Goal: Task Accomplishment & Management: Use online tool/utility

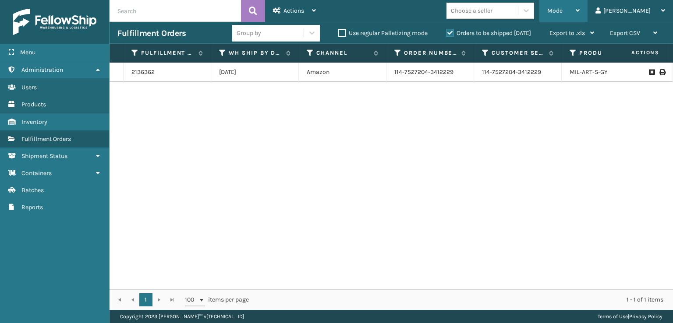
click at [562, 11] on span "Mode" at bounding box center [554, 10] width 15 height 7
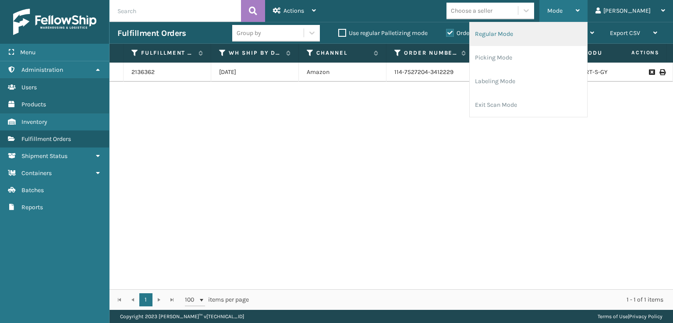
click at [529, 32] on li "Regular Mode" at bounding box center [528, 34] width 117 height 24
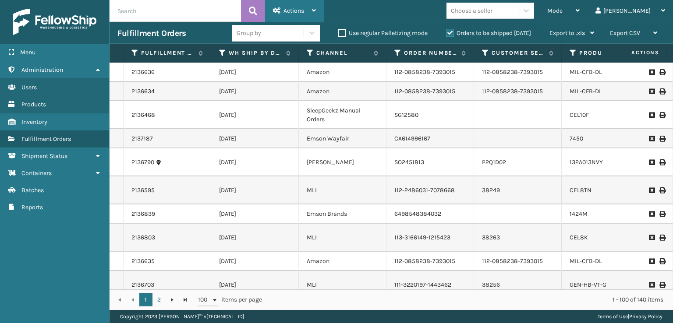
click at [283, 11] on span "Actions" at bounding box center [293, 10] width 21 height 7
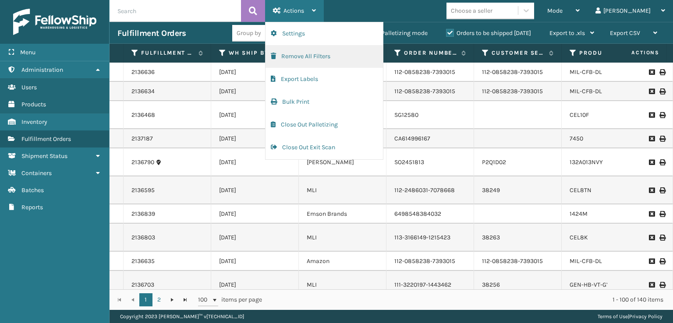
click at [282, 61] on button "Remove All Filters" at bounding box center [323, 56] width 117 height 23
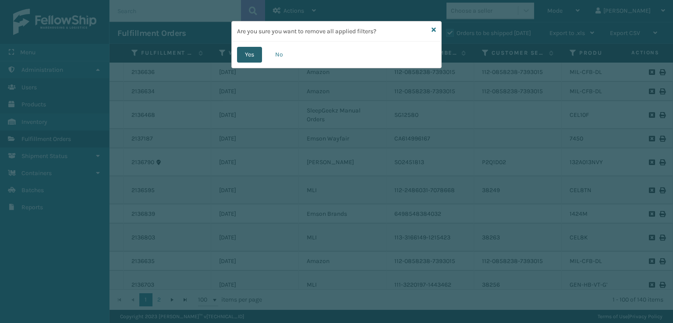
click at [250, 59] on button "Yes" at bounding box center [249, 55] width 25 height 16
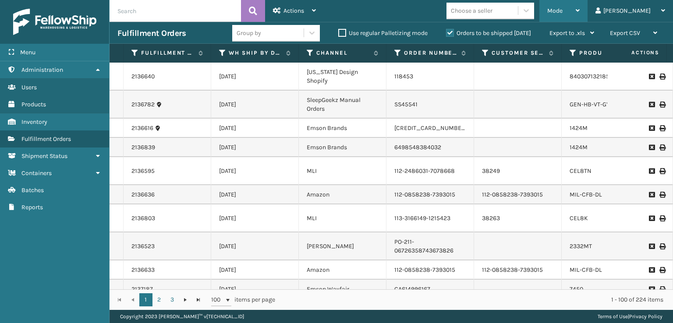
click at [579, 15] on div "Mode" at bounding box center [563, 11] width 32 height 22
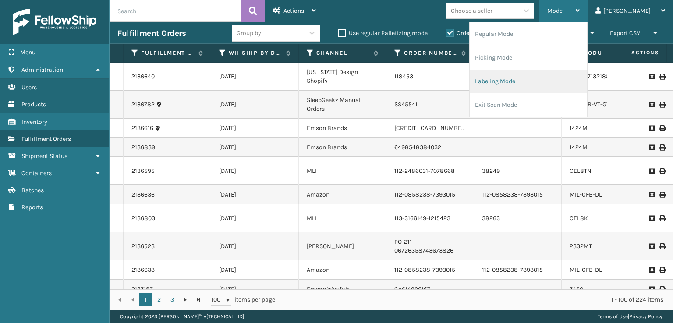
click at [531, 90] on li "Labeling Mode" at bounding box center [528, 82] width 117 height 24
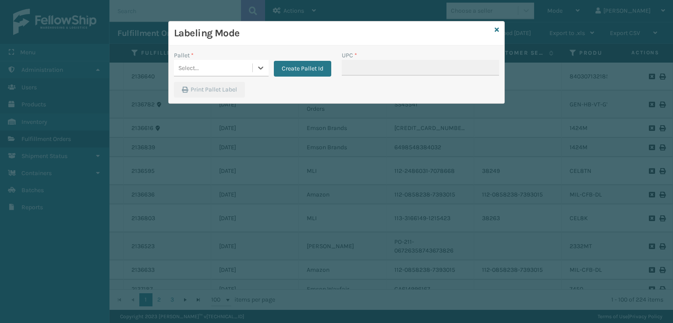
click at [221, 68] on div "Select..." at bounding box center [213, 68] width 78 height 14
click at [300, 65] on button "Create Pallet Id" at bounding box center [302, 69] width 57 height 16
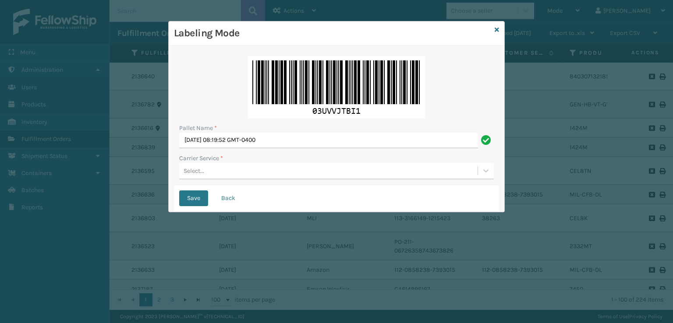
click at [205, 169] on div "Select..." at bounding box center [328, 171] width 298 height 14
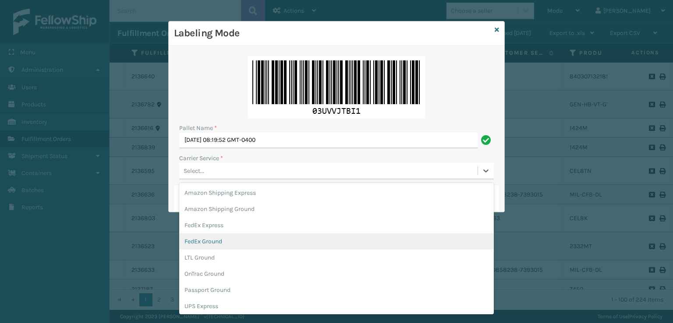
drag, startPoint x: 208, startPoint y: 241, endPoint x: 271, endPoint y: 185, distance: 84.7
click at [207, 241] on div "FedEx Ground" at bounding box center [336, 241] width 314 height 16
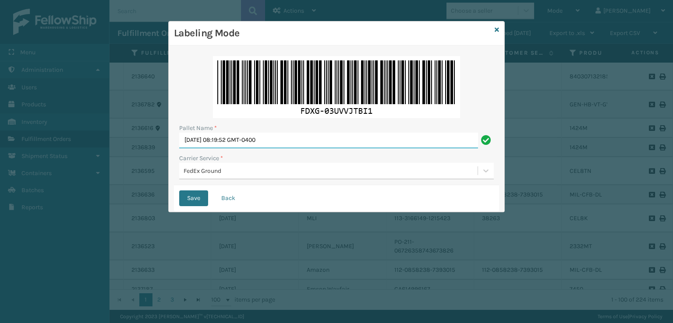
drag, startPoint x: 310, startPoint y: 141, endPoint x: 0, endPoint y: 164, distance: 311.0
click at [0, 164] on div "Labeling Mode Pallet Name * Tue Oct 14 2025 08:19:52 GMT-0400 Carrier Service *…" at bounding box center [336, 161] width 673 height 323
click at [179, 191] on button "Save" at bounding box center [193, 199] width 29 height 16
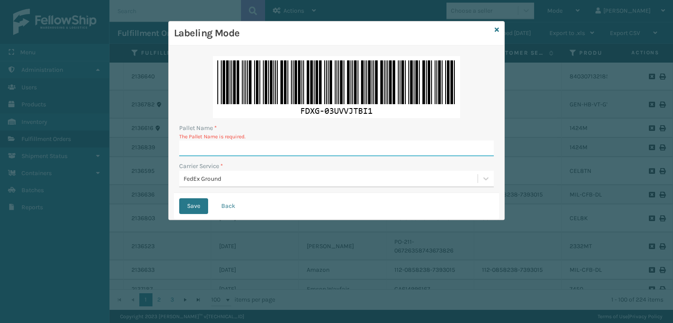
drag, startPoint x: 200, startPoint y: 144, endPoint x: 196, endPoint y: 150, distance: 7.3
click at [197, 149] on input "Pallet Name *" at bounding box center [336, 149] width 314 height 16
click at [211, 146] on input "Pallet Name *" at bounding box center [336, 149] width 314 height 16
type input "T561046"
click at [179, 198] on button "Save" at bounding box center [193, 206] width 29 height 16
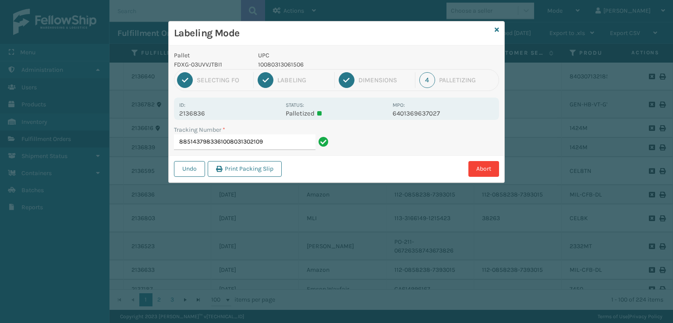
type input "88514379833610080313021098"
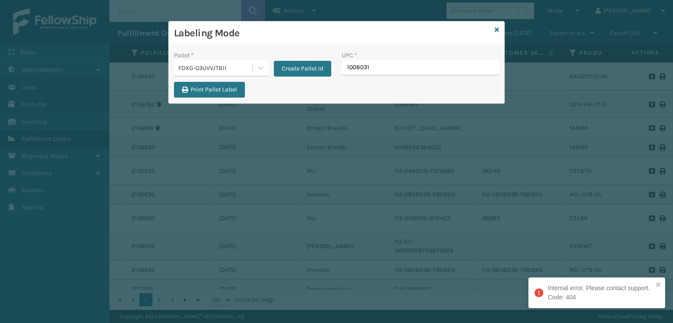
type input "10080313"
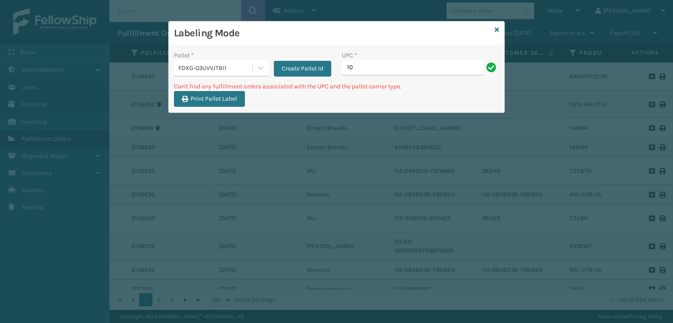
type input "1"
type input "6149MU"
type input "6"
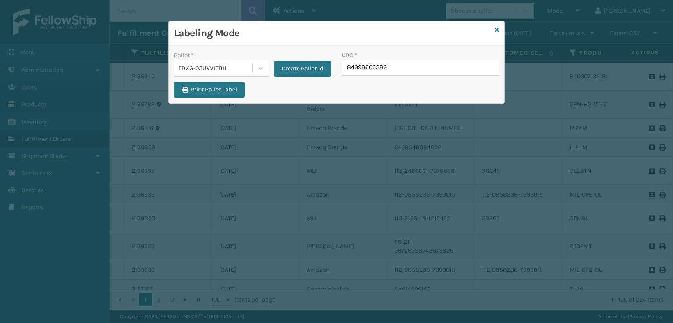
type input "849986033899"
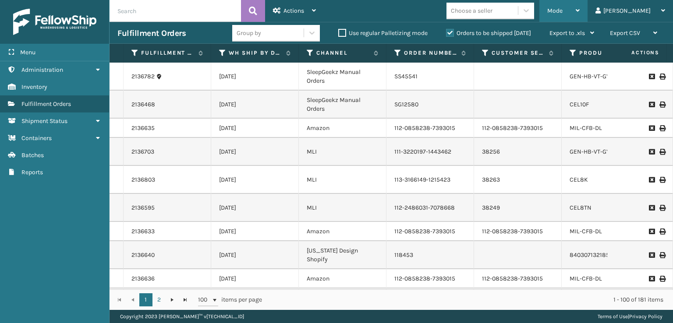
click at [580, 13] on div "Mode Regular Mode Picking Mode Labeling Mode Exit Scan Mode" at bounding box center [563, 11] width 48 height 22
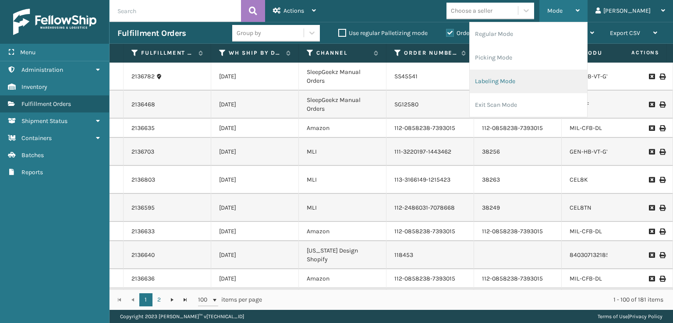
click at [522, 78] on li "Labeling Mode" at bounding box center [528, 82] width 117 height 24
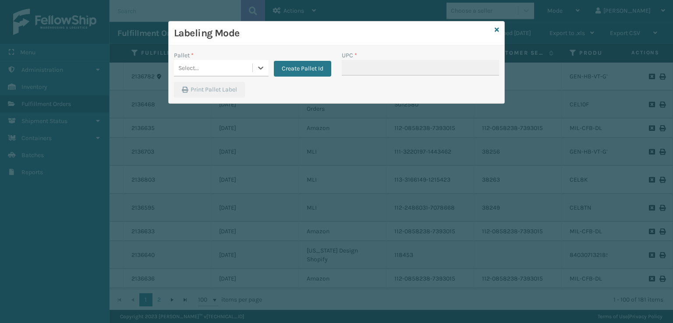
drag, startPoint x: 200, startPoint y: 59, endPoint x: 200, endPoint y: 68, distance: 8.8
click at [200, 67] on div "Pallet * 0 results available. Select is focused ,type to refine list, press Dow…" at bounding box center [221, 64] width 95 height 26
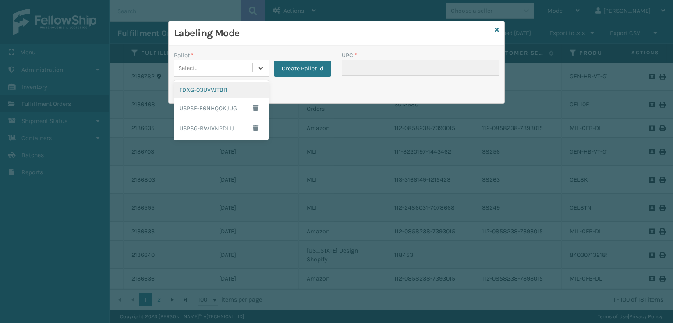
click at [200, 68] on div "Select..." at bounding box center [213, 68] width 78 height 14
click at [202, 88] on div "FDXG-03UVVJTBI1" at bounding box center [221, 90] width 95 height 16
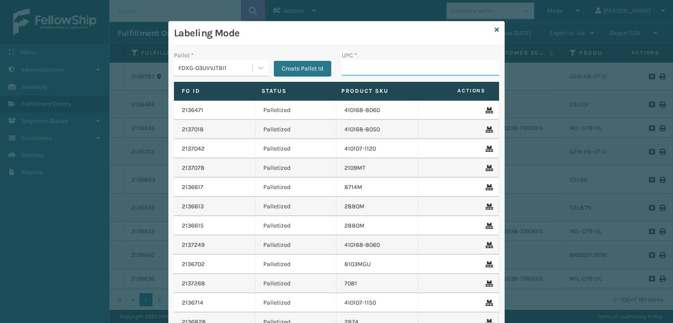
click at [349, 75] on input "UPC *" at bounding box center [420, 68] width 157 height 16
type input "810081"
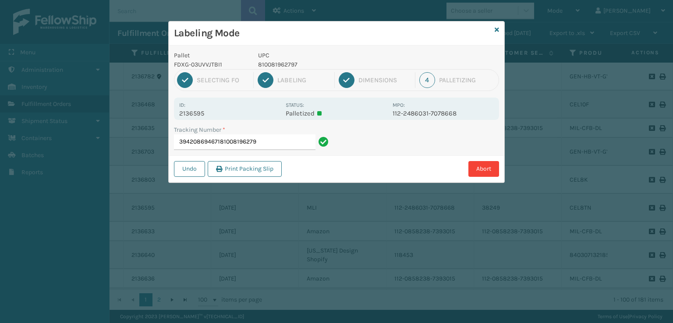
type input "394208694671810081962797"
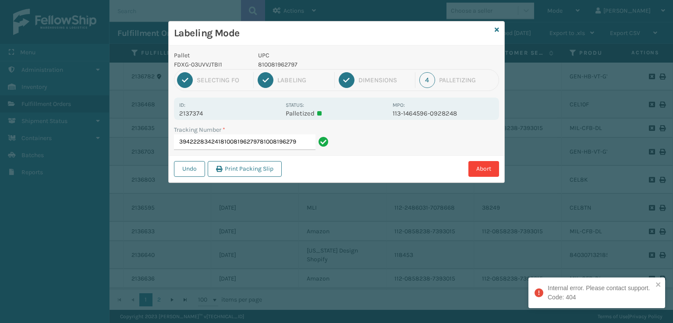
type input "394222834241810081962797810081962797"
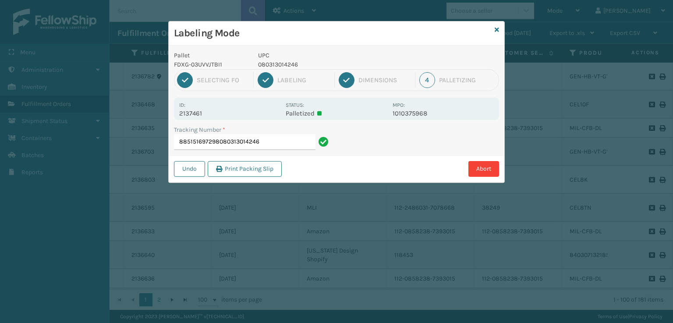
type input "885151697298080313014246"
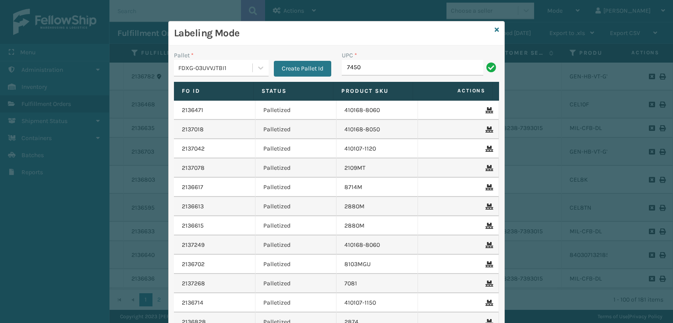
type input "7450"
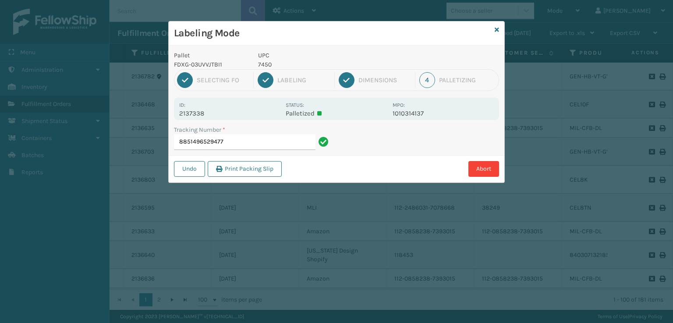
type input "88514965294774"
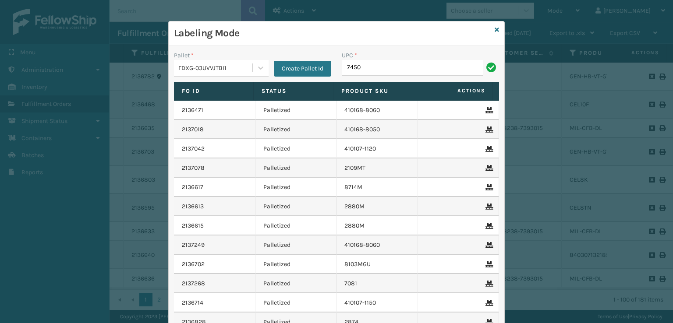
type input "7450"
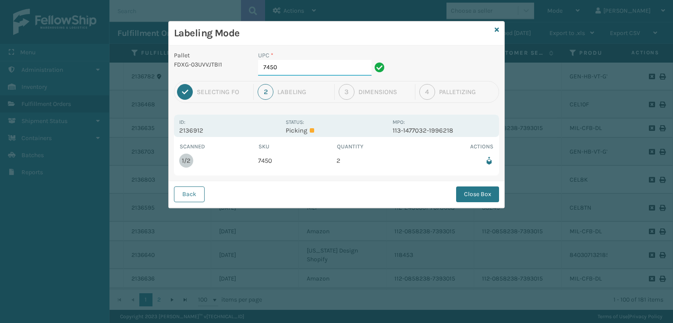
click at [306, 62] on input "7450" at bounding box center [314, 68] width 113 height 16
click at [475, 198] on button "Close Box" at bounding box center [477, 195] width 43 height 16
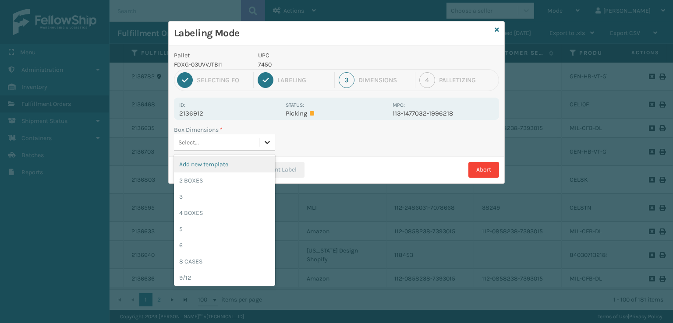
click at [272, 146] on div at bounding box center [267, 142] width 16 height 16
click at [212, 180] on div "2 BOXES" at bounding box center [224, 181] width 101 height 16
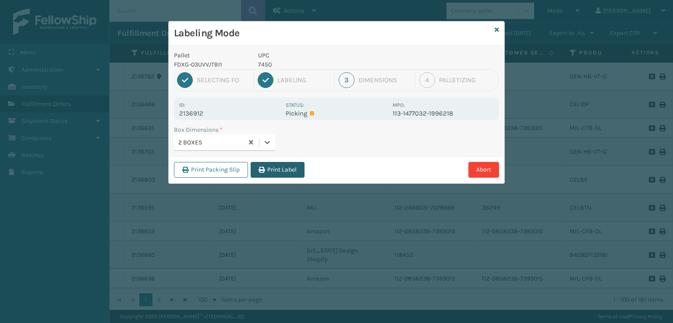
click at [294, 177] on button "Print Label" at bounding box center [278, 170] width 54 height 16
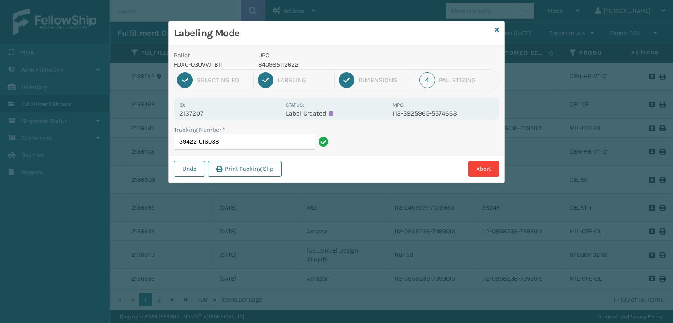
click at [301, 62] on p "840985112622" at bounding box center [322, 64] width 129 height 9
drag, startPoint x: 300, startPoint y: 65, endPoint x: 258, endPoint y: 67, distance: 42.6
click at [258, 67] on p "840985112622" at bounding box center [322, 64] width 129 height 9
copy p "840985112622"
click at [261, 136] on input "394221016038" at bounding box center [244, 142] width 141 height 16
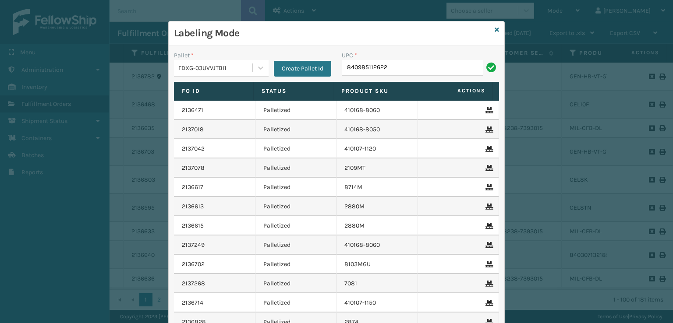
type input "840985112622"
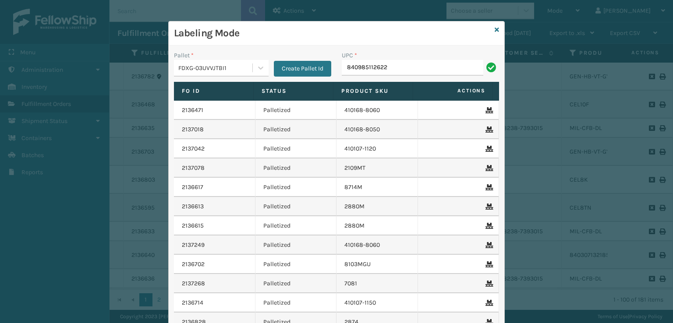
type input "840985112622"
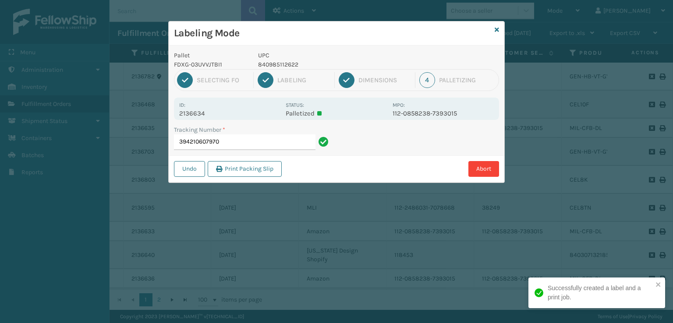
type input "394210607970840985112622"
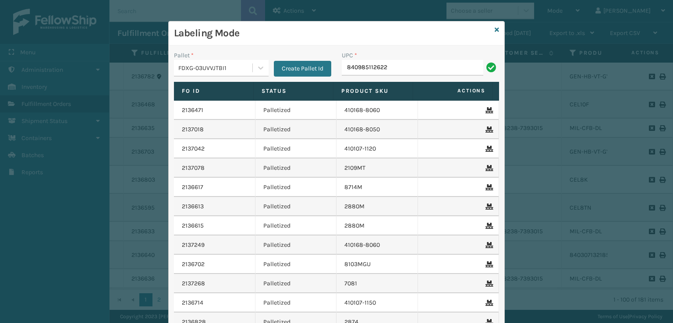
type input "840985112622"
click at [495, 34] on link at bounding box center [496, 29] width 4 height 9
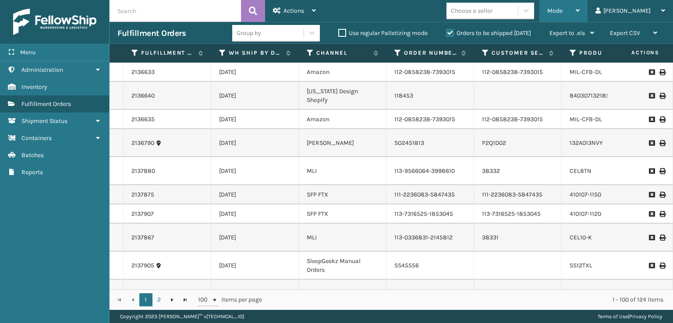
click at [579, 15] on div "Mode" at bounding box center [563, 11] width 32 height 22
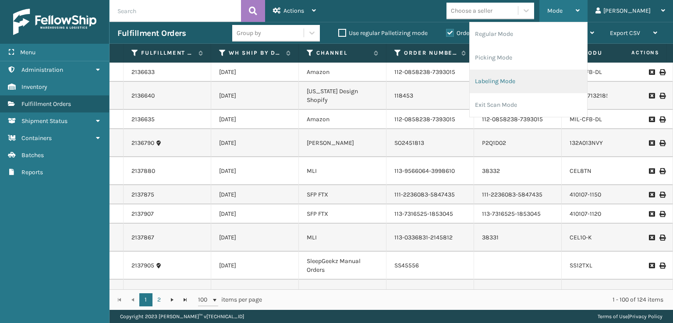
click at [545, 82] on li "Labeling Mode" at bounding box center [528, 82] width 117 height 24
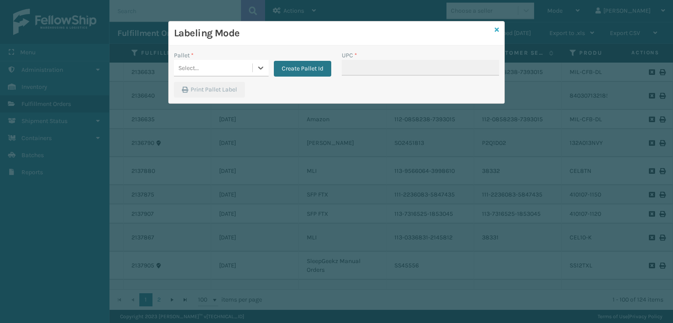
click at [497, 27] on icon at bounding box center [496, 30] width 4 height 6
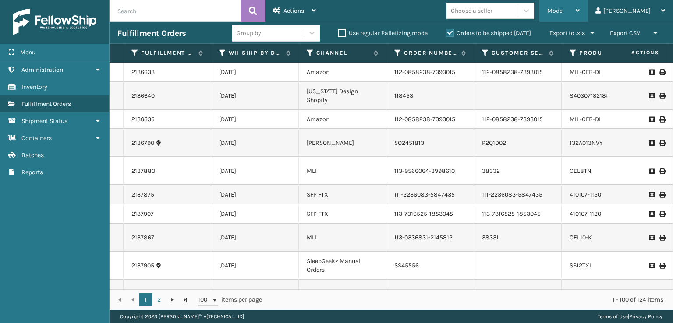
click at [582, 4] on div "Mode Regular Mode Picking Mode Labeling Mode Exit Scan Mode" at bounding box center [563, 11] width 48 height 22
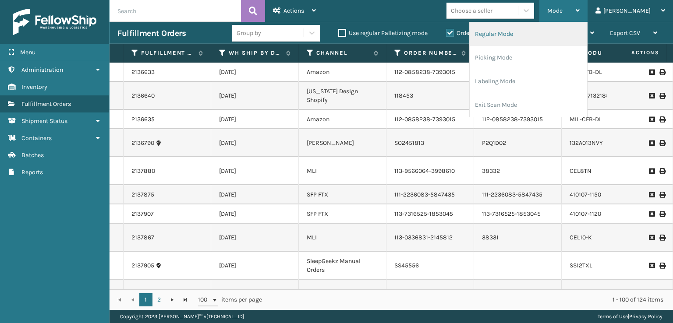
click at [519, 32] on li "Regular Mode" at bounding box center [528, 34] width 117 height 24
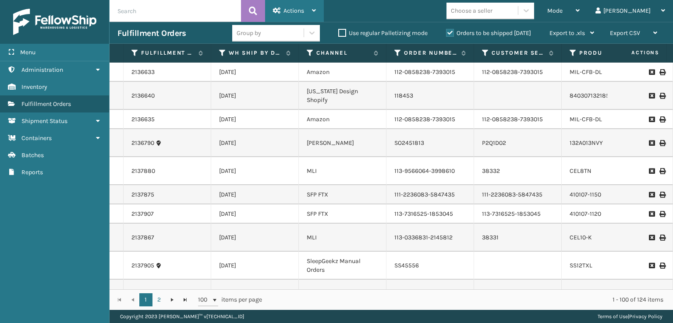
click at [294, 17] on div "Actions" at bounding box center [294, 11] width 43 height 22
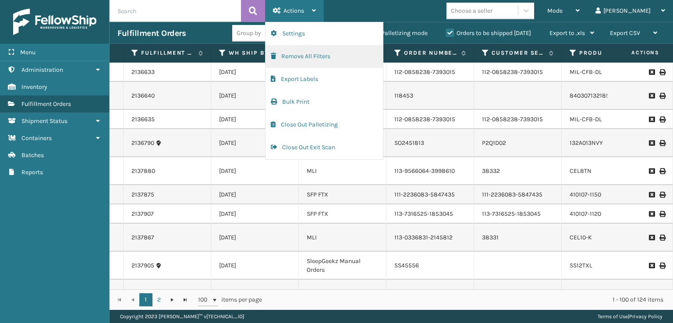
click at [281, 56] on button "Remove All Filters" at bounding box center [323, 56] width 117 height 23
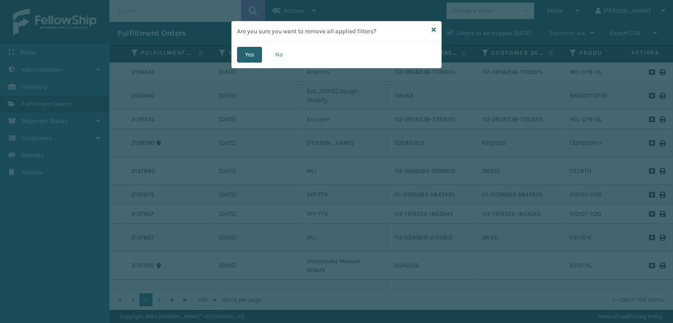
click at [244, 56] on button "Yes" at bounding box center [249, 55] width 25 height 16
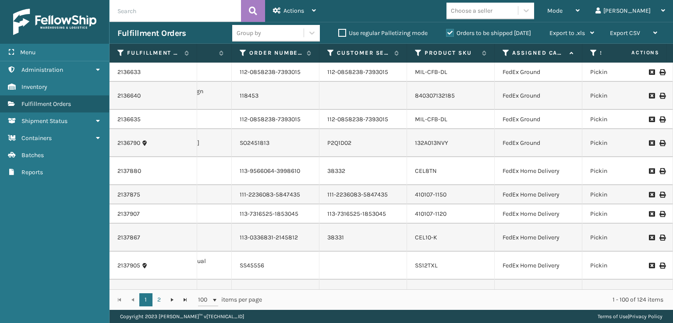
scroll to position [0, 266]
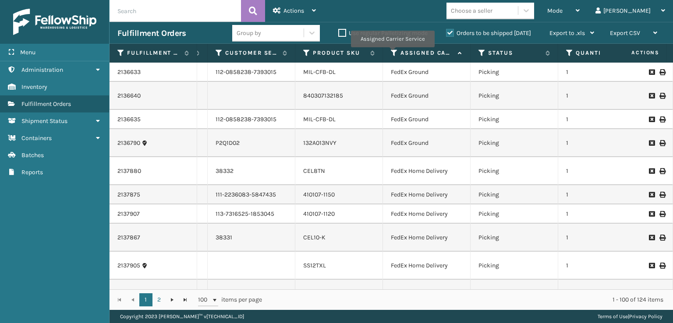
click at [392, 53] on icon at bounding box center [394, 53] width 7 height 8
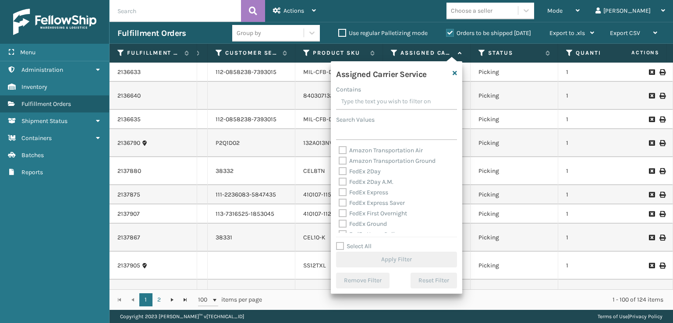
click at [346, 174] on label "FedEx 2Day" at bounding box center [360, 171] width 42 height 7
click at [339, 172] on input "FedEx 2Day" at bounding box center [339, 169] width 0 height 6
checkbox input "true"
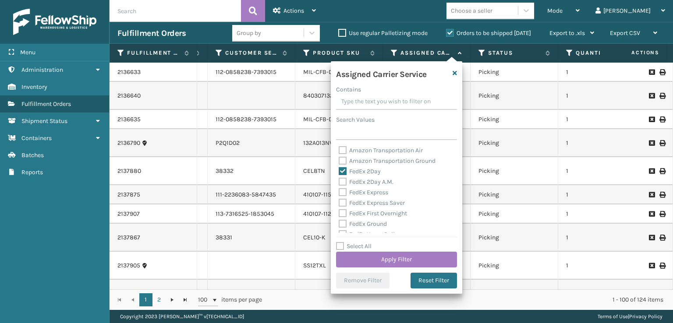
drag, startPoint x: 346, startPoint y: 180, endPoint x: 341, endPoint y: 190, distance: 11.2
click at [346, 180] on label "FedEx 2Day A.M." at bounding box center [366, 181] width 55 height 7
click at [339, 180] on input "FedEx 2Day A.M." at bounding box center [339, 180] width 0 height 6
checkbox input "true"
click at [342, 191] on label "FedEx Express" at bounding box center [363, 192] width 49 height 7
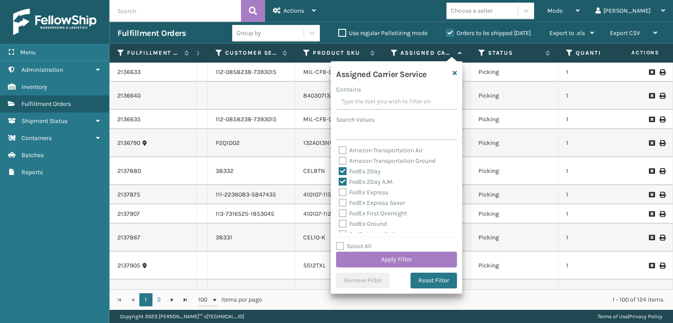
click at [339, 191] on input "FedEx Express" at bounding box center [339, 190] width 0 height 6
checkbox input "true"
drag, startPoint x: 343, startPoint y: 200, endPoint x: 340, endPoint y: 207, distance: 7.6
click at [343, 200] on label "FedEx Express Saver" at bounding box center [372, 202] width 66 height 7
click at [340, 209] on div "Amazon Transportation Air Amazon Transportation Ground FedEx 2Day FedEx 2Day A.…" at bounding box center [396, 189] width 121 height 88
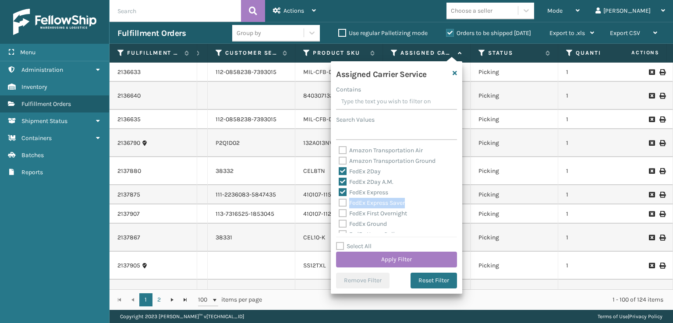
click at [343, 201] on label "FedEx Express Saver" at bounding box center [372, 202] width 66 height 7
click at [339, 201] on input "FedEx Express Saver" at bounding box center [339, 201] width 0 height 6
checkbox input "true"
click at [347, 211] on label "FedEx First Overnight" at bounding box center [373, 213] width 68 height 7
click at [339, 211] on input "FedEx First Overnight" at bounding box center [339, 211] width 0 height 6
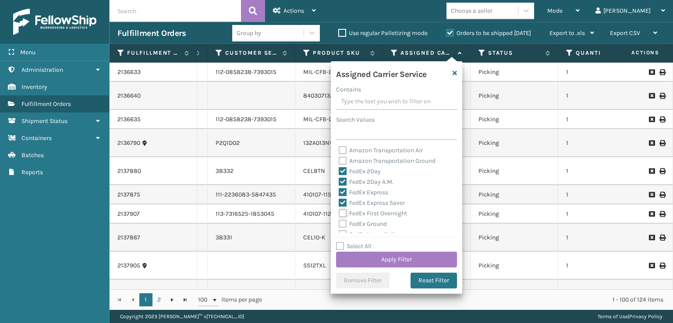
checkbox input "true"
click at [341, 222] on label "FedEx Ground" at bounding box center [363, 223] width 48 height 7
click at [339, 222] on input "FedEx Ground" at bounding box center [339, 222] width 0 height 6
checkbox input "true"
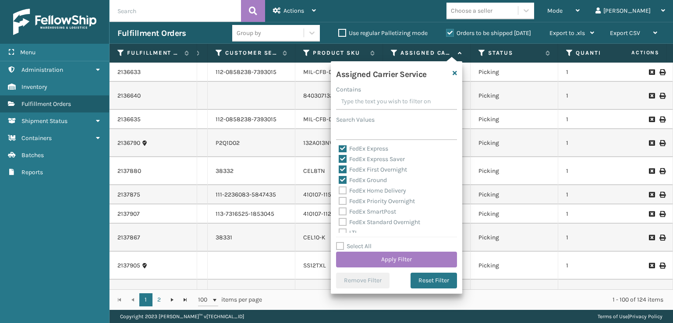
click at [349, 186] on div "FedEx Home Delivery" at bounding box center [397, 191] width 116 height 11
click at [342, 192] on label "FedEx Home Delivery" at bounding box center [372, 190] width 67 height 7
click at [339, 191] on input "FedEx Home Delivery" at bounding box center [339, 189] width 0 height 6
checkbox input "true"
drag, startPoint x: 342, startPoint y: 199, endPoint x: 338, endPoint y: 208, distance: 10.3
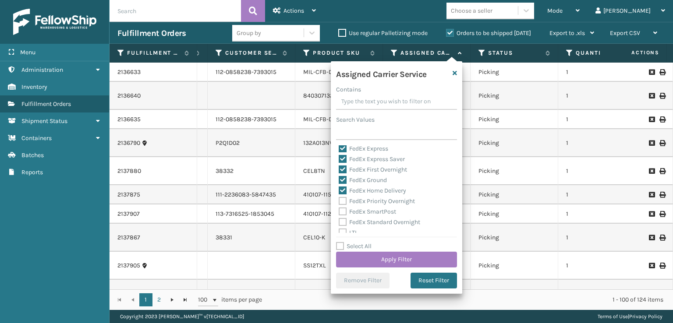
click at [342, 199] on label "FedEx Priority Overnight" at bounding box center [377, 201] width 76 height 7
click at [339, 199] on input "FedEx Priority Overnight" at bounding box center [339, 199] width 0 height 6
checkbox input "true"
click at [346, 211] on label "FedEx SmartPost" at bounding box center [367, 211] width 57 height 7
click at [339, 211] on input "FedEx SmartPost" at bounding box center [339, 210] width 0 height 6
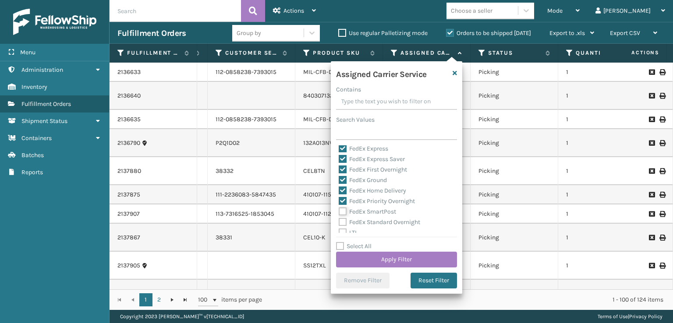
checkbox input "true"
click at [344, 221] on label "FedEx Standard Overnight" at bounding box center [379, 222] width 81 height 7
click at [339, 221] on input "FedEx Standard Overnight" at bounding box center [339, 220] width 0 height 6
checkbox input "true"
click at [360, 261] on button "Apply Filter" at bounding box center [396, 260] width 121 height 16
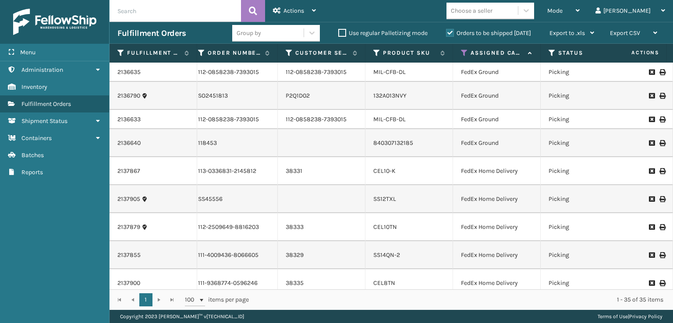
scroll to position [0, 221]
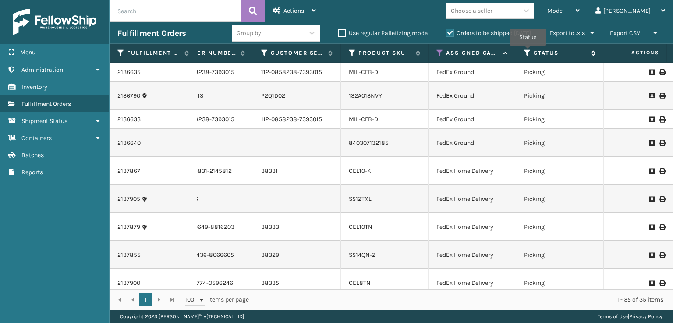
click at [527, 53] on icon at bounding box center [527, 53] width 7 height 8
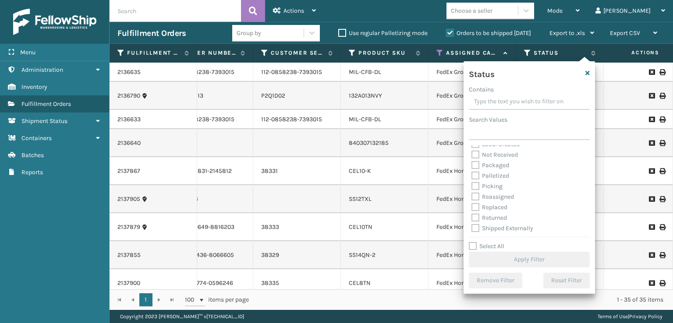
scroll to position [49, 0]
click at [481, 185] on label "Picking" at bounding box center [486, 185] width 31 height 7
click at [472, 185] on input "Picking" at bounding box center [471, 183] width 0 height 6
checkbox input "true"
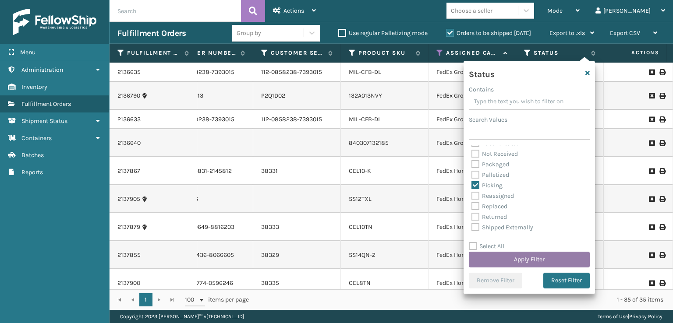
click at [520, 263] on button "Apply Filter" at bounding box center [529, 260] width 121 height 16
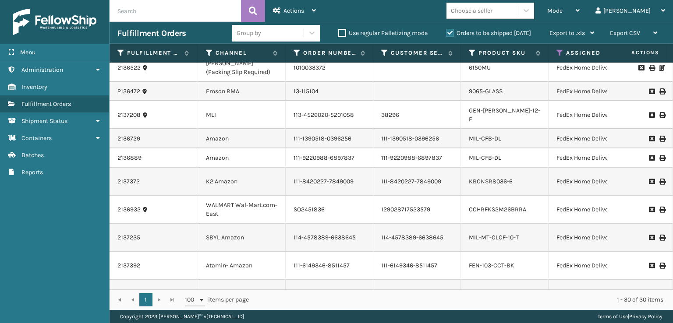
scroll to position [279, 101]
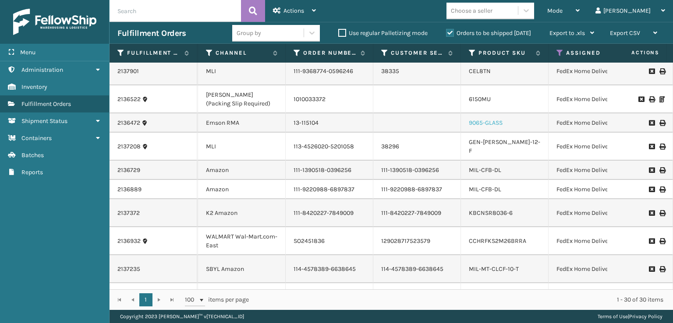
click at [501, 127] on link "9065-GLASS" at bounding box center [486, 122] width 34 height 7
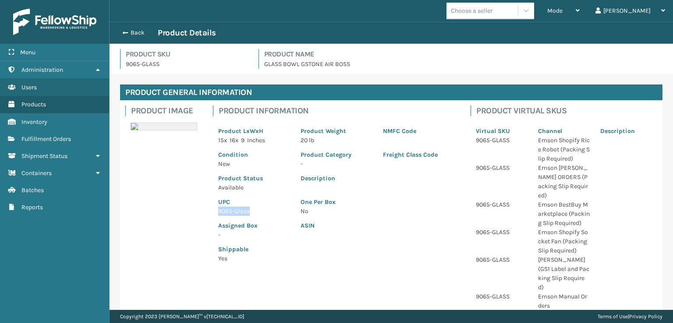
drag, startPoint x: 258, startPoint y: 213, endPoint x: 194, endPoint y: 215, distance: 64.4
copy p "9065-Glass"
drag, startPoint x: 120, startPoint y: 32, endPoint x: 130, endPoint y: 36, distance: 11.0
click at [120, 32] on button "Back" at bounding box center [137, 33] width 40 height 8
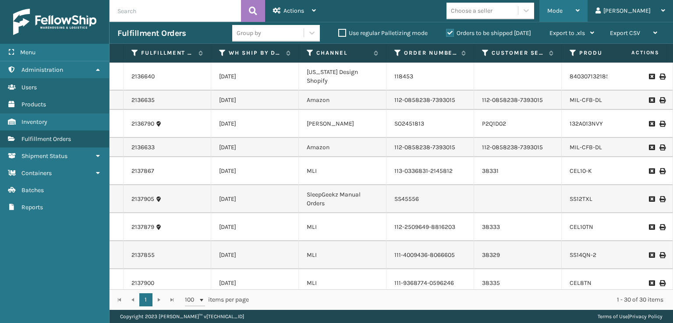
click at [579, 5] on div "Mode" at bounding box center [563, 11] width 32 height 22
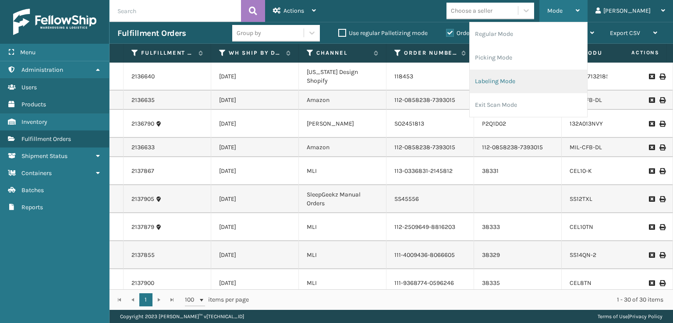
click at [529, 81] on li "Labeling Mode" at bounding box center [528, 82] width 117 height 24
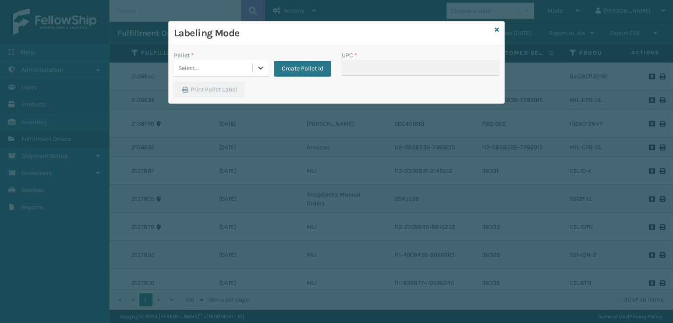
click at [231, 59] on div "Pallet *" at bounding box center [221, 55] width 95 height 9
click at [210, 77] on div "Pallet * Select... Create Pallet Id" at bounding box center [253, 66] width 168 height 31
click at [210, 74] on div "Select..." at bounding box center [213, 68] width 78 height 14
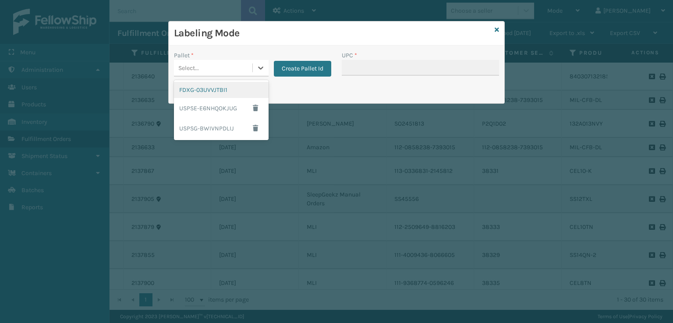
drag, startPoint x: 212, startPoint y: 92, endPoint x: 367, endPoint y: 80, distance: 155.5
click at [226, 88] on div "FDXG-03UVVJTBI1" at bounding box center [221, 90] width 95 height 16
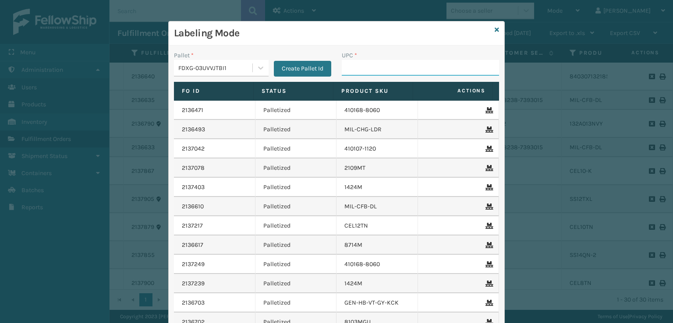
click at [387, 68] on input "UPC *" at bounding box center [420, 68] width 157 height 16
paste input "9065-Glass"
type input "9065-Glass"
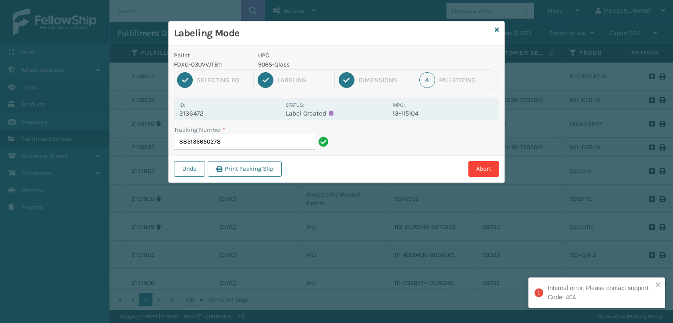
type input "885136650278"
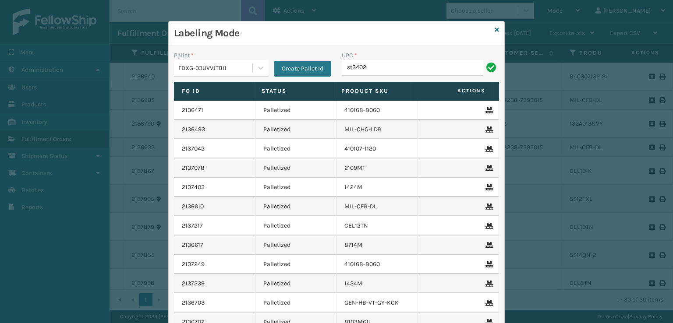
type input "st3402"
click at [494, 29] on icon at bounding box center [496, 30] width 4 height 6
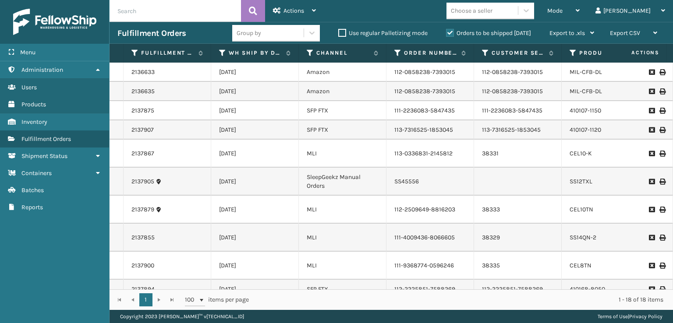
click at [205, 12] on input "text" at bounding box center [174, 11] width 131 height 22
drag, startPoint x: 255, startPoint y: 14, endPoint x: 259, endPoint y: 14, distance: 4.5
click at [255, 14] on icon at bounding box center [253, 10] width 8 height 13
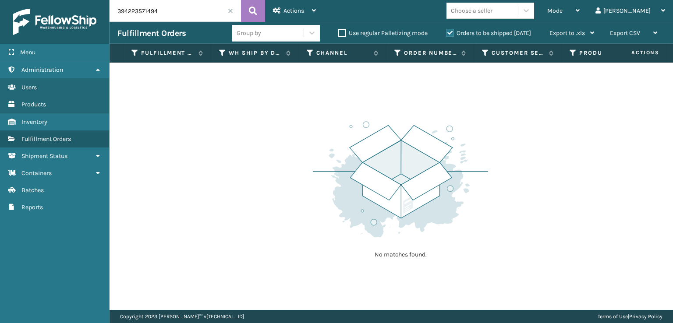
click at [446, 35] on label "Orders to be shipped [DATE]" at bounding box center [488, 32] width 85 height 7
click at [446, 34] on input "Orders to be shipped [DATE]" at bounding box center [446, 31] width 0 height 6
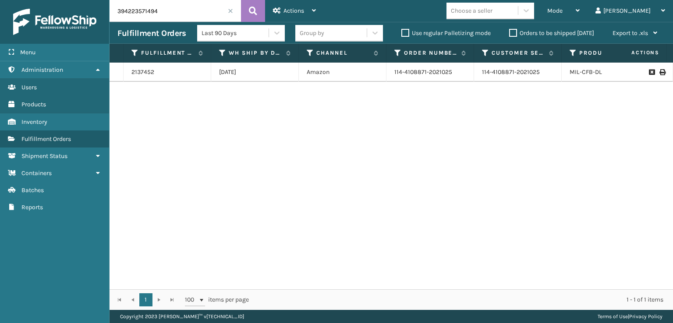
click at [659, 73] on icon at bounding box center [661, 72] width 5 height 6
click at [174, 9] on input "394223571494" at bounding box center [174, 11] width 131 height 22
click at [252, 13] on icon at bounding box center [253, 10] width 8 height 13
click at [659, 73] on icon at bounding box center [661, 72] width 5 height 6
click at [205, 16] on input "394216621836" at bounding box center [174, 11] width 131 height 22
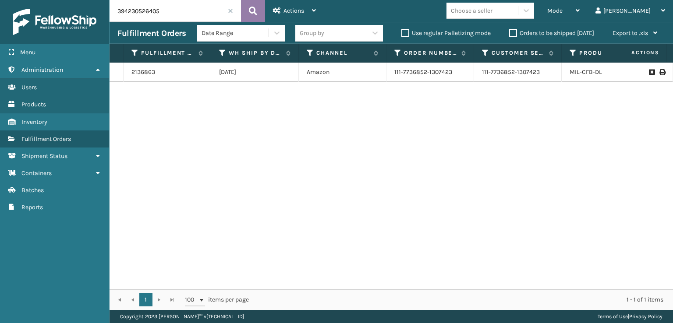
click at [245, 11] on button at bounding box center [253, 11] width 24 height 22
click at [659, 74] on icon at bounding box center [661, 72] width 5 height 6
click at [173, 14] on input "394230526405" at bounding box center [174, 11] width 131 height 22
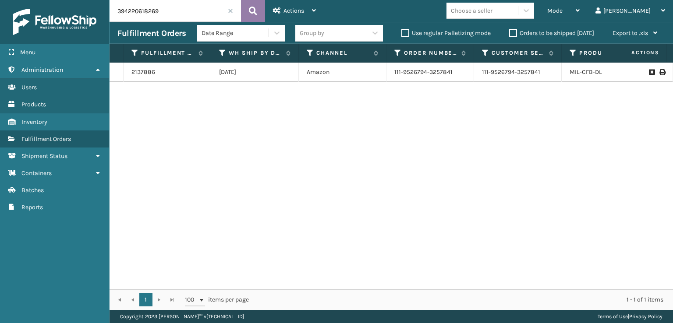
click at [256, 6] on icon at bounding box center [253, 10] width 8 height 13
click at [659, 74] on icon at bounding box center [661, 72] width 5 height 6
click at [187, 10] on input "394220618269" at bounding box center [174, 11] width 131 height 22
click at [255, 10] on icon at bounding box center [253, 10] width 8 height 13
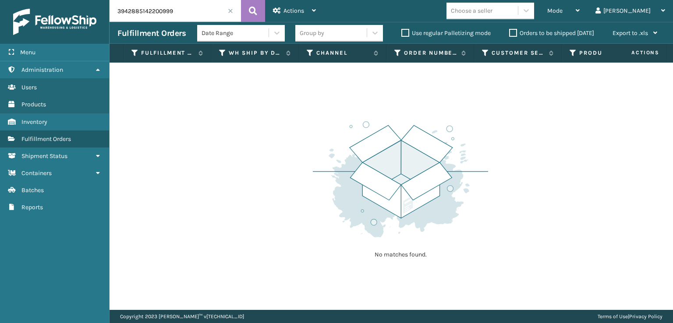
click at [133, 12] on input "3942885142200999" at bounding box center [174, 11] width 131 height 22
type input "885142200999"
click at [259, 10] on button at bounding box center [253, 11] width 24 height 22
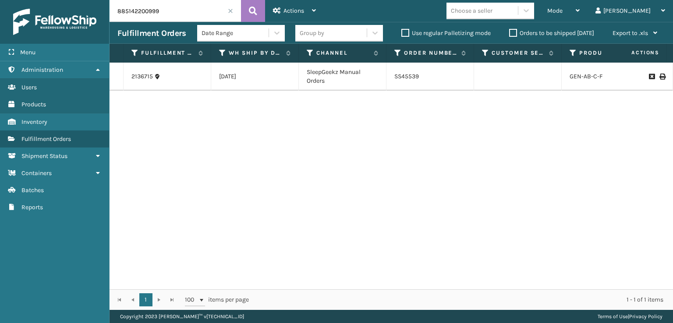
click at [659, 78] on icon at bounding box center [661, 77] width 5 height 6
drag, startPoint x: 186, startPoint y: 14, endPoint x: 0, endPoint y: 7, distance: 185.8
click at [0, 0] on div "Menu Administration Users Products Inventory Fulfillment Orders Shipment Status…" at bounding box center [336, 0] width 673 height 0
click at [252, 14] on icon at bounding box center [253, 10] width 8 height 13
click at [659, 80] on icon at bounding box center [661, 77] width 5 height 6
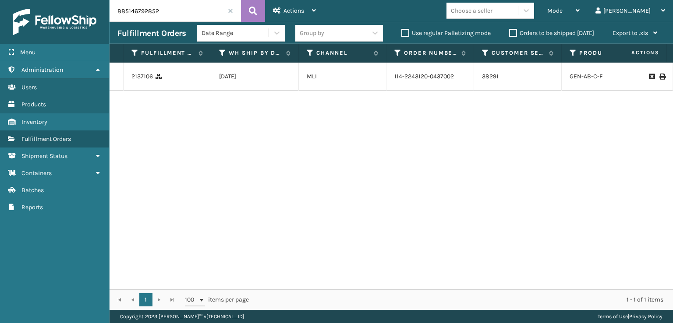
click at [173, 9] on input "885146792852" at bounding box center [174, 11] width 131 height 22
click at [254, 10] on icon at bounding box center [253, 10] width 8 height 13
click at [659, 79] on icon at bounding box center [661, 77] width 5 height 6
drag, startPoint x: 176, startPoint y: 12, endPoint x: 137, endPoint y: 14, distance: 39.5
click at [137, 14] on input "885140599842" at bounding box center [174, 11] width 131 height 22
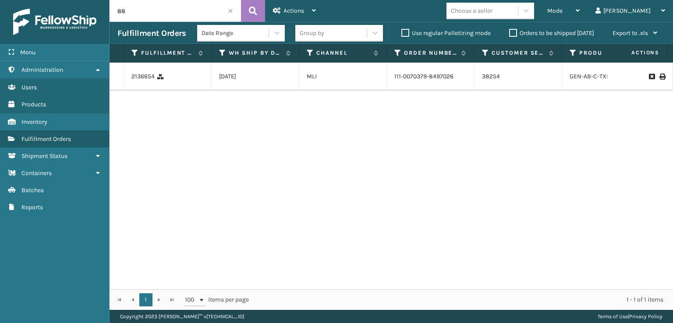
type input "8"
click at [252, 10] on icon at bounding box center [253, 10] width 8 height 13
click at [659, 80] on icon at bounding box center [661, 77] width 5 height 6
drag, startPoint x: 163, startPoint y: 10, endPoint x: 0, endPoint y: 15, distance: 163.0
click at [0, 0] on div "Menu Administration Users Products Inventory Fulfillment Orders Shipment Status…" at bounding box center [336, 0] width 673 height 0
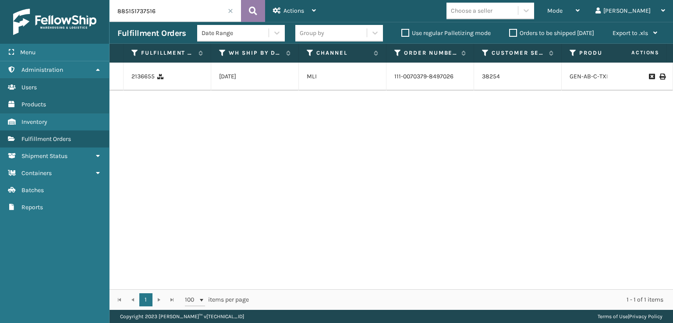
click at [248, 7] on button at bounding box center [253, 11] width 24 height 22
click at [659, 79] on icon at bounding box center [661, 77] width 5 height 6
drag, startPoint x: 188, startPoint y: 14, endPoint x: 68, endPoint y: 39, distance: 122.0
click at [68, 0] on div "Menu Administration Users Products Inventory Fulfillment Orders Shipment Status…" at bounding box center [336, 0] width 673 height 0
type input "394224061485"
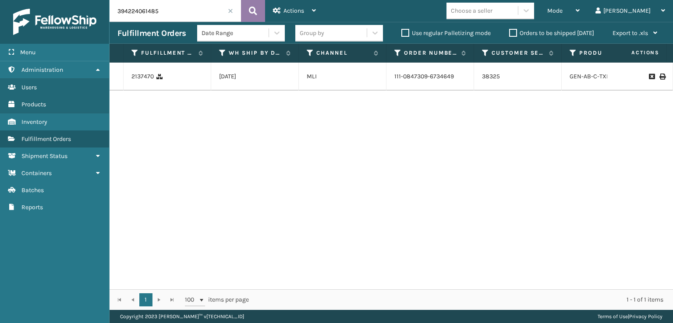
click at [252, 15] on icon at bounding box center [253, 10] width 8 height 13
click at [659, 80] on icon at bounding box center [661, 77] width 5 height 6
click at [230, 12] on span at bounding box center [230, 10] width 5 height 5
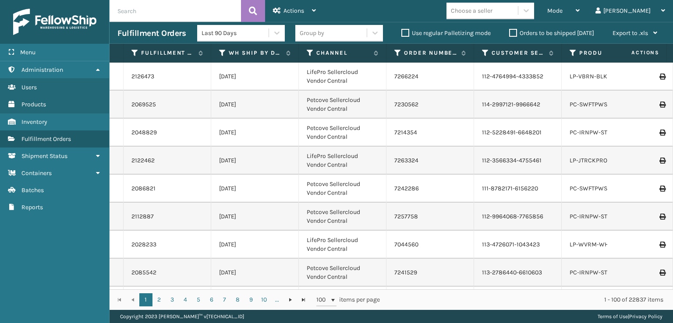
click at [204, 12] on input "text" at bounding box center [174, 11] width 131 height 22
click at [254, 7] on icon at bounding box center [253, 10] width 8 height 13
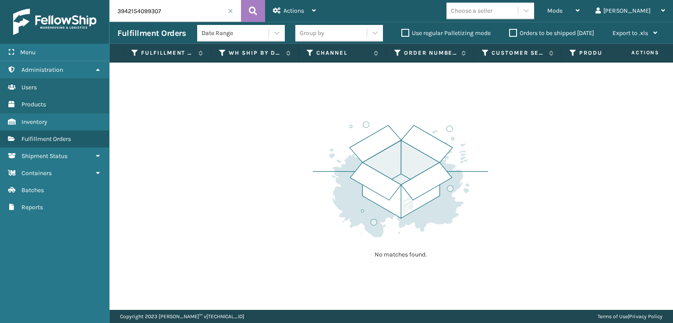
click at [151, 12] on input "3942154099307" at bounding box center [174, 11] width 131 height 22
type input "394215409307"
click at [253, 13] on icon at bounding box center [253, 10] width 8 height 13
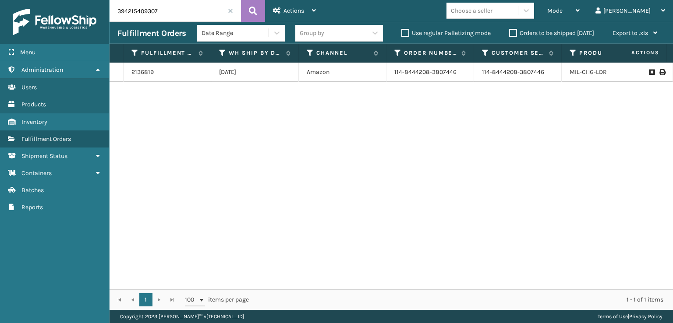
click at [659, 70] on icon at bounding box center [661, 72] width 5 height 6
drag, startPoint x: 204, startPoint y: 13, endPoint x: 87, endPoint y: 37, distance: 119.5
click at [87, 0] on div "Menu Products Administration Products Users Products Products Products Inventor…" at bounding box center [336, 0] width 673 height 0
click at [261, 4] on button at bounding box center [253, 11] width 24 height 22
click at [659, 71] on icon at bounding box center [661, 72] width 5 height 6
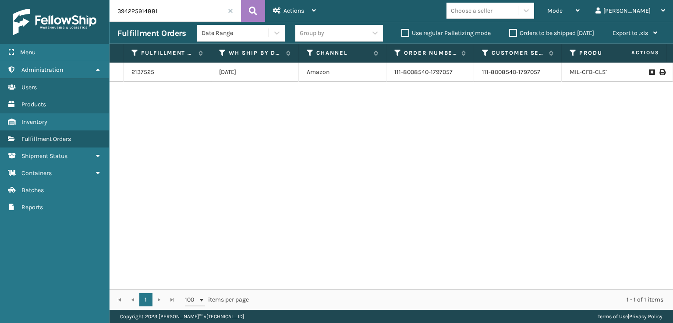
drag, startPoint x: 166, startPoint y: 12, endPoint x: 129, endPoint y: 13, distance: 37.2
click at [129, 13] on input "394225914881" at bounding box center [174, 11] width 131 height 22
click at [654, 65] on td at bounding box center [640, 72] width 66 height 19
click at [659, 72] on icon at bounding box center [661, 72] width 5 height 6
drag, startPoint x: 191, startPoint y: 10, endPoint x: 136, endPoint y: 11, distance: 55.2
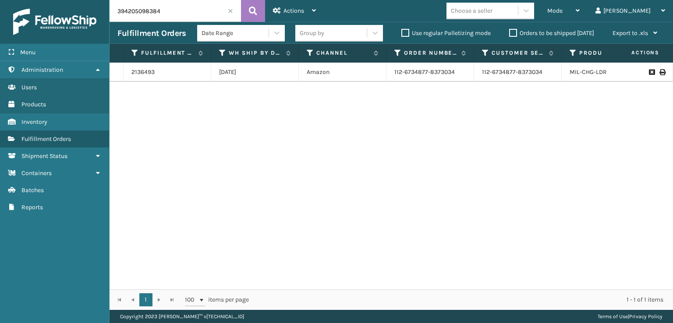
click at [136, 11] on input "394205098384" at bounding box center [174, 11] width 131 height 22
click at [659, 71] on icon at bounding box center [661, 72] width 5 height 6
drag, startPoint x: 206, startPoint y: 14, endPoint x: 133, endPoint y: 9, distance: 72.9
click at [133, 9] on input "394216234342" at bounding box center [174, 11] width 131 height 22
click at [659, 73] on icon at bounding box center [661, 72] width 5 height 6
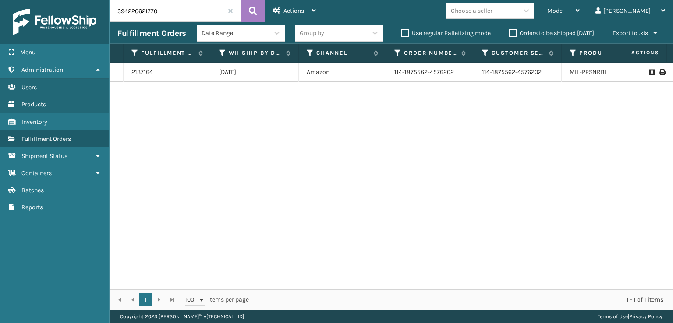
drag, startPoint x: 169, startPoint y: 10, endPoint x: 0, endPoint y: 14, distance: 169.6
click at [0, 0] on div "Menu Products Administration Products Users Products Products Products Inventor…" at bounding box center [336, 0] width 673 height 0
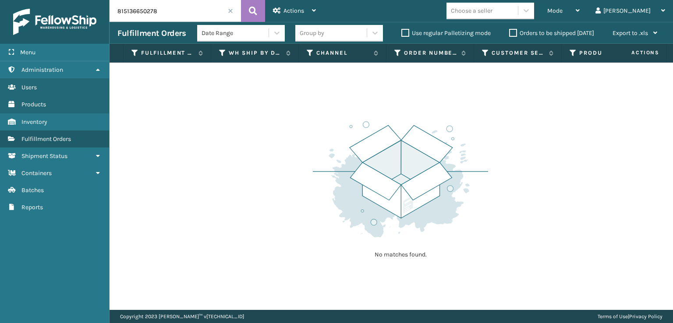
click at [123, 11] on input "815136650278" at bounding box center [174, 11] width 131 height 22
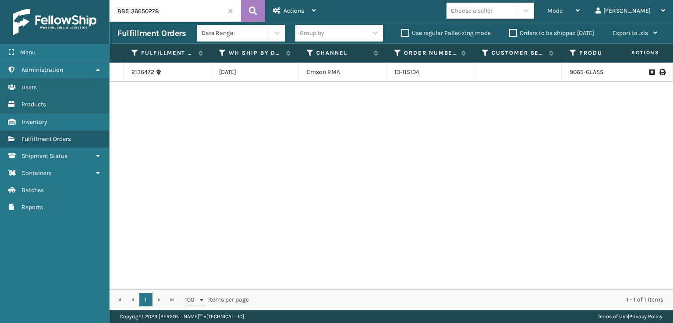
click at [659, 72] on icon at bounding box center [661, 72] width 5 height 6
click at [188, 14] on input "885136650278" at bounding box center [174, 11] width 131 height 22
type input "8"
click at [659, 80] on icon at bounding box center [661, 77] width 5 height 6
drag, startPoint x: 180, startPoint y: 15, endPoint x: 106, endPoint y: 25, distance: 74.6
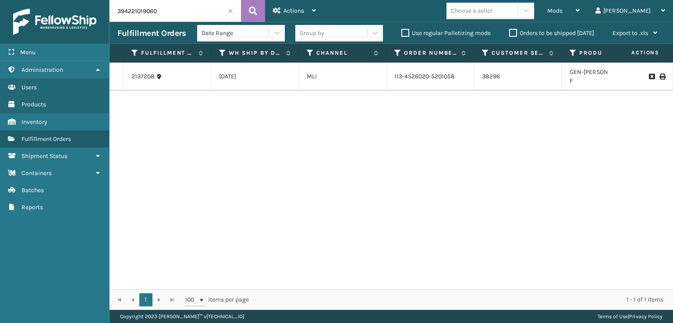
click at [106, 0] on div "Menu Products Administration Products Users Products Products Products Inventor…" at bounding box center [336, 0] width 673 height 0
type input "/"
click at [659, 80] on icon at bounding box center [661, 77] width 5 height 6
drag, startPoint x: 191, startPoint y: 14, endPoint x: 2, endPoint y: 21, distance: 189.8
click at [0, 0] on div "Menu Products Administration Products Users Products Products Products Inventor…" at bounding box center [336, 0] width 673 height 0
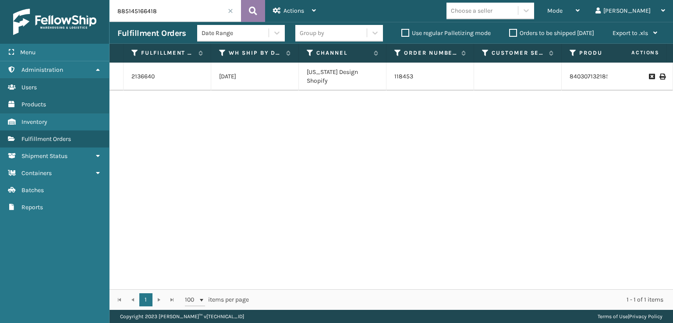
click at [246, 14] on button at bounding box center [253, 11] width 24 height 22
click at [659, 76] on icon at bounding box center [661, 77] width 5 height 6
click at [217, 14] on input "885145166418" at bounding box center [174, 11] width 131 height 22
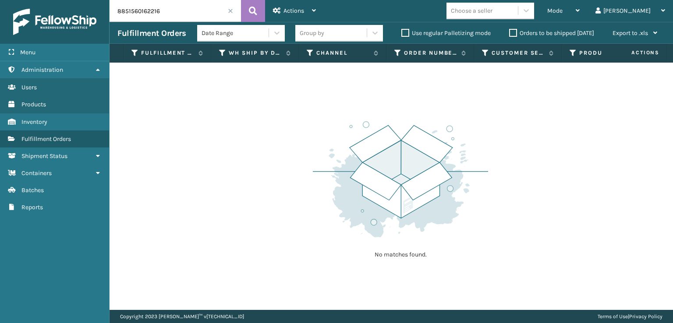
click at [137, 11] on input "8851560162216" at bounding box center [174, 11] width 131 height 22
click at [177, 10] on input "885150162216" at bounding box center [174, 11] width 131 height 22
click at [256, 14] on icon at bounding box center [253, 10] width 8 height 13
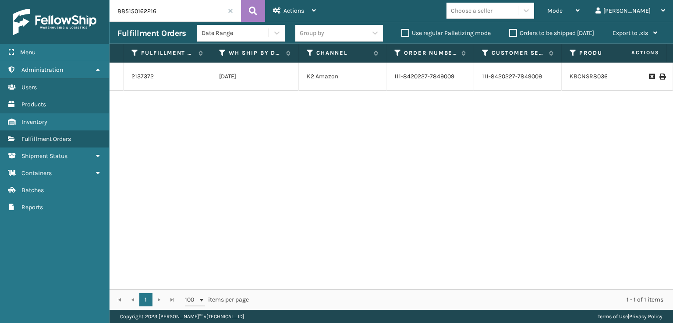
click at [659, 77] on icon at bounding box center [661, 77] width 5 height 6
click at [222, 14] on input "885150162216" at bounding box center [174, 11] width 131 height 22
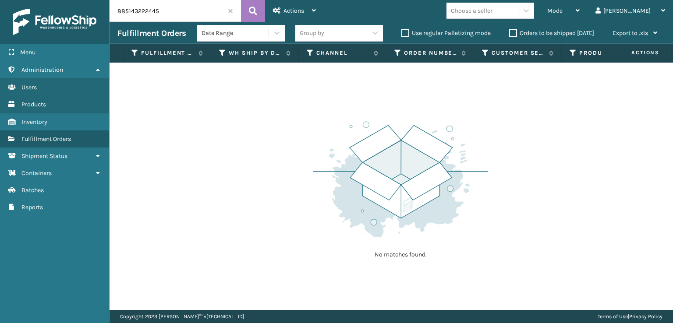
drag, startPoint x: 150, startPoint y: 11, endPoint x: 145, endPoint y: 14, distance: 6.2
click at [149, 12] on input "885143222445" at bounding box center [174, 11] width 131 height 22
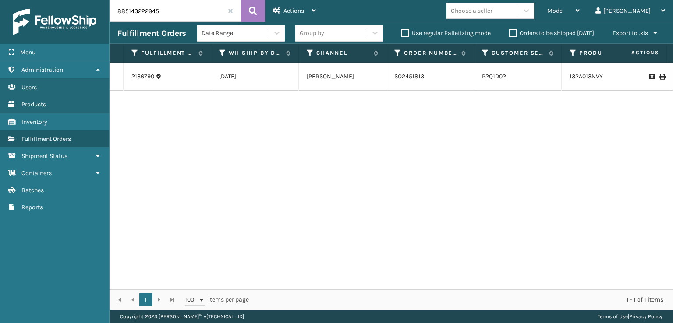
click at [659, 74] on icon at bounding box center [661, 77] width 5 height 6
click at [205, 13] on input "885143222945" at bounding box center [174, 11] width 131 height 22
click at [659, 72] on icon at bounding box center [661, 72] width 5 height 6
drag, startPoint x: 201, startPoint y: 13, endPoint x: 0, endPoint y: 32, distance: 202.4
click at [0, 0] on div "Menu Products Administration Products Users Products Products Products Inventor…" at bounding box center [336, 0] width 673 height 0
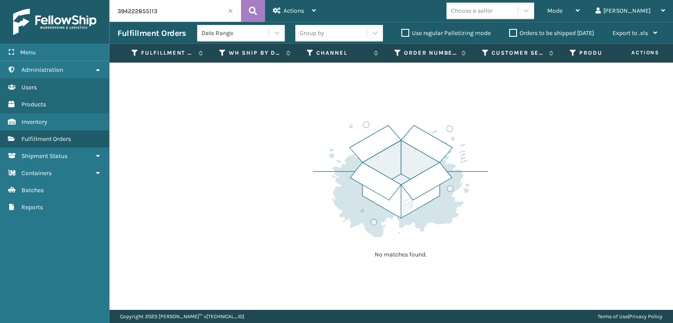
click at [152, 11] on input "394222855113" at bounding box center [174, 11] width 131 height 22
click at [173, 12] on input "3942228558113" at bounding box center [174, 11] width 131 height 22
click at [149, 11] on input "3942228558113" at bounding box center [174, 11] width 131 height 22
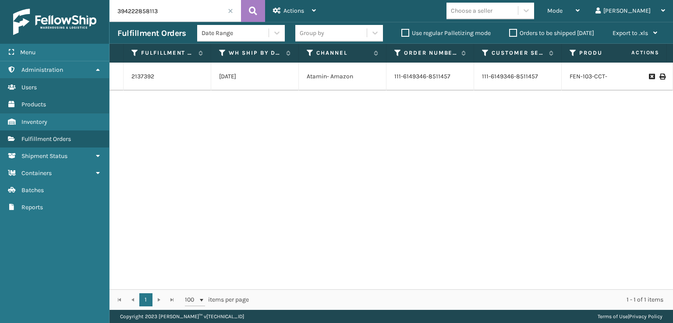
click at [659, 75] on icon at bounding box center [661, 77] width 5 height 6
drag, startPoint x: 224, startPoint y: 14, endPoint x: 10, endPoint y: 25, distance: 214.0
click at [8, 0] on div "Menu Products Administration Products Users Products Products Products Inventor…" at bounding box center [336, 0] width 673 height 0
click at [659, 78] on icon at bounding box center [661, 77] width 5 height 6
drag, startPoint x: 205, startPoint y: 13, endPoint x: 0, endPoint y: 47, distance: 207.4
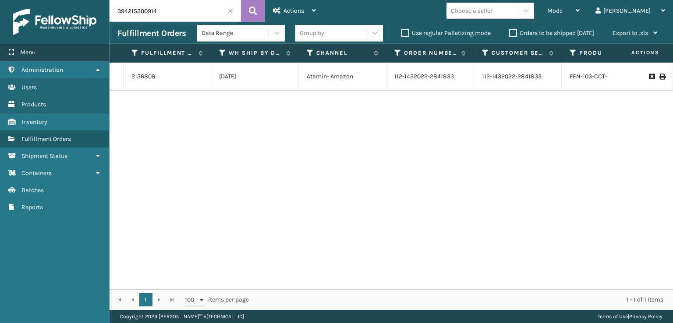
click at [0, 0] on div "Menu Products Administration Products Users Products Products Products Inventor…" at bounding box center [336, 0] width 673 height 0
type input "8851468013625"
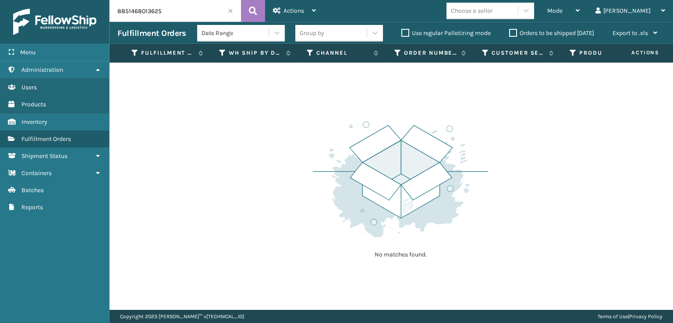
drag, startPoint x: 155, startPoint y: 12, endPoint x: 72, endPoint y: 7, distance: 82.9
click at [72, 0] on div "Menu Products Administration Products Users Products Products Products Inventor…" at bounding box center [336, 0] width 673 height 0
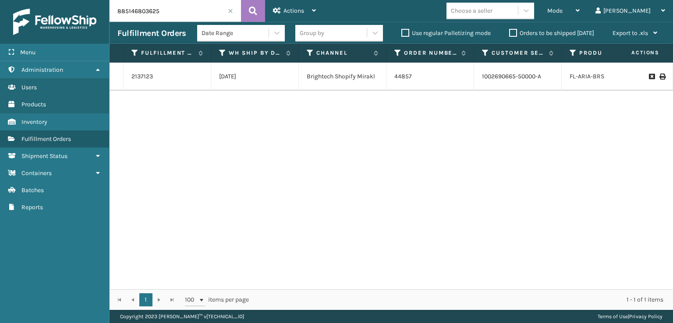
click at [655, 71] on td at bounding box center [640, 77] width 66 height 28
click at [659, 78] on icon at bounding box center [661, 77] width 5 height 6
drag, startPoint x: 202, startPoint y: 12, endPoint x: 88, endPoint y: 11, distance: 114.3
click at [88, 0] on div "Menu Products Administration Products Users Products Products Products Inventor…" at bounding box center [336, 0] width 673 height 0
click at [659, 74] on icon at bounding box center [661, 77] width 5 height 6
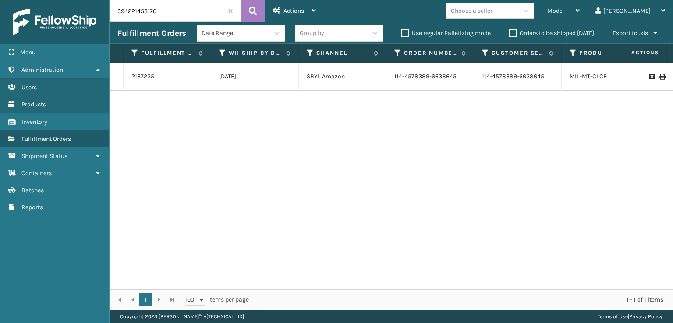
drag, startPoint x: 208, startPoint y: 5, endPoint x: 53, endPoint y: 18, distance: 156.5
click at [53, 0] on div "Menu Products Administration Products Users Products Products Products Inventor…" at bounding box center [336, 0] width 673 height 0
type input "3"
type input "394217792893"
click at [231, 9] on span at bounding box center [230, 10] width 5 height 5
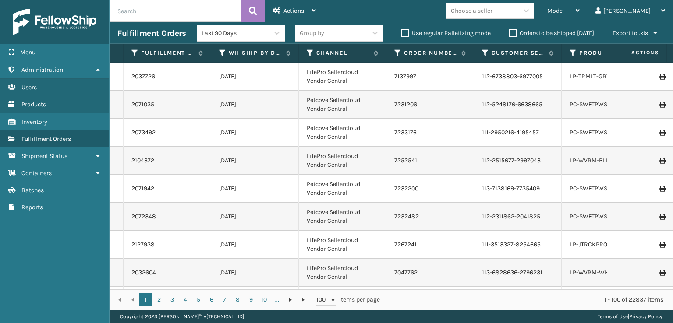
click at [513, 28] on div "Orders to be shipped [DATE]" at bounding box center [552, 33] width 103 height 11
click at [512, 35] on label "Orders to be shipped [DATE]" at bounding box center [551, 32] width 85 height 7
click at [509, 34] on input "Orders to be shipped [DATE]" at bounding box center [509, 31] width 0 height 6
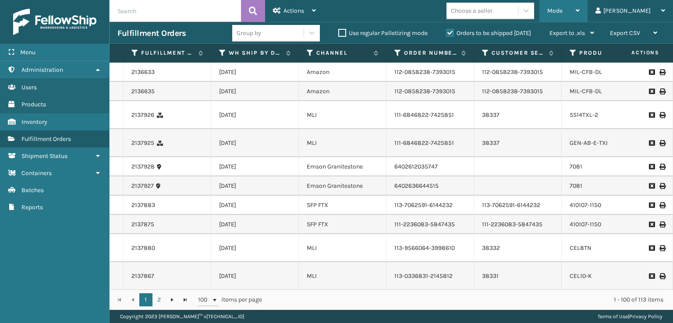
drag, startPoint x: 592, startPoint y: 14, endPoint x: 593, endPoint y: 39, distance: 25.0
click at [579, 14] on div "Mode" at bounding box center [563, 11] width 32 height 22
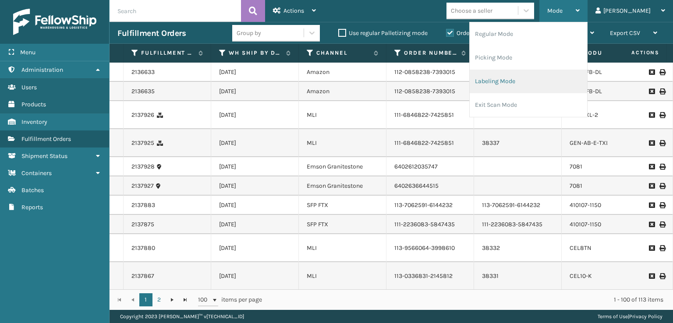
click at [540, 80] on li "Labeling Mode" at bounding box center [528, 82] width 117 height 24
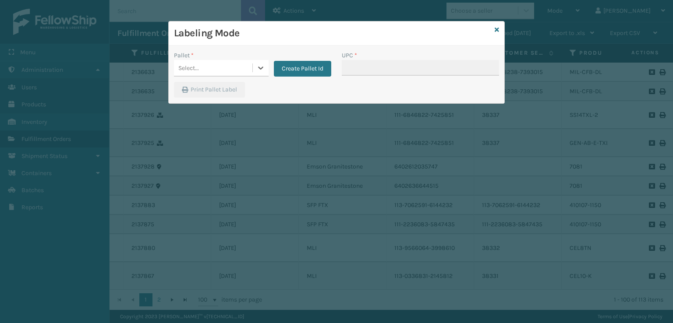
click at [205, 67] on div "Select..." at bounding box center [213, 68] width 78 height 14
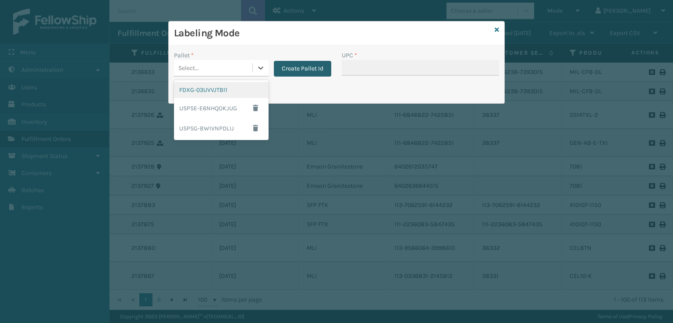
click at [283, 67] on button "Create Pallet Id" at bounding box center [302, 69] width 57 height 16
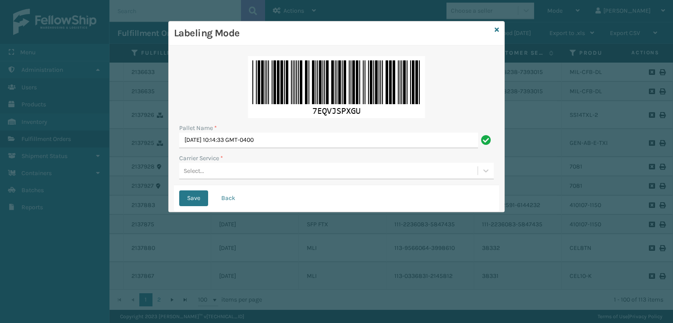
drag, startPoint x: 272, startPoint y: 174, endPoint x: 245, endPoint y: 178, distance: 26.5
click at [270, 173] on div "Select..." at bounding box center [328, 171] width 298 height 14
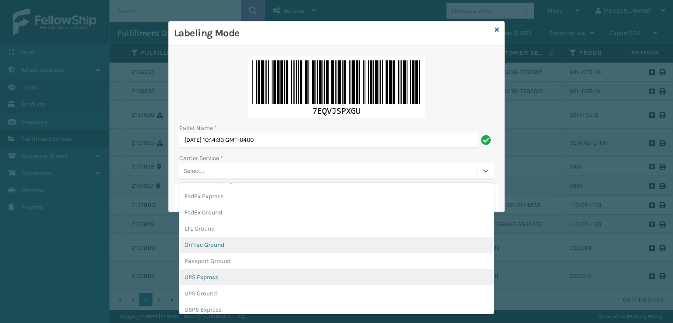
scroll to position [44, 0]
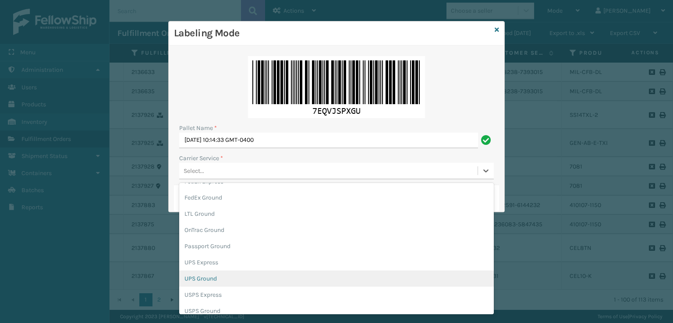
click at [192, 283] on div "UPS Ground" at bounding box center [336, 279] width 314 height 16
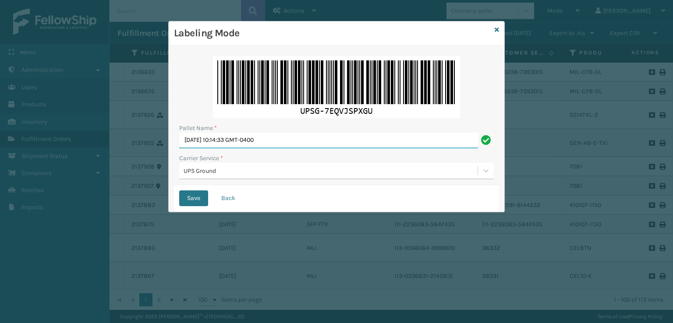
drag, startPoint x: 284, startPoint y: 135, endPoint x: 155, endPoint y: 145, distance: 129.2
click at [155, 145] on div "Labeling Mode Pallet Name * [DATE] 10:14:33 GMT-0400 Carrier Service * UPS Grou…" at bounding box center [336, 161] width 673 height 323
type input "UPST8385290"
click at [179, 191] on button "Save" at bounding box center [193, 199] width 29 height 16
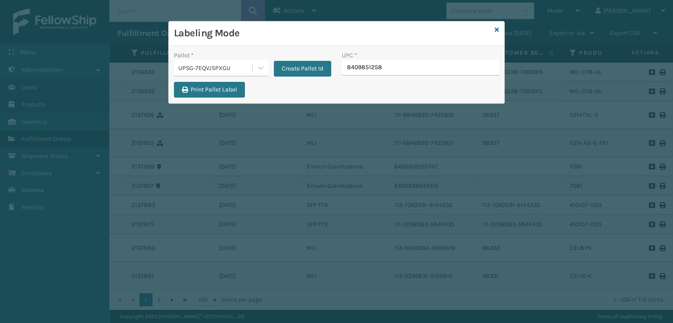
type input "84098512586"
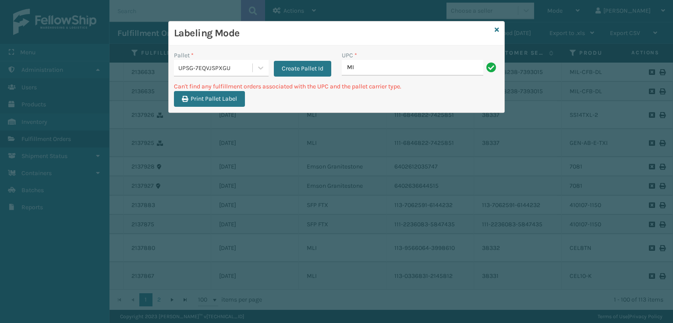
type input "M"
type input "840985114038"
type input "8"
type input "MIL-HK612-4-25-MC"
type input "M"
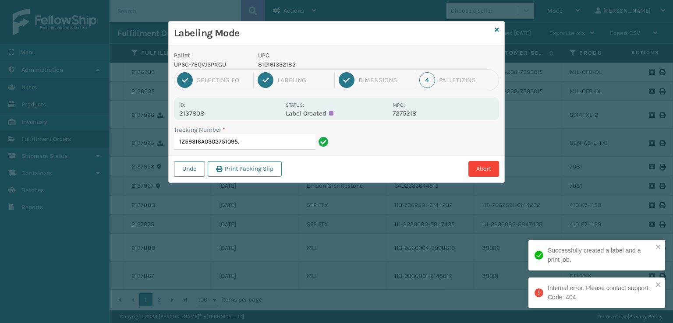
type input "1Z59316A0302751095"
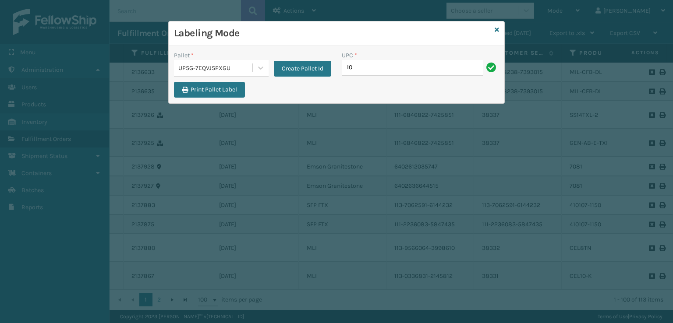
type input "l"
type input "LP-VBRN-BLK"
drag, startPoint x: 386, startPoint y: 71, endPoint x: 346, endPoint y: 71, distance: 40.3
click at [346, 71] on input "LP-VBRN-BLK" at bounding box center [412, 68] width 141 height 16
click at [420, 67] on input "LP-VBRN-BLK" at bounding box center [412, 68] width 141 height 16
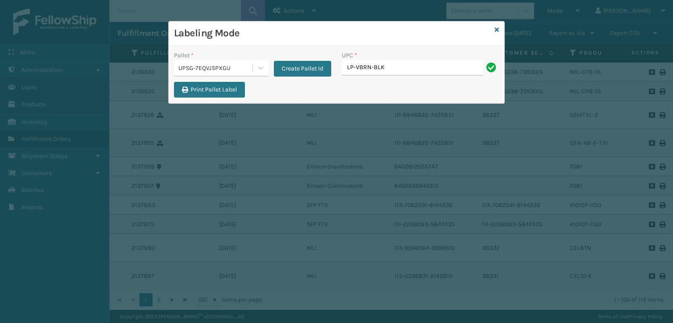
type input "LP-VBRN-BLK"
type input "8499860"
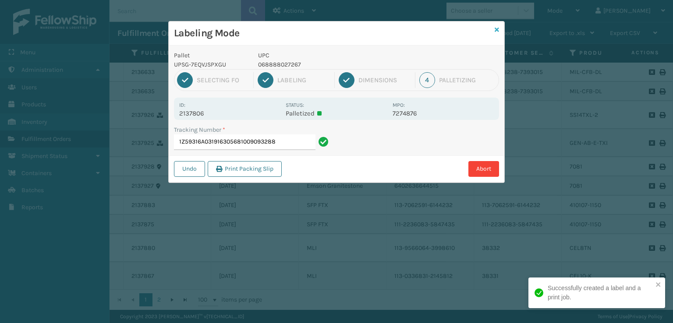
type input "1Z59316A0319163056810090932880"
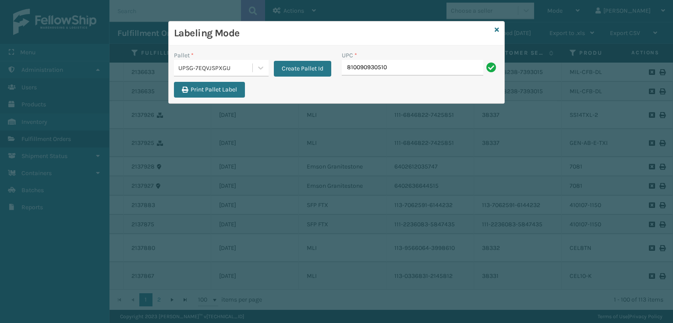
type input "810090930510"
click at [206, 67] on div "UPSG-7EQVJSPXGU" at bounding box center [215, 68] width 75 height 9
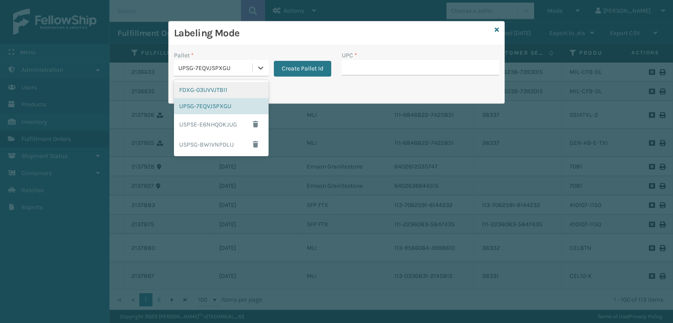
click at [216, 88] on div "FDXG-03UVVJTBI1" at bounding box center [221, 90] width 95 height 16
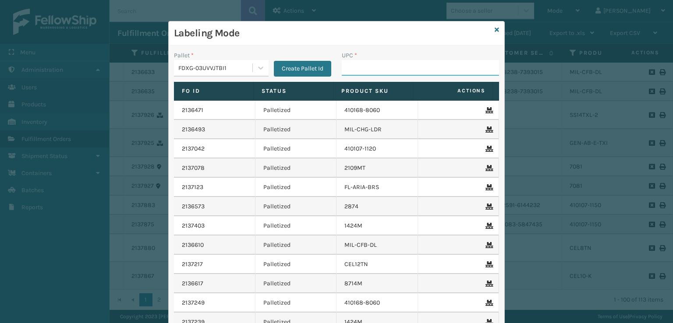
click at [360, 70] on input "UPC *" at bounding box center [420, 68] width 157 height 16
click at [495, 31] on icon at bounding box center [496, 30] width 4 height 6
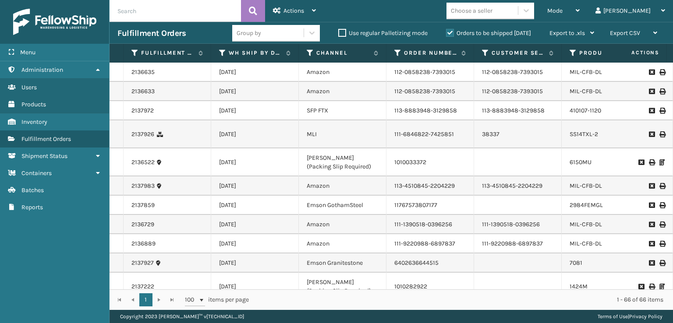
click at [205, 15] on input "text" at bounding box center [174, 11] width 131 height 22
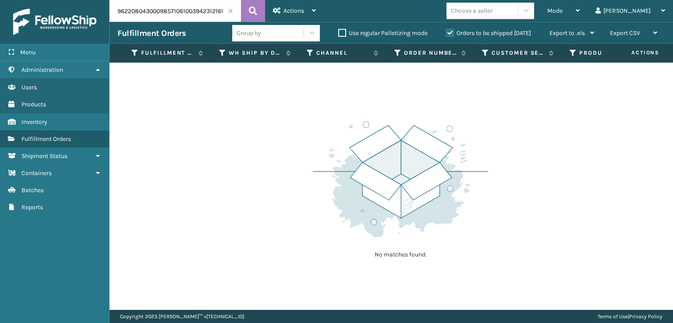
drag, startPoint x: 182, startPoint y: 11, endPoint x: 0, endPoint y: 13, distance: 182.2
click at [0, 0] on div "Menu Products Administration Products Users Products Products Products Inventor…" at bounding box center [336, 0] width 673 height 0
type input "394231216928"
click at [448, 32] on label "Orders to be shipped [DATE]" at bounding box center [488, 32] width 85 height 7
click at [446, 32] on input "Orders to be shipped [DATE]" at bounding box center [446, 31] width 0 height 6
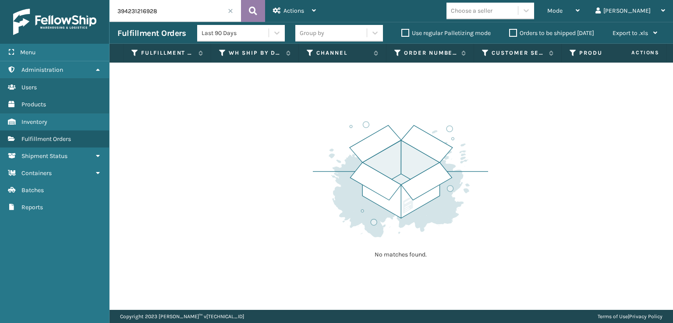
click at [246, 7] on button at bounding box center [253, 11] width 24 height 22
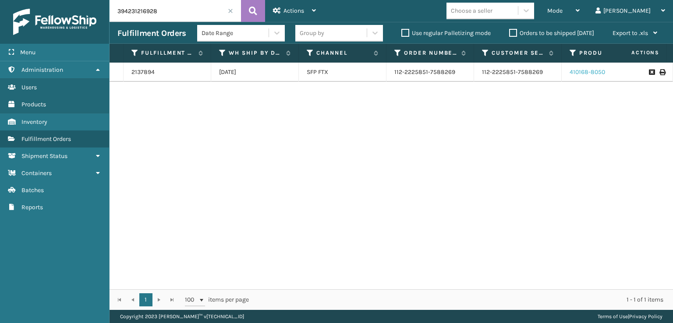
click at [595, 74] on link "410168-8050" at bounding box center [586, 71] width 35 height 7
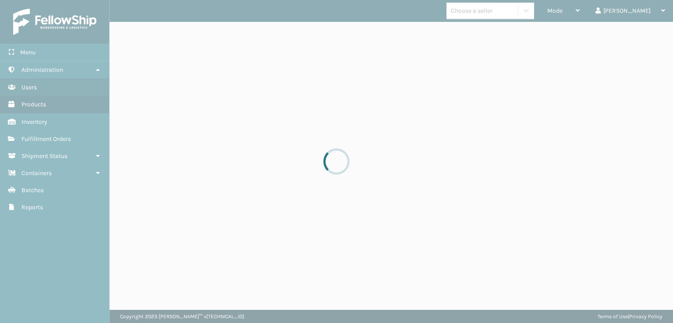
drag, startPoint x: 594, startPoint y: 74, endPoint x: 537, endPoint y: 73, distance: 57.4
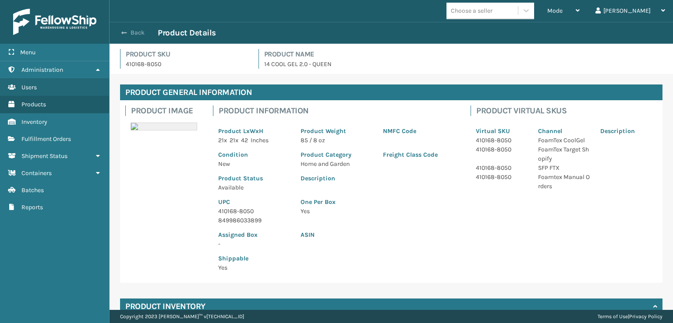
click at [121, 33] on span "button" at bounding box center [123, 33] width 5 height 6
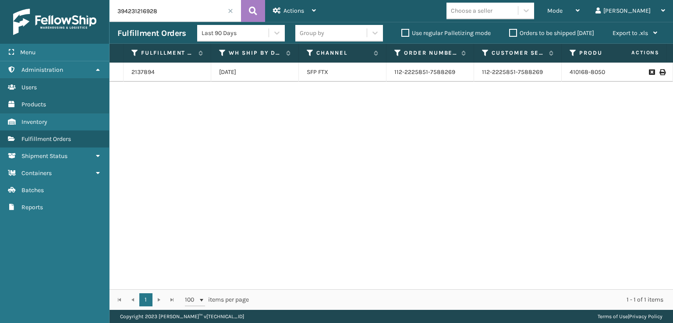
click at [231, 12] on span at bounding box center [230, 10] width 5 height 5
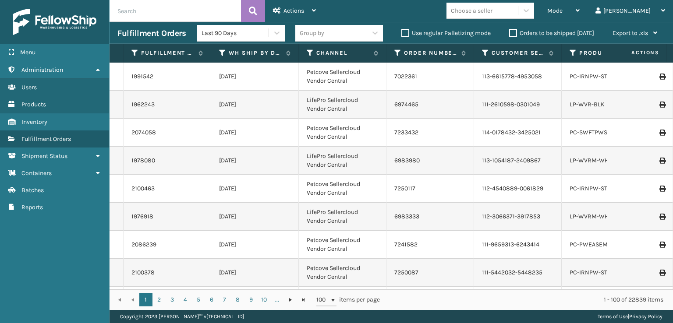
click at [509, 35] on label "Orders to be shipped [DATE]" at bounding box center [551, 32] width 85 height 7
click at [509, 34] on input "Orders to be shipped [DATE]" at bounding box center [509, 31] width 0 height 6
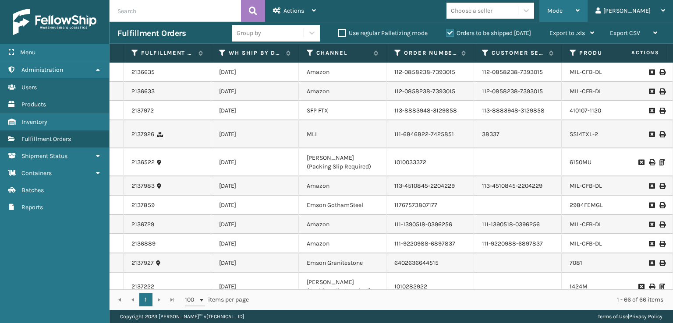
drag, startPoint x: 592, startPoint y: 10, endPoint x: 569, endPoint y: 28, distance: 30.2
click at [562, 11] on span "Mode" at bounding box center [554, 10] width 15 height 7
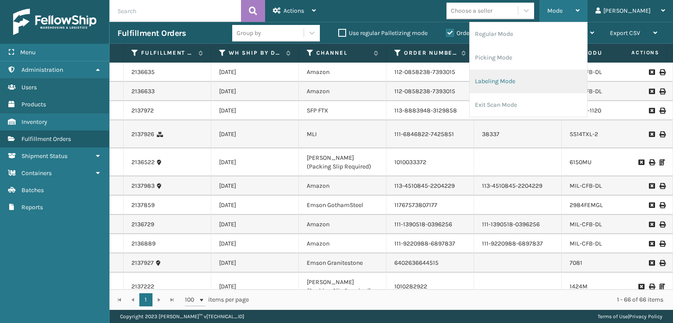
click at [516, 77] on li "Labeling Mode" at bounding box center [528, 82] width 117 height 24
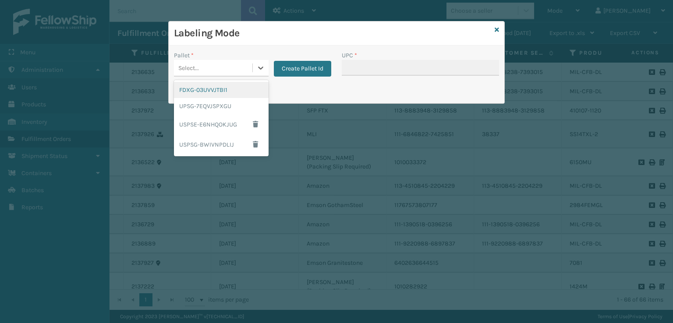
click at [234, 63] on div "Select..." at bounding box center [213, 68] width 78 height 14
click at [203, 97] on div "FDXG-03UVVJTBI1" at bounding box center [221, 90] width 95 height 16
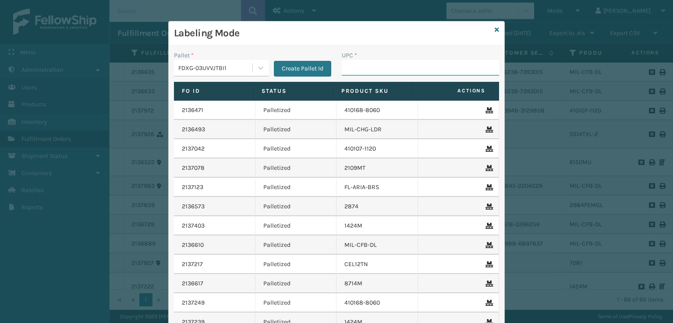
click at [425, 73] on input "UPC *" at bounding box center [420, 68] width 157 height 16
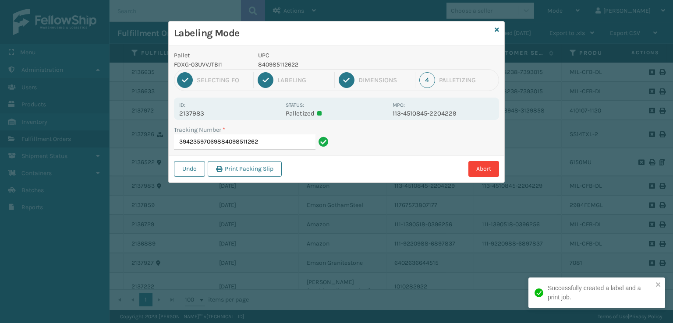
type input "394235970698840985112622"
type input "394210610977840985112622"
type input "394213749497840985112622"
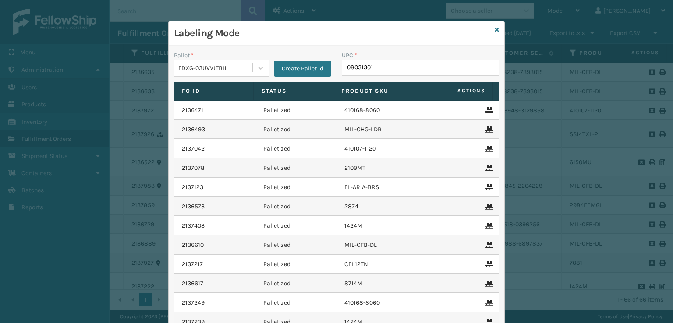
type input "080313014"
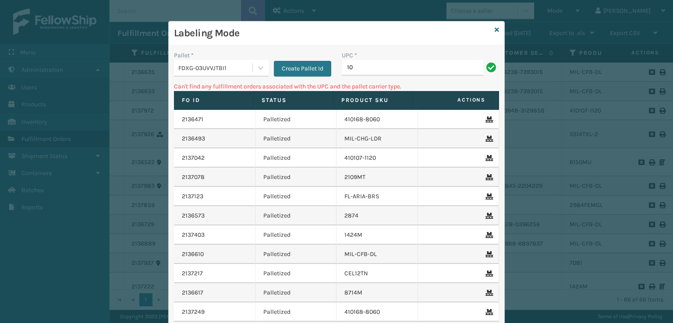
type input "1"
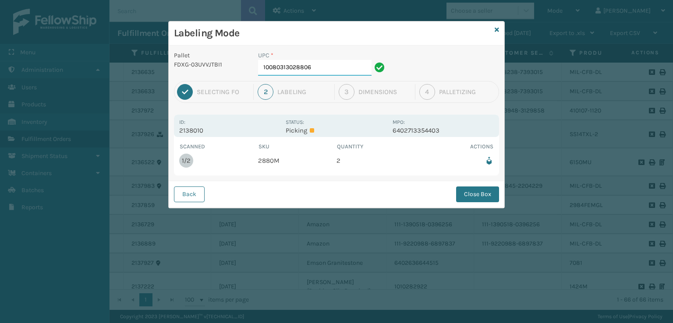
click at [326, 71] on input "10080313028806" at bounding box center [314, 68] width 113 height 16
drag, startPoint x: 479, startPoint y: 193, endPoint x: 372, endPoint y: 183, distance: 107.4
click at [478, 193] on button "Close Box" at bounding box center [477, 195] width 43 height 16
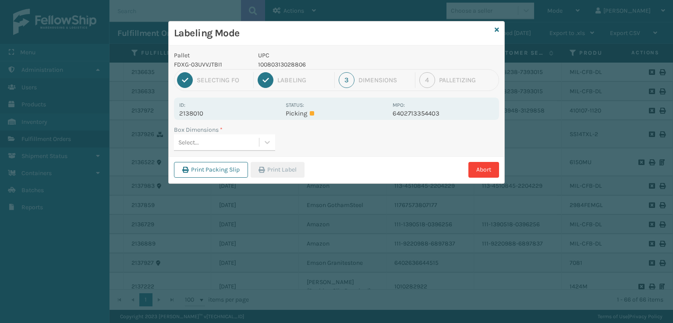
drag, startPoint x: 227, startPoint y: 145, endPoint x: 227, endPoint y: 153, distance: 7.9
click at [227, 146] on div "Select..." at bounding box center [216, 142] width 85 height 14
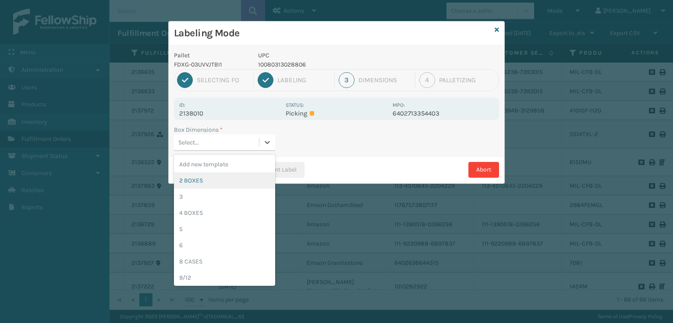
click at [224, 184] on div "2 BOXES" at bounding box center [224, 181] width 101 height 16
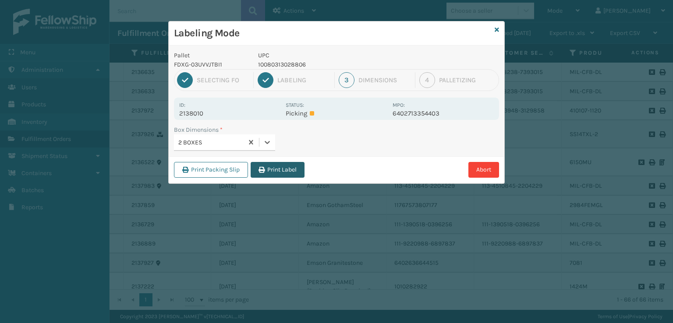
drag, startPoint x: 281, startPoint y: 167, endPoint x: 286, endPoint y: 168, distance: 5.0
click at [286, 168] on button "Print Label" at bounding box center [278, 170] width 54 height 16
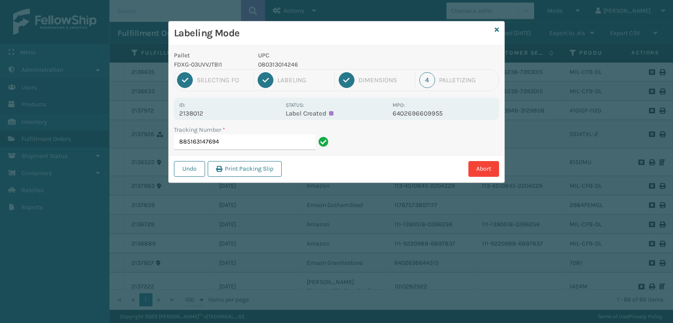
type input "885163147694"
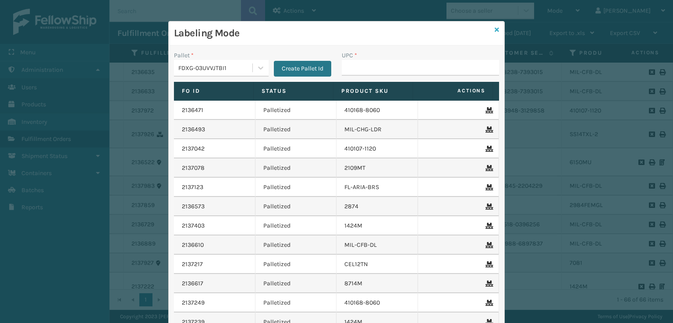
click at [494, 31] on icon at bounding box center [496, 30] width 4 height 6
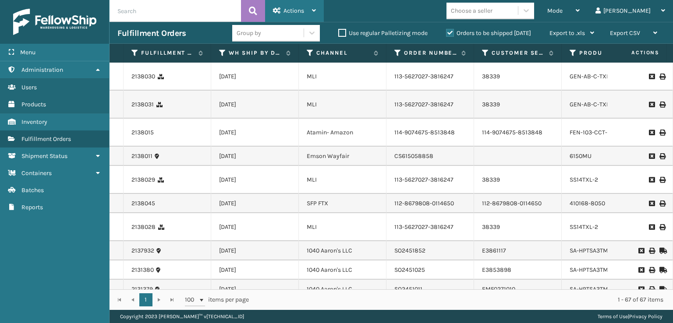
click at [282, 15] on div "Actions" at bounding box center [294, 11] width 43 height 22
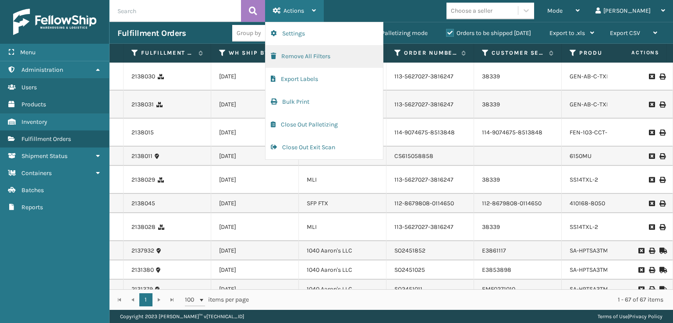
click at [280, 51] on button "Remove All Filters" at bounding box center [323, 56] width 117 height 23
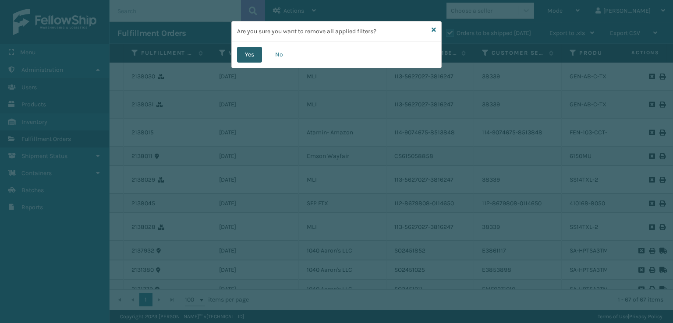
click at [254, 56] on button "Yes" at bounding box center [249, 55] width 25 height 16
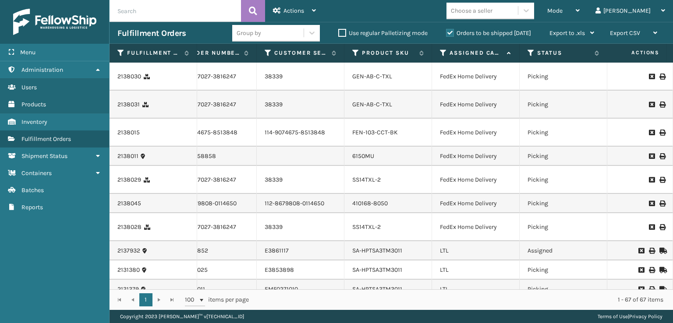
scroll to position [0, 222]
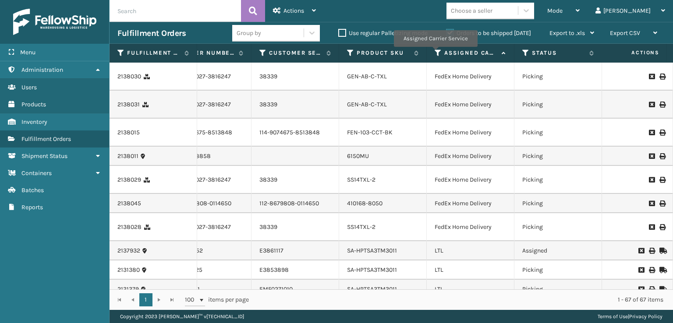
click at [435, 53] on icon at bounding box center [437, 53] width 7 height 8
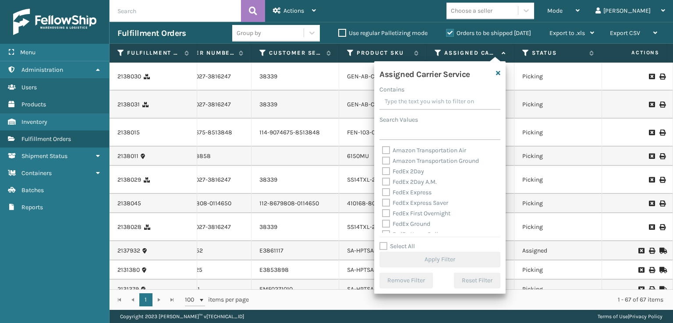
click at [392, 171] on label "FedEx 2Day" at bounding box center [403, 171] width 42 height 7
click at [382, 171] on input "FedEx 2Day" at bounding box center [382, 169] width 0 height 6
checkbox input "true"
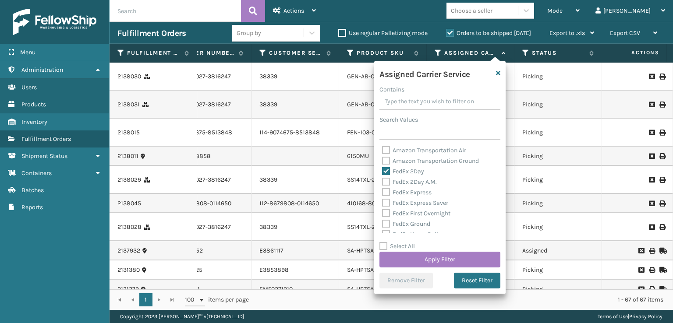
click at [384, 184] on label "FedEx 2Day A.M." at bounding box center [409, 181] width 55 height 7
click at [382, 183] on input "FedEx 2Day A.M." at bounding box center [382, 180] width 0 height 6
checkbox input "true"
click at [385, 193] on label "FedEx Express" at bounding box center [406, 192] width 49 height 7
click at [382, 193] on input "FedEx Express" at bounding box center [382, 190] width 0 height 6
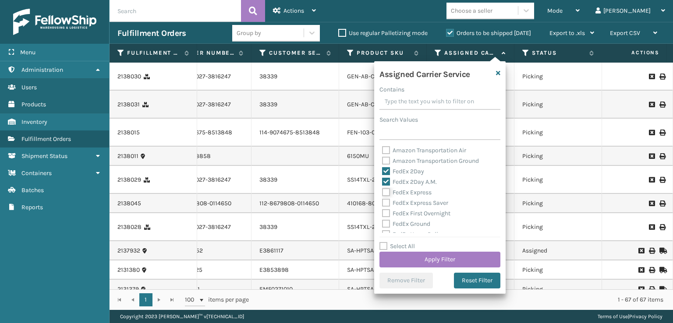
checkbox input "true"
click at [389, 204] on label "FedEx Express Saver" at bounding box center [415, 202] width 66 height 7
click at [382, 204] on input "FedEx Express Saver" at bounding box center [382, 201] width 0 height 6
checkbox input "true"
click at [384, 213] on label "FedEx First Overnight" at bounding box center [416, 213] width 68 height 7
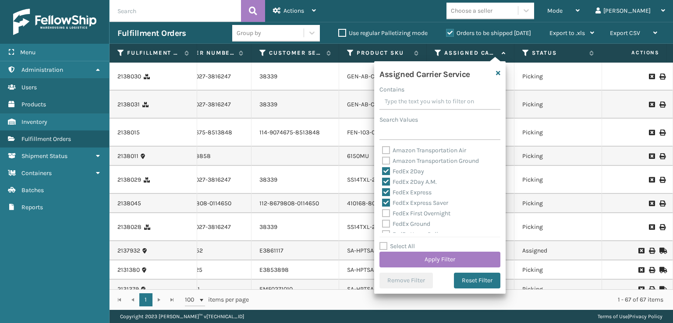
click at [382, 213] on input "FedEx First Overnight" at bounding box center [382, 211] width 0 height 6
checkbox input "true"
click at [386, 224] on label "FedEx Ground" at bounding box center [406, 223] width 48 height 7
click at [382, 224] on input "FedEx Ground" at bounding box center [382, 222] width 0 height 6
checkbox input "true"
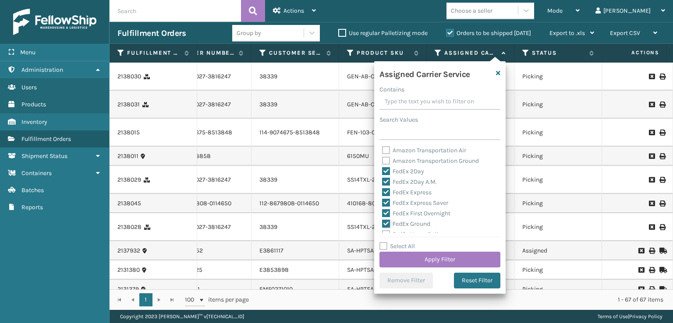
scroll to position [44, 0]
click at [387, 214] on label "FedEx SmartPost" at bounding box center [410, 211] width 57 height 7
click at [382, 212] on input "FedEx SmartPost" at bounding box center [382, 210] width 0 height 6
checkbox input "true"
click at [387, 198] on label "FedEx Priority Overnight" at bounding box center [420, 201] width 76 height 7
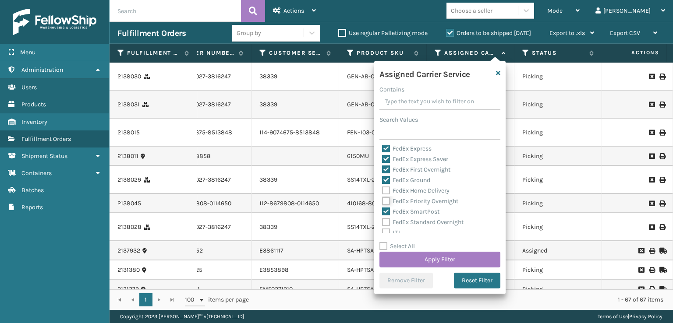
click at [382, 198] on input "FedEx Priority Overnight" at bounding box center [382, 199] width 0 height 6
checkbox input "true"
click at [387, 193] on label "FedEx Home Delivery" at bounding box center [415, 190] width 67 height 7
click at [382, 191] on input "FedEx Home Delivery" at bounding box center [382, 189] width 0 height 6
checkbox input "true"
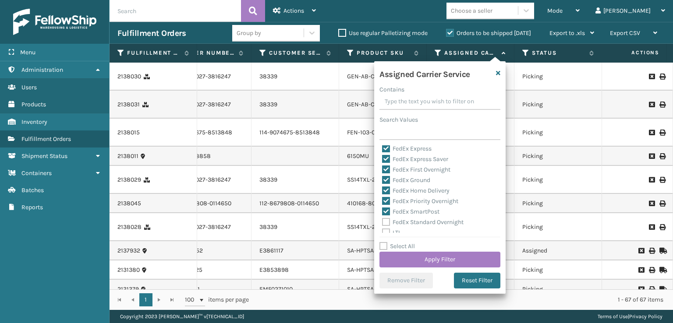
click at [388, 222] on label "FedEx Standard Overnight" at bounding box center [422, 222] width 81 height 7
click at [382, 222] on input "FedEx Standard Overnight" at bounding box center [382, 220] width 0 height 6
checkbox input "true"
drag, startPoint x: 395, startPoint y: 257, endPoint x: 412, endPoint y: 211, distance: 49.6
click at [395, 251] on div "Select All Apply Filter" at bounding box center [439, 254] width 121 height 26
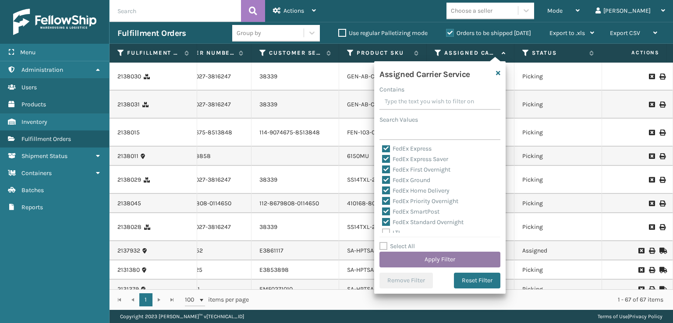
click at [422, 259] on button "Apply Filter" at bounding box center [439, 260] width 121 height 16
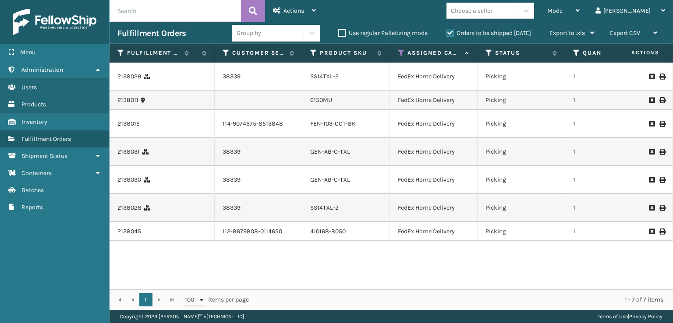
scroll to position [0, 299]
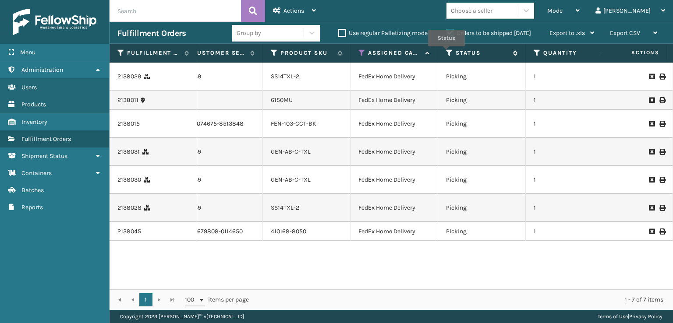
click at [446, 53] on icon at bounding box center [449, 53] width 7 height 8
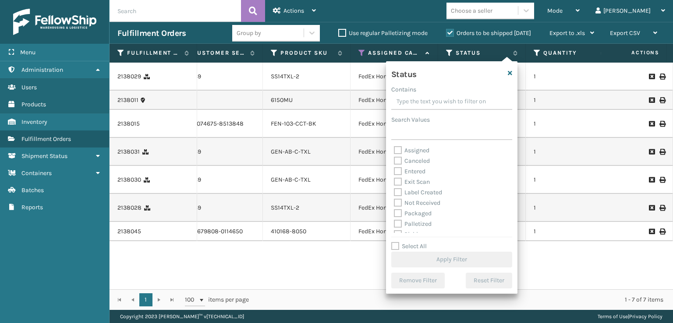
scroll to position [44, 0]
click at [399, 190] on label "Picking" at bounding box center [409, 190] width 31 height 7
click at [394, 190] on input "Picking" at bounding box center [394, 189] width 0 height 6
checkbox input "true"
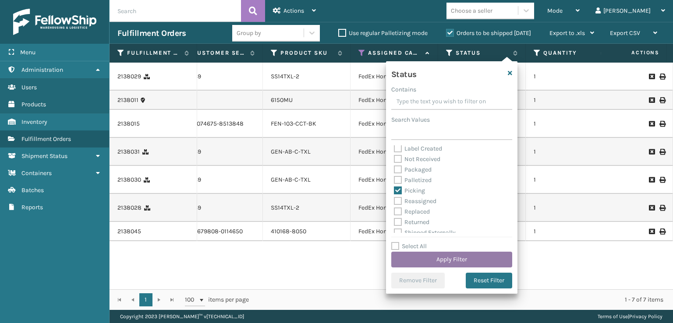
click at [419, 258] on button "Apply Filter" at bounding box center [451, 260] width 121 height 16
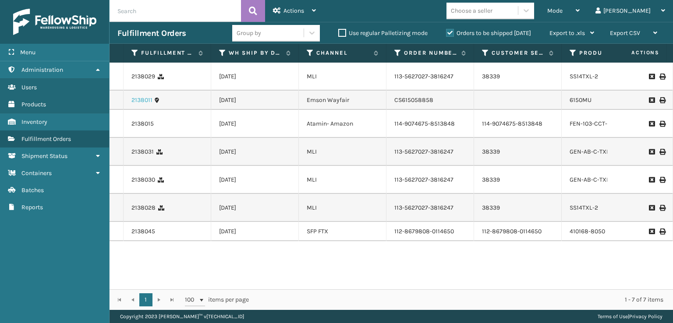
click at [144, 105] on link "2138011" at bounding box center [141, 100] width 21 height 9
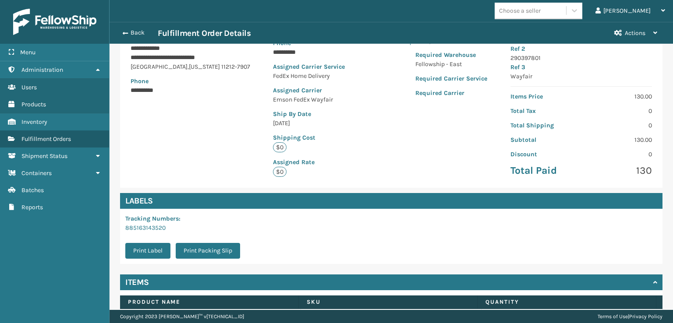
scroll to position [180, 0]
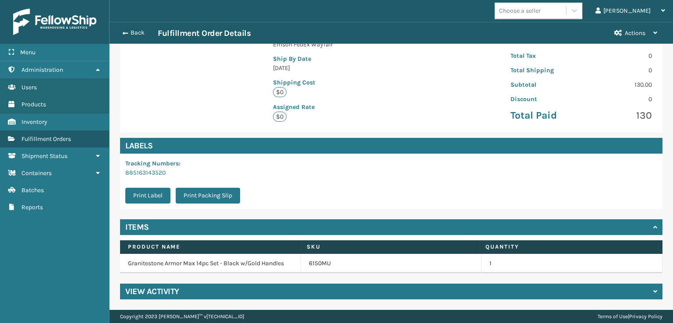
click at [158, 290] on h4 "View Activity" at bounding box center [152, 291] width 54 height 11
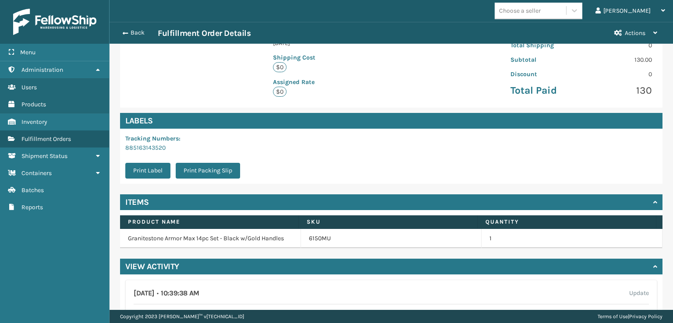
scroll to position [180, 0]
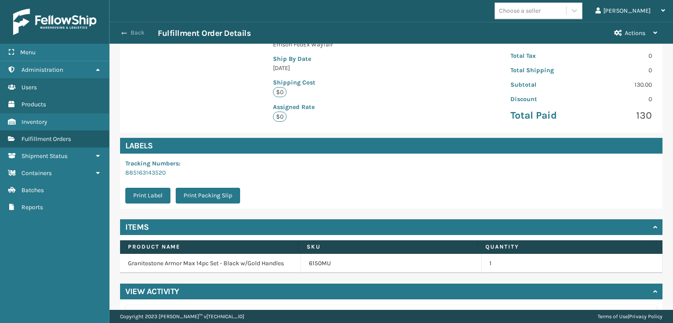
click at [124, 32] on span "button" at bounding box center [123, 33] width 5 height 6
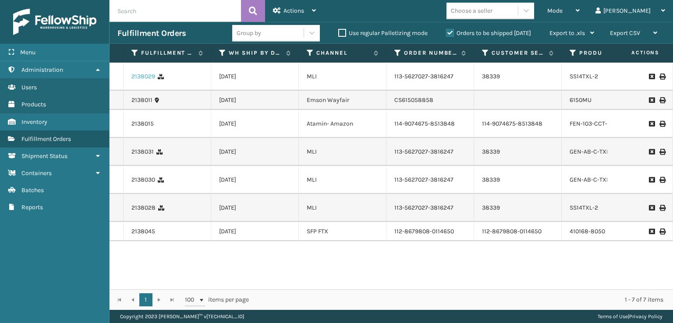
click at [145, 79] on link "2138029" at bounding box center [143, 76] width 24 height 9
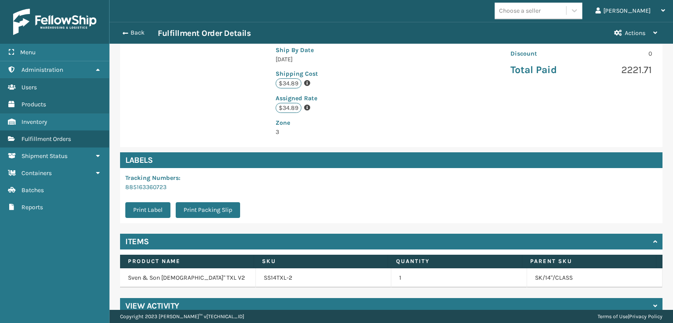
scroll to position [212, 0]
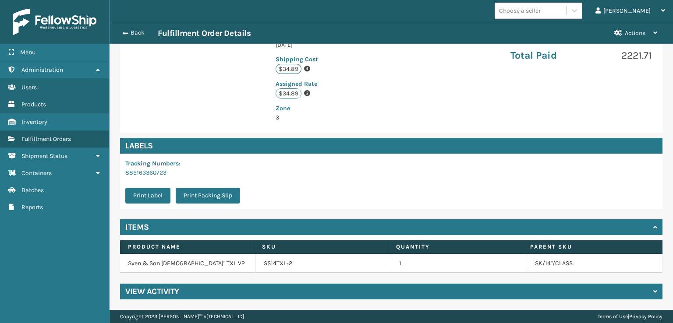
click at [158, 291] on h4 "View Activity" at bounding box center [152, 291] width 54 height 11
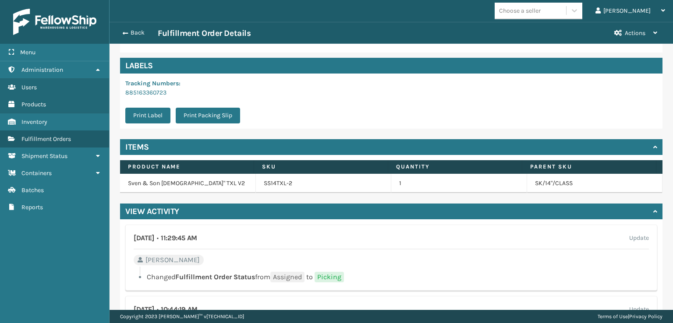
scroll to position [387, 0]
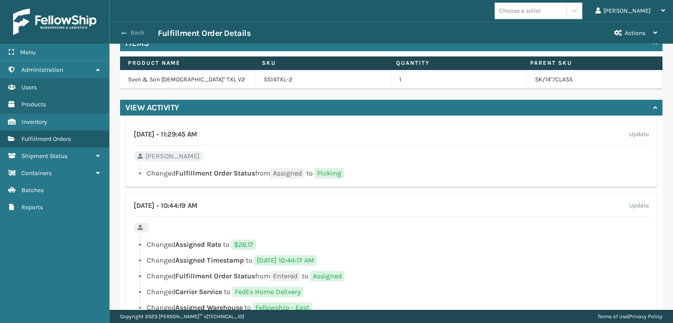
click at [128, 31] on button "Back" at bounding box center [137, 33] width 40 height 8
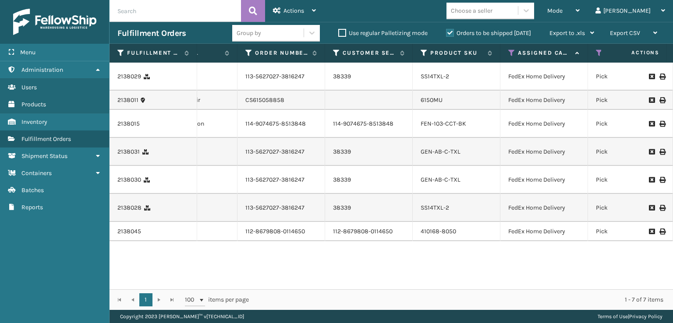
scroll to position [0, 123]
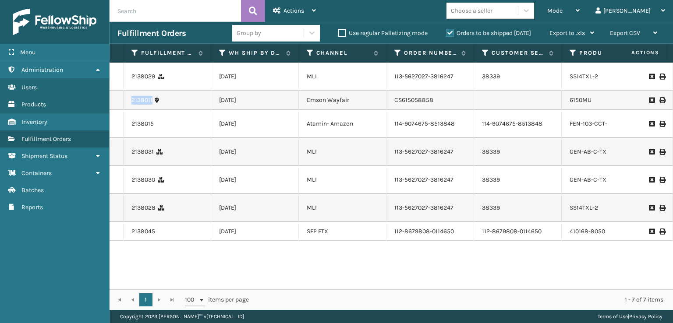
drag, startPoint x: 152, startPoint y: 109, endPoint x: 131, endPoint y: 111, distance: 21.1
click at [131, 110] on td "2138011" at bounding box center [168, 100] width 88 height 19
copy link "2138011"
click at [176, 105] on div "2138011" at bounding box center [166, 100] width 71 height 9
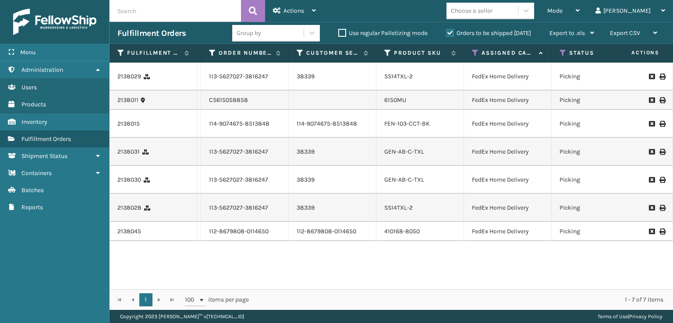
click at [150, 1] on input "text" at bounding box center [174, 11] width 131 height 22
type input "6150MU"
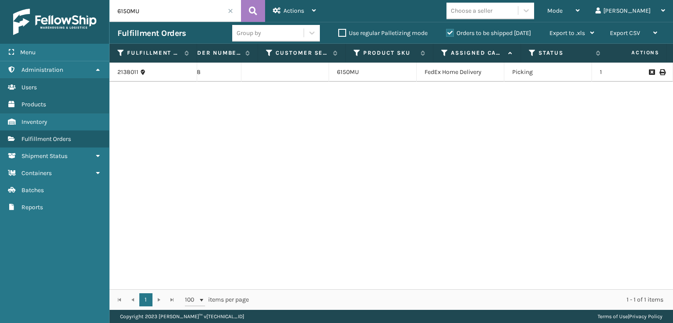
scroll to position [0, 233]
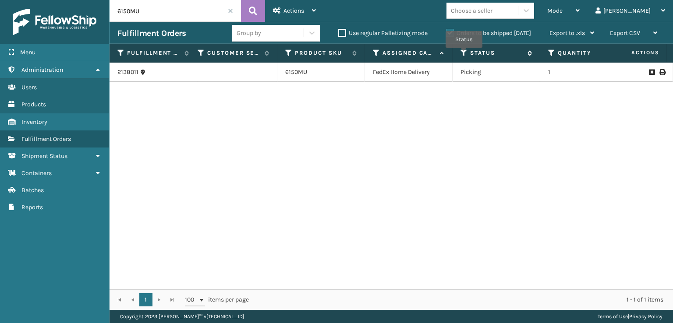
click at [464, 54] on icon at bounding box center [463, 53] width 7 height 8
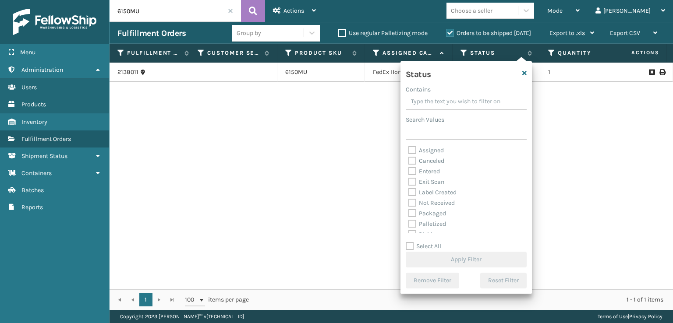
click at [414, 183] on label "Exit Scan" at bounding box center [426, 181] width 36 height 7
click at [409, 183] on input "Exit Scan" at bounding box center [408, 180] width 0 height 6
checkbox input "true"
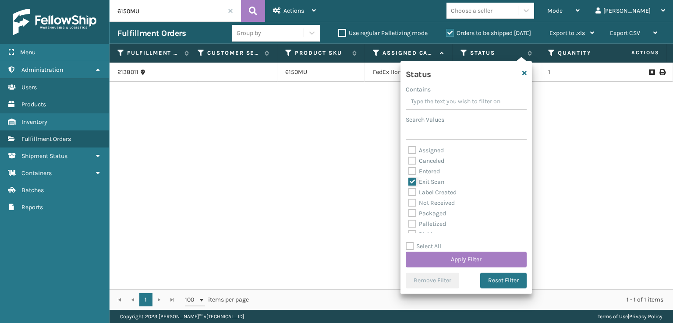
scroll to position [49, 0]
click at [415, 187] on label "Picking" at bounding box center [423, 185] width 31 height 7
click at [409, 186] on input "Picking" at bounding box center [408, 183] width 0 height 6
checkbox input "true"
click at [466, 261] on button "Apply Filter" at bounding box center [466, 260] width 121 height 16
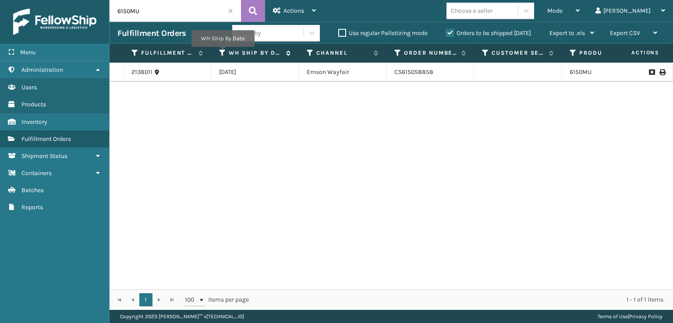
click at [222, 53] on icon at bounding box center [222, 53] width 7 height 8
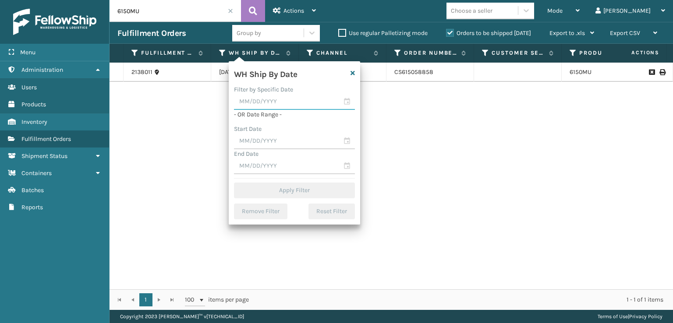
click at [276, 102] on input "text" at bounding box center [294, 102] width 121 height 16
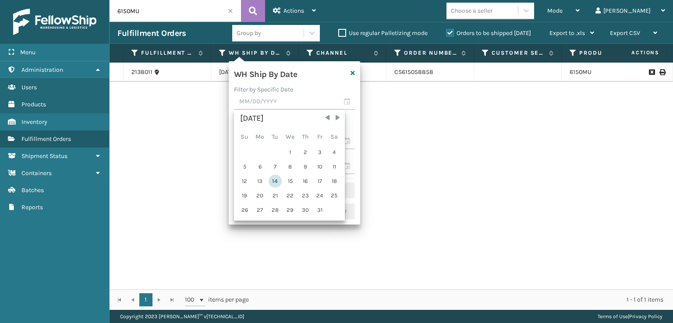
click at [275, 178] on div "14" at bounding box center [274, 181] width 13 height 13
type input "[DATE]"
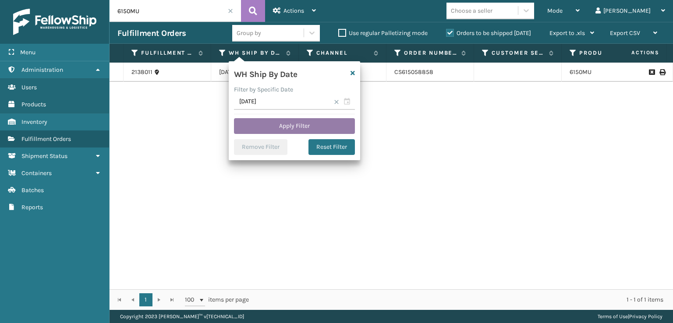
click at [297, 121] on button "Apply Filter" at bounding box center [294, 126] width 121 height 16
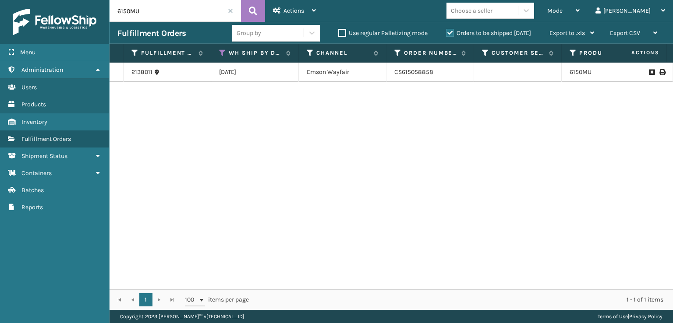
click at [450, 34] on label "Orders to be shipped [DATE]" at bounding box center [488, 32] width 85 height 7
click at [446, 34] on input "Orders to be shipped [DATE]" at bounding box center [446, 31] width 0 height 6
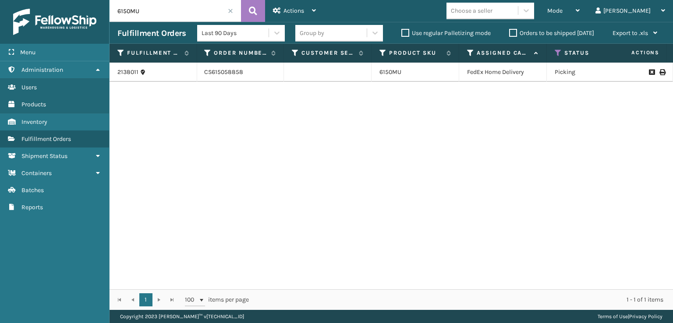
scroll to position [0, 196]
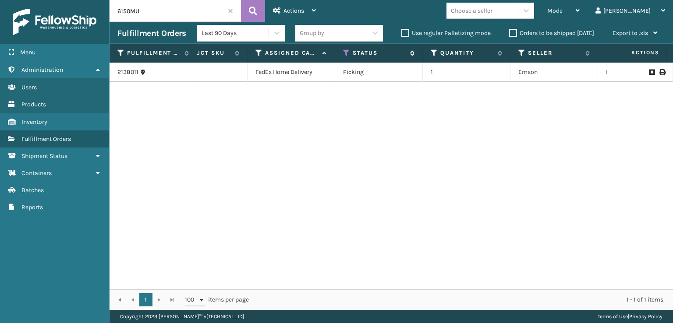
click at [347, 49] on icon at bounding box center [346, 53] width 7 height 8
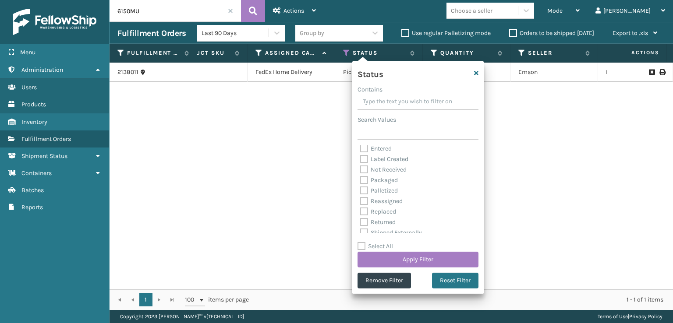
click at [368, 192] on label "Palletized" at bounding box center [379, 190] width 38 height 7
click at [360, 191] on input "Palletized" at bounding box center [360, 189] width 0 height 6
checkbox input "true"
click at [424, 258] on button "Apply Filter" at bounding box center [417, 260] width 121 height 16
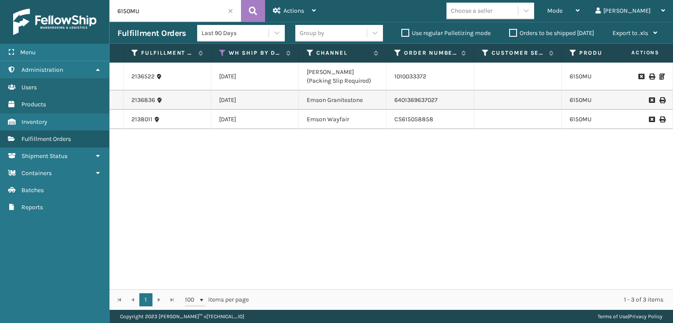
drag, startPoint x: 152, startPoint y: 15, endPoint x: 57, endPoint y: 23, distance: 95.0
click at [59, 0] on div "Menu Administration Users Products Inventory Fulfillment Orders Shipment Status…" at bounding box center [336, 0] width 673 height 0
click at [562, 7] on span "Mode" at bounding box center [554, 10] width 15 height 7
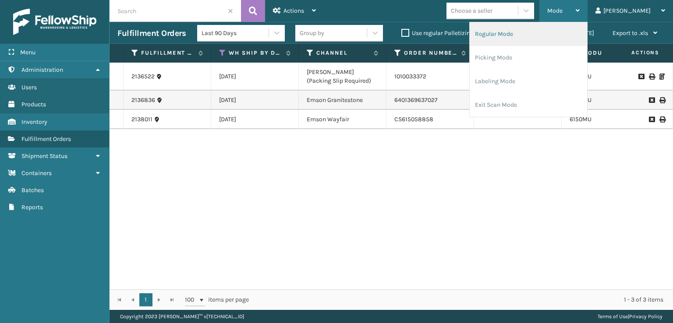
click at [545, 41] on li "Regular Mode" at bounding box center [528, 34] width 117 height 24
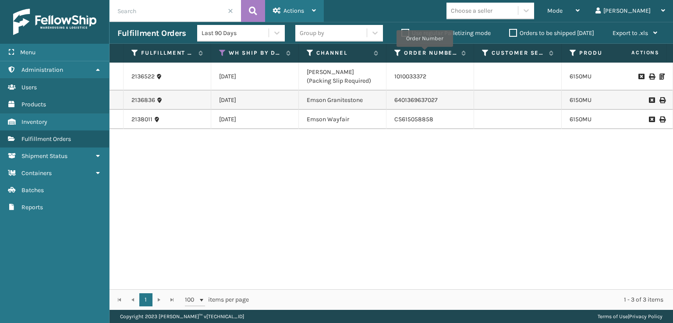
drag, startPoint x: 291, startPoint y: 12, endPoint x: 294, endPoint y: 29, distance: 17.4
click at [291, 13] on span "Actions" at bounding box center [293, 10] width 21 height 7
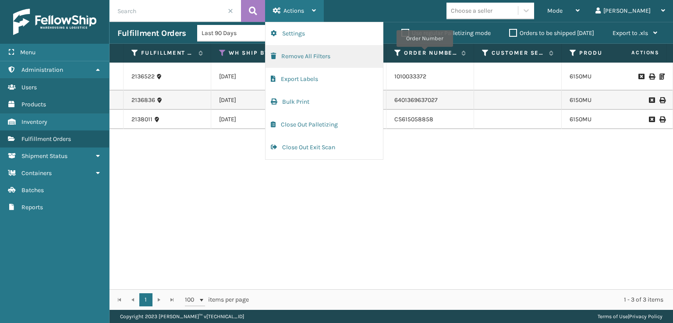
click at [293, 62] on button "Remove All Filters" at bounding box center [323, 56] width 117 height 23
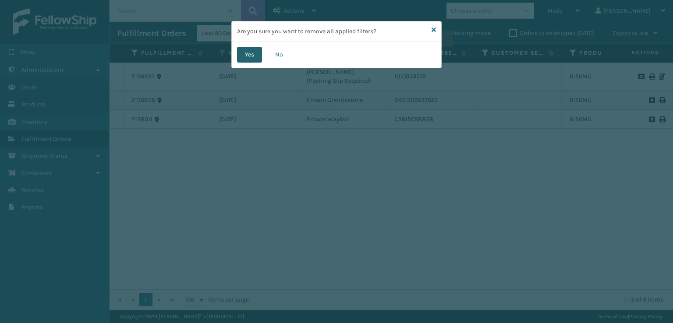
click at [242, 56] on button "Yes" at bounding box center [249, 55] width 25 height 16
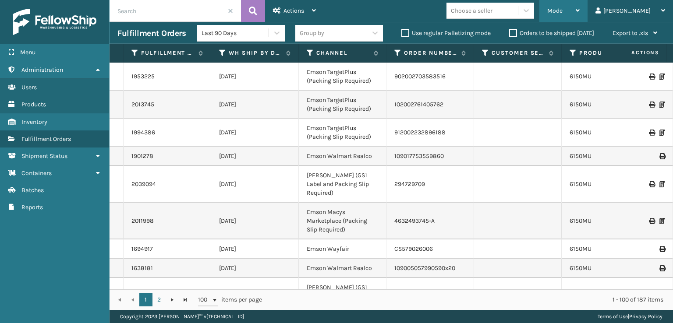
click at [579, 14] on div "Mode" at bounding box center [563, 11] width 32 height 22
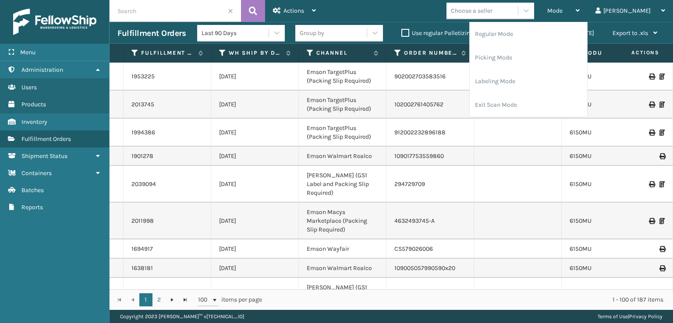
drag, startPoint x: 513, startPoint y: 175, endPoint x: 507, endPoint y: 159, distance: 16.5
click at [512, 173] on td at bounding box center [518, 184] width 88 height 37
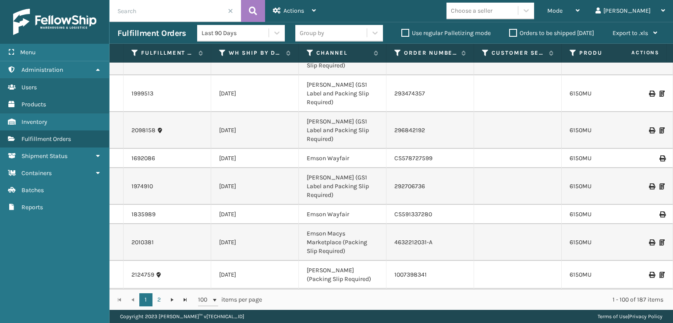
drag, startPoint x: 295, startPoint y: 282, endPoint x: 349, endPoint y: 289, distance: 53.8
click at [349, 289] on div "Fulfillment Order Id WH Ship By Date Channel Order Number Customer Service Orde…" at bounding box center [390, 177] width 563 height 266
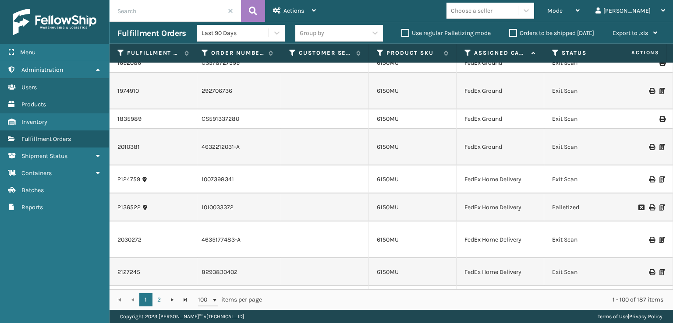
scroll to position [0, 198]
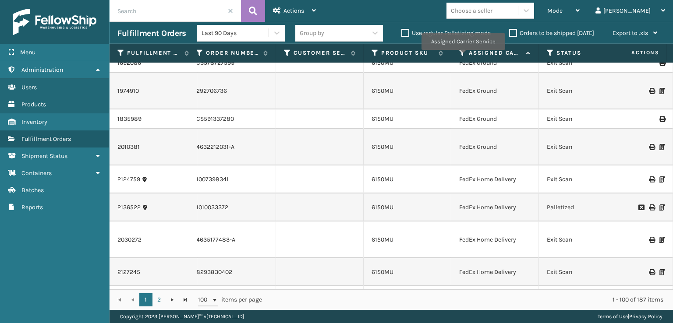
click at [463, 56] on icon at bounding box center [462, 53] width 7 height 8
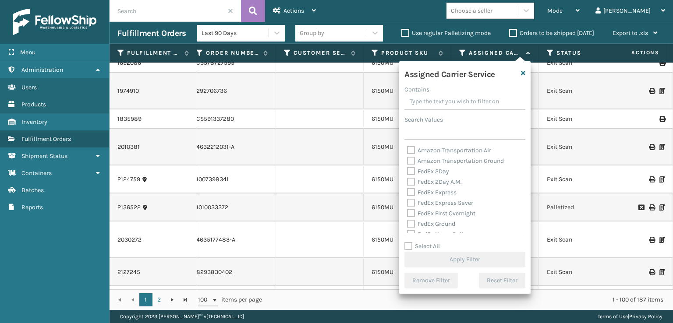
click at [415, 177] on div "FedEx 2Day A.M." at bounding box center [465, 182] width 116 height 11
click at [410, 179] on label "FedEx 2Day A.M." at bounding box center [434, 181] width 55 height 7
click at [412, 168] on label "FedEx 2Day" at bounding box center [428, 171] width 42 height 7
click at [407, 168] on input "FedEx 2Day" at bounding box center [407, 169] width 0 height 6
checkbox input "true"
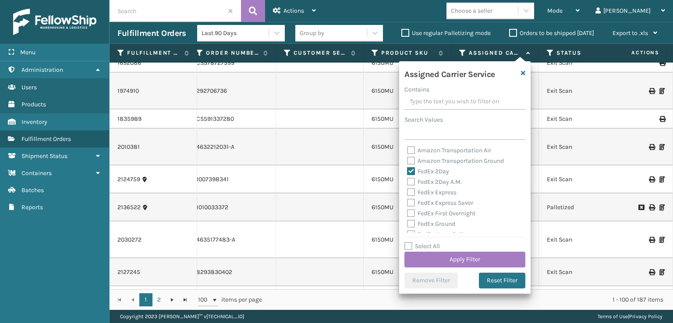
click at [412, 182] on label "FedEx 2Day A.M." at bounding box center [434, 181] width 55 height 7
click at [407, 182] on input "FedEx 2Day A.M." at bounding box center [407, 180] width 0 height 6
checkbox input "true"
click at [412, 191] on label "FedEx Express" at bounding box center [431, 192] width 49 height 7
click at [407, 191] on input "FedEx Express" at bounding box center [407, 190] width 0 height 6
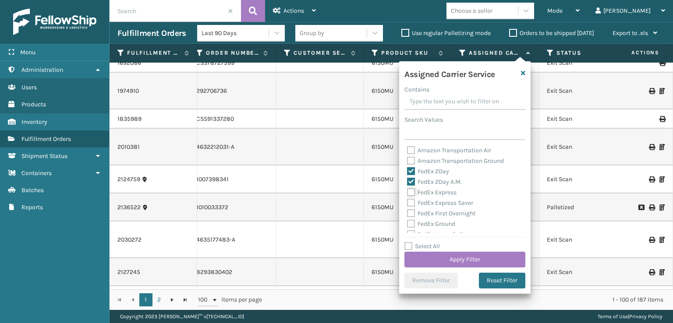
checkbox input "true"
click at [413, 205] on label "FedEx Express Saver" at bounding box center [440, 202] width 66 height 7
click at [410, 203] on label "FedEx Express Saver" at bounding box center [440, 202] width 66 height 7
click at [407, 203] on input "FedEx Express Saver" at bounding box center [407, 201] width 0 height 6
checkbox input "true"
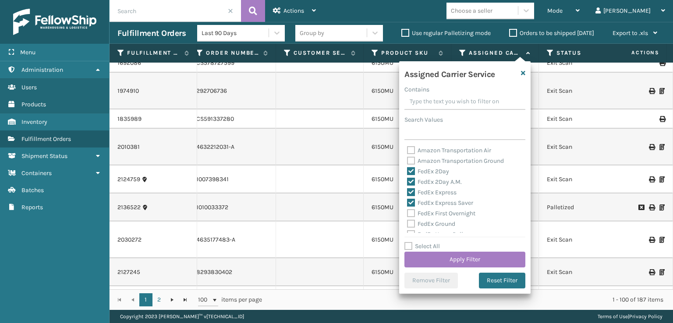
click at [413, 217] on label "FedEx First Overnight" at bounding box center [441, 213] width 68 height 7
click at [407, 214] on input "FedEx First Overnight" at bounding box center [407, 211] width 0 height 6
checkbox input "true"
click at [411, 226] on label "FedEx Ground" at bounding box center [431, 223] width 48 height 7
click at [407, 225] on input "FedEx Ground" at bounding box center [407, 222] width 0 height 6
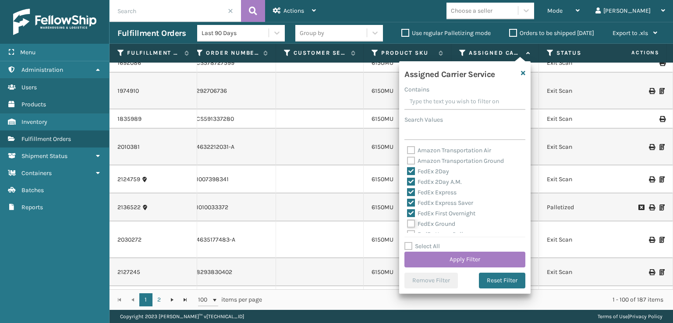
checkbox input "true"
click at [410, 192] on label "FedEx Home Delivery" at bounding box center [440, 190] width 67 height 7
click at [407, 191] on input "FedEx Home Delivery" at bounding box center [407, 189] width 0 height 6
checkbox input "true"
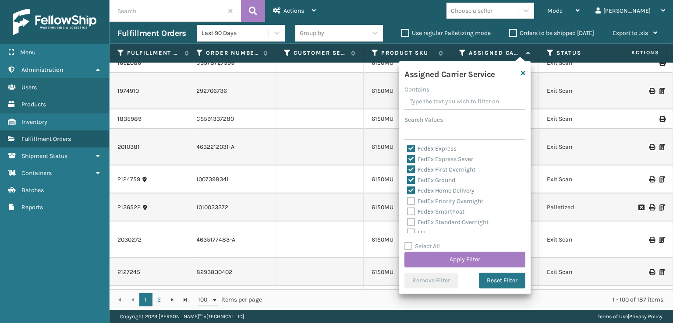
click at [410, 201] on label "FedEx Priority Overnight" at bounding box center [445, 201] width 76 height 7
click at [407, 201] on input "FedEx Priority Overnight" at bounding box center [407, 199] width 0 height 6
checkbox input "true"
click at [412, 212] on label "FedEx SmartPost" at bounding box center [435, 211] width 57 height 7
click at [407, 212] on input "FedEx SmartPost" at bounding box center [407, 210] width 0 height 6
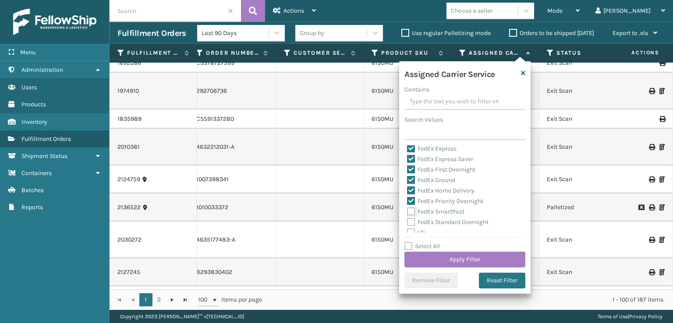
checkbox input "true"
click at [410, 222] on label "FedEx Standard Overnight" at bounding box center [447, 222] width 81 height 7
click at [407, 222] on input "FedEx Standard Overnight" at bounding box center [407, 220] width 0 height 6
checkbox input "true"
click at [441, 253] on button "Apply Filter" at bounding box center [464, 260] width 121 height 16
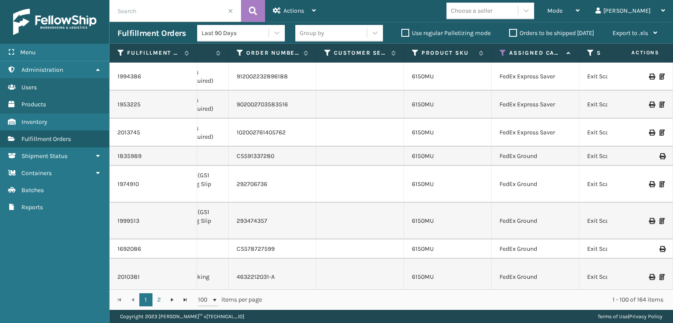
scroll to position [0, 163]
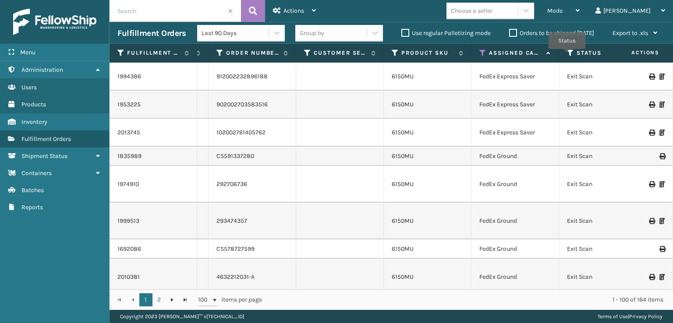
click at [565, 56] on th "Status" at bounding box center [603, 53] width 88 height 19
click at [569, 53] on icon at bounding box center [570, 53] width 7 height 8
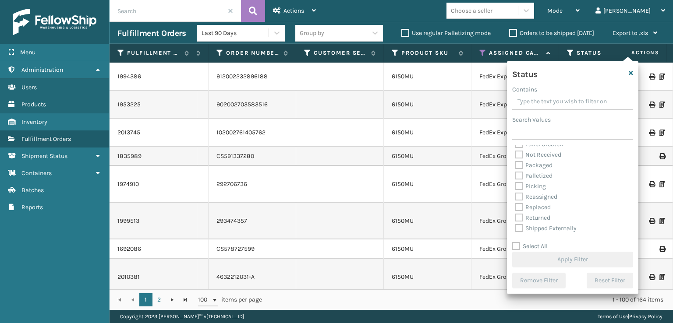
scroll to position [49, 0]
click at [517, 184] on label "Picking" at bounding box center [530, 185] width 31 height 7
click at [515, 184] on input "Picking" at bounding box center [515, 183] width 0 height 6
checkbox input "true"
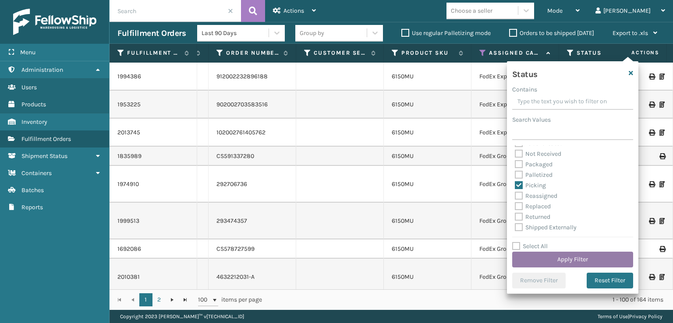
click at [552, 254] on button "Apply Filter" at bounding box center [572, 260] width 121 height 16
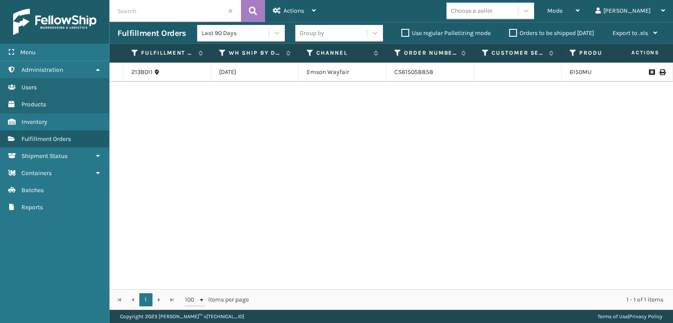
click at [511, 34] on label "Orders to be shipped [DATE]" at bounding box center [551, 32] width 85 height 7
click at [509, 34] on input "Orders to be shipped [DATE]" at bounding box center [509, 31] width 0 height 6
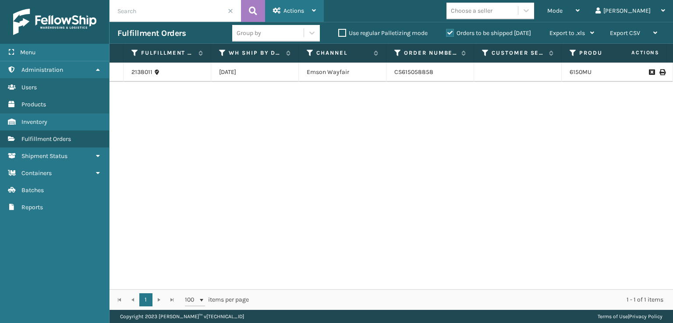
click at [298, 11] on span "Actions" at bounding box center [293, 10] width 21 height 7
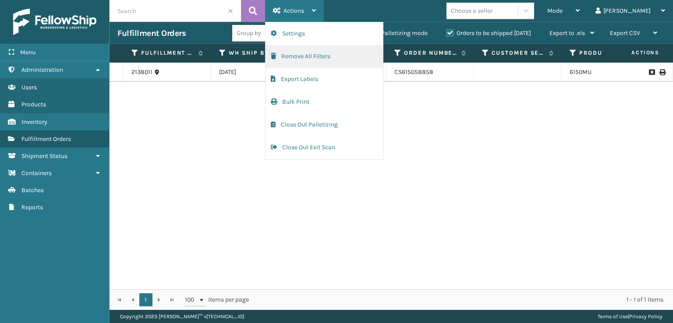
click at [314, 63] on button "Remove All Filters" at bounding box center [323, 56] width 117 height 23
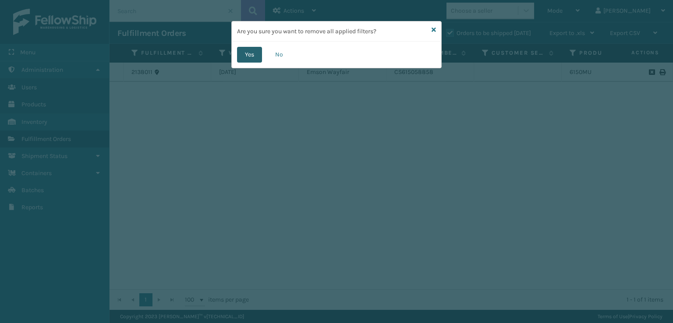
click at [255, 49] on button "Yes" at bounding box center [249, 55] width 25 height 16
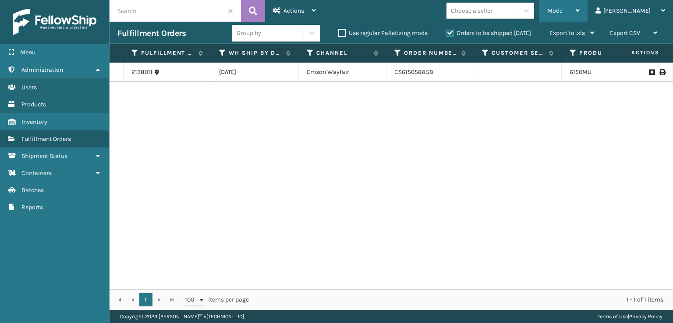
click at [579, 20] on div "Mode" at bounding box center [563, 11] width 32 height 22
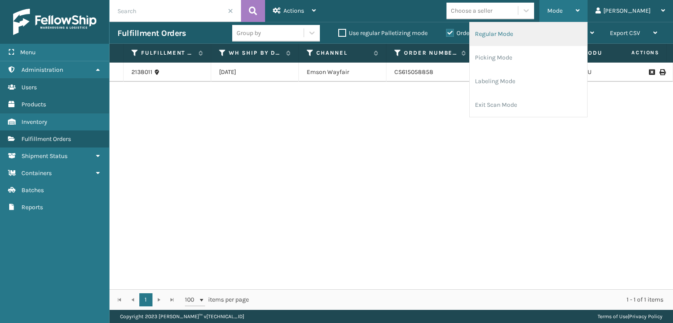
click at [534, 43] on li "Regular Mode" at bounding box center [528, 34] width 117 height 24
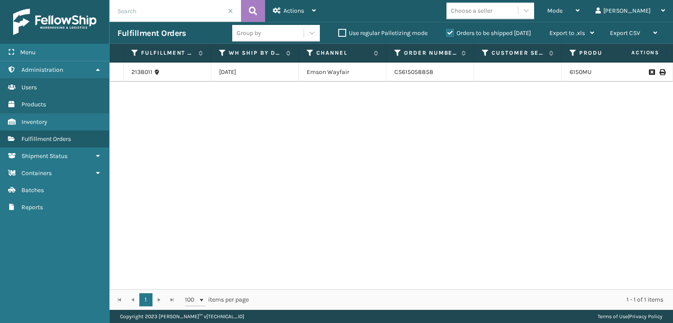
drag, startPoint x: 316, startPoint y: 291, endPoint x: 370, endPoint y: 299, distance: 54.4
click at [371, 301] on div "1 1 100 items per page 1 - 1 of 1 items" at bounding box center [390, 300] width 563 height 21
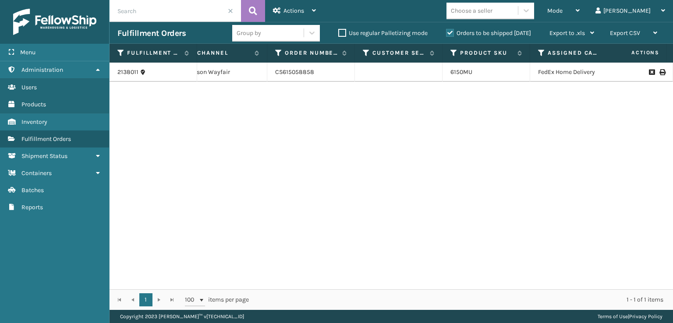
scroll to position [0, 168]
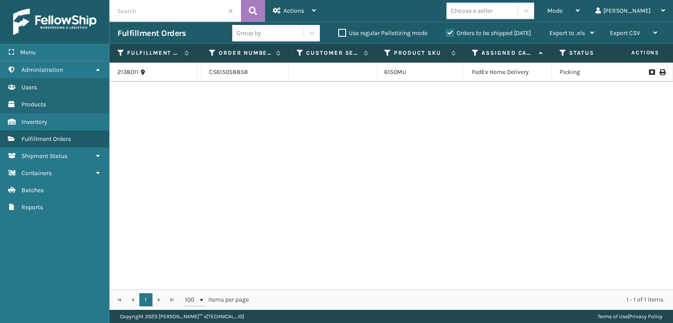
click at [471, 58] on th "Assigned Carrier Service" at bounding box center [508, 53] width 88 height 19
click at [475, 55] on icon at bounding box center [475, 53] width 7 height 8
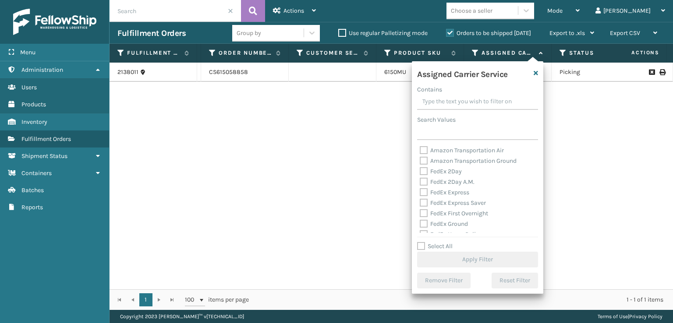
click at [433, 174] on label "FedEx 2Day" at bounding box center [441, 171] width 42 height 7
click at [420, 172] on input "FedEx 2Day" at bounding box center [420, 169] width 0 height 6
checkbox input "true"
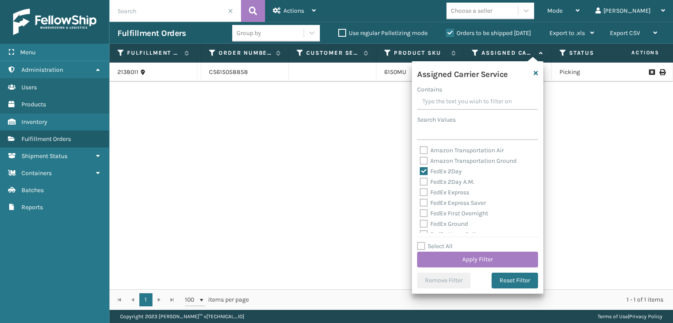
click at [424, 193] on label "FedEx Express" at bounding box center [444, 192] width 49 height 7
click at [420, 193] on input "FedEx Express" at bounding box center [420, 190] width 0 height 6
checkbox input "true"
click at [427, 182] on label "FedEx 2Day A.M." at bounding box center [447, 181] width 55 height 7
click at [420, 182] on input "FedEx 2Day A.M." at bounding box center [420, 180] width 0 height 6
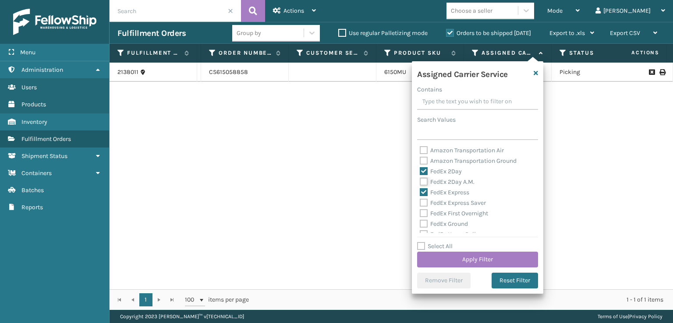
checkbox input "true"
click at [427, 204] on label "FedEx Express Saver" at bounding box center [453, 202] width 66 height 7
click at [420, 204] on input "FedEx Express Saver" at bounding box center [420, 201] width 0 height 6
checkbox input "true"
click at [424, 219] on div "FedEx Ground" at bounding box center [478, 224] width 116 height 11
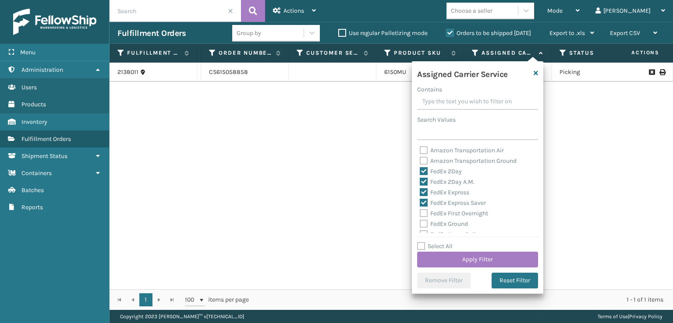
click at [420, 226] on label "FedEx Ground" at bounding box center [444, 223] width 48 height 7
click at [420, 225] on input "FedEx Ground" at bounding box center [420, 222] width 0 height 6
checkbox input "true"
click at [424, 217] on label "FedEx First Overnight" at bounding box center [454, 213] width 68 height 7
click at [420, 214] on input "FedEx First Overnight" at bounding box center [420, 211] width 0 height 6
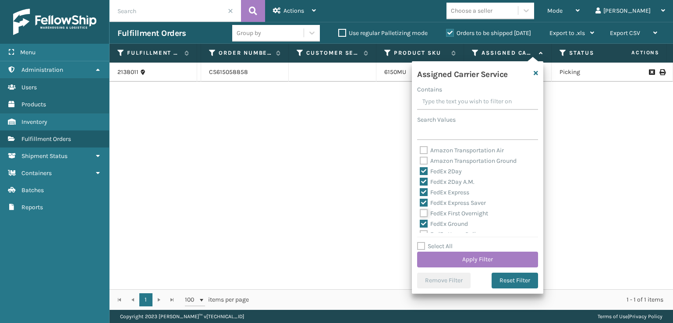
checkbox input "true"
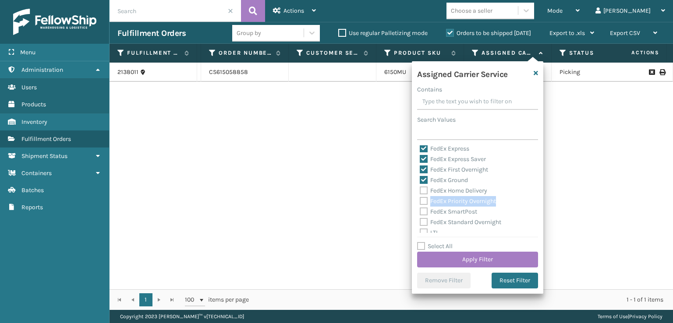
click at [429, 205] on div "FedEx Priority Overnight" at bounding box center [478, 201] width 116 height 11
click at [420, 201] on label "FedEx Priority Overnight" at bounding box center [458, 201] width 76 height 7
click at [420, 201] on input "FedEx Priority Overnight" at bounding box center [420, 199] width 0 height 6
checkbox input "true"
drag, startPoint x: 420, startPoint y: 195, endPoint x: 427, endPoint y: 197, distance: 6.8
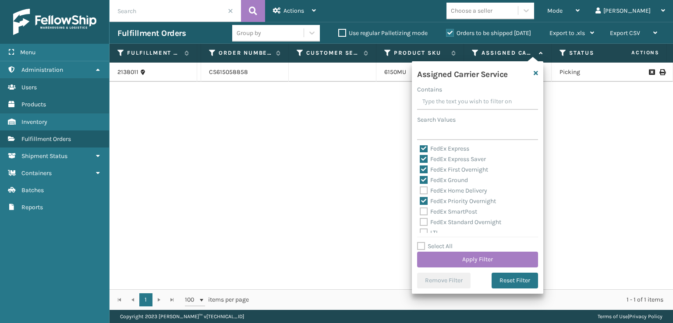
click at [421, 195] on div "FedEx Home Delivery" at bounding box center [478, 191] width 116 height 11
click at [426, 193] on label "FedEx Home Delivery" at bounding box center [453, 190] width 67 height 7
click at [420, 191] on input "FedEx Home Delivery" at bounding box center [420, 189] width 0 height 6
checkbox input "true"
click at [424, 223] on label "FedEx Standard Overnight" at bounding box center [460, 222] width 81 height 7
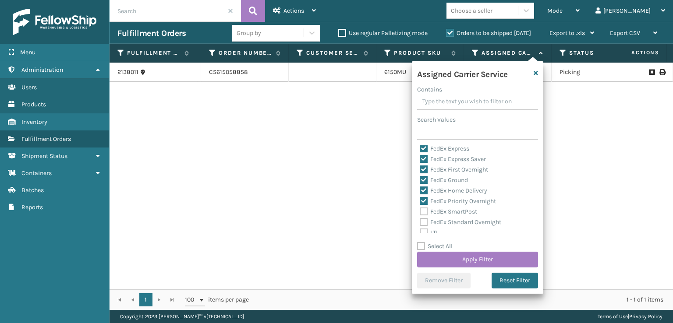
click at [420, 223] on input "FedEx Standard Overnight" at bounding box center [420, 220] width 0 height 6
checkbox input "true"
click at [427, 212] on label "FedEx SmartPost" at bounding box center [448, 211] width 57 height 7
click at [420, 212] on input "FedEx SmartPost" at bounding box center [420, 210] width 0 height 6
checkbox input "true"
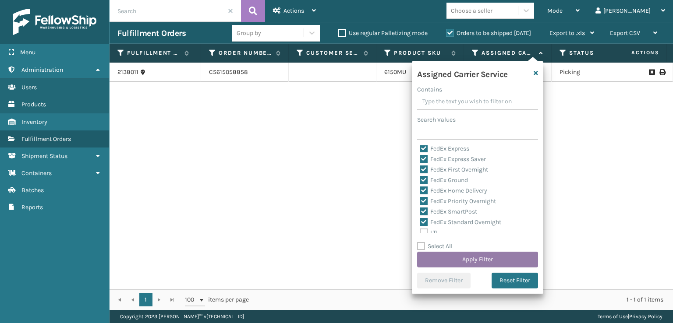
click at [446, 256] on button "Apply Filter" at bounding box center [477, 260] width 121 height 16
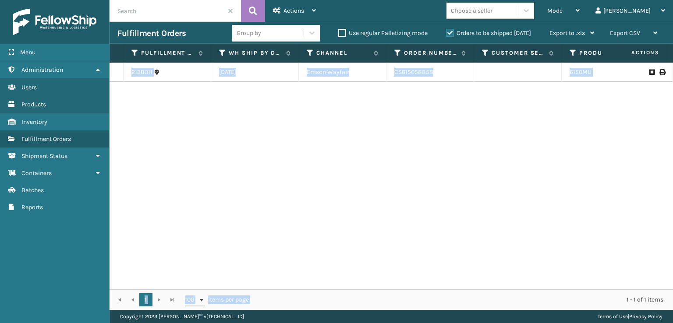
drag, startPoint x: 314, startPoint y: 281, endPoint x: 328, endPoint y: 289, distance: 15.6
click at [328, 289] on div "Fulfillment Order Id WH Ship By Date Channel Order Number Customer Service Orde…" at bounding box center [390, 177] width 563 height 266
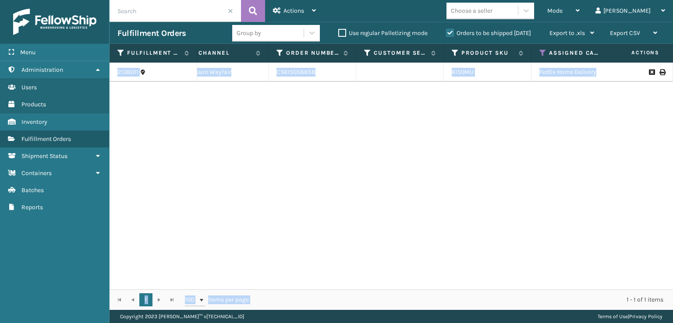
scroll to position [0, 155]
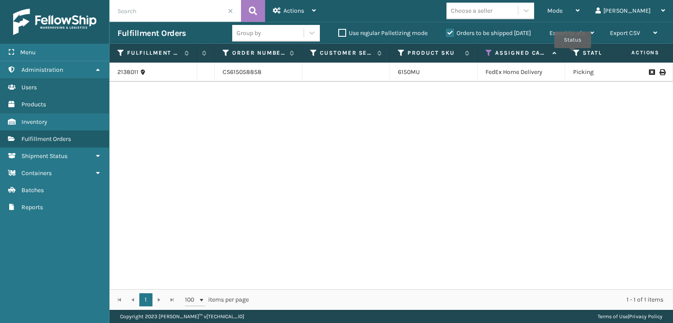
click at [573, 54] on icon at bounding box center [576, 53] width 7 height 8
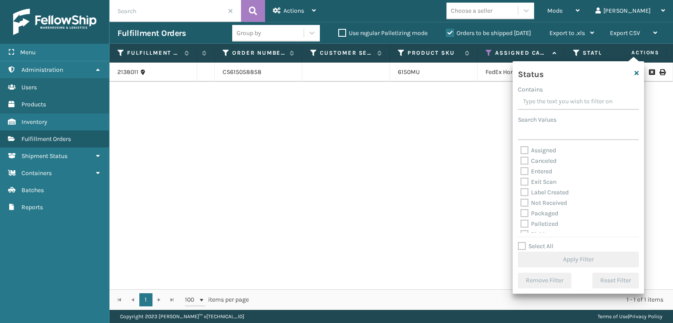
scroll to position [44, 0]
click at [525, 190] on label "Picking" at bounding box center [535, 190] width 31 height 7
click at [521, 190] on input "Picking" at bounding box center [520, 189] width 0 height 6
checkbox input "true"
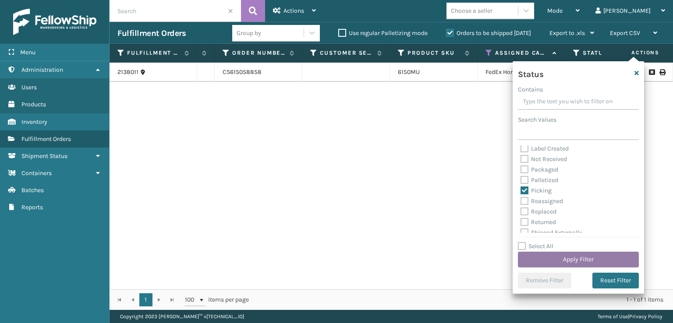
click at [552, 259] on button "Apply Filter" at bounding box center [578, 260] width 121 height 16
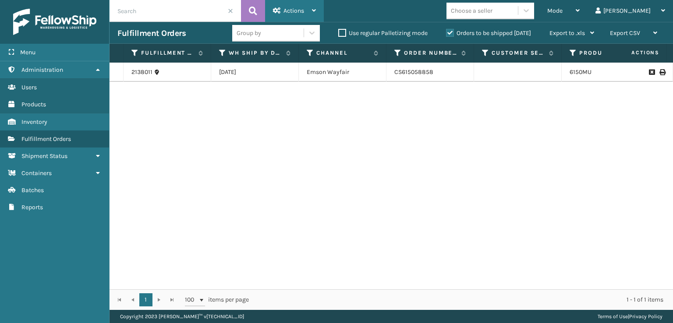
click at [296, 9] on span "Actions" at bounding box center [293, 10] width 21 height 7
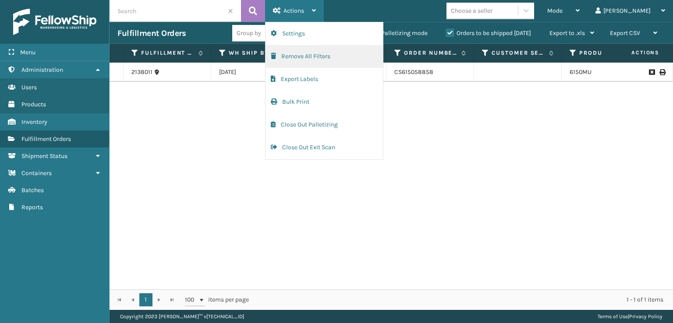
click at [300, 62] on button "Remove All Filters" at bounding box center [323, 56] width 117 height 23
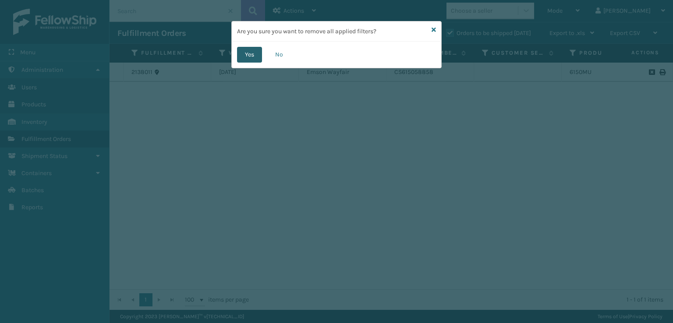
click at [245, 57] on button "Yes" at bounding box center [249, 55] width 25 height 16
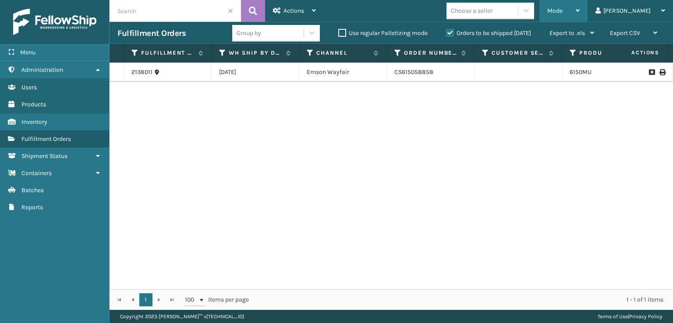
click at [562, 13] on span "Mode" at bounding box center [554, 10] width 15 height 7
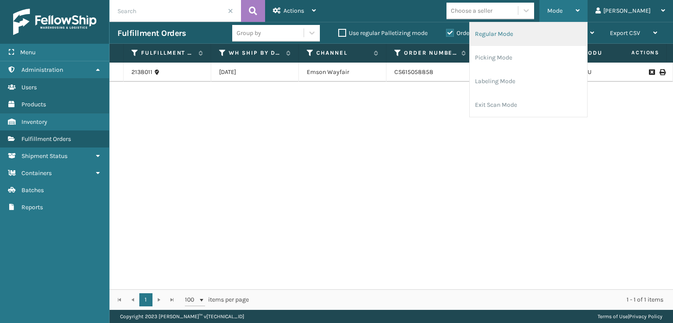
click at [516, 32] on li "Regular Mode" at bounding box center [528, 34] width 117 height 24
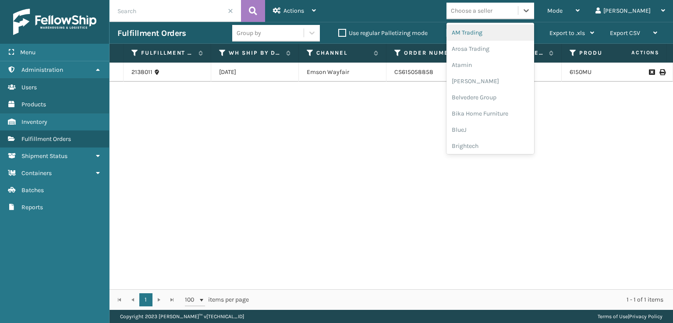
click at [518, 8] on div "Choose a seller" at bounding box center [481, 11] width 71 height 14
click at [289, 35] on div "Group by" at bounding box center [267, 33] width 71 height 14
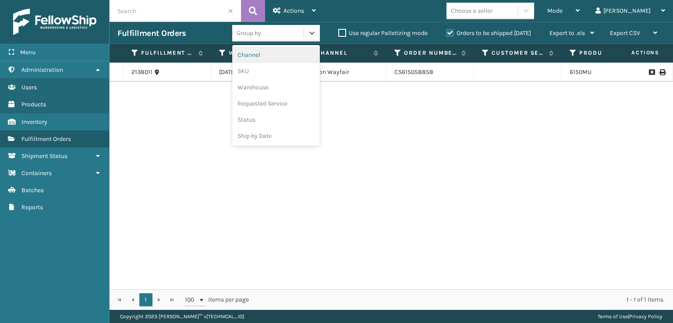
drag, startPoint x: 198, startPoint y: 21, endPoint x: 201, endPoint y: 25, distance: 5.3
click at [200, 23] on div "Actions Settings Remove All Filters Export Labels Bulk Print Close Out Palletiz…" at bounding box center [390, 155] width 563 height 310
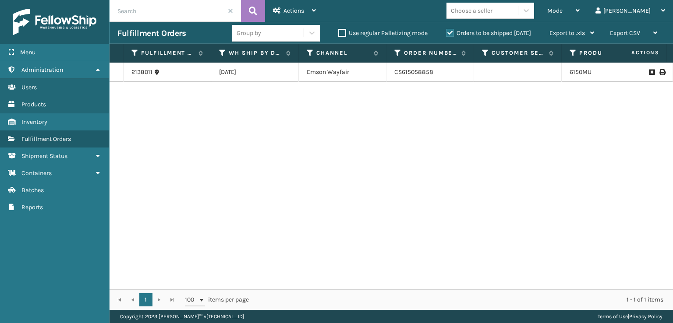
click at [230, 9] on span at bounding box center [230, 10] width 5 height 5
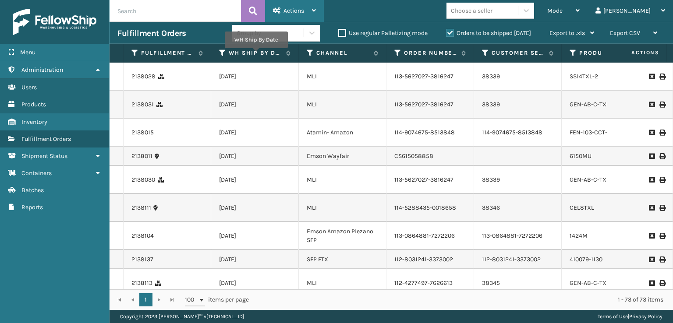
drag, startPoint x: 275, startPoint y: 14, endPoint x: 280, endPoint y: 21, distance: 7.9
click at [279, 21] on div "Actions" at bounding box center [294, 11] width 43 height 22
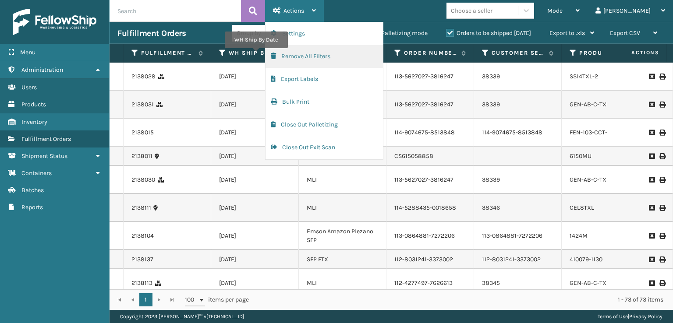
click at [303, 60] on button "Remove All Filters" at bounding box center [323, 56] width 117 height 23
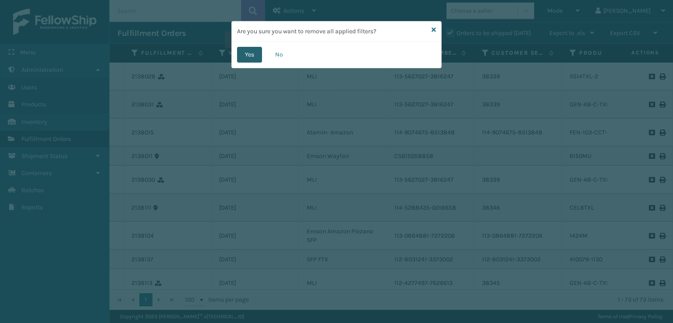
click at [240, 56] on button "Yes" at bounding box center [249, 55] width 25 height 16
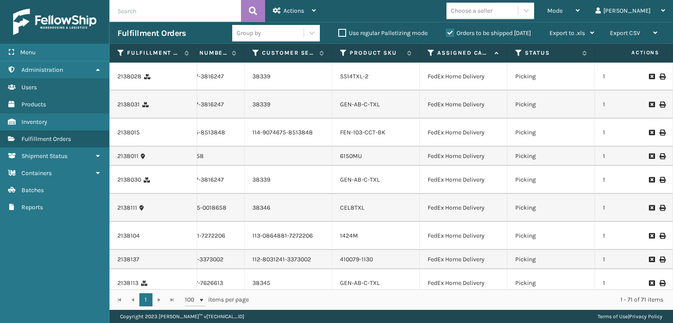
scroll to position [0, 237]
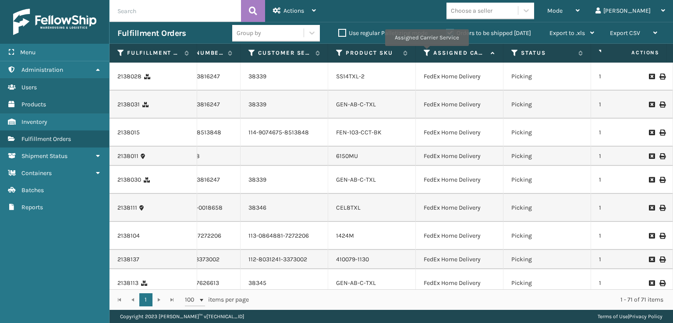
click at [426, 52] on icon at bounding box center [427, 53] width 7 height 8
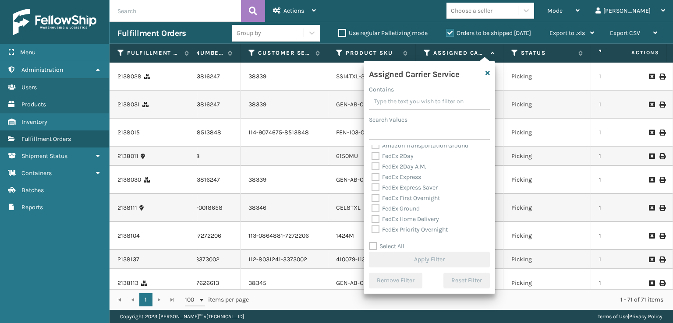
scroll to position [0, 0]
click at [379, 184] on label "FedEx 2Day A.M." at bounding box center [398, 181] width 55 height 7
click at [372, 183] on input "FedEx 2Day A.M." at bounding box center [371, 180] width 0 height 6
checkbox input "true"
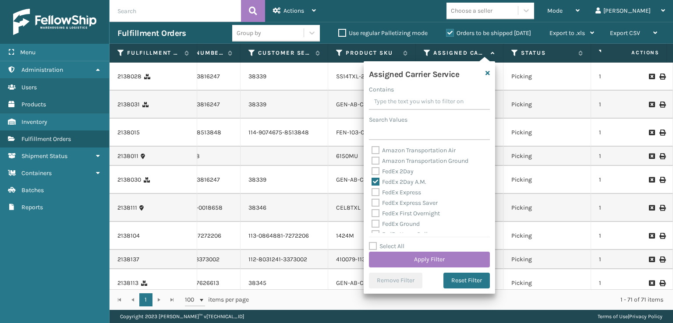
click at [377, 173] on label "FedEx 2Day" at bounding box center [392, 171] width 42 height 7
click at [372, 172] on input "FedEx 2Day" at bounding box center [371, 169] width 0 height 6
checkbox input "true"
click at [377, 191] on label "FedEx Express" at bounding box center [395, 192] width 49 height 7
click at [372, 191] on input "FedEx Express" at bounding box center [371, 190] width 0 height 6
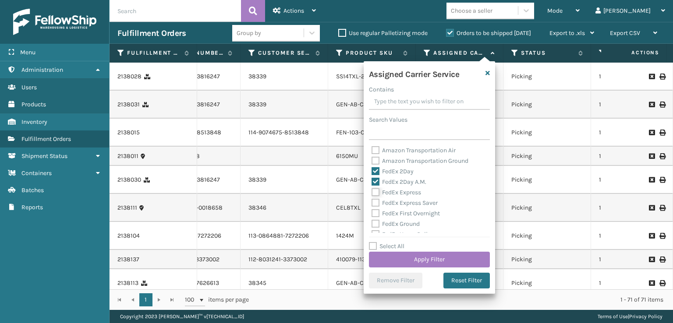
checkbox input "true"
click at [379, 211] on label "FedEx First Overnight" at bounding box center [405, 213] width 68 height 7
click at [372, 211] on input "FedEx First Overnight" at bounding box center [371, 211] width 0 height 6
checkbox input "true"
drag, startPoint x: 377, startPoint y: 204, endPoint x: 377, endPoint y: 231, distance: 27.6
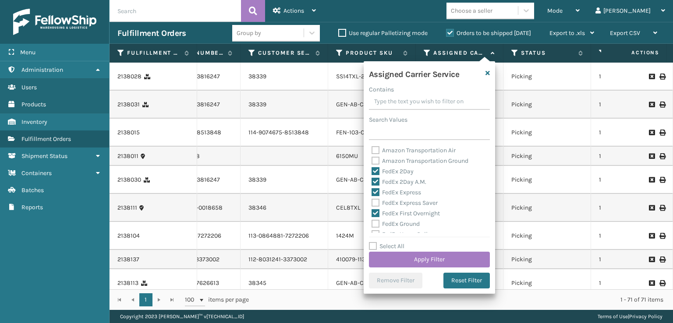
click at [377, 204] on label "FedEx Express Saver" at bounding box center [404, 202] width 66 height 7
click at [372, 204] on input "FedEx Express Saver" at bounding box center [371, 201] width 0 height 6
checkbox input "true"
click at [373, 221] on label "FedEx Ground" at bounding box center [395, 223] width 48 height 7
click at [372, 221] on input "FedEx Ground" at bounding box center [371, 222] width 0 height 6
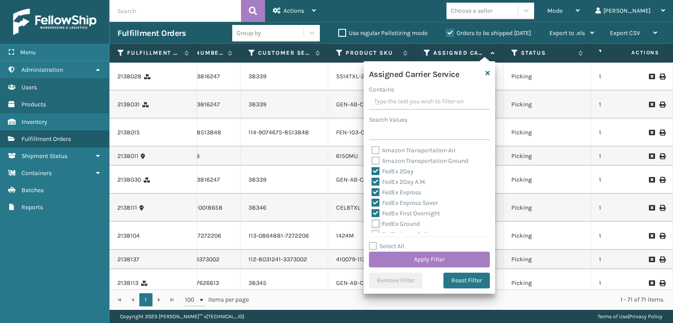
checkbox input "true"
click at [387, 212] on label "FedEx SmartPost" at bounding box center [399, 211] width 57 height 7
click at [372, 212] on input "FedEx SmartPost" at bounding box center [371, 210] width 0 height 6
checkbox input "true"
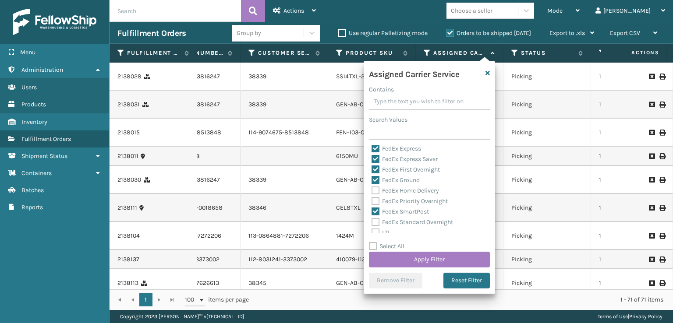
click at [374, 201] on label "FedEx Priority Overnight" at bounding box center [409, 201] width 76 height 7
click at [372, 201] on input "FedEx Priority Overnight" at bounding box center [371, 199] width 0 height 6
checkbox input "true"
click at [374, 192] on label "FedEx Home Delivery" at bounding box center [404, 190] width 67 height 7
click at [372, 191] on input "FedEx Home Delivery" at bounding box center [371, 189] width 0 height 6
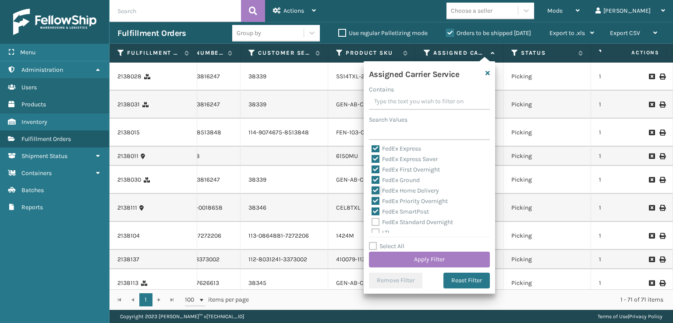
checkbox input "true"
drag, startPoint x: 374, startPoint y: 219, endPoint x: 395, endPoint y: 251, distance: 38.8
click at [374, 219] on label "FedEx Standard Overnight" at bounding box center [411, 222] width 81 height 7
click at [372, 219] on input "FedEx Standard Overnight" at bounding box center [371, 220] width 0 height 6
checkbox input "true"
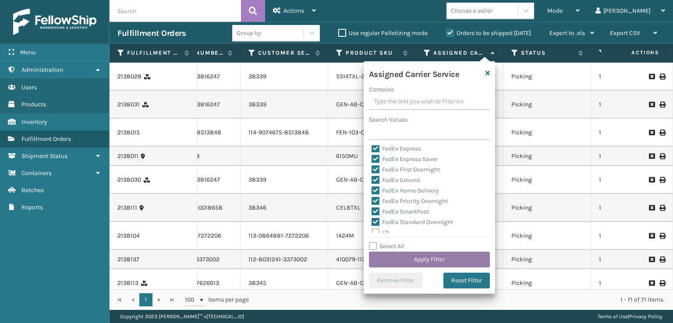
click at [406, 260] on button "Apply Filter" at bounding box center [429, 260] width 121 height 16
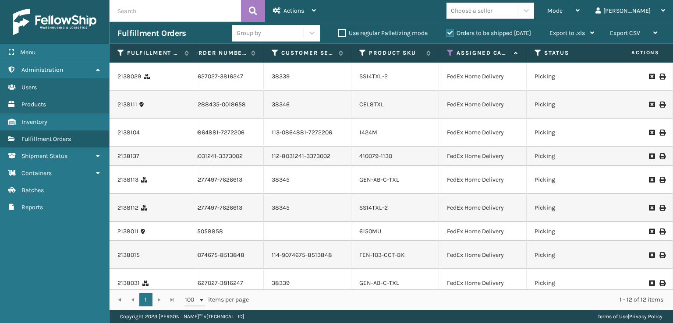
scroll to position [0, 226]
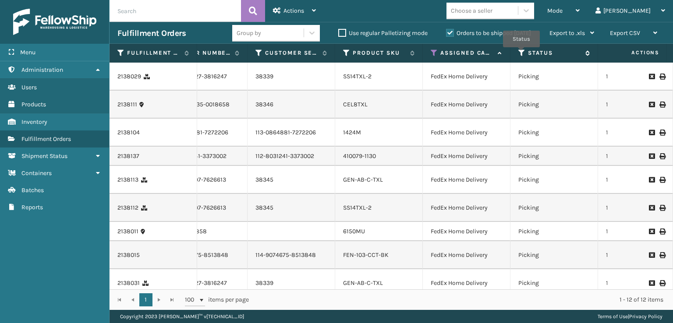
click at [521, 53] on icon at bounding box center [521, 53] width 7 height 8
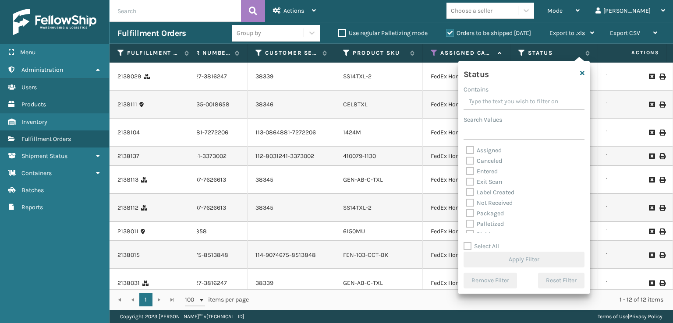
scroll to position [44, 0]
click at [470, 192] on label "Picking" at bounding box center [481, 190] width 31 height 7
click at [466, 191] on input "Picking" at bounding box center [466, 189] width 0 height 6
checkbox input "true"
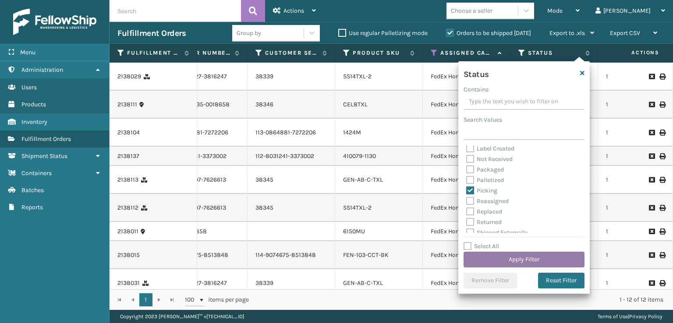
click at [484, 257] on button "Apply Filter" at bounding box center [523, 260] width 121 height 16
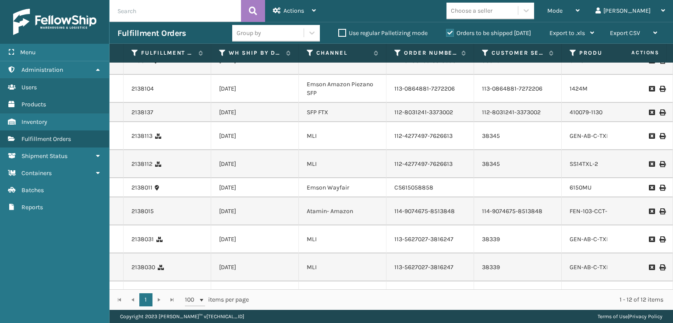
scroll to position [44, 13]
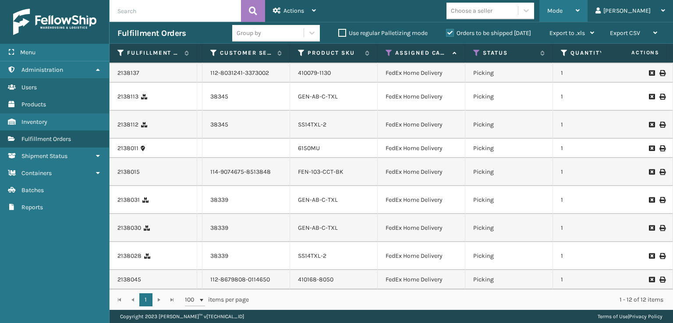
click at [579, 4] on div "Mode" at bounding box center [563, 11] width 32 height 22
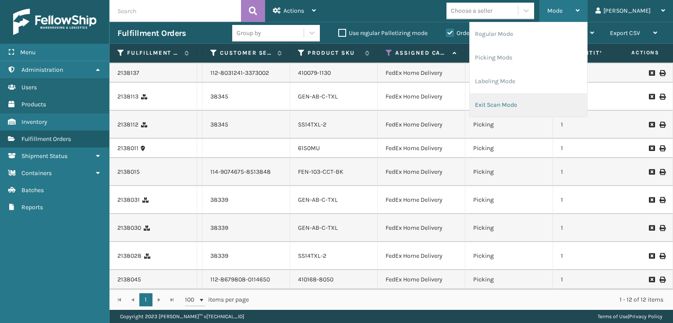
click at [521, 99] on li "Exit Scan Mode" at bounding box center [528, 105] width 117 height 24
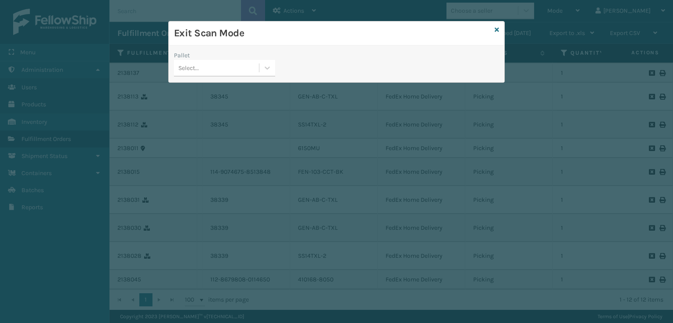
click at [176, 78] on div "Pallet Select..." at bounding box center [225, 66] width 112 height 31
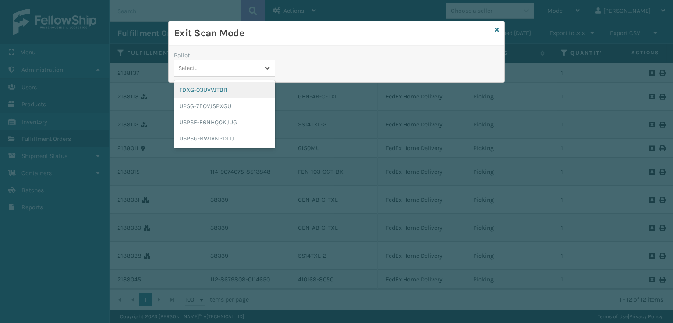
click at [180, 73] on div "Select..." at bounding box center [216, 68] width 85 height 14
click at [198, 92] on div "FDXG-03UVVJTBI1" at bounding box center [224, 90] width 101 height 16
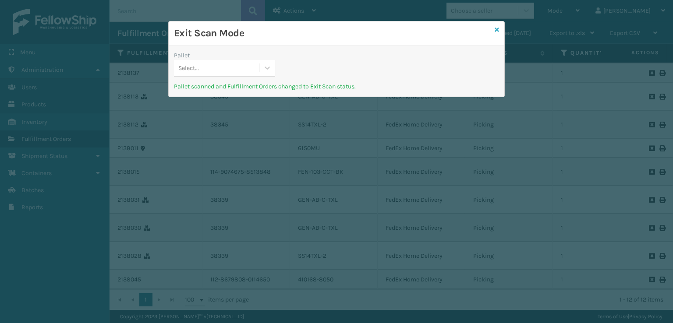
click at [496, 32] on icon at bounding box center [496, 30] width 4 height 6
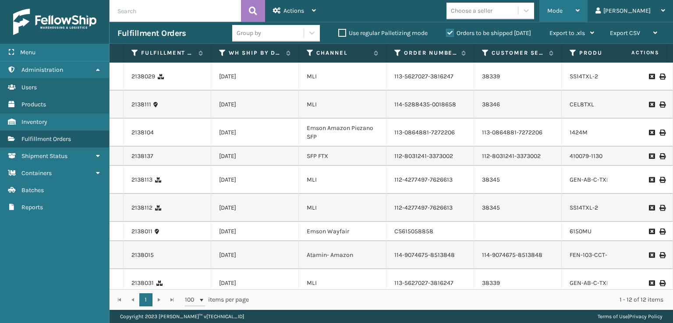
drag, startPoint x: 594, startPoint y: 9, endPoint x: 583, endPoint y: 47, distance: 39.6
click at [562, 11] on span "Mode" at bounding box center [554, 10] width 15 height 7
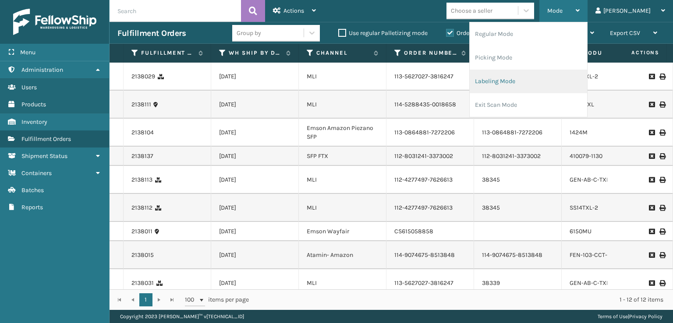
click at [535, 85] on li "Labeling Mode" at bounding box center [528, 82] width 117 height 24
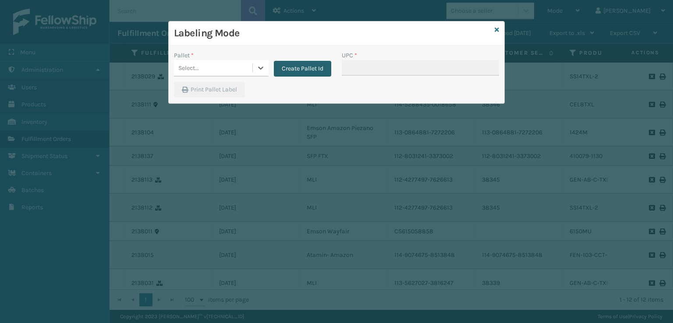
click at [286, 71] on button "Create Pallet Id" at bounding box center [302, 69] width 57 height 16
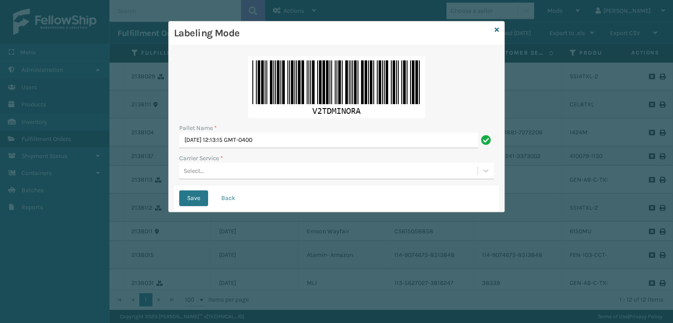
click at [248, 170] on div "Select..." at bounding box center [328, 171] width 298 height 14
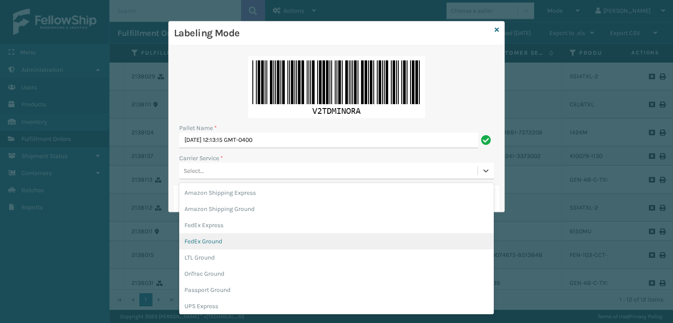
drag, startPoint x: 235, startPoint y: 244, endPoint x: 260, endPoint y: 198, distance: 51.6
click at [238, 236] on div "FedEx Ground" at bounding box center [336, 241] width 314 height 16
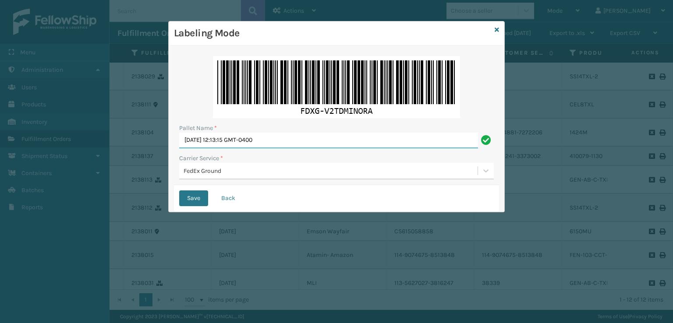
drag, startPoint x: 296, startPoint y: 140, endPoint x: 41, endPoint y: 124, distance: 255.4
click at [41, 124] on div "Labeling Mode Pallet Name * [DATE] 12:13:15 GMT-0400 Carrier Service * FedEx Gr…" at bounding box center [336, 161] width 673 height 323
type input "T951054"
click at [179, 191] on button "Save" at bounding box center [193, 199] width 29 height 16
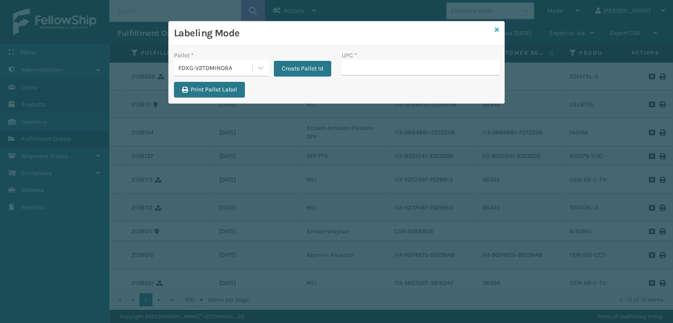
click at [497, 28] on icon at bounding box center [496, 30] width 4 height 6
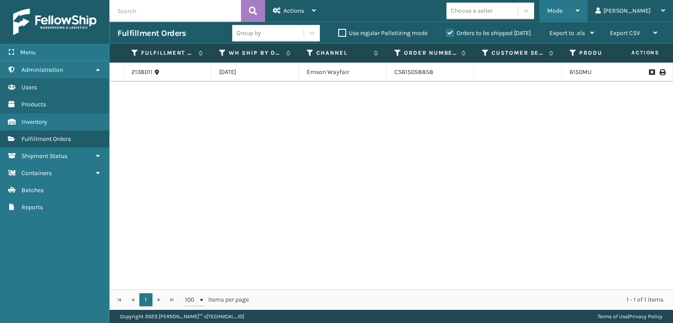
click at [579, 14] on div "Mode" at bounding box center [563, 11] width 32 height 22
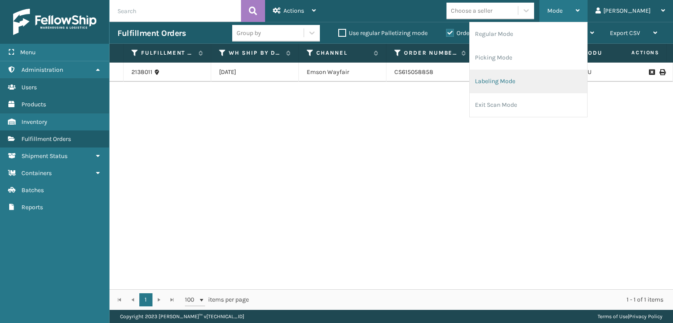
click at [558, 84] on li "Labeling Mode" at bounding box center [528, 82] width 117 height 24
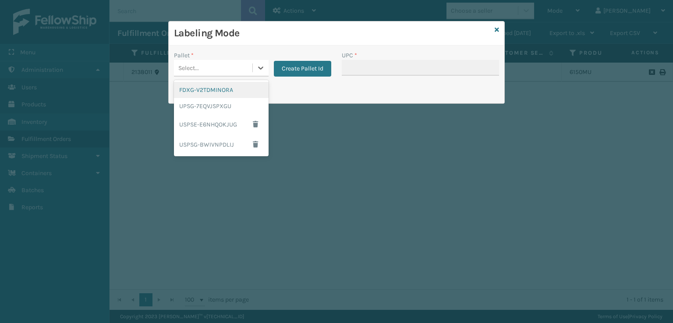
click at [238, 62] on div "Select..." at bounding box center [213, 68] width 78 height 14
click at [219, 86] on div "FDXG-V2TDMINORA" at bounding box center [221, 90] width 95 height 16
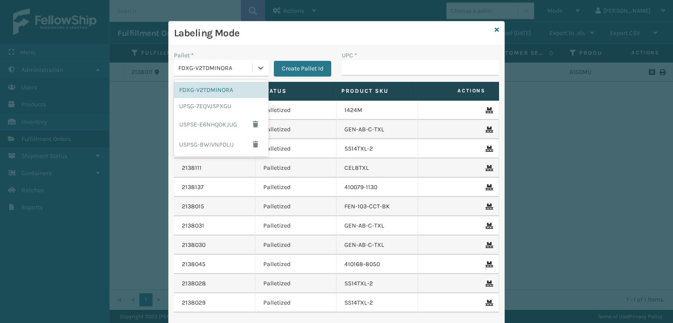
click at [205, 69] on div "FDXG-V2TDMINORA" at bounding box center [215, 68] width 75 height 9
click at [190, 109] on div "UPSG-7EQVJSPXGU" at bounding box center [221, 106] width 95 height 16
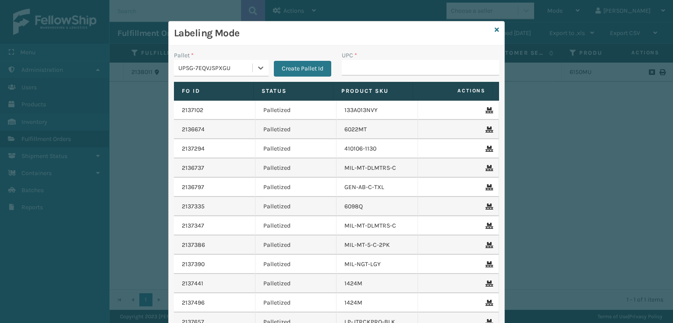
type input "840985126483"
drag, startPoint x: 226, startPoint y: 64, endPoint x: 313, endPoint y: 78, distance: 88.1
click at [169, 72] on div "Pallet * option UPSG-7EQVJSPXGU, selected. 0 results available. Select is focus…" at bounding box center [253, 66] width 168 height 31
click at [381, 74] on input "UPC *" at bounding box center [420, 68] width 157 height 16
type input "LP-HYDLFCHG-FOG"
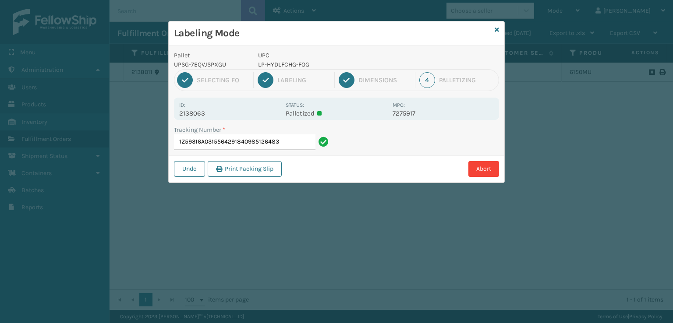
type input "1Z59316A0315564291840985126483"
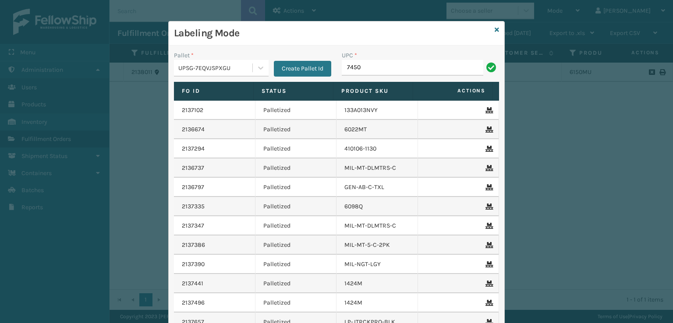
type input "7450"
type input "8409875124038"
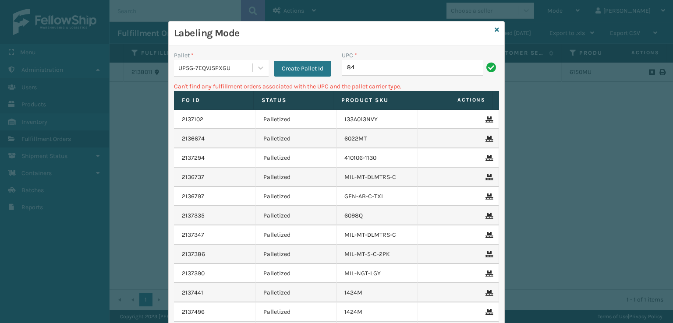
type input "8"
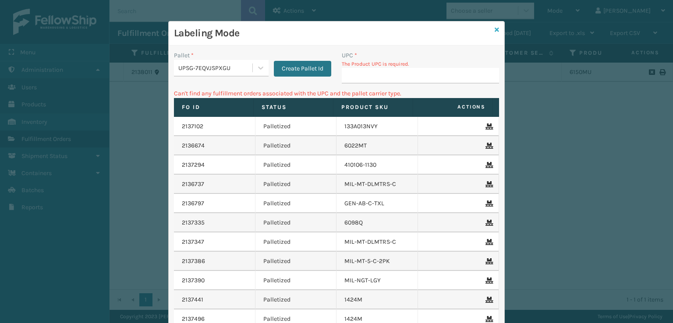
click at [494, 30] on icon at bounding box center [496, 30] width 4 height 6
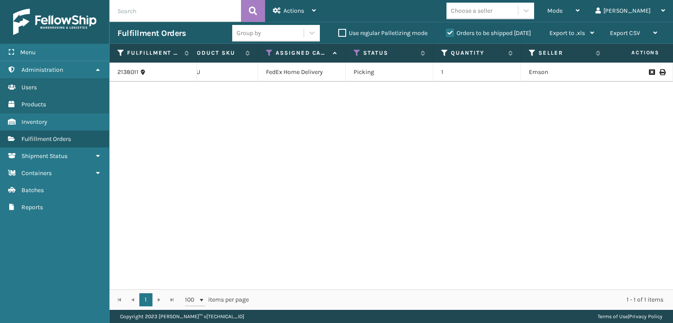
scroll to position [0, 387]
click at [275, 55] on icon at bounding box center [273, 53] width 7 height 8
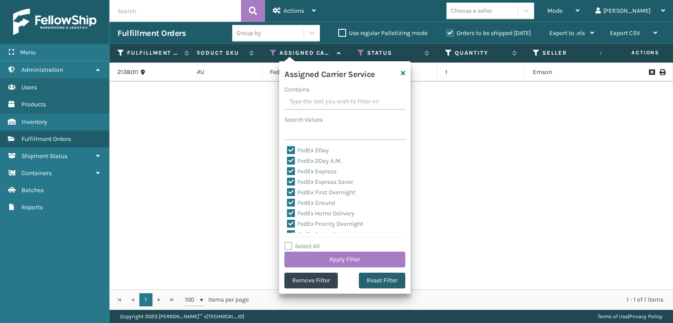
click at [392, 284] on button "Reset Filter" at bounding box center [382, 281] width 46 height 16
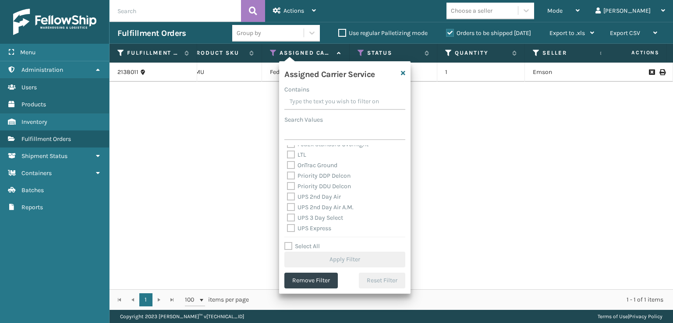
scroll to position [175, 0]
click at [298, 179] on div "UPS Express" at bounding box center [345, 175] width 116 height 11
click at [293, 173] on label "UPS Express" at bounding box center [309, 174] width 44 height 7
click at [287, 173] on input "UPS Express" at bounding box center [287, 173] width 0 height 6
checkbox input "true"
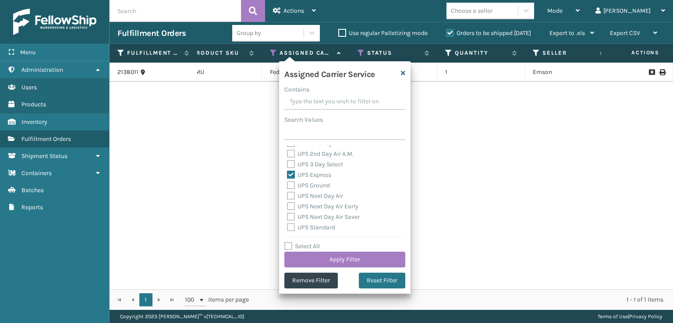
click at [293, 169] on div "UPS 3 Day Select" at bounding box center [345, 164] width 116 height 11
click at [291, 159] on div "UPS 2nd Day Air A.M." at bounding box center [345, 154] width 116 height 11
click at [290, 156] on label "UPS 2nd Day Air A.M." at bounding box center [320, 153] width 67 height 7
click at [287, 155] on input "UPS 2nd Day Air A.M." at bounding box center [287, 152] width 0 height 6
checkbox input "true"
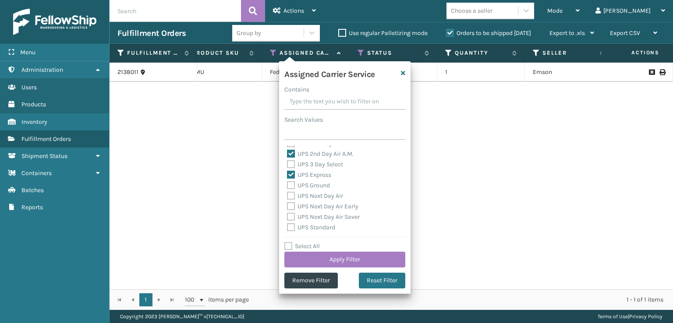
click at [290, 162] on label "UPS 3 Day Select" at bounding box center [315, 164] width 56 height 7
click at [289, 163] on label "UPS 3 Day Select" at bounding box center [315, 164] width 56 height 7
click at [287, 163] on input "UPS 3 Day Select" at bounding box center [287, 162] width 0 height 6
checkbox input "true"
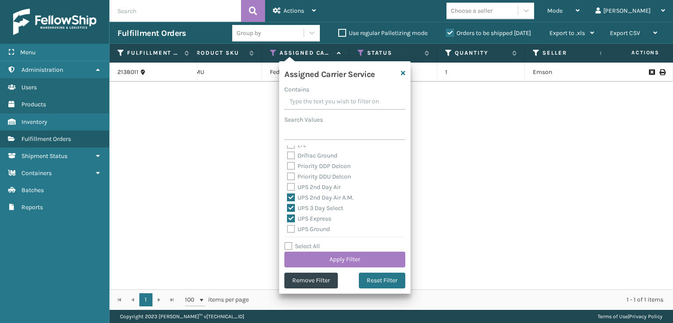
click at [290, 188] on label "UPS 2nd Day Air" at bounding box center [314, 187] width 54 height 7
click at [287, 188] on input "UPS 2nd Day Air" at bounding box center [287, 185] width 0 height 6
checkbox input "true"
click at [287, 206] on label "UPS Next Day Air Early" at bounding box center [322, 206] width 71 height 7
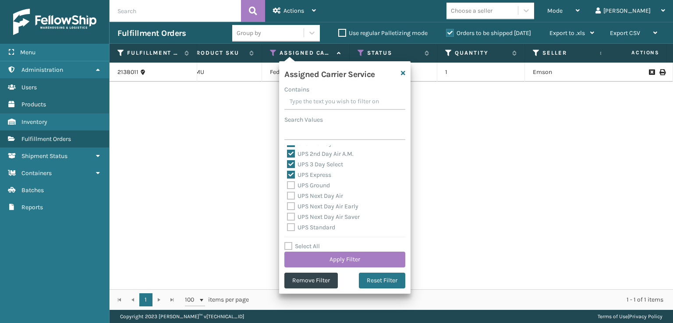
click at [287, 206] on input "UPS Next Day Air Early" at bounding box center [287, 204] width 0 height 6
checkbox input "true"
click at [289, 195] on label "UPS Next Day Air" at bounding box center [315, 195] width 56 height 7
click at [287, 195] on input "UPS Next Day Air" at bounding box center [287, 194] width 0 height 6
checkbox input "true"
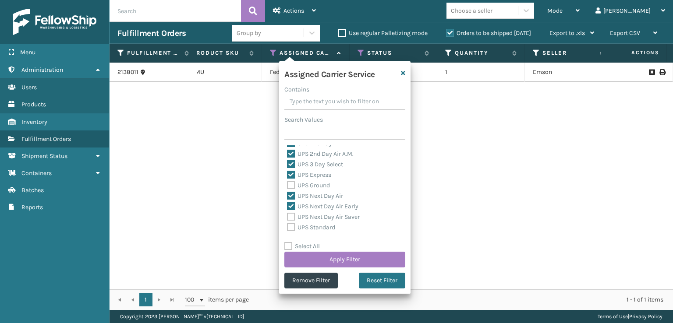
drag, startPoint x: 290, startPoint y: 186, endPoint x: 306, endPoint y: 235, distance: 51.7
click at [290, 188] on label "UPS Ground" at bounding box center [308, 185] width 43 height 7
click at [287, 186] on input "UPS Ground" at bounding box center [287, 183] width 0 height 6
checkbox input "true"
click at [291, 226] on label "UPS Standard" at bounding box center [311, 227] width 48 height 7
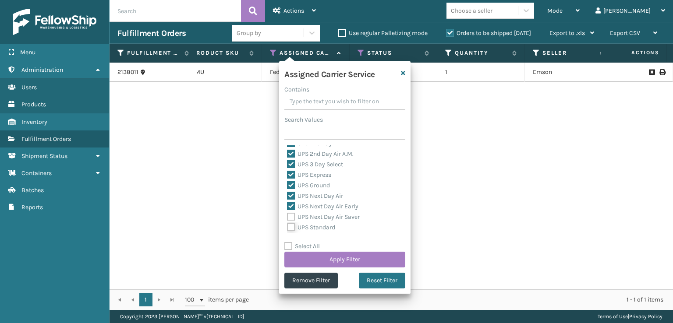
click at [287, 226] on input "UPS Standard" at bounding box center [287, 225] width 0 height 6
checkbox input "true"
click at [289, 217] on label "UPS Next Day Air Saver" at bounding box center [323, 216] width 73 height 7
click at [287, 217] on input "UPS Next Day Air Saver" at bounding box center [287, 215] width 0 height 6
checkbox input "true"
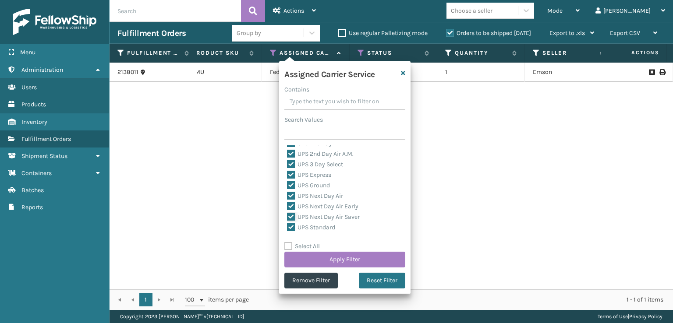
scroll to position [219, 0]
click at [293, 200] on div "USPS First Class Mail" at bounding box center [345, 205] width 116 height 11
click at [292, 194] on label "UPS SurePost 1LB or Greater" at bounding box center [330, 194] width 86 height 7
click at [287, 194] on input "UPS SurePost 1LB or Greater" at bounding box center [287, 192] width 0 height 6
checkbox input "true"
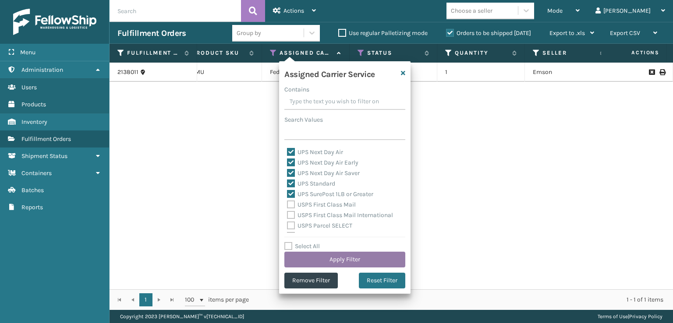
click at [321, 258] on button "Apply Filter" at bounding box center [344, 260] width 121 height 16
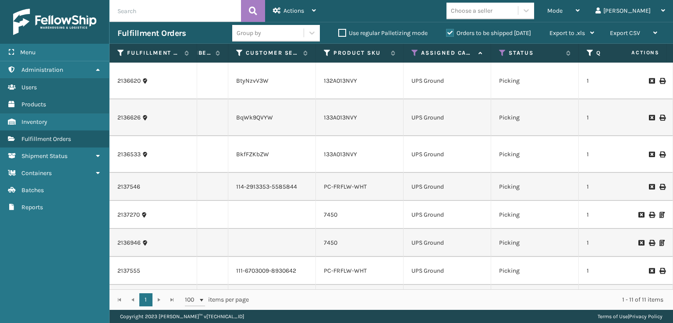
scroll to position [0, 265]
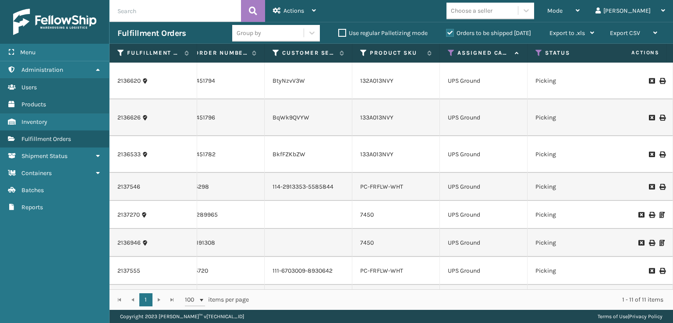
click at [440, 285] on td "UPS Ground" at bounding box center [484, 299] width 88 height 28
click at [392, 295] on link "MIL-HK612-4-25-MC" at bounding box center [388, 298] width 56 height 7
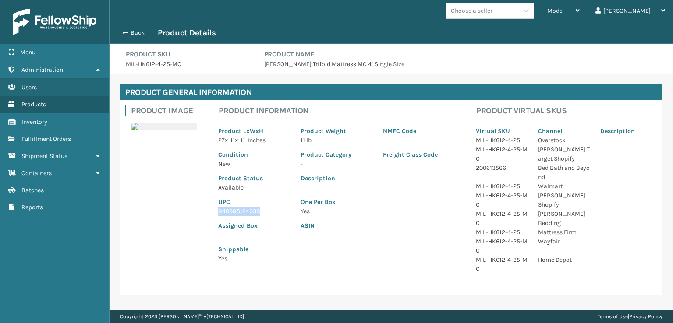
drag, startPoint x: 268, startPoint y: 212, endPoint x: 216, endPoint y: 215, distance: 51.8
click at [216, 215] on div "UPC 840985124038" at bounding box center [254, 204] width 82 height 24
copy p "840985124038"
click at [123, 32] on span "button" at bounding box center [123, 33] width 5 height 6
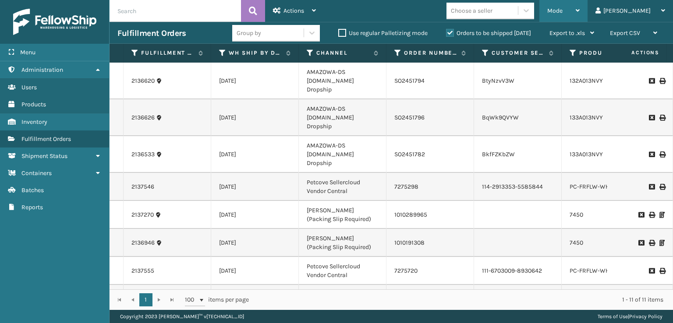
click at [577, 9] on div "Mode Regular Mode Picking Mode Labeling Mode Exit Scan Mode" at bounding box center [563, 11] width 48 height 22
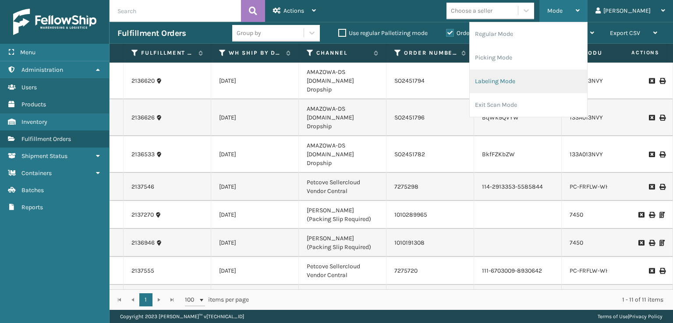
click at [519, 88] on li "Labeling Mode" at bounding box center [528, 82] width 117 height 24
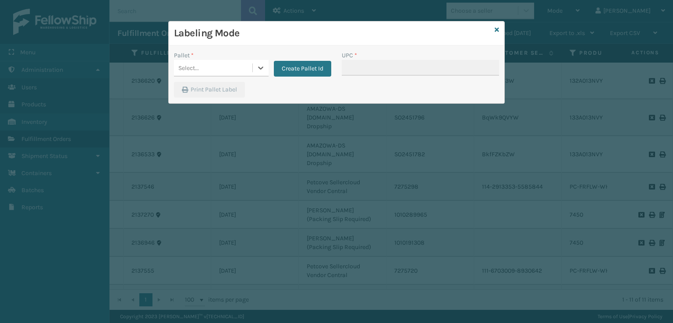
click at [208, 67] on div "Select..." at bounding box center [213, 68] width 78 height 14
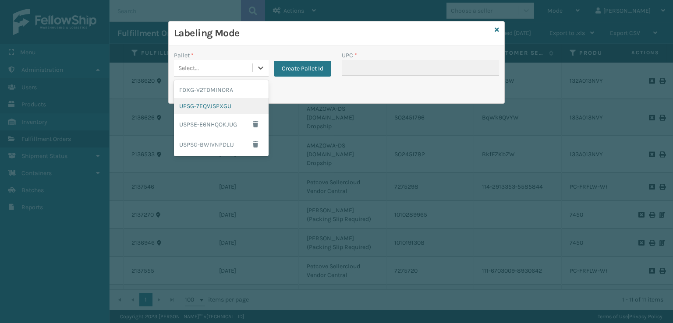
click at [206, 106] on div "UPSG-7EQVJSPXGU" at bounding box center [221, 106] width 95 height 16
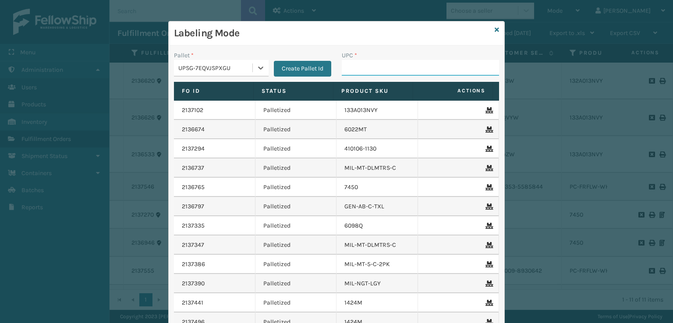
click at [381, 64] on input "UPC *" at bounding box center [420, 68] width 157 height 16
paste input "840985124038"
type input "840985124038"
type input "7450"
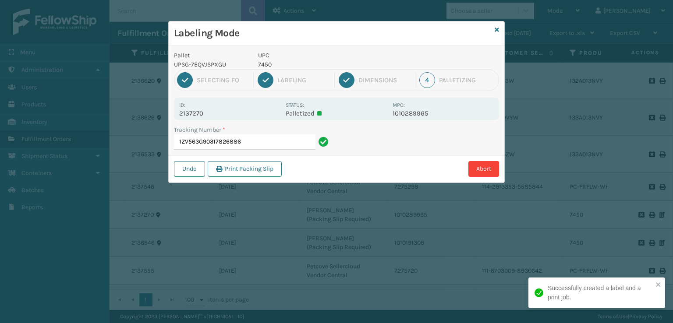
type input "1ZV563G903178268867"
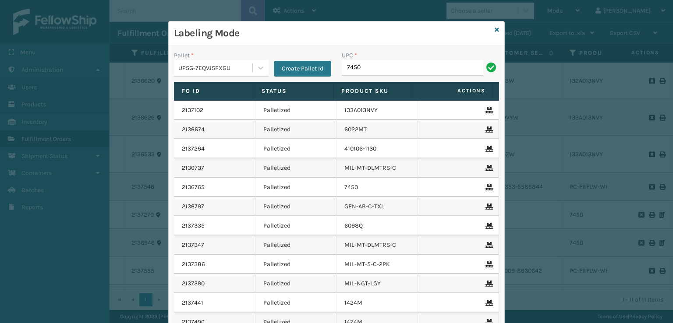
type input "7450"
drag, startPoint x: 493, startPoint y: 23, endPoint x: 491, endPoint y: 29, distance: 6.1
click at [492, 24] on div "Labeling Mode" at bounding box center [336, 33] width 335 height 24
click at [491, 29] on div "Labeling Mode" at bounding box center [336, 33] width 335 height 24
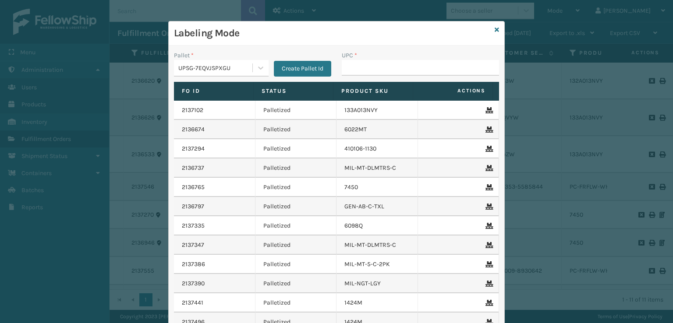
click at [497, 30] on div "Labeling Mode" at bounding box center [336, 33] width 335 height 24
click at [494, 29] on icon at bounding box center [496, 30] width 4 height 6
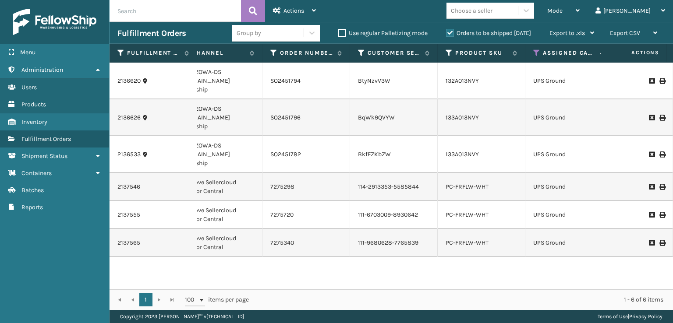
scroll to position [0, 131]
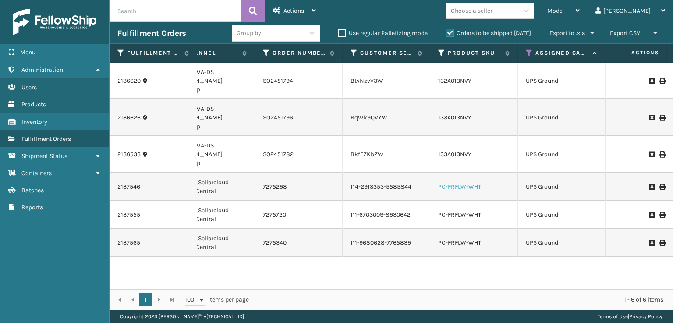
click at [466, 183] on link "PC-FRFLW-WHT" at bounding box center [459, 186] width 43 height 7
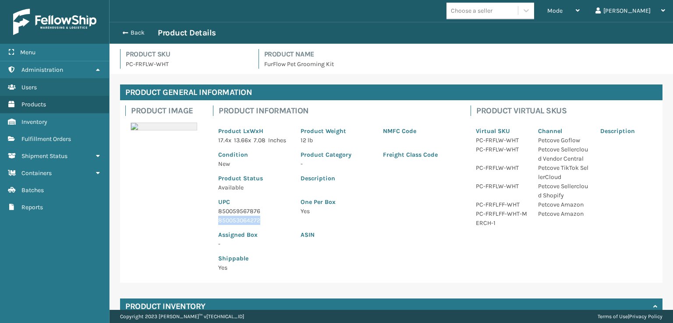
drag, startPoint x: 236, startPoint y: 231, endPoint x: 216, endPoint y: 231, distance: 19.3
click at [216, 225] on div "UPC 850059567876 850053064272" at bounding box center [254, 208] width 82 height 33
copy p "850053064272"
click at [117, 32] on button "Back" at bounding box center [137, 33] width 40 height 8
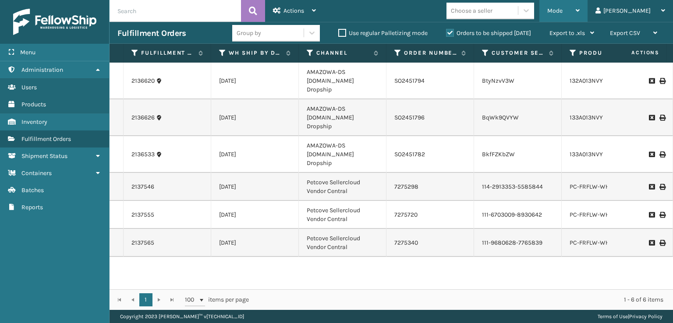
click at [562, 9] on span "Mode" at bounding box center [554, 10] width 15 height 7
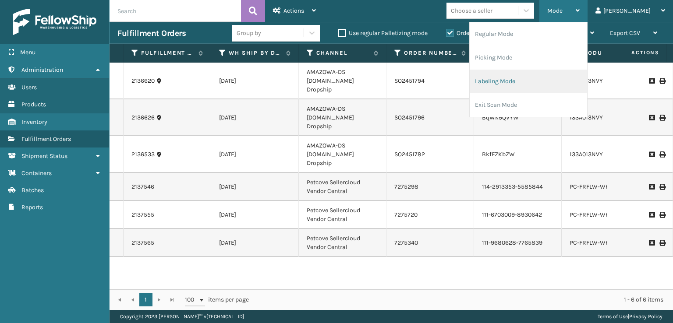
click at [510, 80] on li "Labeling Mode" at bounding box center [528, 82] width 117 height 24
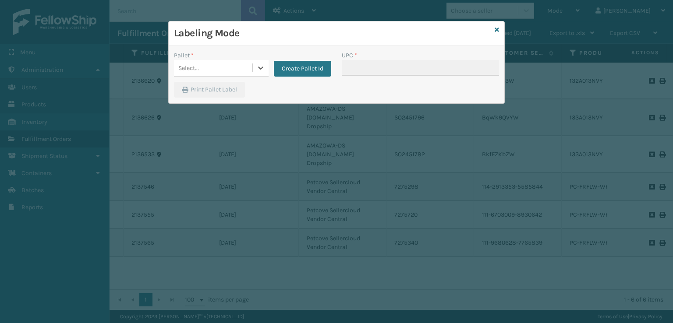
click at [212, 72] on div "Select..." at bounding box center [213, 68] width 78 height 14
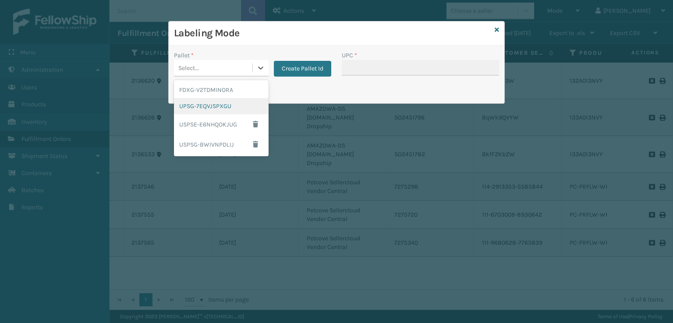
click at [202, 109] on div "UPSG-7EQVJSPXGU" at bounding box center [221, 106] width 95 height 16
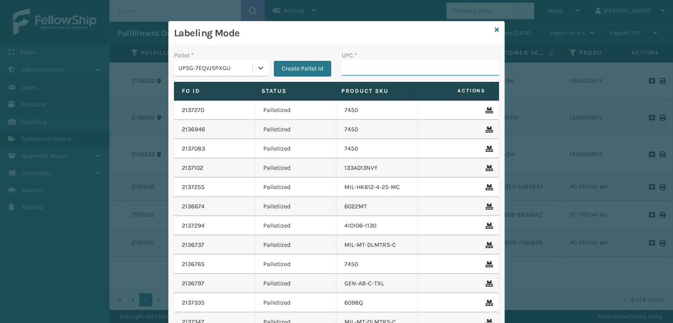
click at [364, 69] on input "UPC *" at bounding box center [420, 68] width 157 height 16
click at [366, 74] on input "UPC *" at bounding box center [420, 68] width 157 height 16
paste input "850053064272"
type input "850053064272"
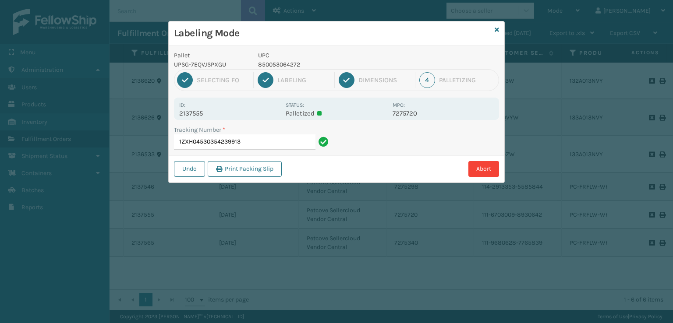
type input "1ZXH04530354239913850053064272"
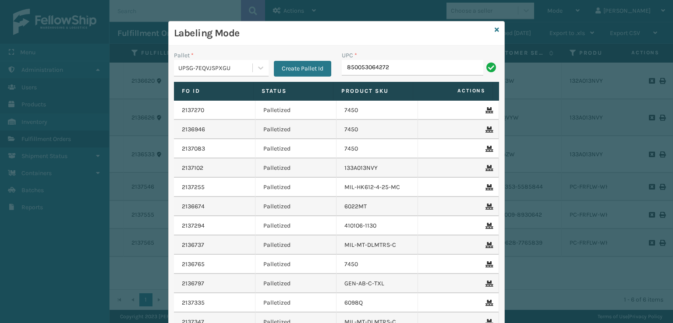
type input "850053064272"
click at [494, 29] on icon at bounding box center [496, 30] width 4 height 6
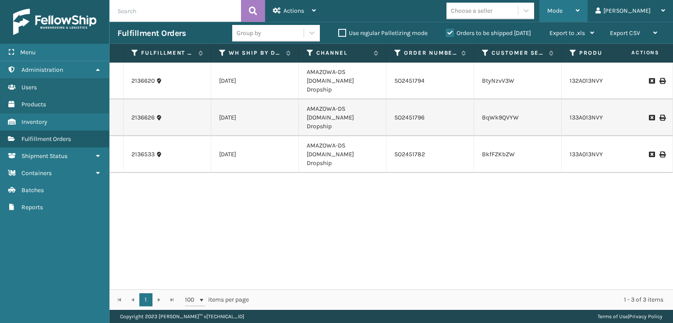
click at [562, 11] on span "Mode" at bounding box center [554, 10] width 15 height 7
drag, startPoint x: 432, startPoint y: 265, endPoint x: 624, endPoint y: 113, distance: 245.1
click at [579, 187] on div "2136620 [DATE] AMAZOWA-DS [DOMAIN_NAME] Dropship SO2451794 BtyNzvV3W 132A013NVY…" at bounding box center [390, 176] width 563 height 227
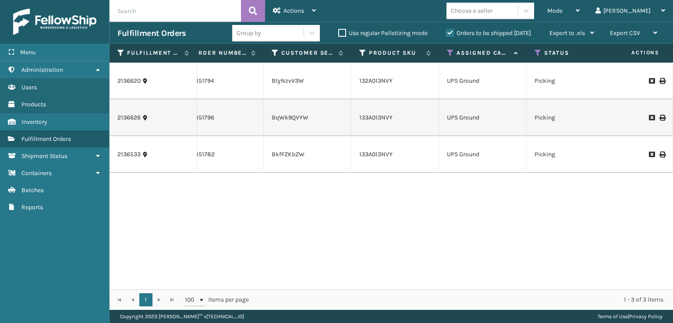
scroll to position [0, 301]
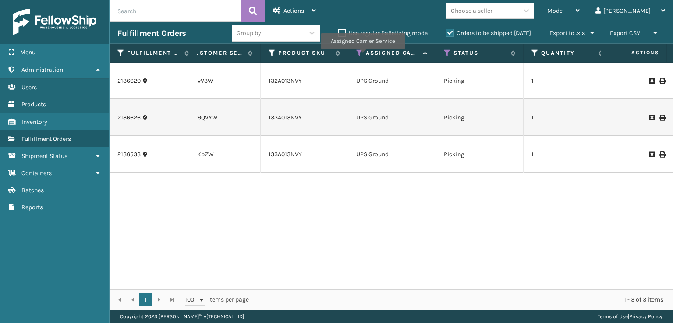
click at [362, 56] on icon at bounding box center [359, 53] width 7 height 8
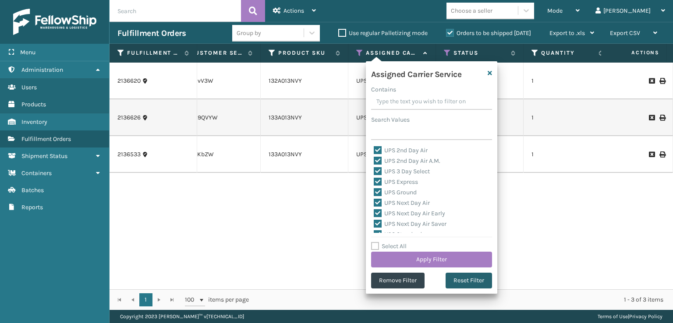
drag, startPoint x: 455, startPoint y: 279, endPoint x: 453, endPoint y: 274, distance: 5.4
click at [454, 279] on button "Reset Filter" at bounding box center [468, 281] width 46 height 16
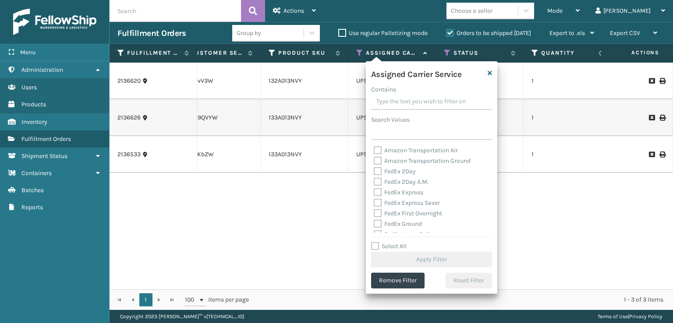
click at [375, 189] on label "FedEx Express" at bounding box center [398, 192] width 49 height 7
click at [374, 189] on input "FedEx Express" at bounding box center [374, 190] width 0 height 6
checkbox input "true"
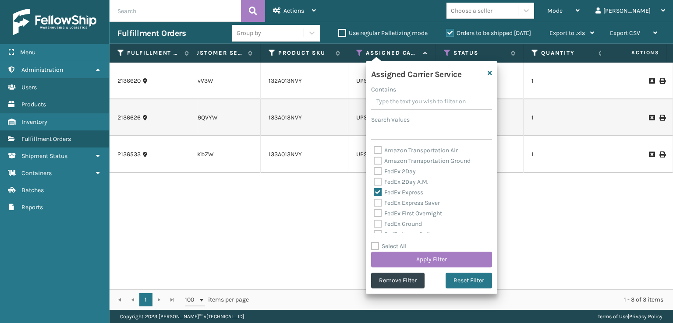
click at [377, 177] on div "FedEx 2Day A.M." at bounding box center [432, 182] width 116 height 11
drag, startPoint x: 377, startPoint y: 172, endPoint x: 375, endPoint y: 178, distance: 6.4
click at [376, 174] on label "FedEx 2Day" at bounding box center [395, 171] width 42 height 7
click at [374, 172] on input "FedEx 2Day" at bounding box center [374, 169] width 0 height 6
checkbox input "true"
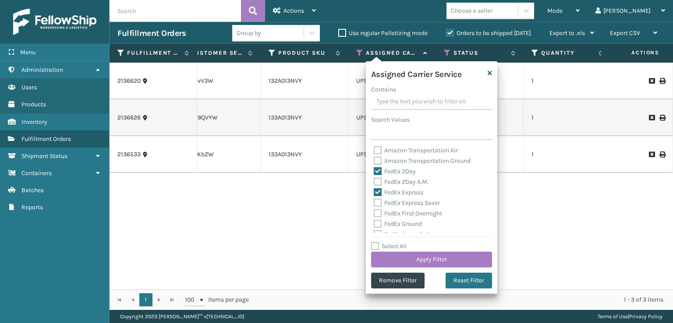
click at [374, 184] on label "FedEx 2Day A.M." at bounding box center [401, 181] width 55 height 7
click at [374, 183] on input "FedEx 2Day A.M." at bounding box center [374, 180] width 0 height 6
checkbox input "true"
click at [381, 221] on label "FedEx Ground" at bounding box center [398, 223] width 48 height 7
click at [374, 221] on input "FedEx Ground" at bounding box center [374, 222] width 0 height 6
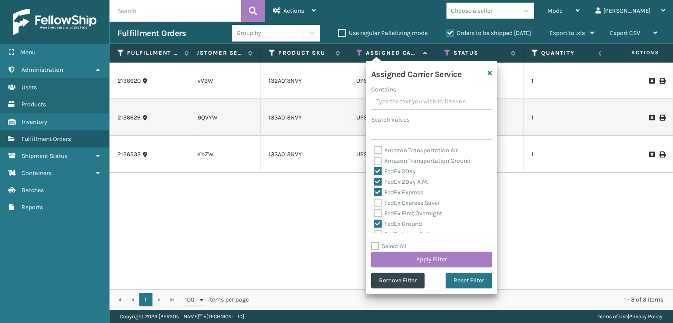
checkbox input "true"
click at [381, 218] on div "FedEx First Overnight" at bounding box center [432, 213] width 116 height 11
click at [378, 214] on label "FedEx First Overnight" at bounding box center [408, 213] width 68 height 7
click at [374, 214] on input "FedEx First Overnight" at bounding box center [374, 211] width 0 height 6
checkbox input "true"
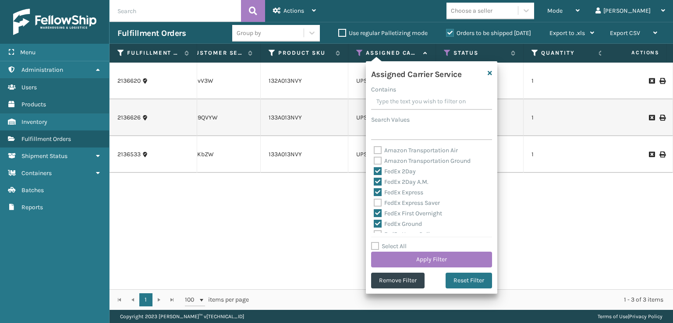
click at [378, 205] on label "FedEx Express Saver" at bounding box center [407, 202] width 66 height 7
click at [374, 204] on input "FedEx Express Saver" at bounding box center [374, 201] width 0 height 6
checkbox input "true"
click at [385, 198] on label "FedEx Priority Overnight" at bounding box center [412, 201] width 76 height 7
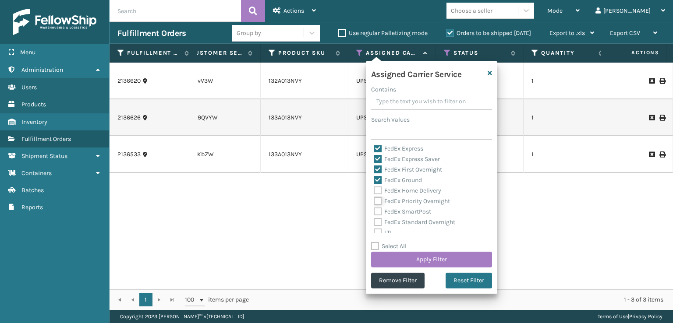
click at [374, 198] on input "FedEx Priority Overnight" at bounding box center [374, 199] width 0 height 6
checkbox input "true"
click at [378, 192] on label "FedEx Home Delivery" at bounding box center [407, 190] width 67 height 7
click at [374, 191] on input "FedEx Home Delivery" at bounding box center [374, 189] width 0 height 6
checkbox input "true"
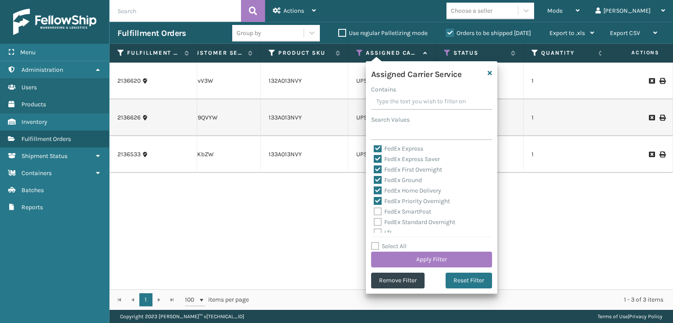
click at [377, 214] on label "FedEx SmartPost" at bounding box center [402, 211] width 57 height 7
click at [374, 212] on input "FedEx SmartPost" at bounding box center [374, 210] width 0 height 6
checkbox input "true"
click at [378, 223] on label "FedEx Standard Overnight" at bounding box center [414, 222] width 81 height 7
click at [374, 223] on input "FedEx Standard Overnight" at bounding box center [374, 220] width 0 height 6
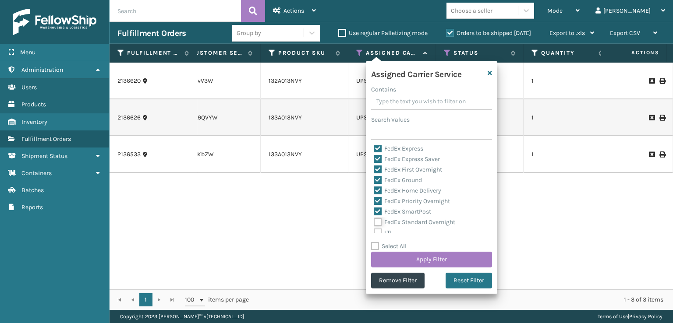
checkbox input "true"
click at [403, 262] on button "Apply Filter" at bounding box center [431, 260] width 121 height 16
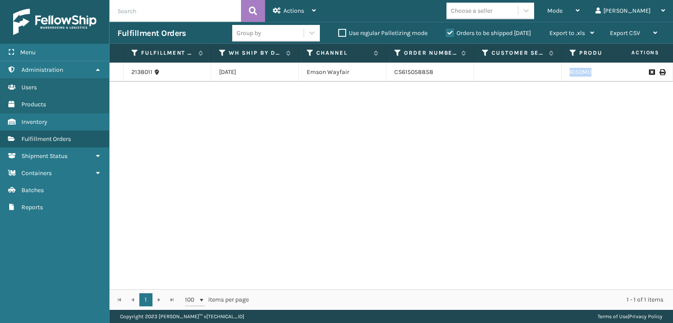
drag, startPoint x: 594, startPoint y: 72, endPoint x: 555, endPoint y: 81, distance: 40.1
copy tr "6150MU"
click at [579, 9] on div "Mode" at bounding box center [563, 11] width 32 height 22
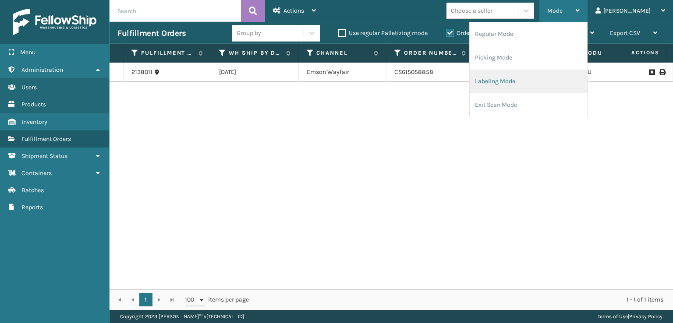
click at [517, 81] on li "Labeling Mode" at bounding box center [528, 82] width 117 height 24
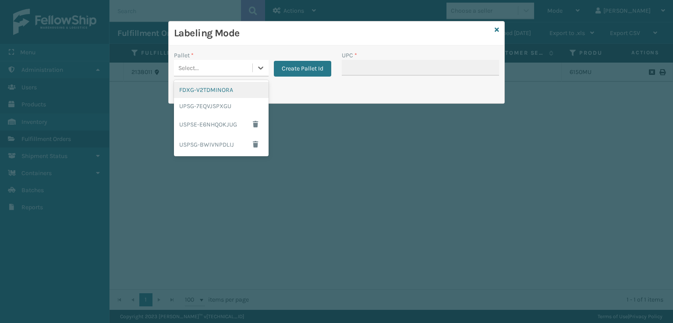
click at [206, 71] on div "Select..." at bounding box center [213, 68] width 78 height 14
click at [200, 95] on div "FDXG-V2TDMINORA" at bounding box center [221, 90] width 95 height 16
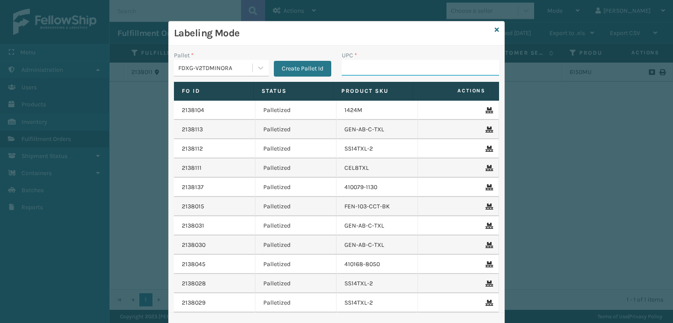
click at [342, 67] on input "UPC *" at bounding box center [420, 68] width 157 height 16
paste input "6150MU"
type input "6150MU"
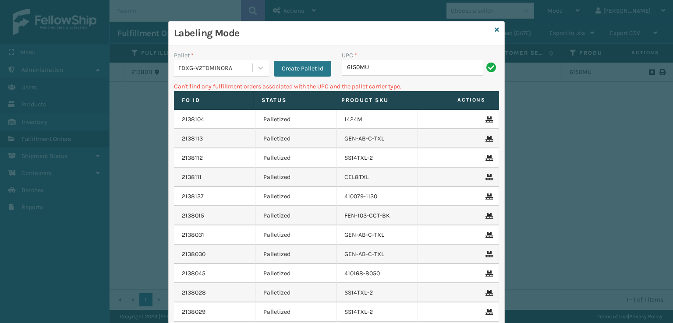
drag, startPoint x: 404, startPoint y: 68, endPoint x: 219, endPoint y: 85, distance: 186.1
click at [219, 85] on div "Pallet * FDXG-V2TDMINORA Create Pallet Id UPC * 6150MU Can't find any fulfillme…" at bounding box center [336, 200] width 335 height 309
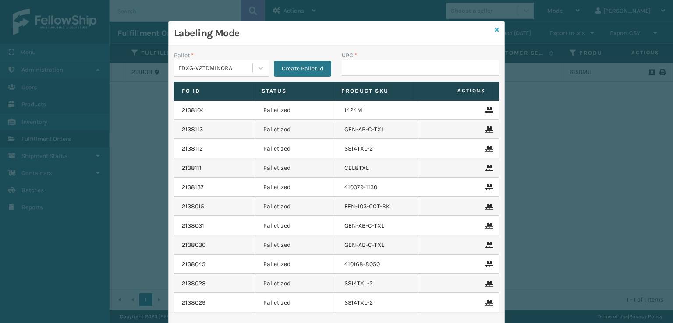
click at [495, 32] on icon at bounding box center [496, 30] width 4 height 6
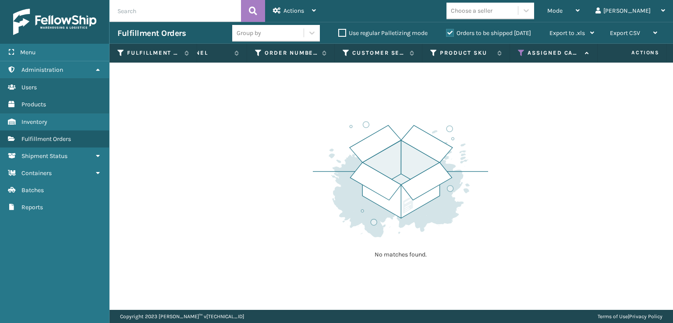
scroll to position [0, 141]
click at [516, 50] on icon at bounding box center [519, 53] width 7 height 8
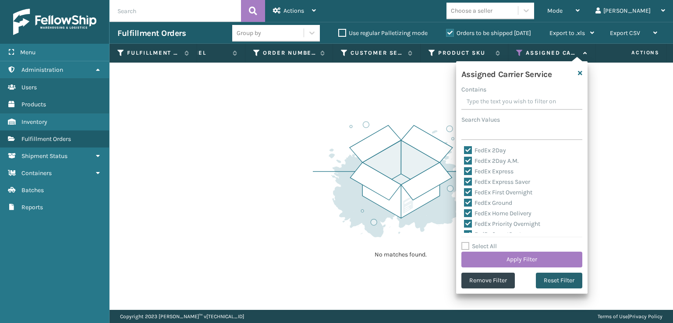
click at [553, 285] on button "Reset Filter" at bounding box center [559, 281] width 46 height 16
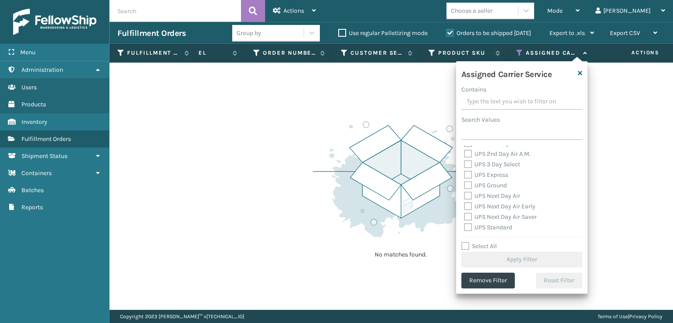
scroll to position [219, 0]
click at [465, 192] on label "UPS SurePost 1LB or Greater" at bounding box center [507, 194] width 86 height 7
click at [464, 192] on input "UPS SurePost 1LB or Greater" at bounding box center [464, 192] width 0 height 6
checkbox input "true"
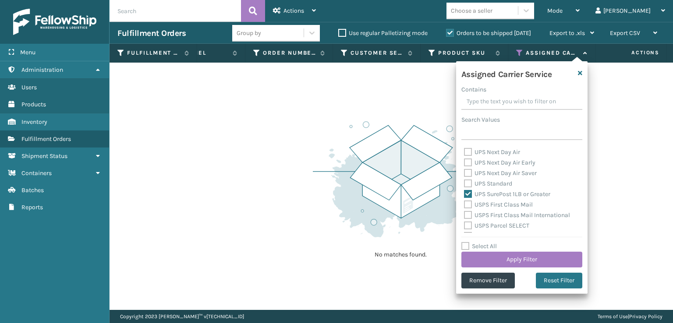
click at [467, 183] on label "UPS Standard" at bounding box center [488, 183] width 48 height 7
click at [464, 183] on input "UPS Standard" at bounding box center [464, 182] width 0 height 6
checkbox input "true"
click at [467, 171] on label "UPS Next Day Air Saver" at bounding box center [500, 172] width 73 height 7
click at [464, 171] on input "UPS Next Day Air Saver" at bounding box center [464, 171] width 0 height 6
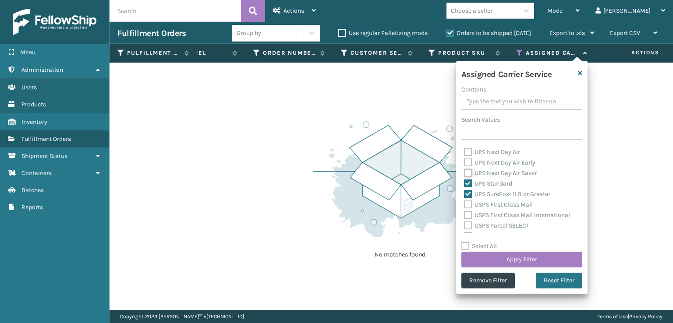
checkbox input "true"
click at [467, 160] on label "UPS Next Day Air Early" at bounding box center [499, 162] width 71 height 7
click at [464, 160] on input "UPS Next Day Air Early" at bounding box center [464, 161] width 0 height 6
checkbox input "true"
click at [467, 149] on label "UPS Next Day Air" at bounding box center [492, 151] width 56 height 7
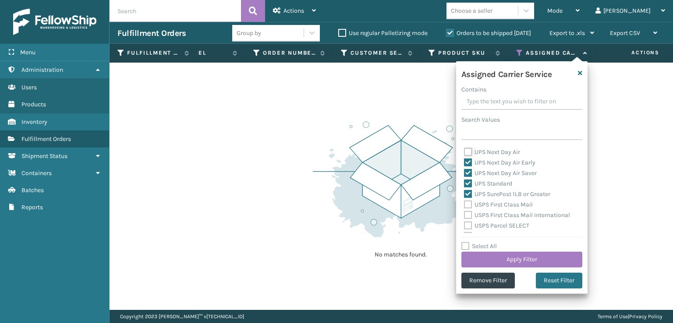
click at [464, 149] on input "UPS Next Day Air" at bounding box center [464, 150] width 0 height 6
checkbox input "true"
drag, startPoint x: 466, startPoint y: 183, endPoint x: 469, endPoint y: 176, distance: 7.5
click at [467, 182] on label "UPS Ground" at bounding box center [485, 185] width 43 height 7
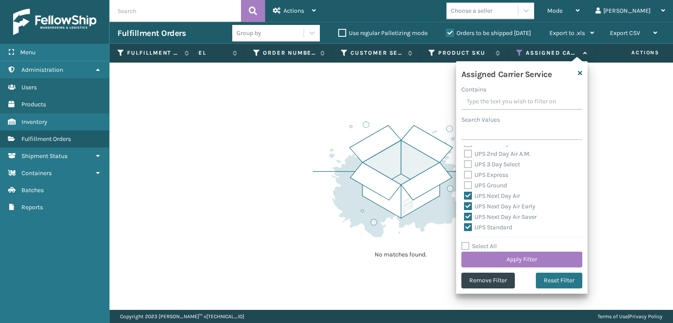
click at [468, 170] on div "UPS Express" at bounding box center [522, 175] width 116 height 11
drag, startPoint x: 469, startPoint y: 184, endPoint x: 469, endPoint y: 176, distance: 7.9
click at [469, 182] on label "UPS Ground" at bounding box center [485, 185] width 43 height 7
click at [468, 172] on label "UPS Express" at bounding box center [486, 174] width 44 height 7
click at [464, 172] on input "UPS Express" at bounding box center [464, 173] width 0 height 6
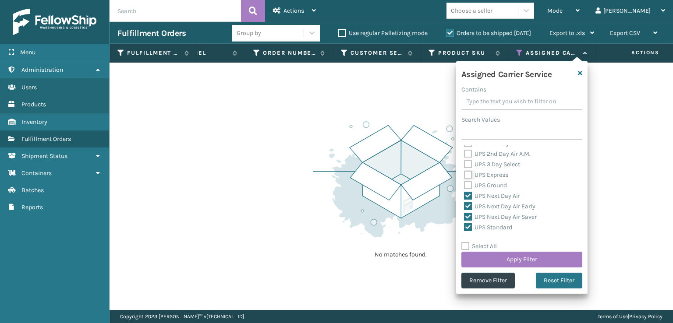
checkbox input "true"
click at [465, 186] on label "UPS Ground" at bounding box center [485, 185] width 43 height 7
click at [464, 186] on input "UPS Ground" at bounding box center [464, 183] width 0 height 6
checkbox input "true"
click at [466, 165] on label "UPS 3 Day Select" at bounding box center [492, 164] width 56 height 7
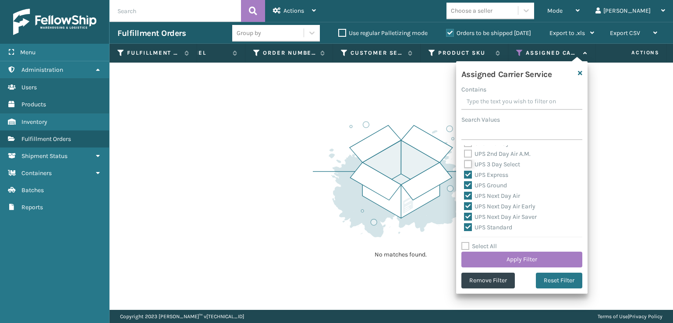
click at [464, 165] on input "UPS 3 Day Select" at bounding box center [464, 162] width 0 height 6
checkbox input "true"
click at [470, 197] on label "UPS 2nd Day Air A.M." at bounding box center [497, 197] width 67 height 7
click at [464, 197] on input "UPS 2nd Day Air A.M." at bounding box center [464, 196] width 0 height 6
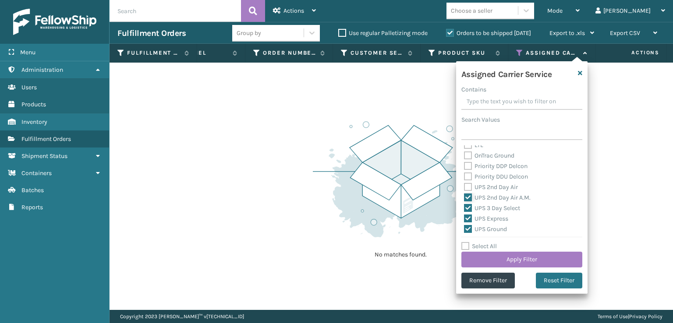
checkbox input "true"
click at [469, 184] on label "UPS 2nd Day Air" at bounding box center [491, 187] width 54 height 7
click at [464, 184] on input "UPS 2nd Day Air" at bounding box center [464, 185] width 0 height 6
checkbox input "true"
click at [497, 263] on button "Apply Filter" at bounding box center [521, 260] width 121 height 16
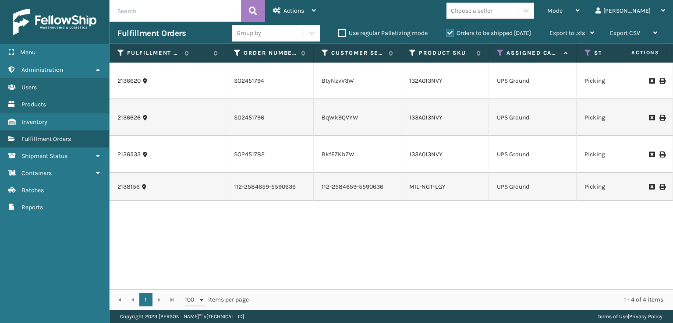
scroll to position [0, 196]
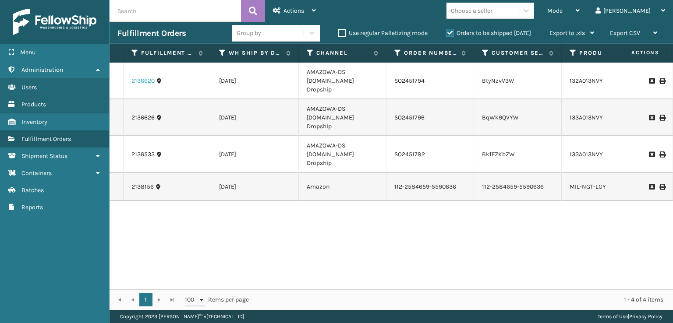
click at [138, 79] on link "2136620" at bounding box center [142, 81] width 23 height 9
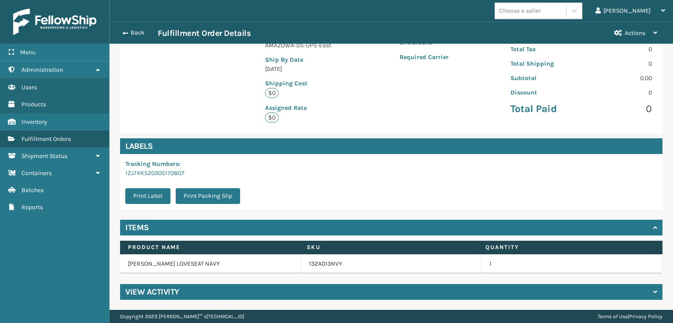
click at [171, 289] on h4 "View Activity" at bounding box center [152, 292] width 54 height 11
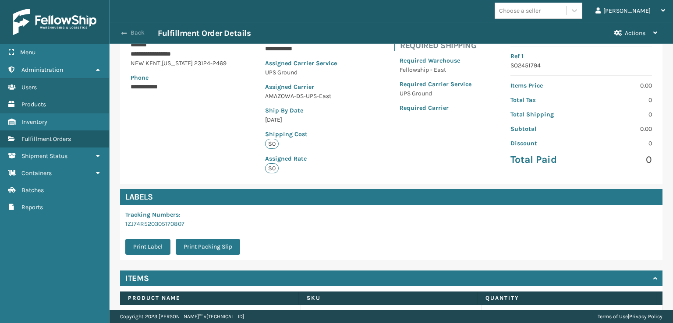
click at [125, 32] on span "button" at bounding box center [123, 33] width 5 height 6
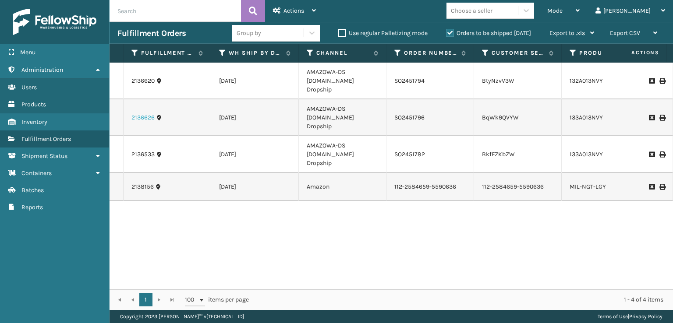
click at [138, 113] on link "2136626" at bounding box center [142, 117] width 23 height 9
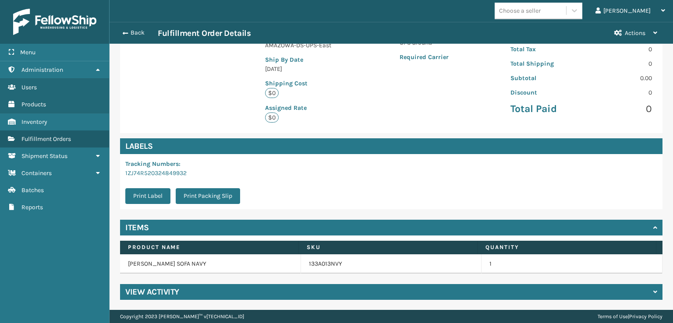
click at [172, 294] on h4 "View Activity" at bounding box center [152, 292] width 54 height 11
click at [187, 291] on div "View Activity" at bounding box center [391, 292] width 542 height 16
click at [163, 289] on h4 "View Activity" at bounding box center [152, 292] width 54 height 11
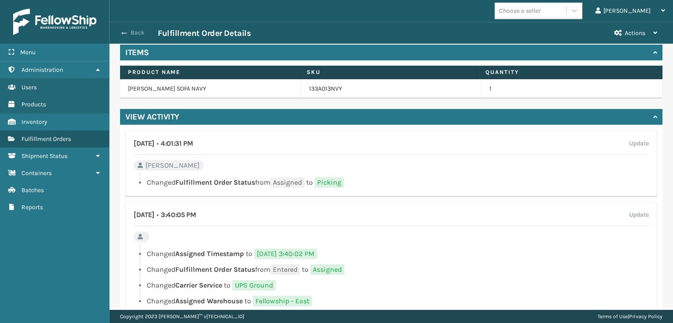
click at [121, 32] on span "button" at bounding box center [123, 33] width 5 height 6
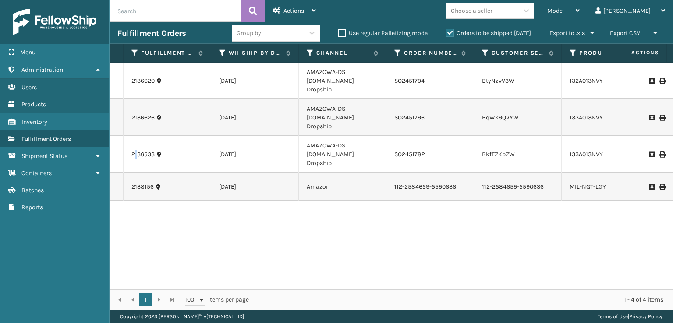
click at [136, 138] on td "2136533" at bounding box center [168, 154] width 88 height 37
click at [227, 136] on td "[DATE]" at bounding box center [255, 154] width 88 height 37
drag, startPoint x: 497, startPoint y: 134, endPoint x: 442, endPoint y: 139, distance: 54.5
click at [495, 136] on td "BkfFZKbZW" at bounding box center [518, 154] width 88 height 37
click at [413, 136] on td "SO2451782" at bounding box center [430, 154] width 88 height 37
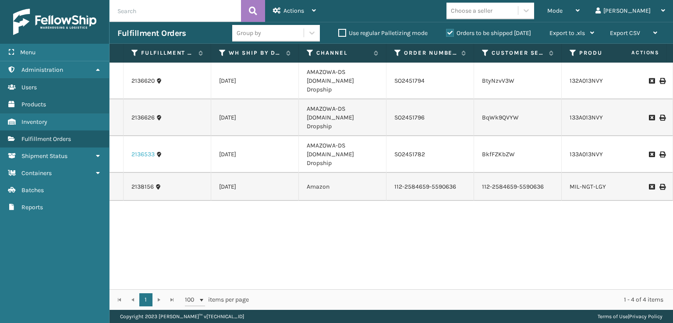
click at [140, 150] on link "2136533" at bounding box center [142, 154] width 23 height 9
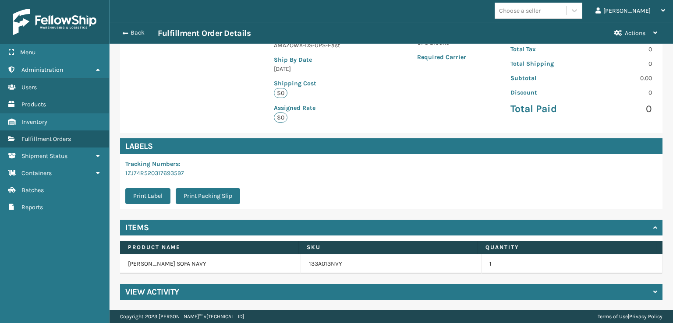
click at [151, 294] on h4 "View Activity" at bounding box center [152, 292] width 54 height 11
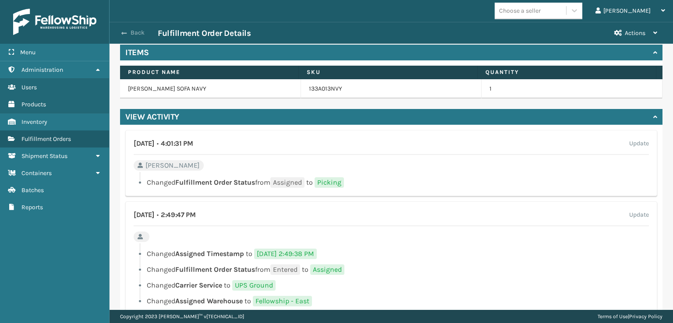
click at [120, 35] on button "Back" at bounding box center [137, 33] width 40 height 8
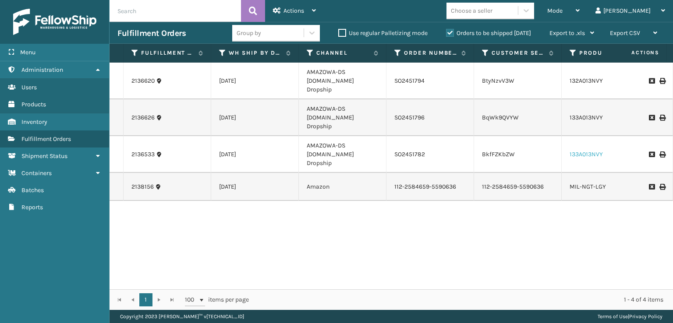
click at [577, 151] on link "133A013NVY" at bounding box center [585, 154] width 33 height 7
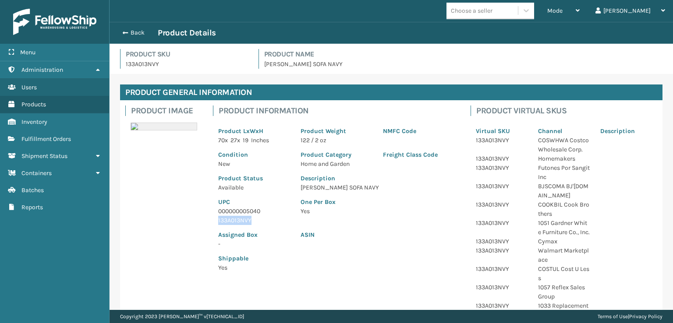
drag, startPoint x: 266, startPoint y: 219, endPoint x: 200, endPoint y: 219, distance: 66.1
copy p "133A013NVY"
click at [122, 32] on span "button" at bounding box center [123, 33] width 5 height 6
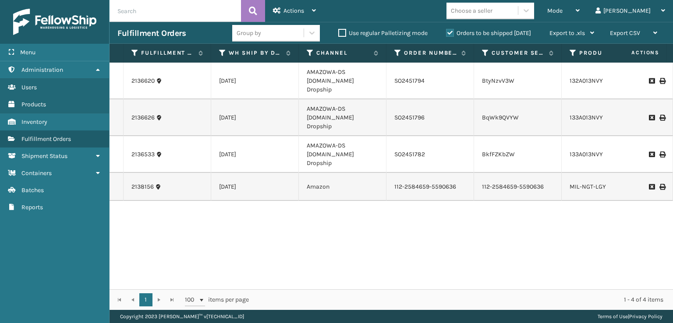
drag, startPoint x: 552, startPoint y: 276, endPoint x: 442, endPoint y: 288, distance: 110.6
click at [551, 276] on div "2136620 [DATE] AMAZOWA-DS [DOMAIN_NAME] Dropship SO2451794 BtyNzvV3W 132A013NVY…" at bounding box center [390, 176] width 563 height 227
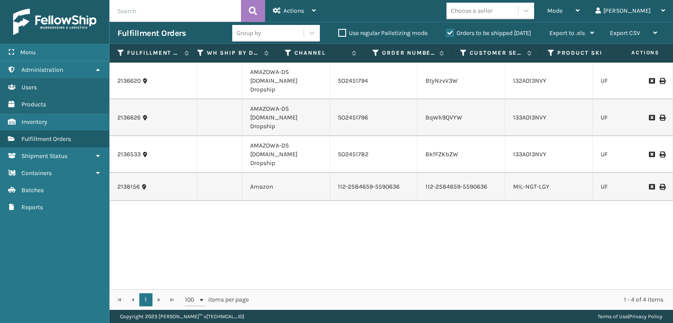
scroll to position [0, 56]
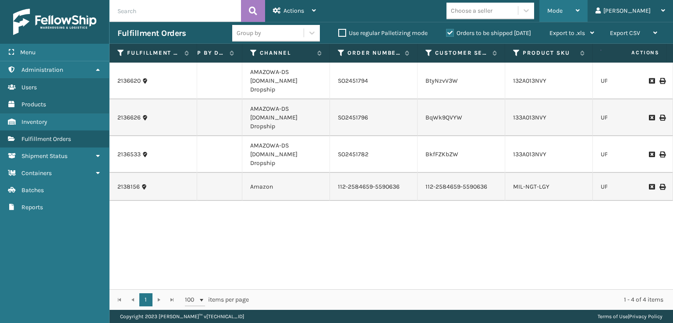
click at [562, 12] on span "Mode" at bounding box center [554, 10] width 15 height 7
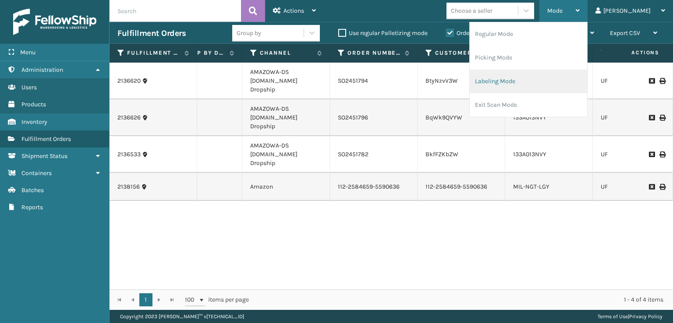
click at [512, 85] on li "Labeling Mode" at bounding box center [528, 82] width 117 height 24
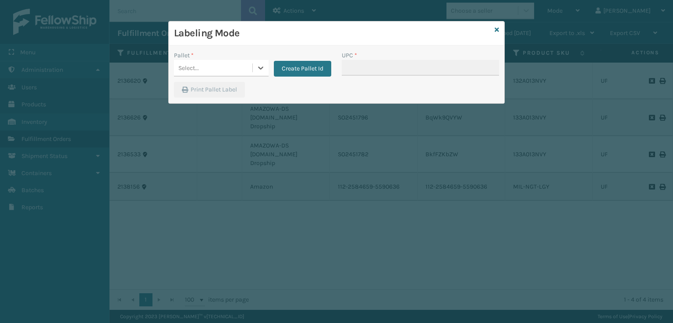
click at [207, 74] on div "Select..." at bounding box center [213, 68] width 78 height 14
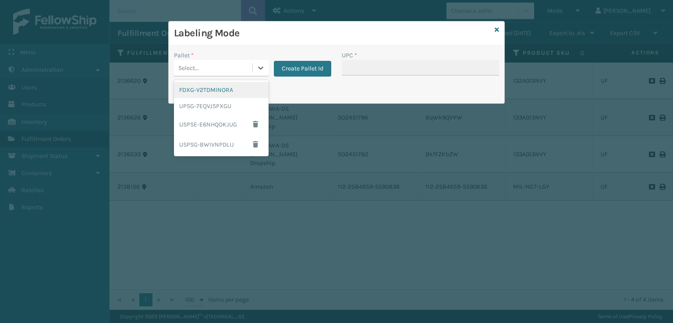
drag, startPoint x: 212, startPoint y: 93, endPoint x: 330, endPoint y: 76, distance: 120.0
click at [228, 89] on div "FDXG-V2TDMINORA" at bounding box center [221, 90] width 95 height 16
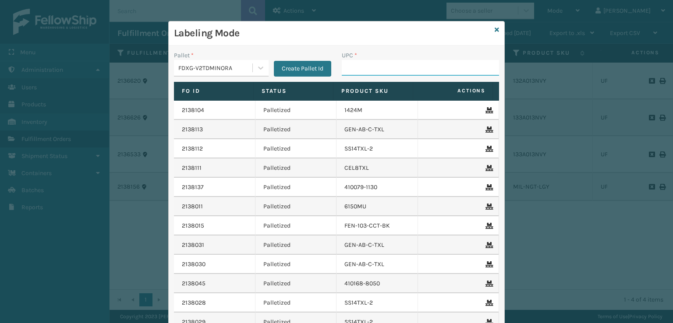
click at [360, 66] on input "UPC *" at bounding box center [420, 68] width 157 height 16
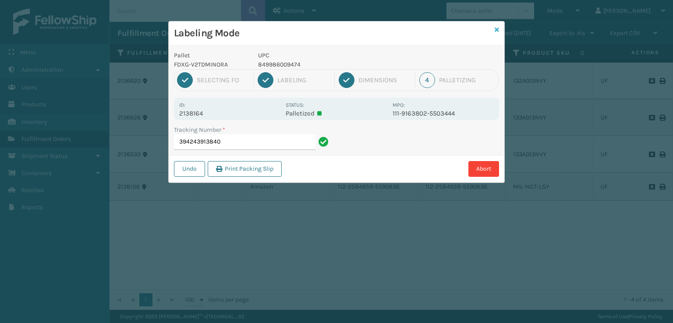
click at [495, 31] on icon at bounding box center [496, 30] width 4 height 6
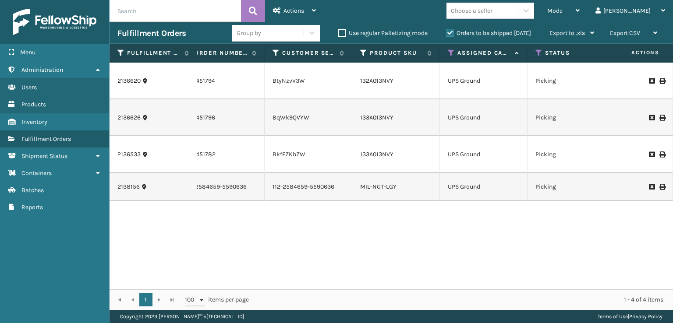
scroll to position [0, 239]
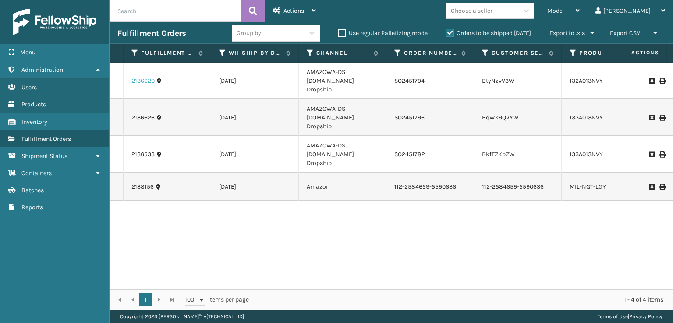
click at [141, 78] on link "2136620" at bounding box center [142, 81] width 23 height 9
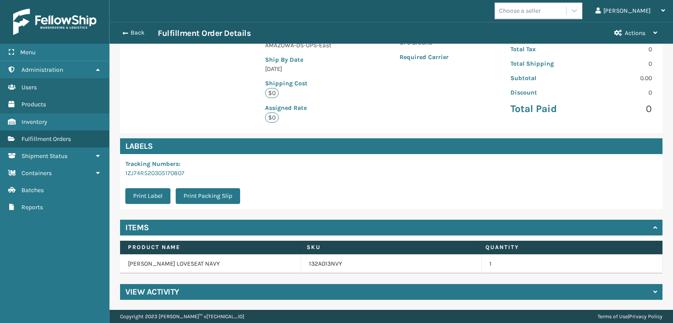
click at [138, 294] on h4 "View Activity" at bounding box center [152, 292] width 54 height 11
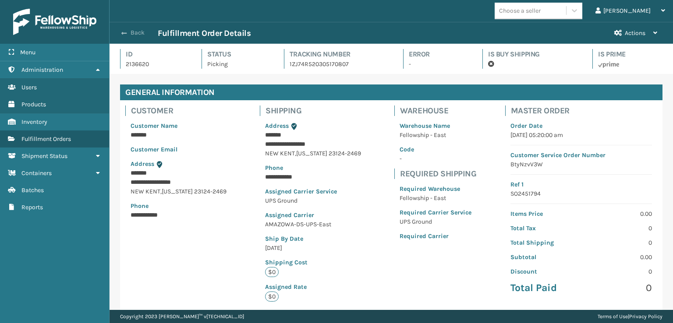
click at [134, 34] on button "Back" at bounding box center [137, 33] width 40 height 8
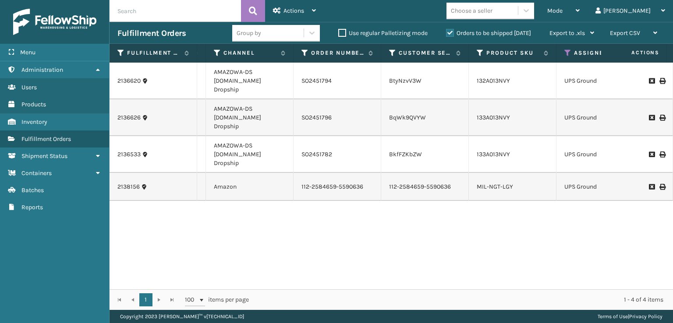
scroll to position [0, 95]
click at [579, 18] on div "Mode" at bounding box center [563, 11] width 32 height 22
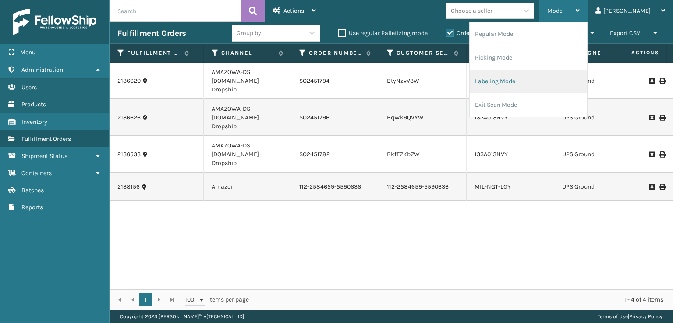
click at [532, 88] on li "Labeling Mode" at bounding box center [528, 82] width 117 height 24
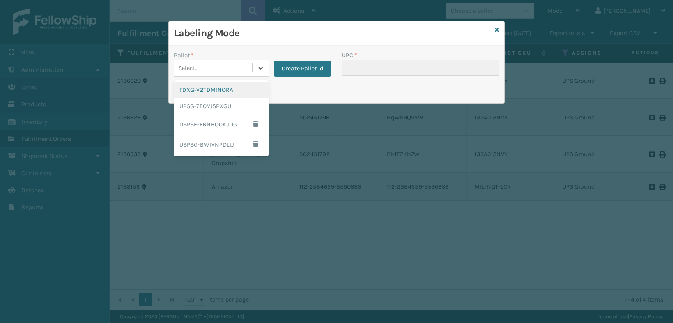
click at [210, 68] on div "Select..." at bounding box center [213, 68] width 78 height 14
click at [223, 86] on div "FDXG-V2TDMINORA" at bounding box center [221, 90] width 95 height 16
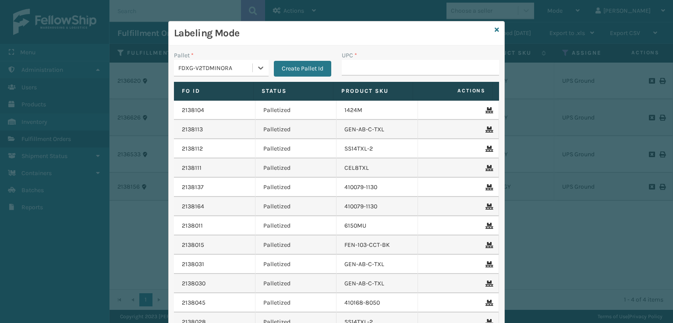
type input "849986014034"
click at [386, 74] on input "UPC *" at bounding box center [420, 68] width 157 height 16
type input "7450"
click at [491, 28] on div "Labeling Mode" at bounding box center [336, 33] width 335 height 24
click at [494, 29] on icon at bounding box center [496, 30] width 4 height 6
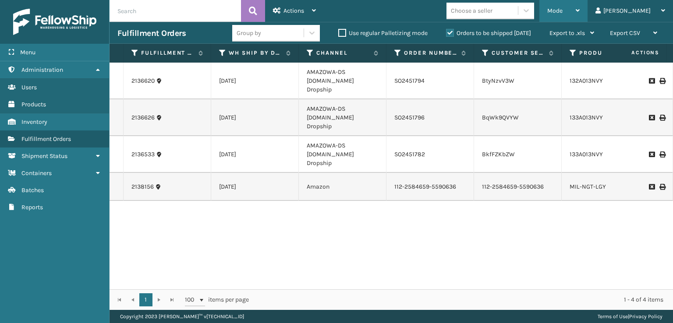
click at [562, 9] on span "Mode" at bounding box center [554, 10] width 15 height 7
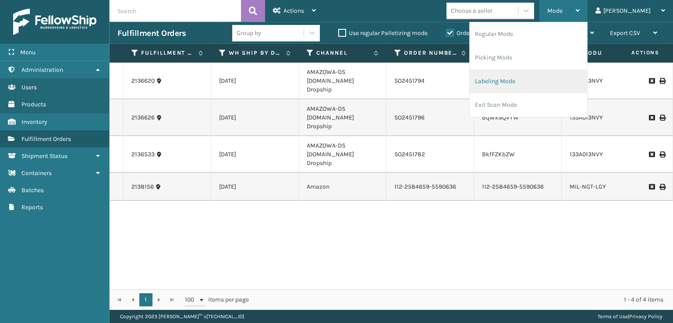
click at [531, 86] on li "Labeling Mode" at bounding box center [528, 82] width 117 height 24
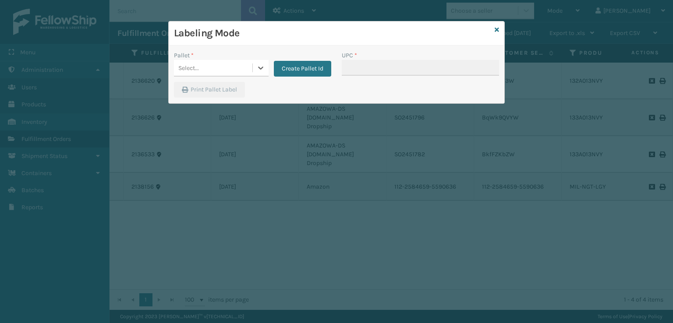
click at [222, 65] on div "Select..." at bounding box center [213, 68] width 78 height 14
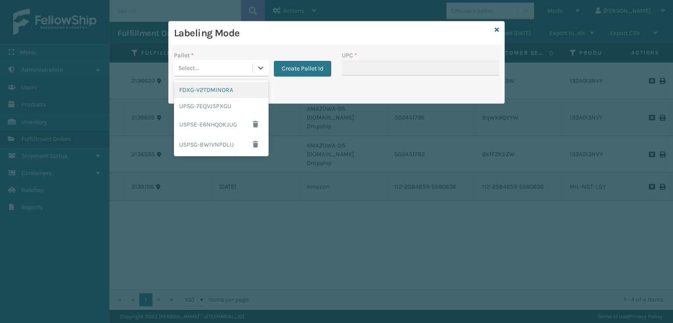
click at [228, 91] on div "FDXG-V2TDMINORA" at bounding box center [221, 90] width 95 height 16
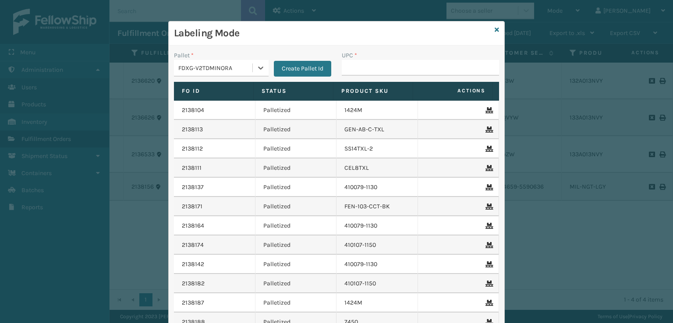
type input "810081962643"
click at [391, 66] on input "UPC *" at bounding box center [420, 68] width 157 height 16
click at [494, 30] on icon at bounding box center [496, 30] width 4 height 6
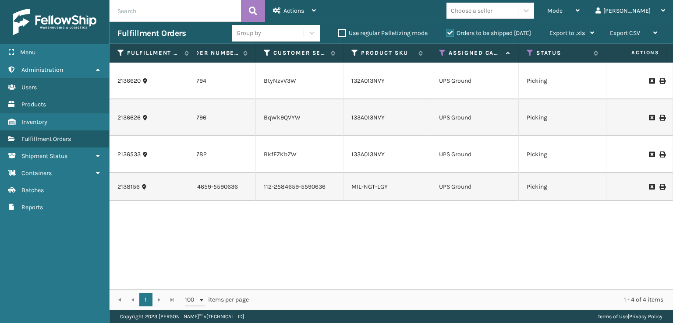
scroll to position [0, 219]
click at [441, 51] on icon at bounding box center [441, 53] width 7 height 8
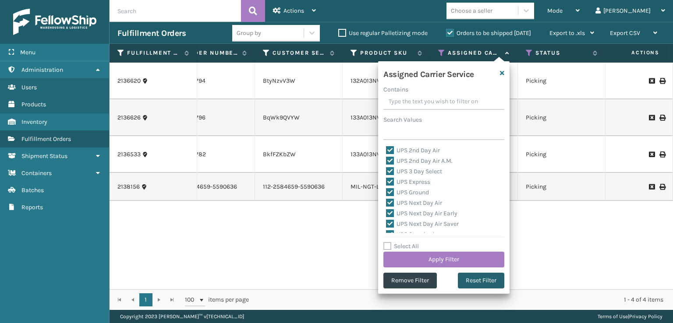
click at [485, 281] on button "Reset Filter" at bounding box center [481, 281] width 46 height 16
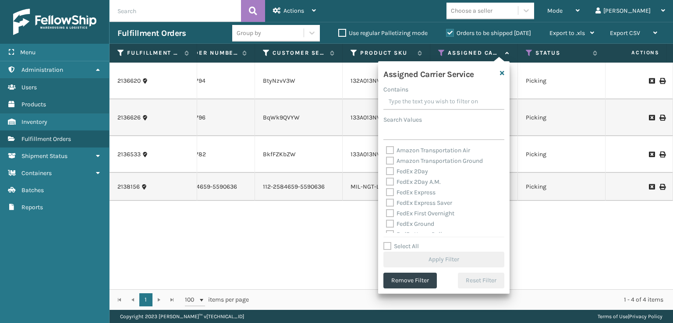
click at [392, 172] on label "FedEx 2Day" at bounding box center [407, 171] width 42 height 7
click at [386, 172] on input "FedEx 2Day" at bounding box center [386, 169] width 0 height 6
checkbox input "true"
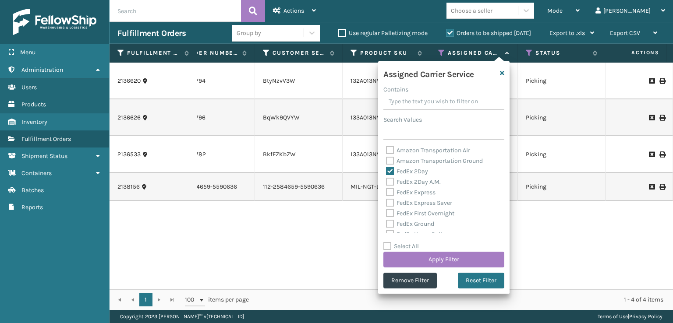
click at [392, 186] on div "FedEx 2Day A.M." at bounding box center [444, 182] width 116 height 11
click at [389, 184] on label "FedEx 2Day A.M." at bounding box center [413, 181] width 55 height 7
click at [386, 183] on input "FedEx 2Day A.M." at bounding box center [386, 180] width 0 height 6
checkbox input "true"
click at [389, 196] on label "FedEx Express" at bounding box center [410, 192] width 49 height 7
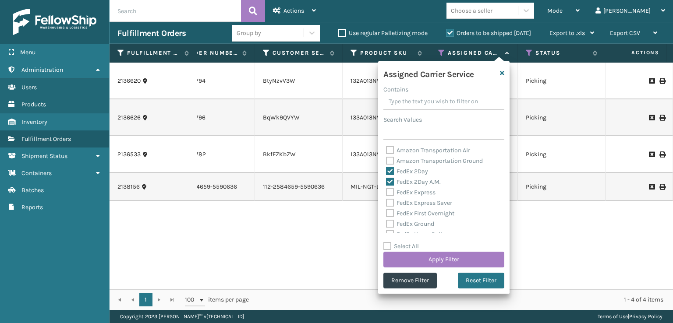
click at [386, 193] on input "FedEx Express" at bounding box center [386, 190] width 0 height 6
checkbox input "true"
click at [388, 203] on label "FedEx Express Saver" at bounding box center [419, 202] width 66 height 7
click at [386, 203] on input "FedEx Express Saver" at bounding box center [386, 201] width 0 height 6
checkbox input "true"
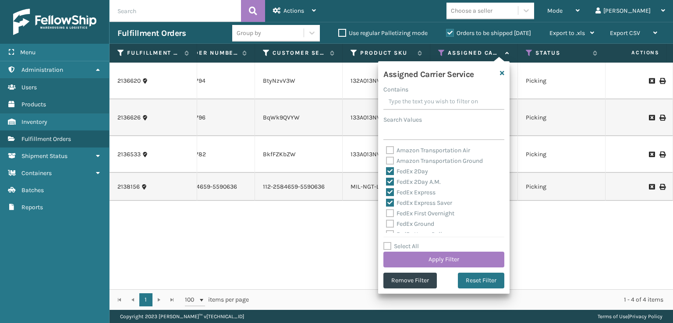
click at [389, 212] on label "FedEx First Overnight" at bounding box center [420, 213] width 68 height 7
click at [386, 212] on input "FedEx First Overnight" at bounding box center [386, 211] width 0 height 6
checkbox input "true"
click at [388, 223] on label "FedEx Ground" at bounding box center [410, 223] width 48 height 7
click at [386, 223] on input "FedEx Ground" at bounding box center [386, 222] width 0 height 6
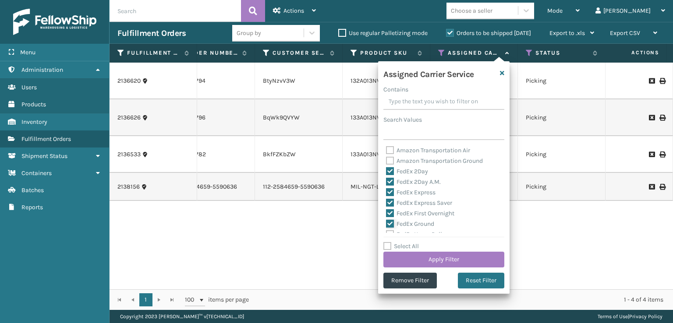
checkbox input "true"
click at [392, 202] on label "FedEx Priority Overnight" at bounding box center [424, 201] width 76 height 7
click at [386, 202] on input "FedEx Priority Overnight" at bounding box center [386, 199] width 0 height 6
checkbox input "true"
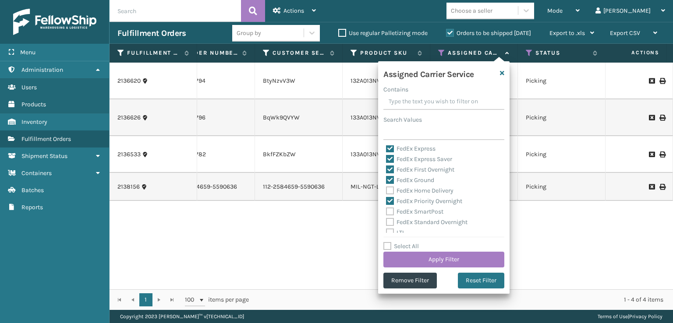
click at [389, 190] on label "FedEx Home Delivery" at bounding box center [419, 190] width 67 height 7
click at [386, 190] on input "FedEx Home Delivery" at bounding box center [386, 189] width 0 height 6
checkbox input "true"
click at [391, 214] on label "FedEx SmartPost" at bounding box center [414, 211] width 57 height 7
click at [386, 212] on input "FedEx SmartPost" at bounding box center [386, 210] width 0 height 6
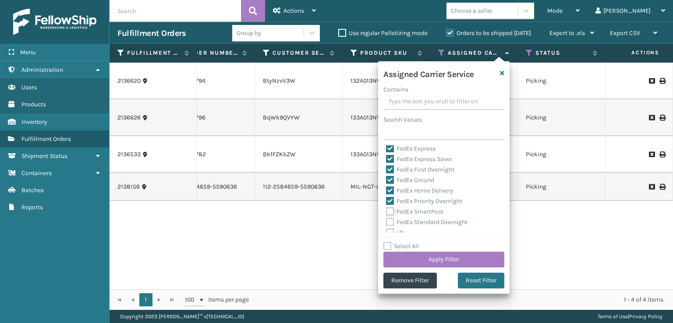
checkbox input "true"
click at [392, 225] on label "FedEx Standard Overnight" at bounding box center [426, 222] width 81 height 7
click at [386, 223] on input "FedEx Standard Overnight" at bounding box center [386, 220] width 0 height 6
checkbox input "true"
click at [434, 258] on button "Apply Filter" at bounding box center [443, 260] width 121 height 16
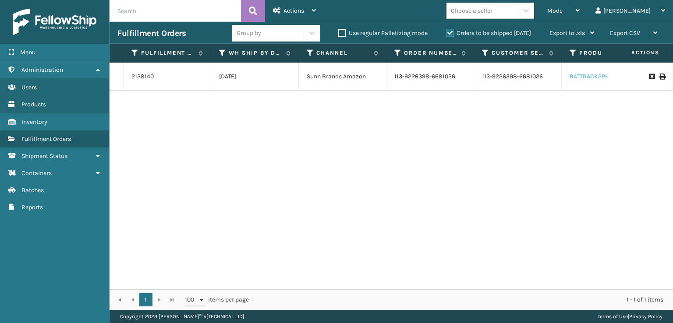
click at [585, 75] on link "BATTRACK2PK" at bounding box center [588, 76] width 39 height 7
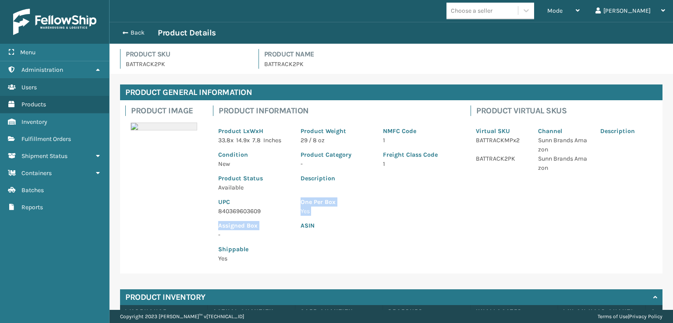
drag, startPoint x: 263, startPoint y: 211, endPoint x: 138, endPoint y: 236, distance: 126.9
click at [138, 236] on div "Product Image Product Information Product LxWxH 33.8 x 14.9 x 7.8 Inches Produc…" at bounding box center [391, 186] width 542 height 173
click at [219, 207] on p "840369603609" at bounding box center [254, 211] width 72 height 9
drag, startPoint x: 217, startPoint y: 212, endPoint x: 266, endPoint y: 219, distance: 49.6
click at [265, 221] on div "Product LxWxH 33.8 x 14.9 x 7.8 Inches Product Weight 29 / 8 oz NMFC Code 1 Con…" at bounding box center [336, 192] width 247 height 152
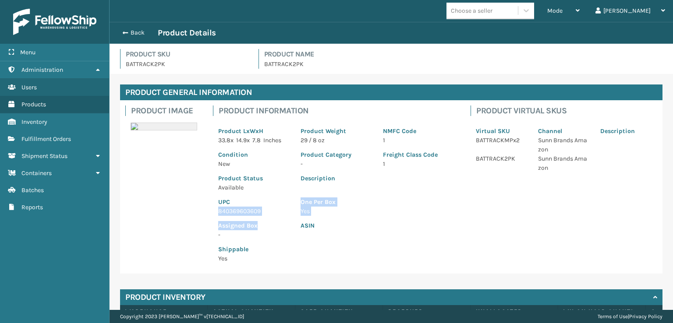
copy div "840369603609 One Per Box Yes Assigned Box"
click at [123, 32] on span "button" at bounding box center [123, 33] width 5 height 6
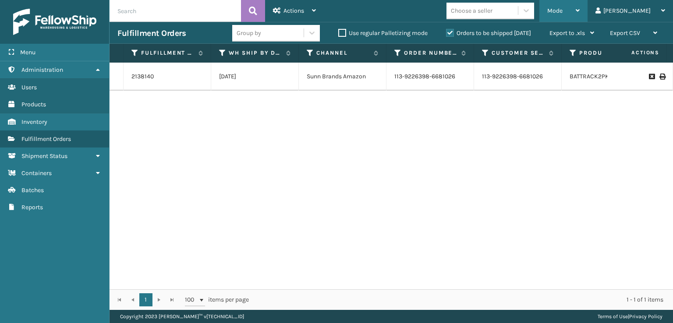
click at [562, 12] on span "Mode" at bounding box center [554, 10] width 15 height 7
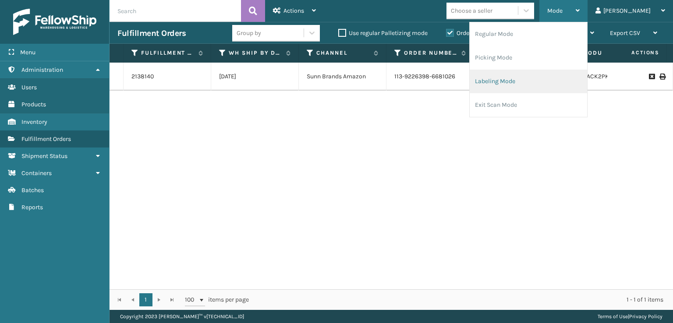
click at [542, 76] on li "Labeling Mode" at bounding box center [528, 82] width 117 height 24
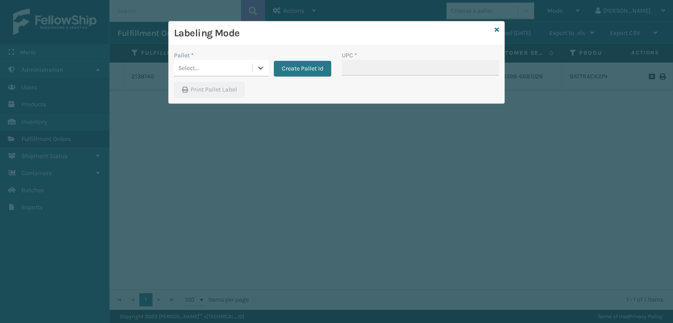
click at [222, 65] on div "Select..." at bounding box center [213, 68] width 78 height 14
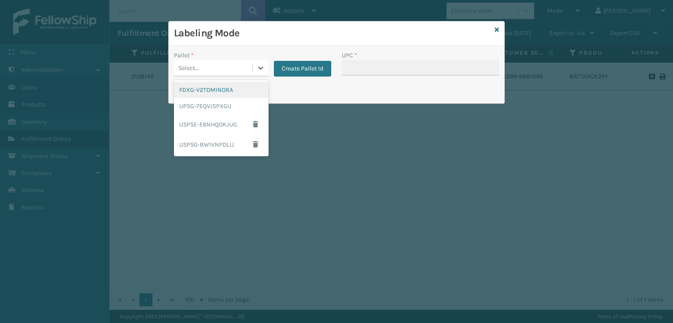
drag, startPoint x: 217, startPoint y: 90, endPoint x: 247, endPoint y: 86, distance: 30.5
click at [247, 86] on div "FDXG-V2TDMINORA" at bounding box center [221, 90] width 95 height 16
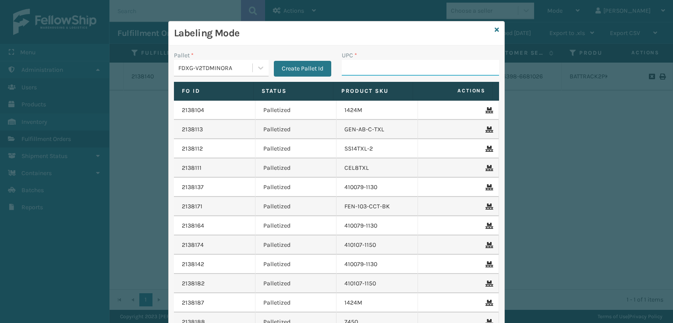
click at [374, 72] on input "UPC *" at bounding box center [420, 68] width 157 height 16
paste input "840369603609 One Per Box Yes Assigned Box"
drag, startPoint x: 385, startPoint y: 66, endPoint x: 529, endPoint y: 74, distance: 143.9
click at [529, 74] on div "Labeling Mode Pallet * FDXG-V2TDMINORA Create Pallet Id UPC * 840369603609 One …" at bounding box center [336, 161] width 673 height 323
type input "840369603609"
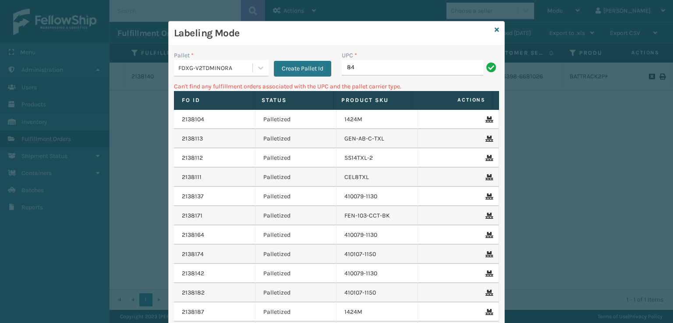
type input "8"
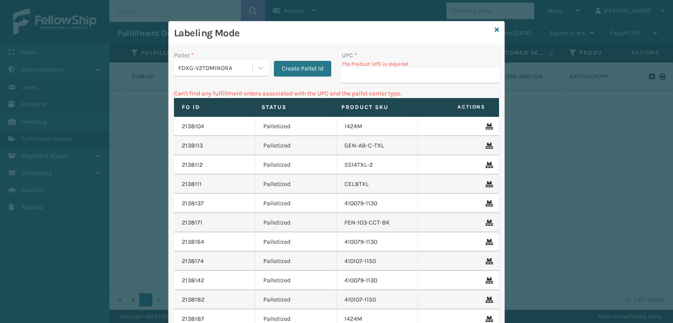
drag, startPoint x: 558, startPoint y: 81, endPoint x: 503, endPoint y: 58, distance: 60.3
click at [558, 81] on div "Labeling Mode Pallet * FDXG-V2TDMINORA Create Pallet Id UPC * The Product UPC i…" at bounding box center [336, 161] width 673 height 323
click at [495, 30] on icon at bounding box center [496, 30] width 4 height 6
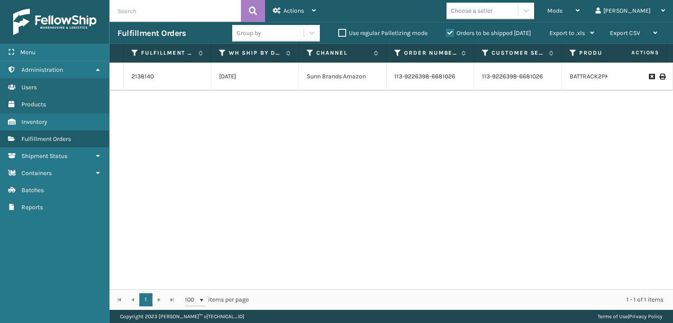
click at [501, 73] on td "113-9226398-6681026" at bounding box center [518, 77] width 88 height 28
click at [567, 74] on td "BATTRACK2PK" at bounding box center [605, 77] width 88 height 28
click at [577, 75] on link "BATTRACK2PK" at bounding box center [588, 76] width 39 height 7
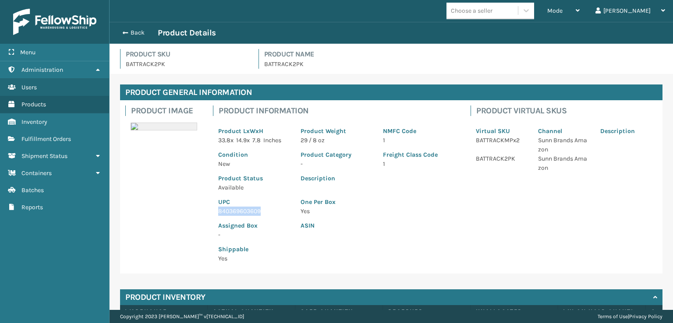
drag, startPoint x: 268, startPoint y: 212, endPoint x: 225, endPoint y: 208, distance: 44.0
click at [223, 208] on p "840369603609" at bounding box center [254, 211] width 72 height 9
copy p "40369603609"
click at [123, 30] on span "button" at bounding box center [123, 33] width 5 height 6
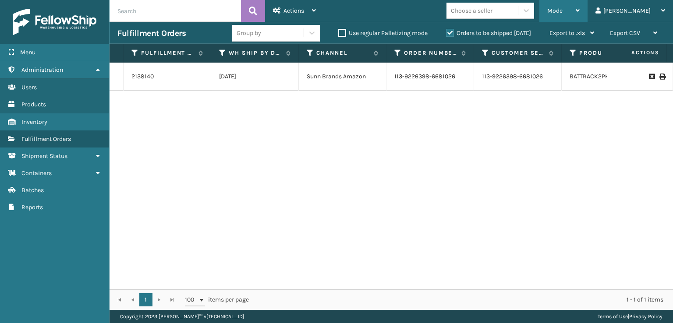
click at [579, 1] on div "Mode" at bounding box center [563, 11] width 32 height 22
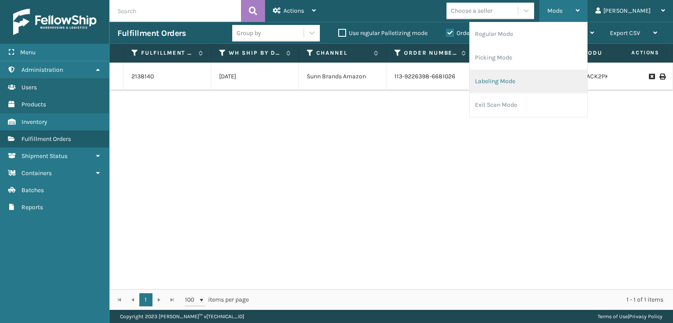
click at [525, 82] on li "Labeling Mode" at bounding box center [528, 82] width 117 height 24
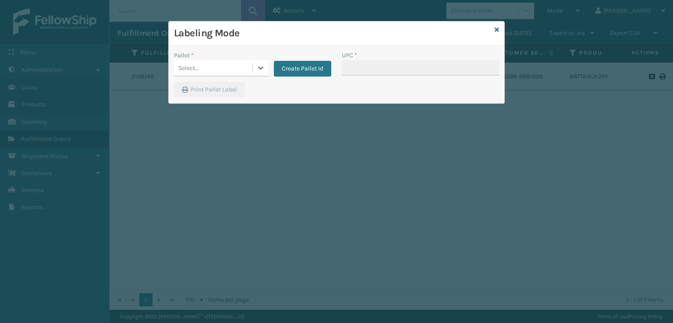
click at [233, 67] on div "Select..." at bounding box center [213, 68] width 78 height 14
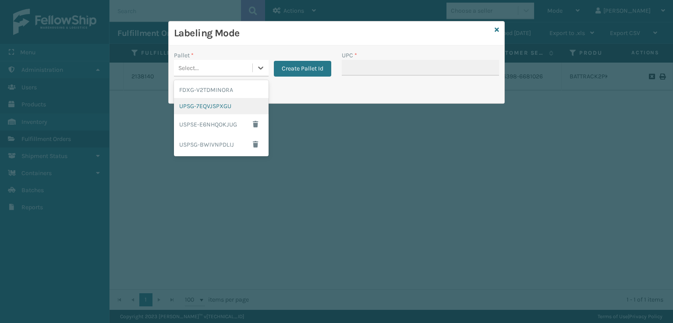
click at [177, 98] on div "UPSG-7EQVJSPXGU" at bounding box center [221, 106] width 95 height 16
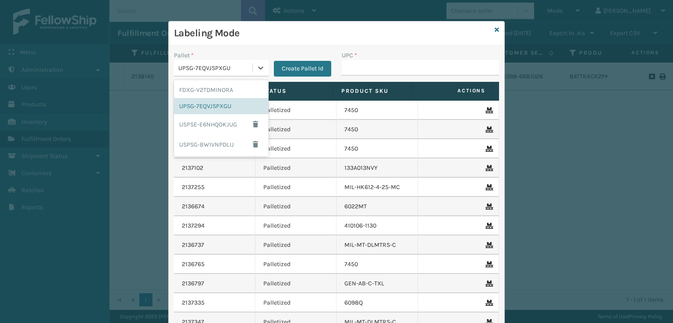
drag, startPoint x: 190, startPoint y: 71, endPoint x: 190, endPoint y: 78, distance: 7.0
click at [191, 71] on div "UPSG-7EQVJSPXGU" at bounding box center [215, 68] width 75 height 9
drag, startPoint x: 193, startPoint y: 93, endPoint x: 263, endPoint y: 81, distance: 71.1
click at [193, 93] on div "FDXG-V2TDMINORA" at bounding box center [221, 90] width 95 height 16
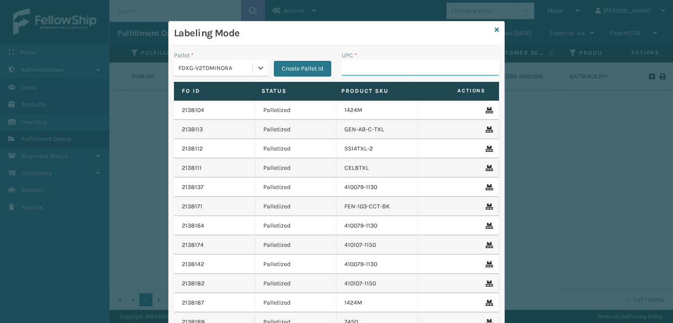
click at [353, 64] on input "UPC *" at bounding box center [420, 68] width 157 height 16
paste input "40369603609"
type input "40369603609"
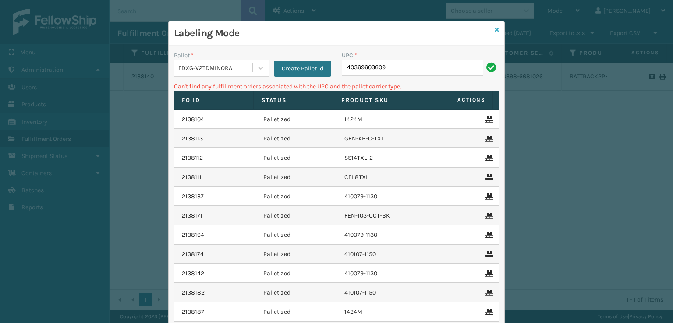
click at [494, 30] on icon at bounding box center [496, 30] width 4 height 6
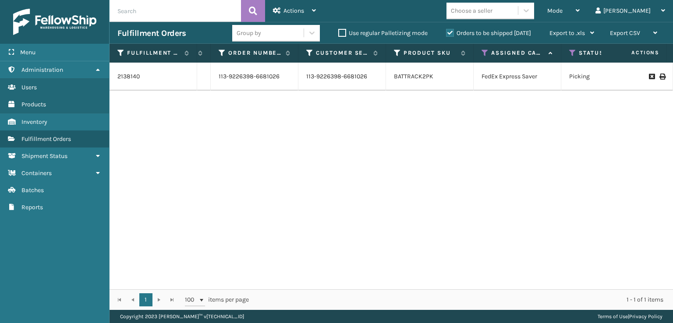
scroll to position [0, 178]
click at [562, 14] on span "Mode" at bounding box center [554, 10] width 15 height 7
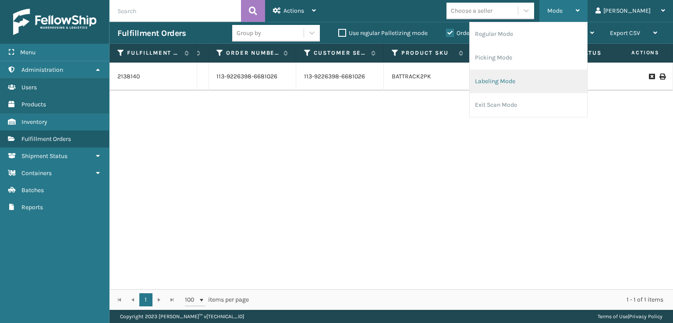
click at [553, 81] on li "Labeling Mode" at bounding box center [528, 82] width 117 height 24
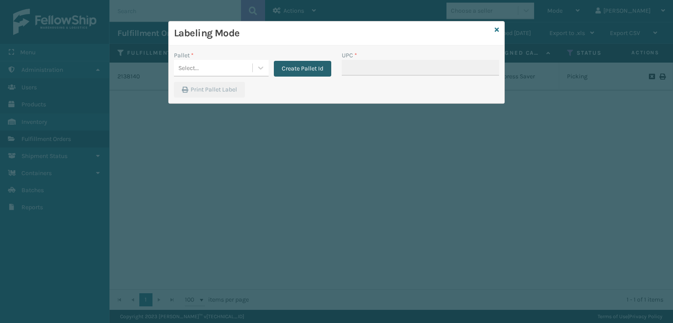
click at [317, 65] on button "Create Pallet Id" at bounding box center [302, 69] width 57 height 16
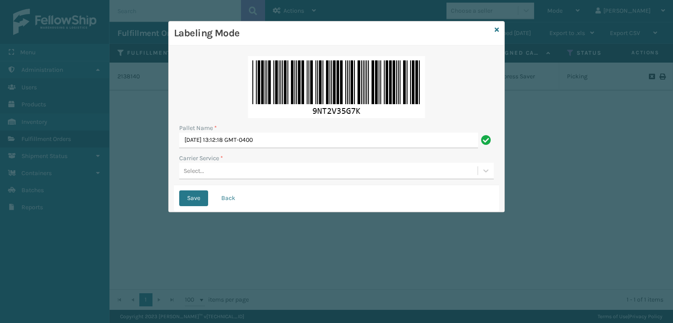
click at [215, 169] on div "Select..." at bounding box center [328, 171] width 298 height 14
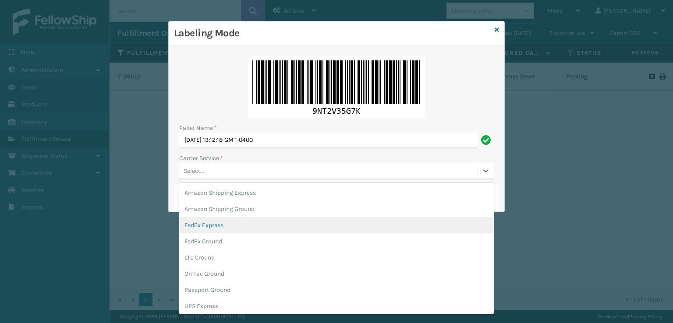
drag, startPoint x: 231, startPoint y: 225, endPoint x: 247, endPoint y: 212, distance: 20.9
click at [231, 224] on div "FedEx Express" at bounding box center [336, 225] width 314 height 16
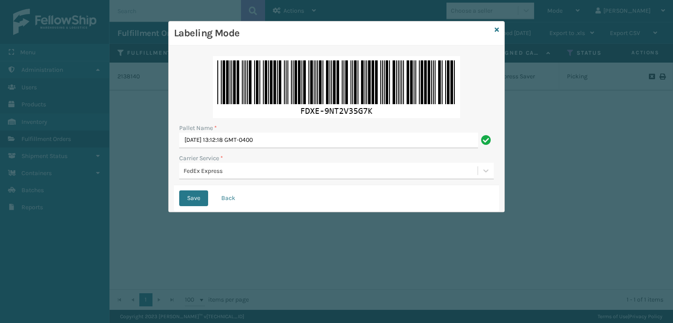
drag, startPoint x: 361, startPoint y: 126, endPoint x: 28, endPoint y: 142, distance: 333.3
click at [26, 143] on div "Labeling Mode Pallet Name * [DATE] 13:12:18 GMT-0400 Carrier Service * FedEx Ex…" at bounding box center [336, 161] width 673 height 323
drag, startPoint x: 263, startPoint y: 142, endPoint x: 101, endPoint y: 167, distance: 163.9
click at [101, 167] on div "Labeling Mode Pallet Name * [DATE] 13:12:18 GMT-0400 Carrier Service * FedEx Ex…" at bounding box center [336, 161] width 673 height 323
type input "0"
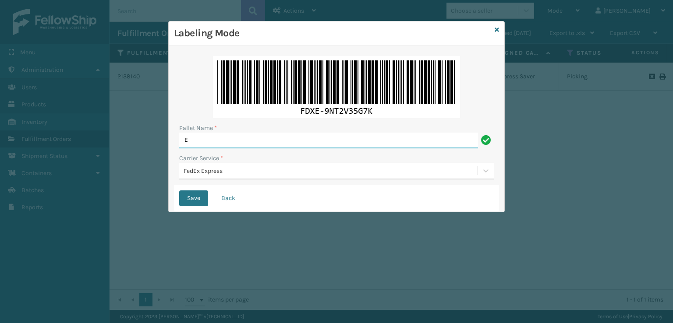
type input "EXPRESS"
click at [197, 198] on button "Save" at bounding box center [193, 199] width 29 height 16
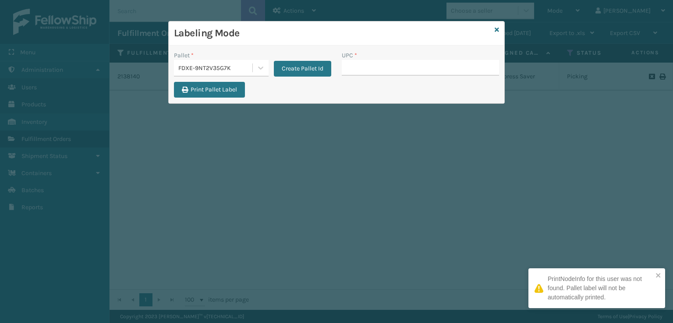
click at [356, 74] on input "UPC *" at bounding box center [420, 68] width 157 height 16
type input "40369603609"
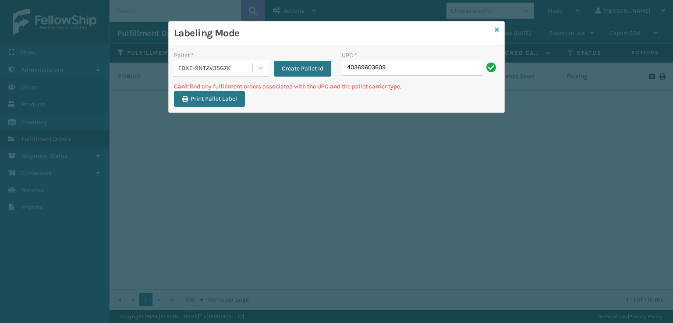
click at [498, 28] on icon at bounding box center [496, 30] width 4 height 6
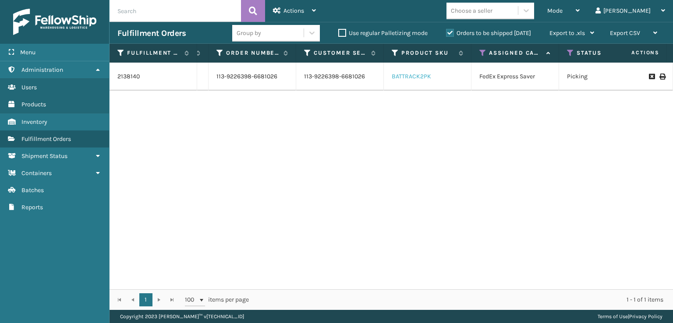
click at [406, 74] on link "BATTRACK2PK" at bounding box center [411, 76] width 39 height 7
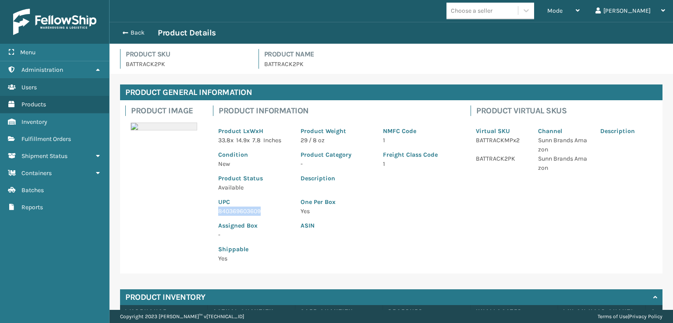
drag, startPoint x: 261, startPoint y: 212, endPoint x: 212, endPoint y: 209, distance: 49.1
click at [212, 209] on div "Product Information Product LxWxH 33.8 x 14.9 x 7.8 Inches Product Weight 29 / …" at bounding box center [337, 186] width 258 height 173
copy p "840369603609"
click at [124, 31] on span "button" at bounding box center [123, 33] width 5 height 6
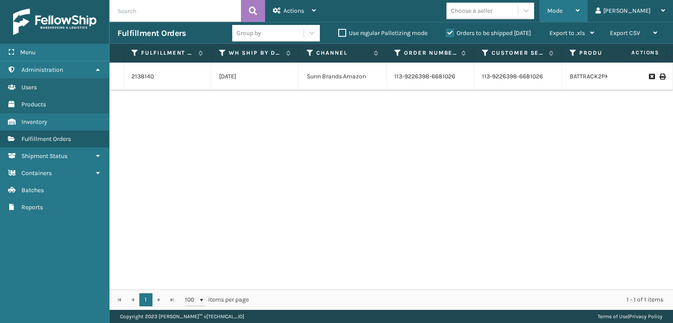
drag, startPoint x: 590, startPoint y: 14, endPoint x: 586, endPoint y: 22, distance: 9.4
click at [562, 14] on span "Mode" at bounding box center [554, 10] width 15 height 7
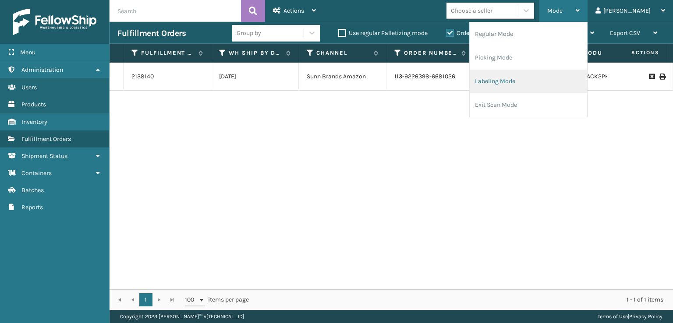
click at [533, 82] on li "Labeling Mode" at bounding box center [528, 82] width 117 height 24
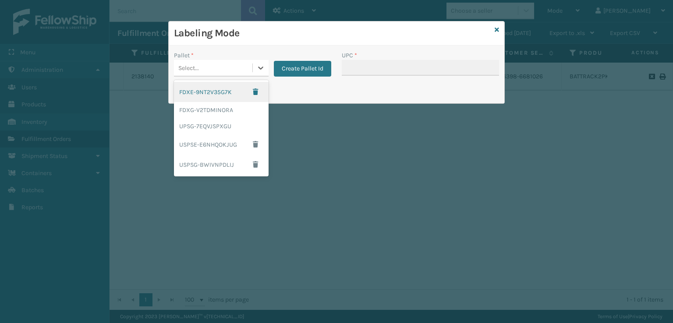
click at [228, 65] on div "Select..." at bounding box center [213, 68] width 78 height 14
drag, startPoint x: 215, startPoint y: 93, endPoint x: 291, endPoint y: 81, distance: 77.2
click at [215, 93] on div "FDXE-9NT2V35G7K" at bounding box center [221, 92] width 95 height 20
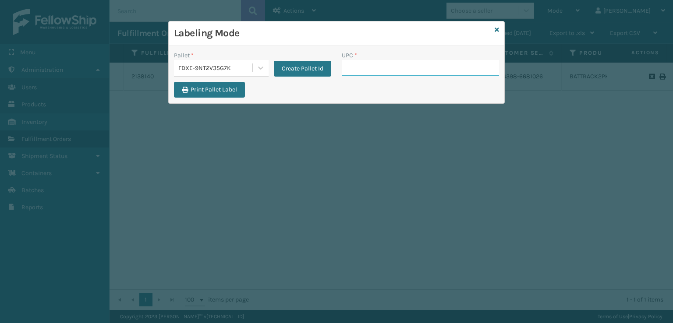
click at [366, 69] on input "UPC *" at bounding box center [420, 68] width 157 height 16
paste input "840369603609"
type input "840369603609"
click at [248, 69] on div "FDXE-9NT2V35G7K" at bounding box center [215, 68] width 75 height 9
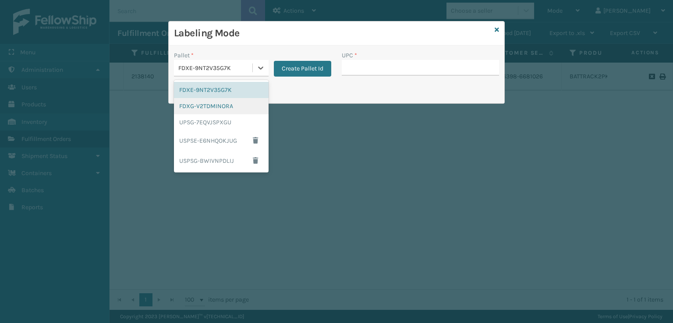
click at [188, 101] on div "FDXG-V2TDMINORA" at bounding box center [221, 106] width 95 height 16
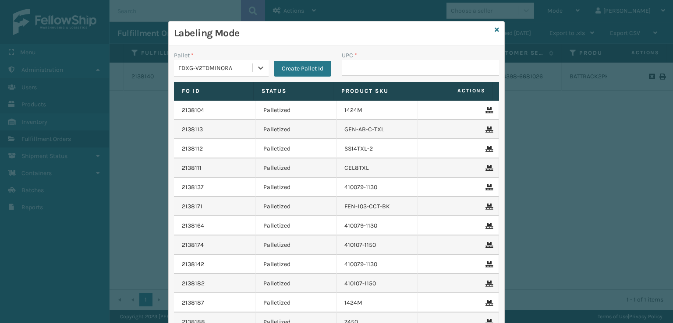
click at [191, 73] on div "FDXG-V2TDMINORA" at bounding box center [213, 68] width 78 height 14
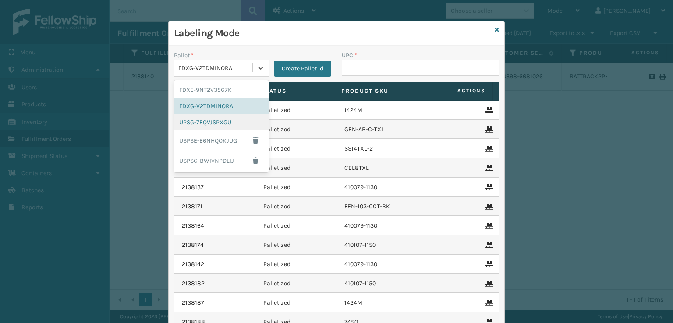
click at [200, 127] on div "UPSG-7EQVJSPXGU" at bounding box center [221, 122] width 95 height 16
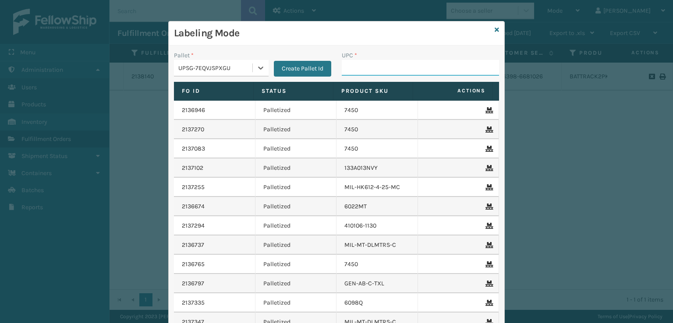
click at [359, 74] on input "UPC *" at bounding box center [420, 68] width 157 height 16
click at [350, 66] on input "UPC *" at bounding box center [420, 68] width 157 height 16
click at [494, 29] on icon at bounding box center [496, 30] width 4 height 6
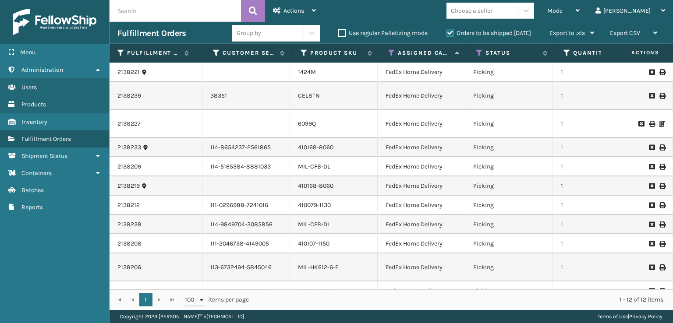
scroll to position [0, 272]
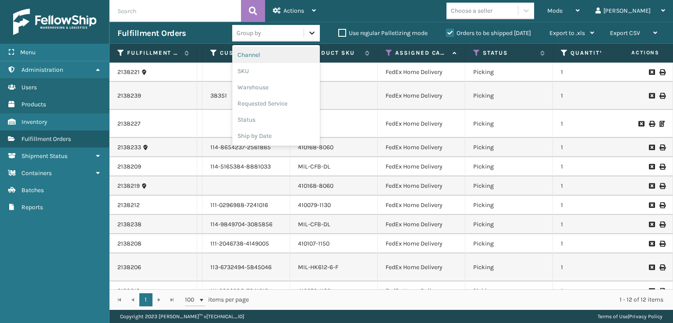
click at [313, 32] on icon at bounding box center [311, 32] width 9 height 9
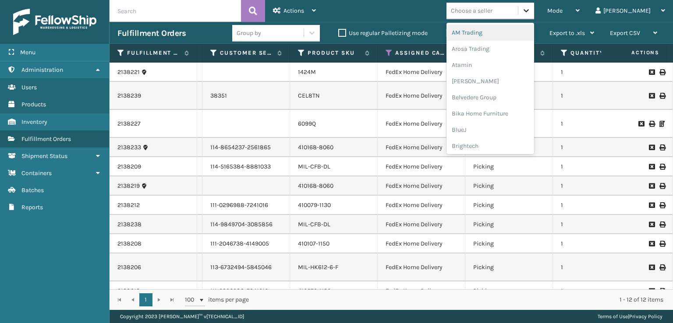
click at [530, 11] on icon at bounding box center [526, 10] width 9 height 9
click at [406, 11] on div "Mode Regular Mode Picking Mode Labeling Mode Exit Scan Mode option AM Trading f…" at bounding box center [498, 11] width 349 height 22
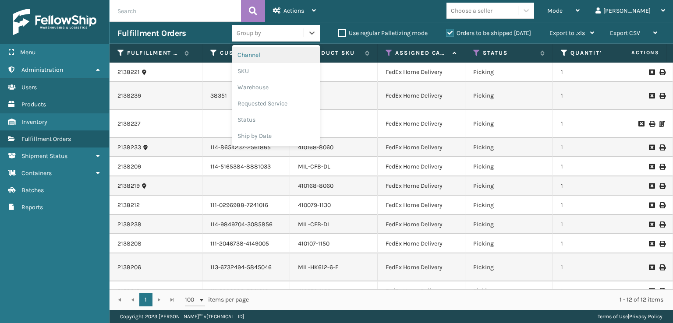
click at [277, 41] on div "Group by" at bounding box center [276, 33] width 88 height 17
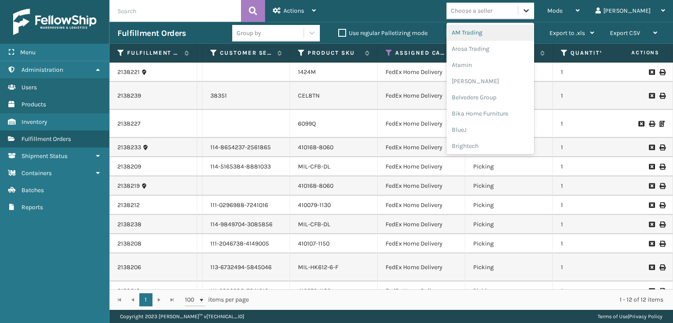
click at [530, 12] on icon at bounding box center [526, 10] width 9 height 9
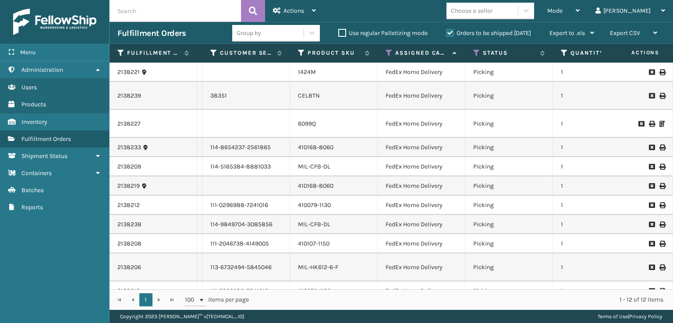
click at [449, 14] on div "Mode Regular Mode Picking Mode Labeling Mode Exit Scan Mode Choose a seller [PE…" at bounding box center [498, 11] width 349 height 22
click at [558, 32] on span "Export to .xls" at bounding box center [566, 32] width 35 height 7
click at [634, 28] on div "Export CSV" at bounding box center [633, 33] width 47 height 22
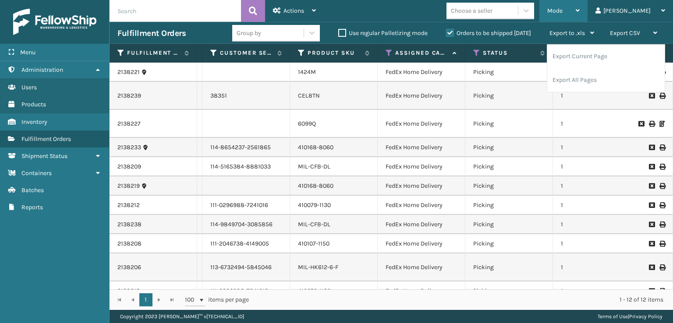
click at [562, 13] on span "Mode" at bounding box center [554, 10] width 15 height 7
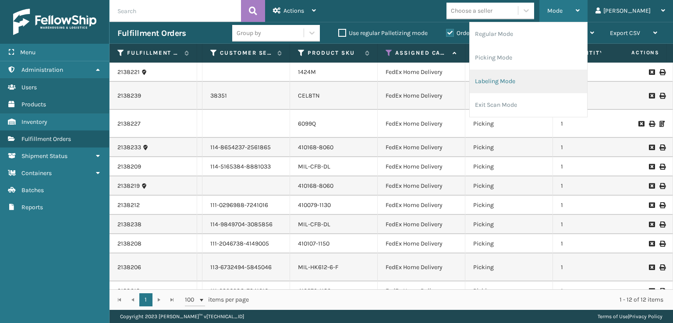
click at [579, 82] on li "Labeling Mode" at bounding box center [528, 82] width 117 height 24
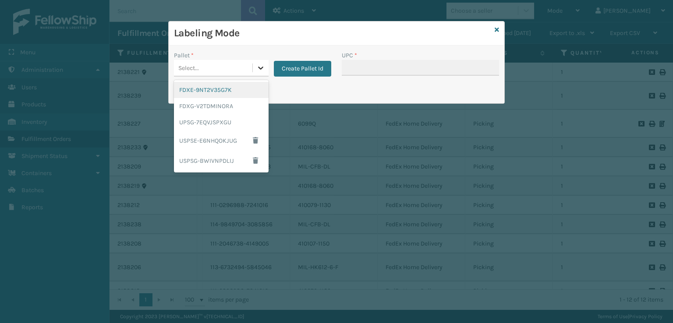
click at [256, 70] on icon at bounding box center [260, 68] width 9 height 9
click at [534, 81] on div "Labeling Mode Pallet * option FDXE-9NT2V35G7K focused, 1 of 5. 5 results availa…" at bounding box center [336, 161] width 673 height 323
click at [325, 113] on div "Labeling Mode Pallet * option FDXG-V2TDMINORA focused, 2 of 5. 5 results availa…" at bounding box center [336, 161] width 673 height 323
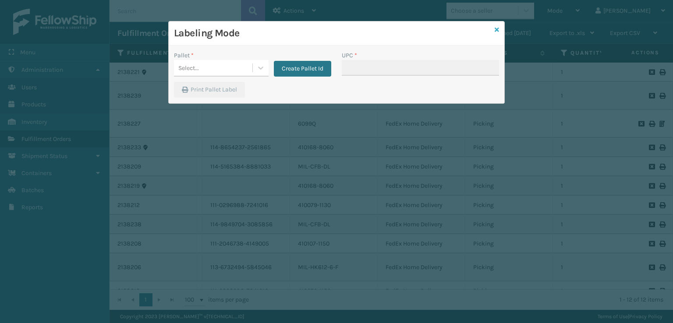
click at [495, 27] on icon at bounding box center [496, 30] width 4 height 6
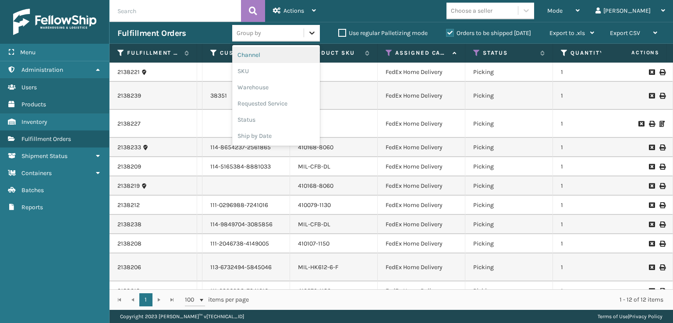
click at [309, 38] on div at bounding box center [312, 33] width 16 height 16
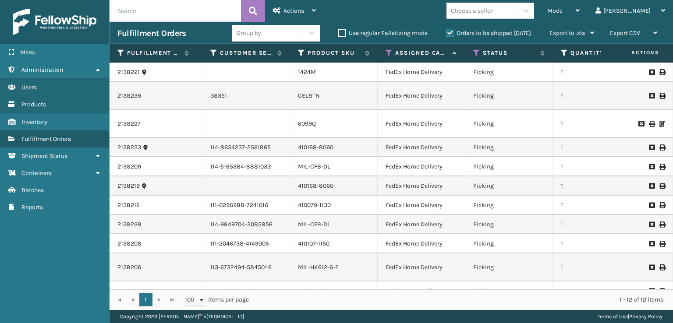
click at [432, 9] on div "Mode Regular Mode Picking Mode Labeling Mode Exit Scan Mode Choose a seller [PE…" at bounding box center [498, 11] width 349 height 22
drag, startPoint x: 432, startPoint y: 9, endPoint x: 423, endPoint y: 19, distance: 13.3
click at [423, 19] on div "Mode Regular Mode Picking Mode Labeling Mode Exit Scan Mode Choose a seller [PE…" at bounding box center [498, 11] width 349 height 22
drag, startPoint x: 596, startPoint y: 11, endPoint x: 594, endPoint y: 23, distance: 12.0
click at [562, 12] on span "Mode" at bounding box center [554, 10] width 15 height 7
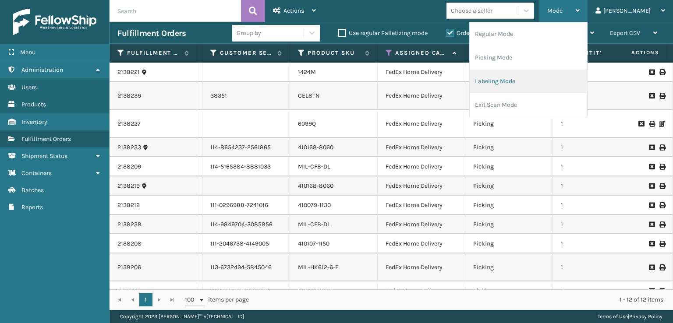
click at [559, 78] on li "Labeling Mode" at bounding box center [528, 82] width 117 height 24
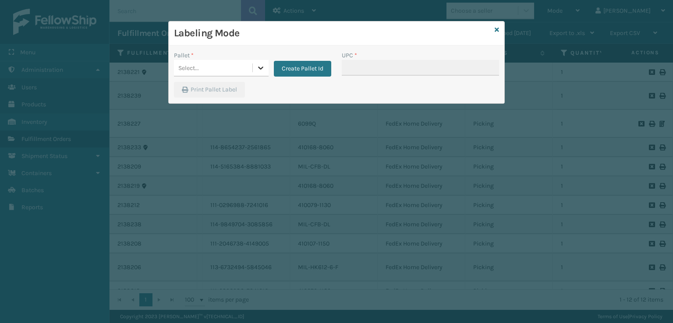
click at [256, 69] on div at bounding box center [261, 68] width 16 height 16
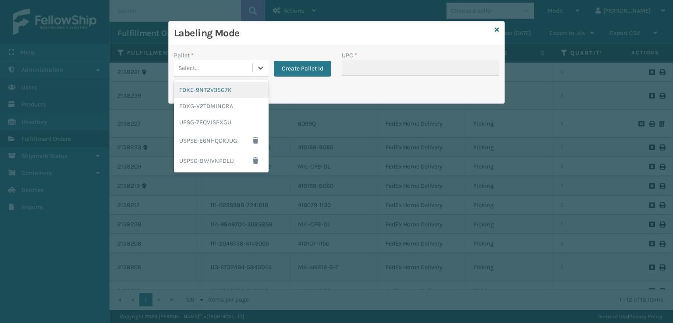
click at [236, 91] on div "FDXE-9NT2V35G7K" at bounding box center [221, 90] width 95 height 16
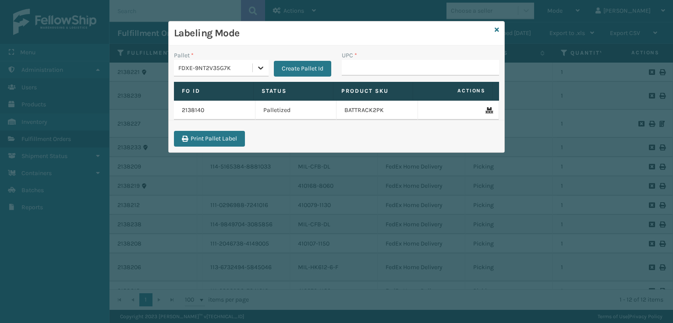
click at [261, 67] on icon at bounding box center [260, 68] width 9 height 9
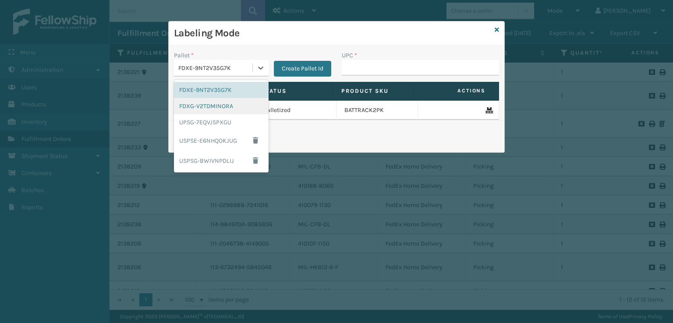
click at [233, 103] on div "FDXG-V2TDMINORA" at bounding box center [221, 106] width 95 height 16
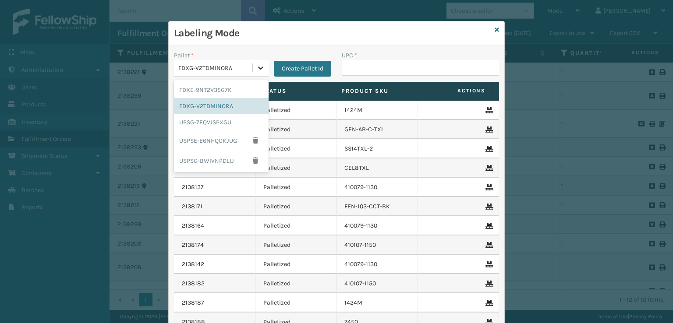
click at [258, 68] on icon at bounding box center [260, 68] width 9 height 9
click at [218, 110] on div "FDXG-V2TDMINORA" at bounding box center [221, 106] width 95 height 16
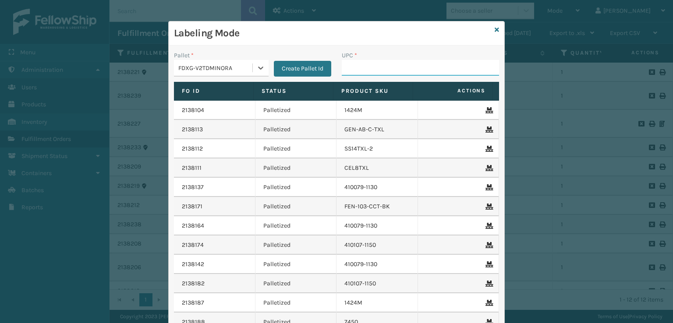
click at [381, 66] on input "UPC *" at bounding box center [420, 68] width 157 height 16
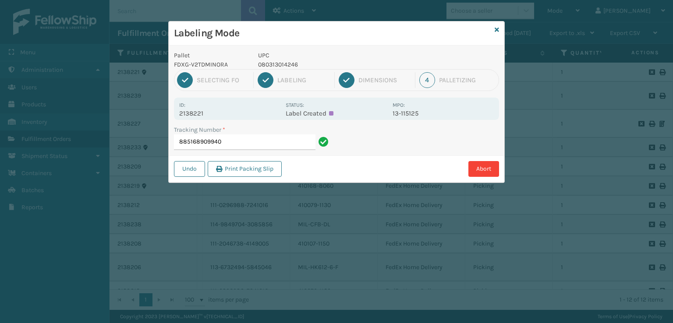
type input "885168909940"
type input "3"
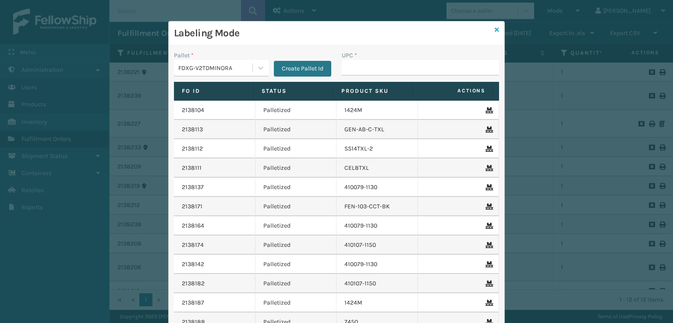
click at [495, 30] on icon at bounding box center [496, 30] width 4 height 6
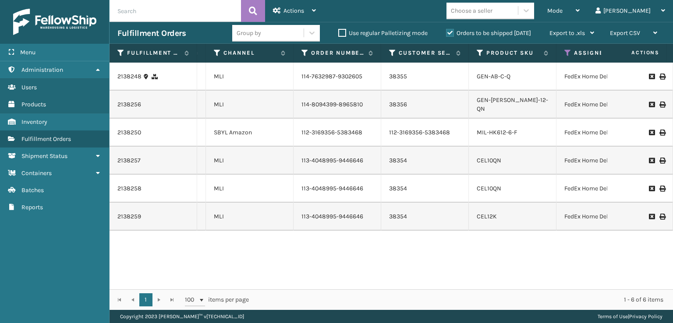
scroll to position [0, 119]
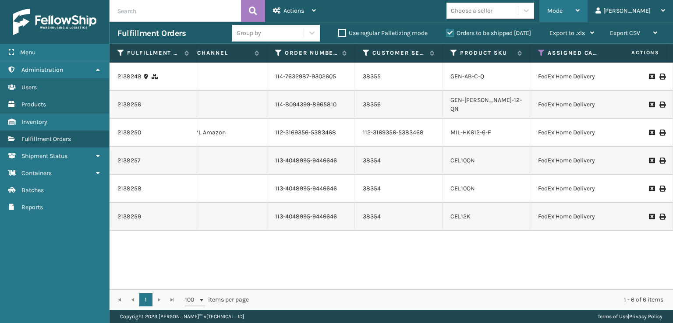
click at [579, 8] on div "Mode" at bounding box center [563, 11] width 32 height 22
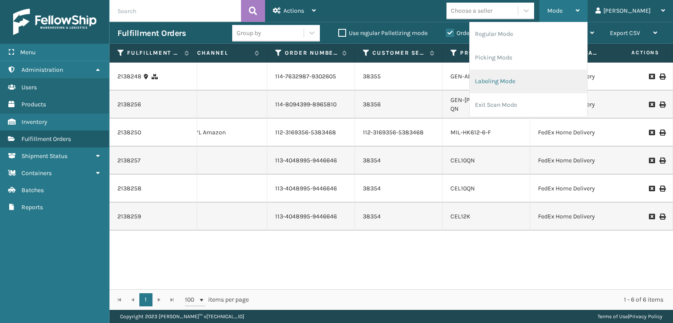
click at [535, 83] on li "Labeling Mode" at bounding box center [528, 82] width 117 height 24
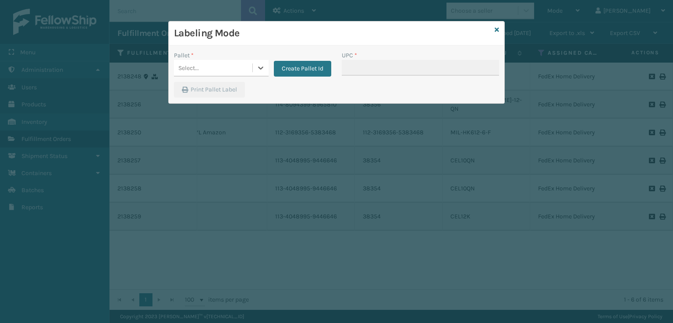
click at [233, 65] on div "Select..." at bounding box center [213, 68] width 78 height 14
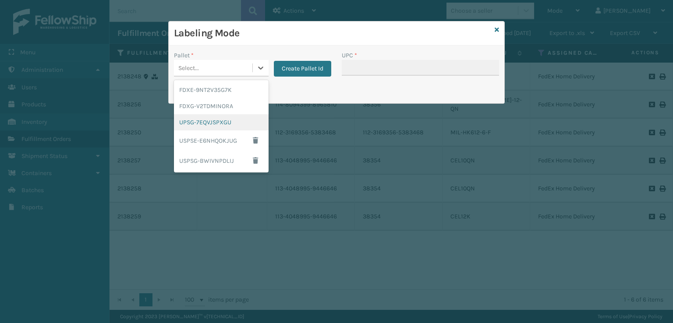
click at [207, 119] on div "UPSG-7EQVJSPXGU" at bounding box center [221, 122] width 95 height 16
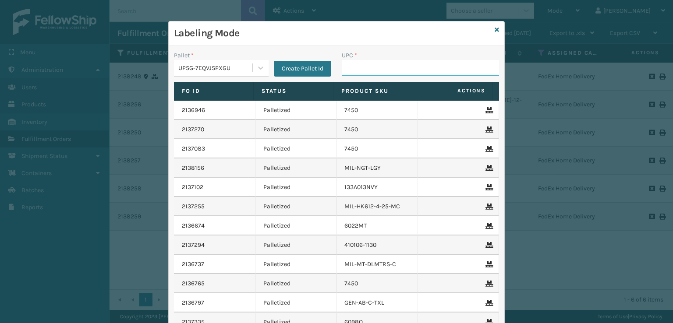
click at [387, 69] on input "UPC *" at bounding box center [420, 68] width 157 height 16
click at [494, 32] on icon at bounding box center [496, 30] width 4 height 6
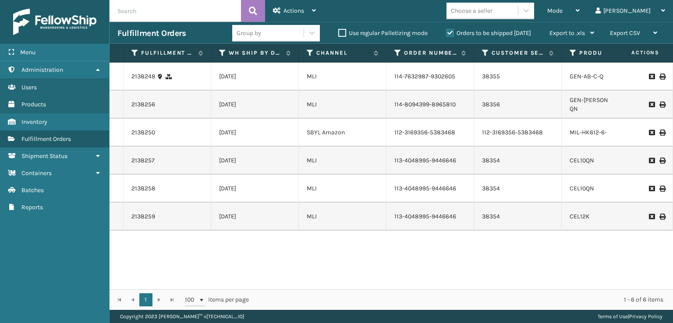
scroll to position [0, 210]
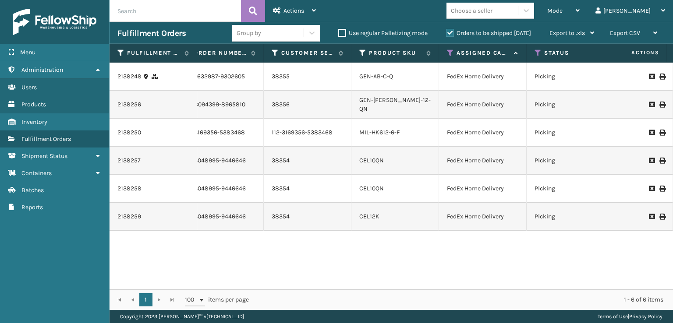
click at [450, 57] on th "Assigned Carrier Service" at bounding box center [483, 53] width 88 height 19
click at [445, 51] on th "Assigned Carrier Service" at bounding box center [483, 53] width 88 height 19
click at [447, 51] on icon at bounding box center [450, 53] width 7 height 8
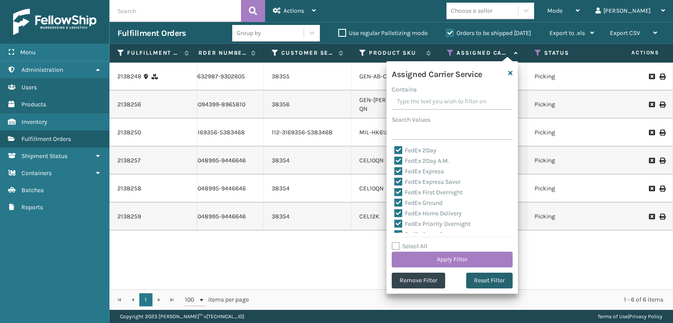
click at [493, 281] on button "Reset Filter" at bounding box center [489, 281] width 46 height 16
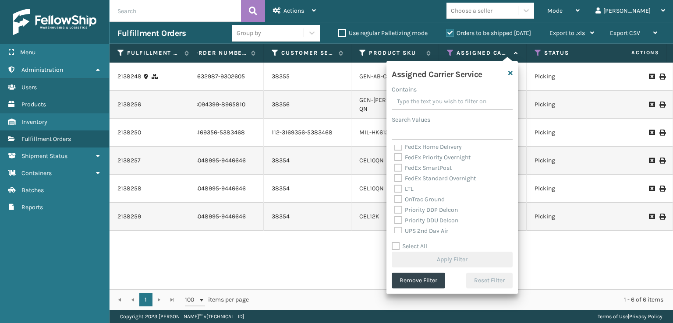
scroll to position [131, 0]
click at [405, 208] on label "UPS 3 Day Select" at bounding box center [422, 208] width 56 height 7
click at [395, 208] on input "UPS 3 Day Select" at bounding box center [394, 206] width 0 height 6
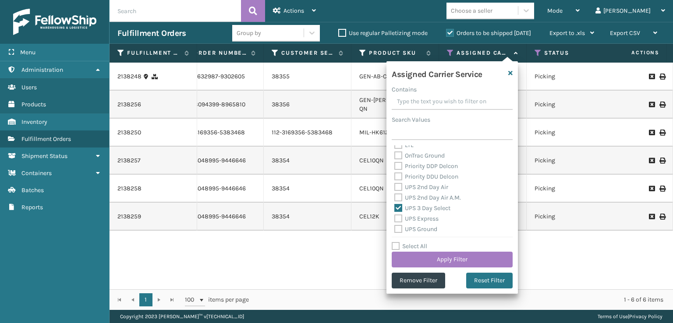
drag, startPoint x: 399, startPoint y: 196, endPoint x: 402, endPoint y: 189, distance: 7.3
click at [400, 195] on label "UPS 2nd Day Air A.M." at bounding box center [427, 197] width 67 height 7
click at [394, 188] on div "Amazon Transportation Air Amazon Transportation Ground FedEx 2Day FedEx 2Day A.…" at bounding box center [452, 189] width 121 height 88
click at [396, 188] on label "UPS 2nd Day Air" at bounding box center [421, 187] width 54 height 7
click at [395, 188] on input "UPS 2nd Day Air" at bounding box center [394, 185] width 0 height 6
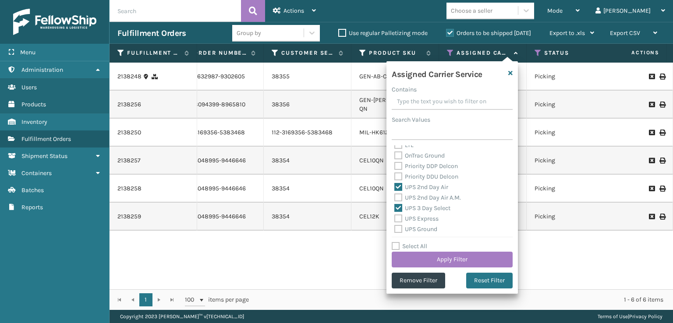
click at [401, 200] on label "UPS 2nd Day Air A.M." at bounding box center [427, 197] width 67 height 7
click at [396, 200] on label "UPS 2nd Day Air A.M." at bounding box center [427, 197] width 67 height 7
click at [395, 198] on input "UPS 2nd Day Air A.M." at bounding box center [394, 196] width 0 height 6
click at [399, 222] on label "UPS Express" at bounding box center [416, 218] width 44 height 7
click at [395, 219] on input "UPS Express" at bounding box center [394, 217] width 0 height 6
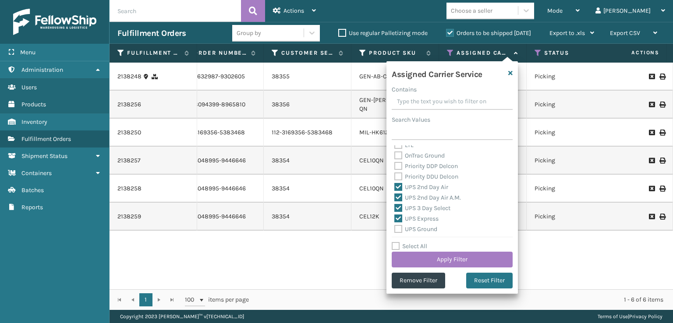
click at [399, 228] on label "UPS Ground" at bounding box center [415, 229] width 43 height 7
click at [395, 228] on input "UPS Ground" at bounding box center [394, 227] width 0 height 6
click at [401, 216] on label "UPS Next Day Air Saver" at bounding box center [430, 216] width 73 height 7
click at [395, 216] on input "UPS Next Day Air Saver" at bounding box center [394, 215] width 0 height 6
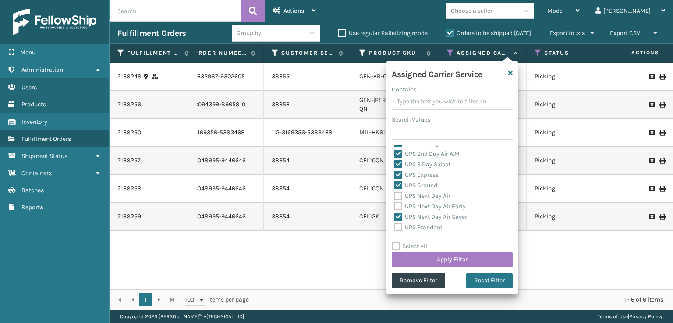
click at [398, 206] on label "UPS Next Day Air Early" at bounding box center [429, 206] width 71 height 7
click at [395, 206] on input "UPS Next Day Air Early" at bounding box center [394, 204] width 0 height 6
click at [398, 194] on label "UPS Next Day Air" at bounding box center [422, 195] width 56 height 7
click at [395, 194] on input "UPS Next Day Air" at bounding box center [394, 194] width 0 height 6
click at [401, 226] on label "UPS Standard" at bounding box center [418, 227] width 48 height 7
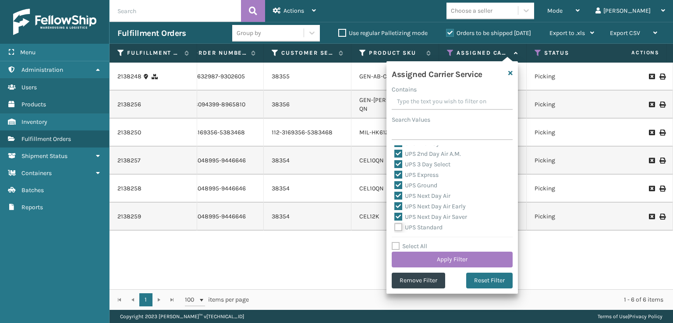
click at [395, 226] on input "UPS Standard" at bounding box center [394, 225] width 0 height 6
click at [396, 195] on label "UPS SurePost 1LB or Greater" at bounding box center [437, 194] width 86 height 7
click at [395, 195] on input "UPS SurePost 1LB or Greater" at bounding box center [394, 192] width 0 height 6
click at [428, 253] on button "Apply Filter" at bounding box center [452, 260] width 121 height 16
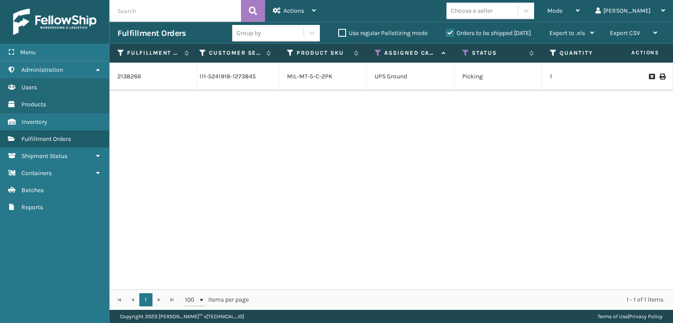
scroll to position [0, 250]
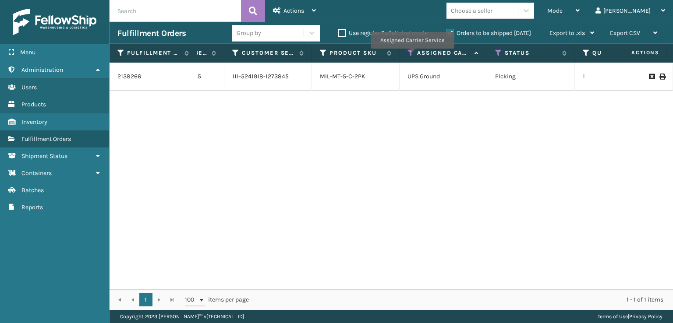
click at [412, 55] on icon at bounding box center [410, 53] width 7 height 8
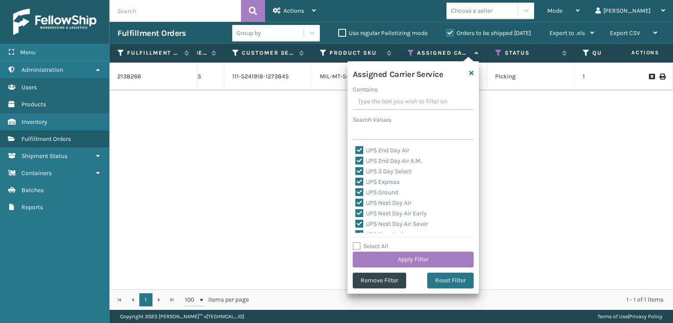
drag, startPoint x: 454, startPoint y: 282, endPoint x: 443, endPoint y: 249, distance: 34.9
click at [453, 280] on button "Reset Filter" at bounding box center [450, 281] width 46 height 16
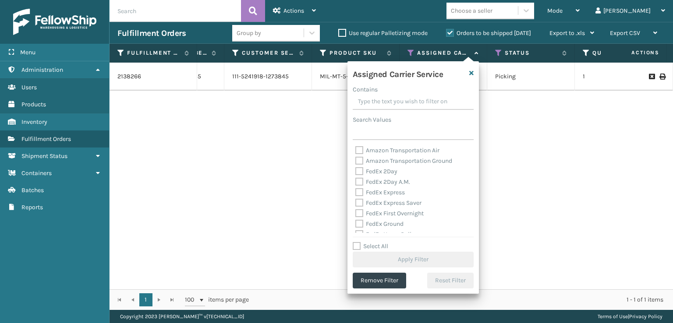
drag, startPoint x: 360, startPoint y: 181, endPoint x: 361, endPoint y: 177, distance: 4.6
click at [361, 181] on label "FedEx 2Day A.M." at bounding box center [382, 181] width 55 height 7
click at [356, 181] on input "FedEx 2Day A.M." at bounding box center [355, 180] width 0 height 6
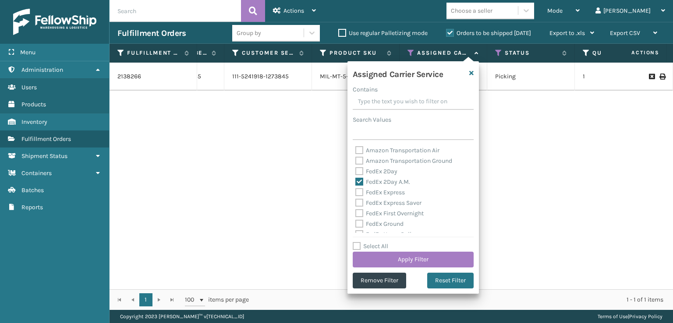
click at [360, 174] on label "FedEx 2Day" at bounding box center [376, 171] width 42 height 7
click at [356, 172] on input "FedEx 2Day" at bounding box center [355, 169] width 0 height 6
drag, startPoint x: 362, startPoint y: 201, endPoint x: 357, endPoint y: 198, distance: 6.1
click at [357, 200] on label "FedEx Express Saver" at bounding box center [388, 202] width 66 height 7
click at [356, 200] on input "FedEx Express Saver" at bounding box center [355, 201] width 0 height 6
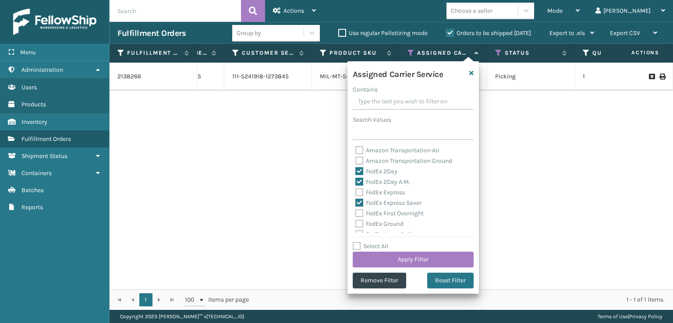
drag, startPoint x: 361, startPoint y: 190, endPoint x: 359, endPoint y: 194, distance: 4.9
click at [361, 191] on label "FedEx Express" at bounding box center [379, 192] width 49 height 7
click at [359, 214] on label "FedEx First Overnight" at bounding box center [389, 213] width 68 height 7
click at [356, 214] on input "FedEx First Overnight" at bounding box center [355, 211] width 0 height 6
click at [358, 190] on label "FedEx Express" at bounding box center [379, 192] width 49 height 7
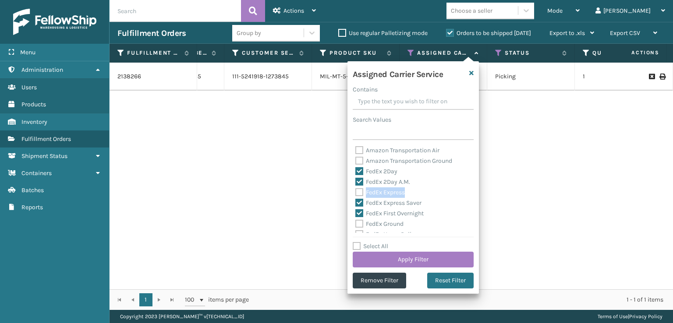
click at [358, 193] on label "FedEx Express" at bounding box center [379, 192] width 49 height 7
click at [356, 193] on input "FedEx Express" at bounding box center [355, 190] width 0 height 6
click at [359, 222] on label "FedEx Ground" at bounding box center [379, 223] width 48 height 7
click at [356, 222] on input "FedEx Ground" at bounding box center [355, 222] width 0 height 6
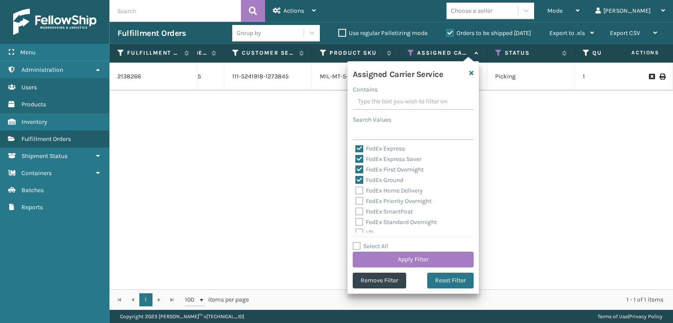
click at [363, 201] on label "FedEx Priority Overnight" at bounding box center [393, 201] width 76 height 7
click at [356, 201] on input "FedEx Priority Overnight" at bounding box center [355, 199] width 0 height 6
click at [359, 191] on label "FedEx Home Delivery" at bounding box center [388, 190] width 67 height 7
click at [356, 191] on input "FedEx Home Delivery" at bounding box center [355, 189] width 0 height 6
click at [359, 210] on label "FedEx SmartPost" at bounding box center [383, 211] width 57 height 7
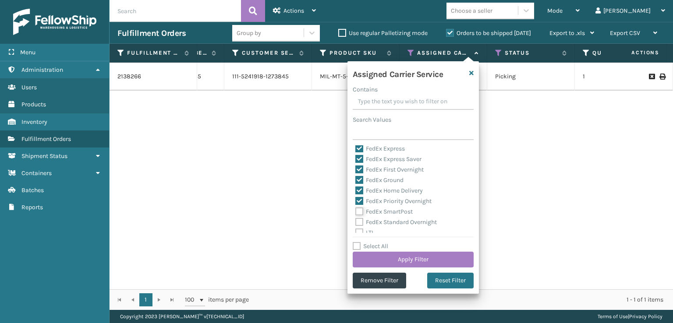
click at [356, 210] on input "FedEx SmartPost" at bounding box center [355, 210] width 0 height 6
click at [360, 225] on label "FedEx Standard Overnight" at bounding box center [395, 222] width 81 height 7
click at [356, 223] on input "FedEx Standard Overnight" at bounding box center [355, 220] width 0 height 6
click at [398, 256] on button "Apply Filter" at bounding box center [413, 260] width 121 height 16
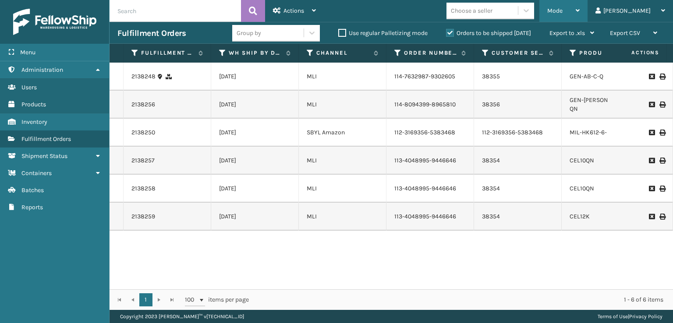
click at [562, 14] on span "Mode" at bounding box center [554, 10] width 15 height 7
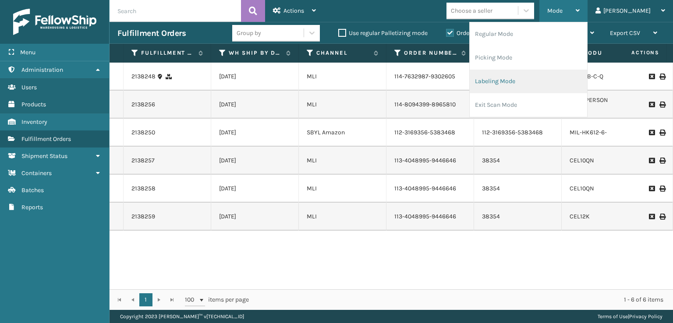
click at [519, 86] on li "Labeling Mode" at bounding box center [528, 82] width 117 height 24
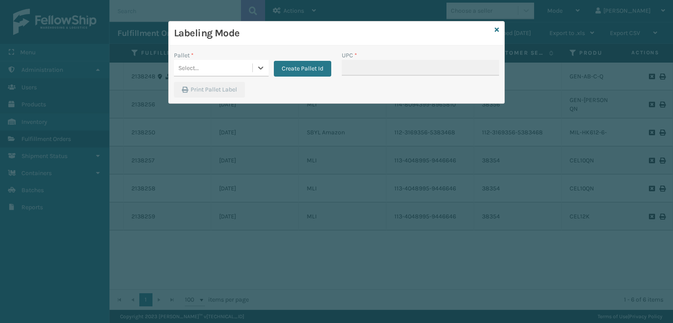
click at [211, 70] on div "Select..." at bounding box center [213, 68] width 78 height 14
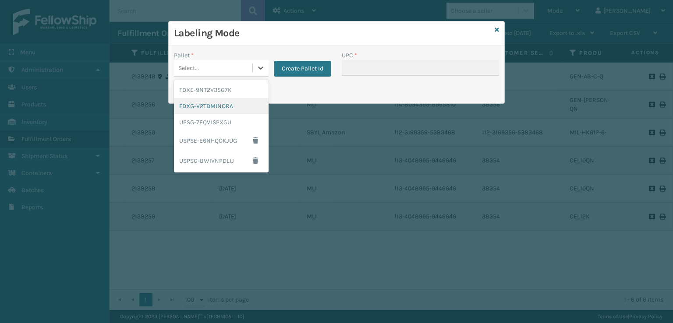
click at [195, 109] on div "FDXG-V2TDMINORA" at bounding box center [221, 106] width 95 height 16
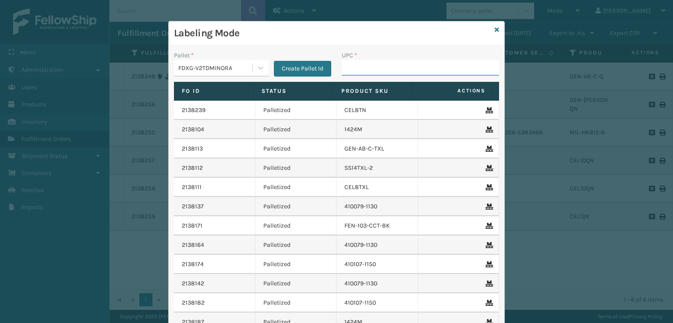
click at [349, 68] on input "UPC *" at bounding box center [420, 68] width 157 height 16
click at [259, 71] on icon at bounding box center [260, 68] width 9 height 9
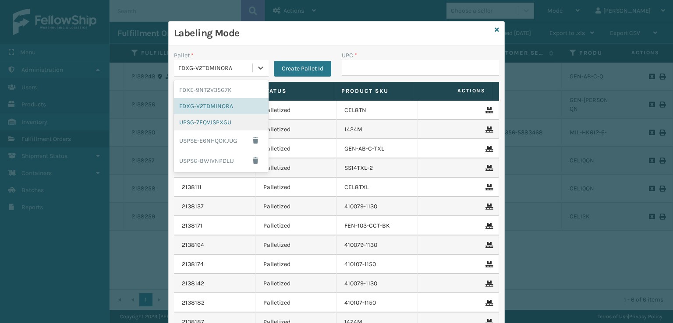
click at [188, 126] on div "UPSG-7EQVJSPXGU" at bounding box center [221, 122] width 95 height 16
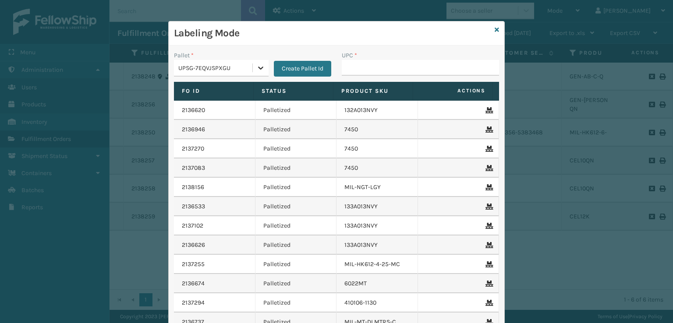
click at [256, 71] on icon at bounding box center [260, 68] width 9 height 9
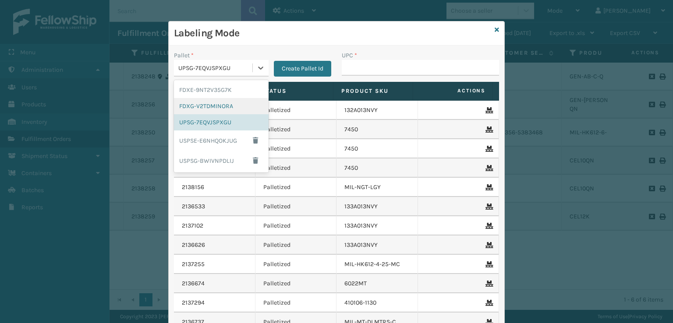
click at [215, 105] on div "FDXG-V2TDMINORA" at bounding box center [221, 106] width 95 height 16
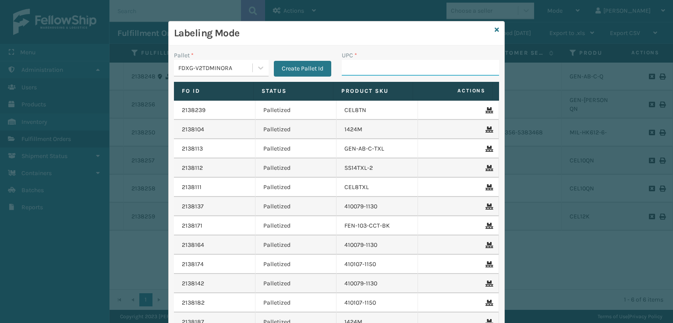
click at [347, 69] on input "UPC *" at bounding box center [420, 68] width 157 height 16
click at [494, 27] on icon at bounding box center [496, 30] width 4 height 6
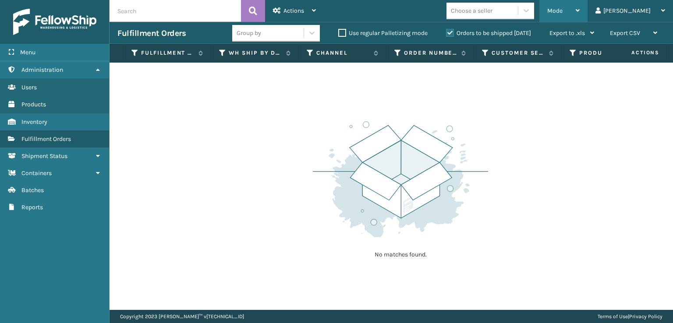
click at [579, 6] on div "Mode" at bounding box center [563, 11] width 32 height 22
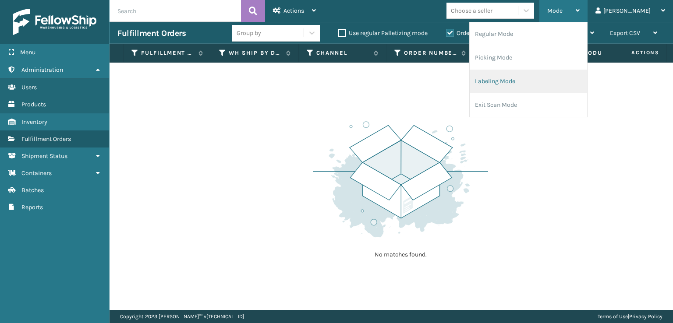
click at [522, 84] on li "Labeling Mode" at bounding box center [528, 82] width 117 height 24
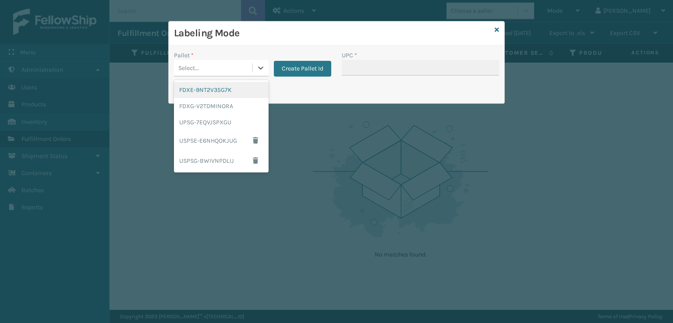
click at [202, 68] on div "Select..." at bounding box center [213, 68] width 78 height 14
click at [196, 125] on div "UPSG-7EQVJSPXGU" at bounding box center [221, 122] width 95 height 16
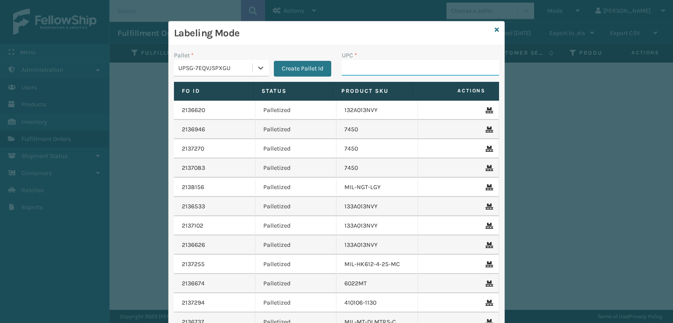
click at [392, 72] on input "UPC *" at bounding box center [420, 68] width 157 height 16
click at [495, 32] on icon at bounding box center [496, 30] width 4 height 6
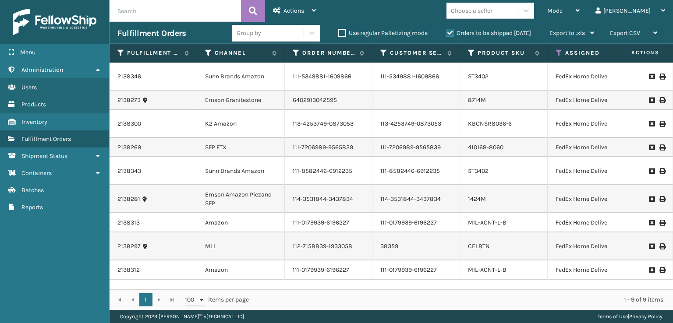
scroll to position [0, 182]
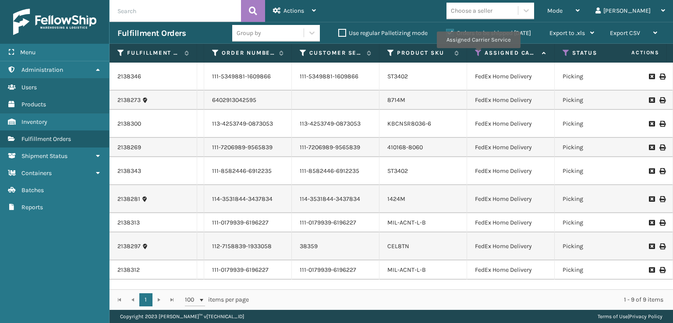
click at [478, 54] on icon at bounding box center [478, 53] width 7 height 8
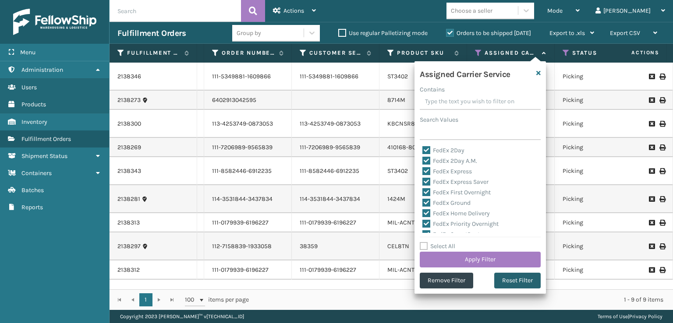
click at [520, 286] on button "Reset Filter" at bounding box center [517, 281] width 46 height 16
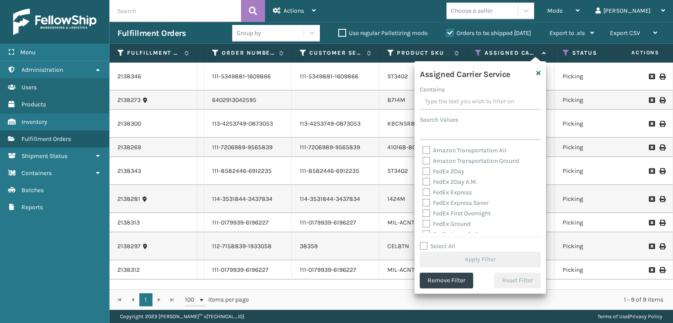
scroll to position [131, 0]
click at [427, 230] on label "UPS Ground" at bounding box center [443, 229] width 43 height 7
click at [423, 230] on input "UPS Ground" at bounding box center [422, 227] width 0 height 6
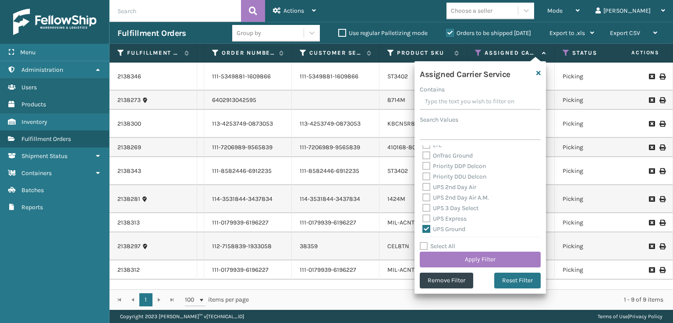
click at [422, 216] on label "UPS Express" at bounding box center [444, 218] width 44 height 7
click at [422, 216] on input "UPS Express" at bounding box center [422, 217] width 0 height 6
click at [417, 208] on div "Assigned Carrier Service Contains Search Values Amazon Transportation Air Amazo…" at bounding box center [479, 177] width 131 height 233
click at [422, 207] on label "UPS 3 Day Select" at bounding box center [450, 208] width 56 height 7
click at [422, 207] on input "UPS 3 Day Select" at bounding box center [422, 206] width 0 height 6
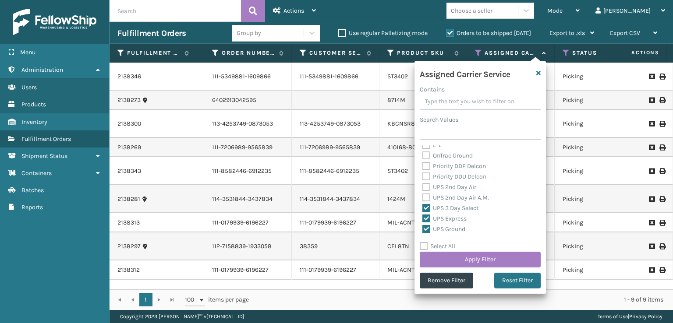
click at [424, 197] on label "UPS 2nd Day Air A.M." at bounding box center [455, 197] width 67 height 7
click at [423, 197] on input "UPS 2nd Day Air A.M." at bounding box center [422, 196] width 0 height 6
click at [424, 186] on label "UPS 2nd Day Air" at bounding box center [449, 187] width 54 height 7
click at [428, 191] on div "UPS 2nd Day Air" at bounding box center [480, 187] width 116 height 11
click at [427, 190] on label "UPS 2nd Day Air" at bounding box center [449, 187] width 54 height 7
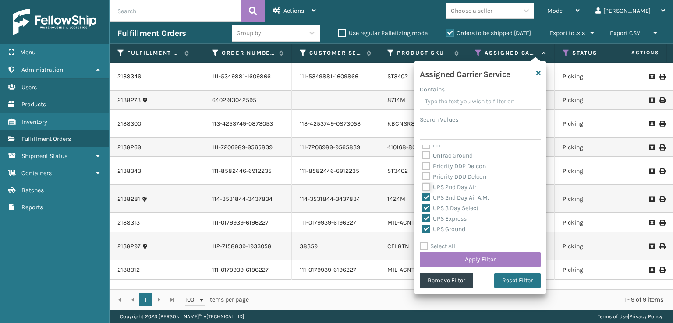
click at [423, 188] on input "UPS 2nd Day Air" at bounding box center [422, 185] width 0 height 6
click at [427, 189] on div "UPS SurePost 1LB or Greater" at bounding box center [480, 194] width 116 height 11
click at [427, 186] on label "UPS Standard" at bounding box center [446, 183] width 48 height 7
click at [423, 184] on input "UPS Standard" at bounding box center [422, 182] width 0 height 6
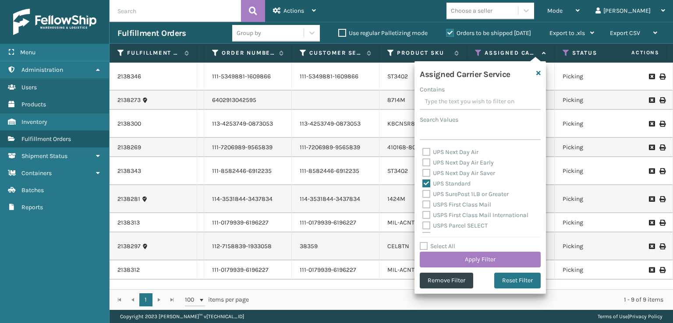
click at [424, 171] on label "UPS Next Day Air Saver" at bounding box center [458, 172] width 73 height 7
click at [423, 171] on input "UPS Next Day Air Saver" at bounding box center [422, 171] width 0 height 6
click at [429, 159] on label "UPS Next Day Air Early" at bounding box center [457, 162] width 71 height 7
click at [423, 159] on input "UPS Next Day Air Early" at bounding box center [422, 161] width 0 height 6
click at [428, 155] on label "UPS Next Day Air" at bounding box center [450, 151] width 56 height 7
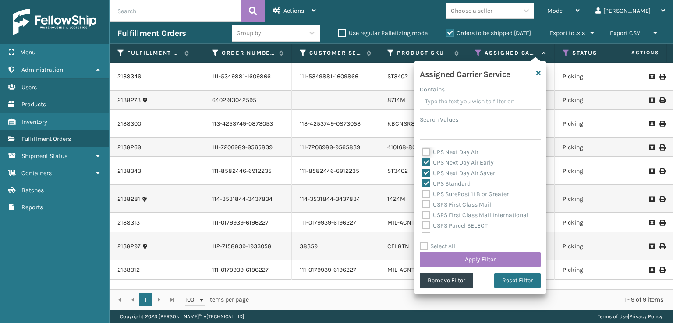
click at [423, 153] on input "UPS Next Day Air" at bounding box center [422, 150] width 0 height 6
click at [426, 195] on label "UPS SurePost 1LB or Greater" at bounding box center [465, 194] width 86 height 7
click at [423, 195] on input "UPS SurePost 1LB or Greater" at bounding box center [422, 192] width 0 height 6
click at [473, 258] on button "Apply Filter" at bounding box center [480, 260] width 121 height 16
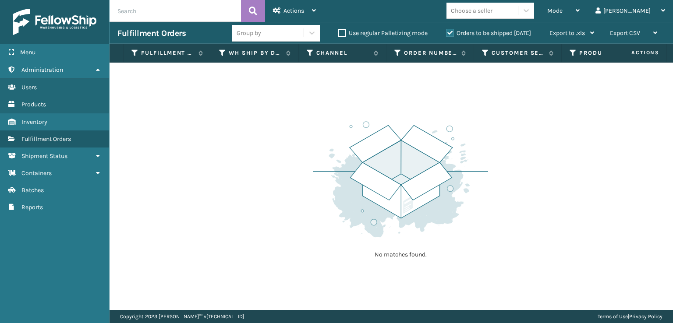
drag, startPoint x: 280, startPoint y: 303, endPoint x: 325, endPoint y: 305, distance: 44.8
click at [325, 305] on div "No matches found." at bounding box center [390, 186] width 563 height 247
click at [312, 300] on div "No matches found." at bounding box center [390, 186] width 563 height 247
click at [482, 53] on icon at bounding box center [481, 53] width 7 height 8
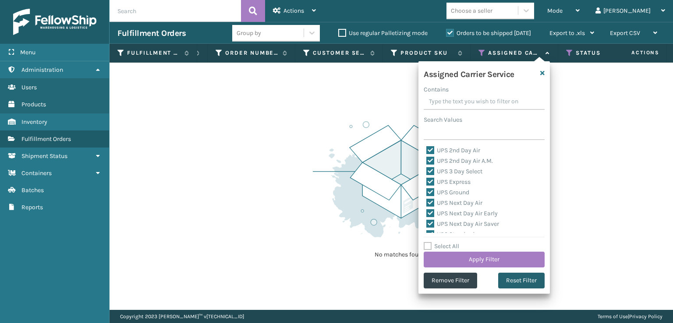
click at [508, 283] on button "Reset Filter" at bounding box center [521, 281] width 46 height 16
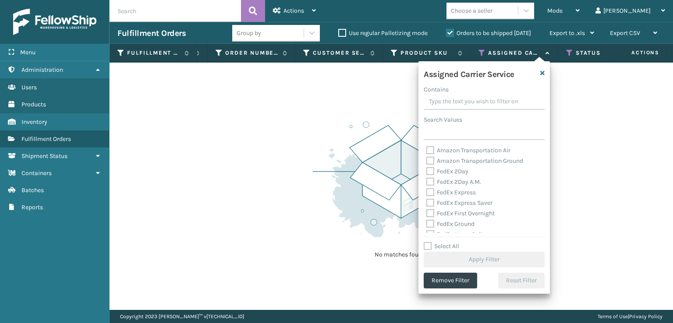
drag, startPoint x: 436, startPoint y: 184, endPoint x: 430, endPoint y: 185, distance: 6.3
click at [436, 184] on label "FedEx 2Day A.M." at bounding box center [453, 181] width 55 height 7
click at [427, 183] on input "FedEx 2Day A.M." at bounding box center [426, 180] width 0 height 6
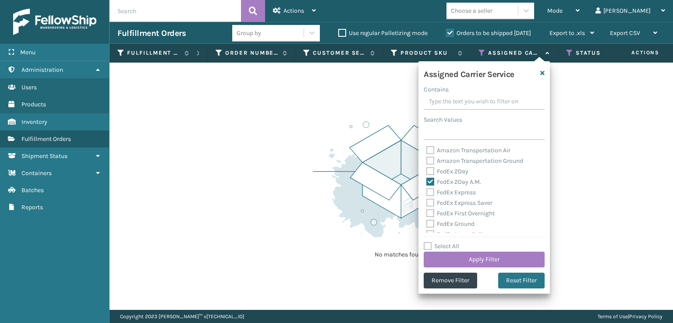
click at [427, 167] on div "FedEx 2Day" at bounding box center [484, 171] width 116 height 11
click at [429, 171] on label "FedEx 2Day" at bounding box center [447, 171] width 42 height 7
click at [427, 171] on input "FedEx 2Day" at bounding box center [426, 169] width 0 height 6
click at [432, 195] on label "FedEx Express" at bounding box center [450, 192] width 49 height 7
click at [427, 193] on input "FedEx Express" at bounding box center [426, 190] width 0 height 6
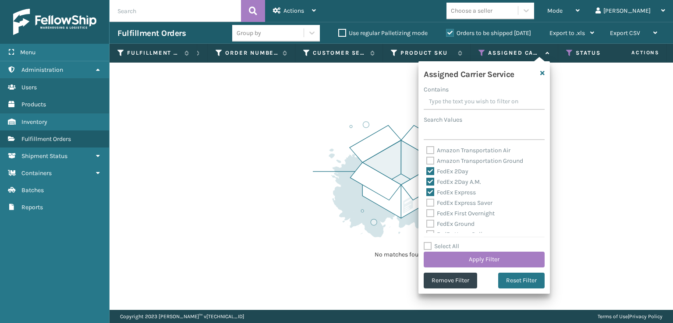
click at [431, 208] on div "FedEx First Overnight" at bounding box center [484, 213] width 116 height 11
click at [431, 212] on label "FedEx First Overnight" at bounding box center [460, 213] width 68 height 7
click at [427, 212] on input "FedEx First Overnight" at bounding box center [426, 211] width 0 height 6
drag, startPoint x: 431, startPoint y: 202, endPoint x: 436, endPoint y: 219, distance: 17.5
click at [431, 202] on label "FedEx Express Saver" at bounding box center [459, 202] width 66 height 7
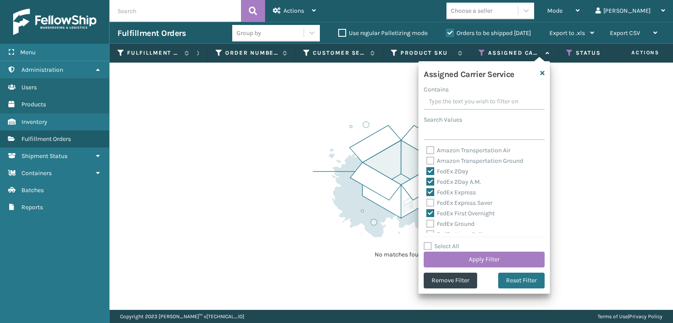
click at [427, 202] on input "FedEx Express Saver" at bounding box center [426, 201] width 0 height 6
click at [434, 228] on div "FedEx Ground" at bounding box center [484, 224] width 116 height 11
click at [419, 200] on div "Assigned Carrier Service Contains Search Values Amazon Transportation Air Amazo…" at bounding box center [483, 177] width 131 height 233
click at [428, 189] on label "FedEx Home Delivery" at bounding box center [459, 190] width 67 height 7
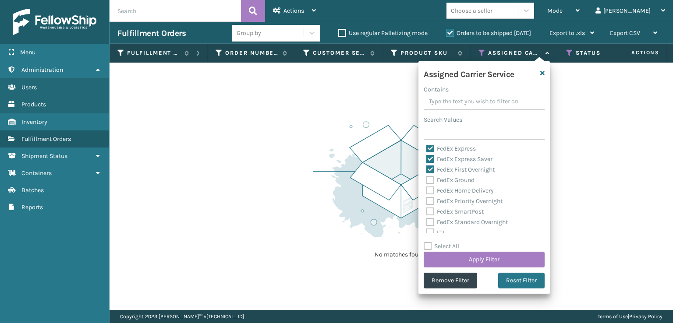
click at [427, 189] on input "FedEx Home Delivery" at bounding box center [426, 189] width 0 height 6
click at [427, 180] on label "FedEx Ground" at bounding box center [450, 180] width 48 height 7
click at [427, 180] on input "FedEx Ground" at bounding box center [426, 178] width 0 height 6
click at [426, 207] on input "FedEx SmartPost" at bounding box center [426, 210] width 0 height 6
click at [428, 200] on label "FedEx Priority Overnight" at bounding box center [464, 201] width 76 height 7
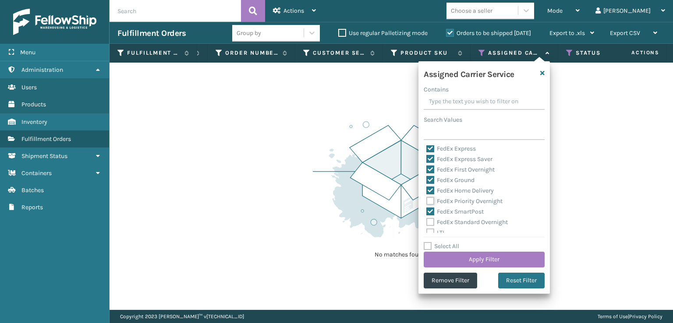
click at [427, 200] on input "FedEx Priority Overnight" at bounding box center [426, 199] width 0 height 6
click at [431, 221] on label "FedEx Standard Overnight" at bounding box center [466, 222] width 81 height 7
click at [427, 221] on input "FedEx Standard Overnight" at bounding box center [426, 220] width 0 height 6
click at [450, 258] on button "Apply Filter" at bounding box center [484, 260] width 121 height 16
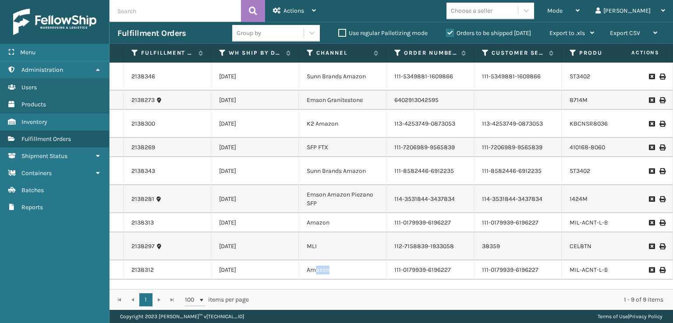
scroll to position [5, 0]
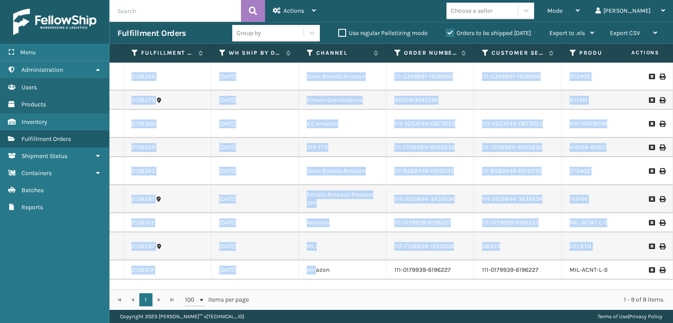
drag, startPoint x: 314, startPoint y: 281, endPoint x: 343, endPoint y: 285, distance: 28.4
click at [343, 285] on div "2138346 [DATE] Sunn Brands Amazon 111-5349881-1609866 111-5349881-1609866 ST340…" at bounding box center [390, 176] width 563 height 227
click at [340, 256] on td "MLI" at bounding box center [343, 247] width 88 height 28
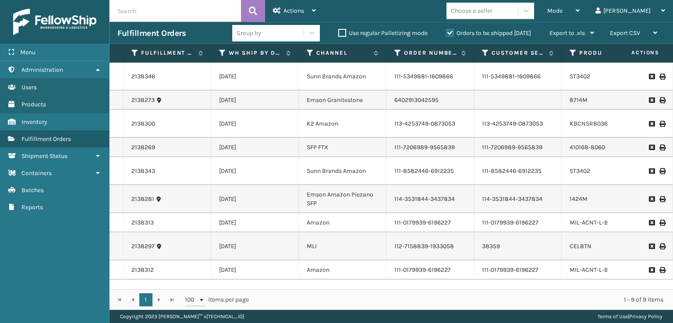
drag, startPoint x: 313, startPoint y: 290, endPoint x: 318, endPoint y: 288, distance: 5.5
click at [320, 290] on div "1 1 100 items per page 1 - 9 of 9 items" at bounding box center [390, 300] width 563 height 21
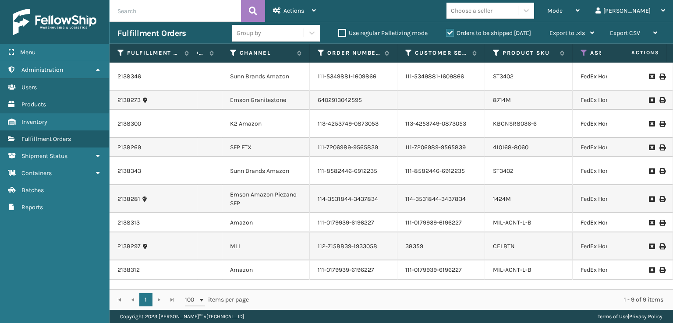
scroll to position [1, 77]
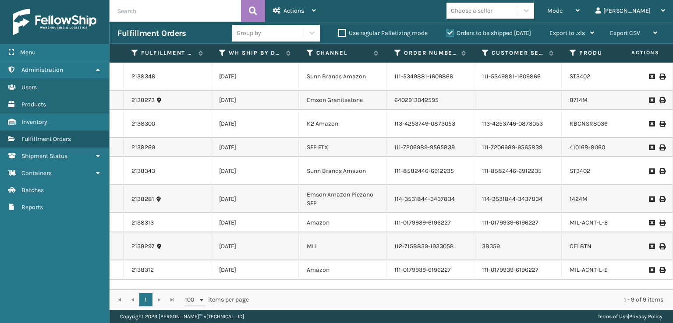
drag, startPoint x: 252, startPoint y: 266, endPoint x: 254, endPoint y: 291, distance: 25.1
click at [254, 290] on div "Fulfillment Order Id WH Ship By Date Channel Order Number Customer Service Orde…" at bounding box center [390, 177] width 563 height 266
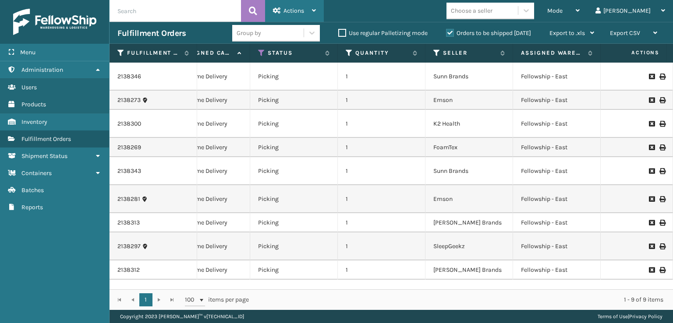
click at [287, 14] on span "Actions" at bounding box center [293, 10] width 21 height 7
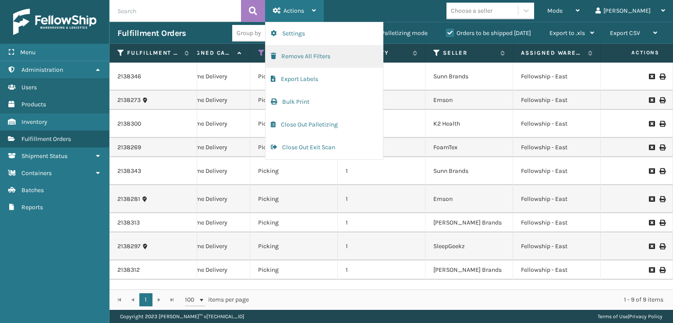
click at [275, 64] on button "Remove All Filters" at bounding box center [323, 56] width 117 height 23
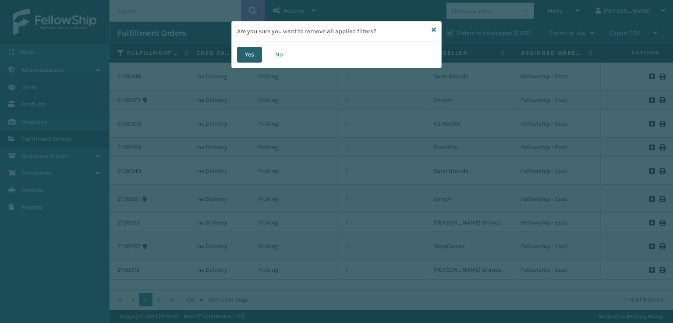
click at [244, 56] on button "Yes" at bounding box center [249, 55] width 25 height 16
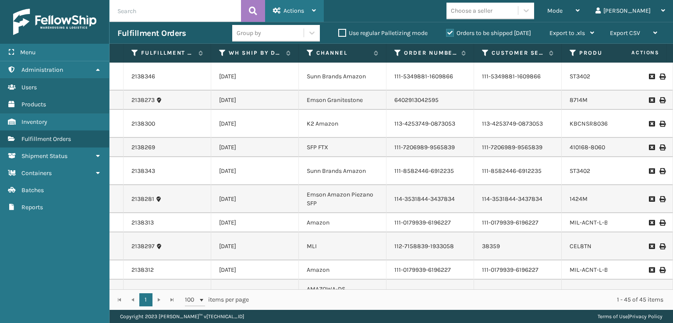
drag, startPoint x: 287, startPoint y: 11, endPoint x: 281, endPoint y: 13, distance: 6.3
click at [286, 11] on span "Actions" at bounding box center [293, 10] width 21 height 7
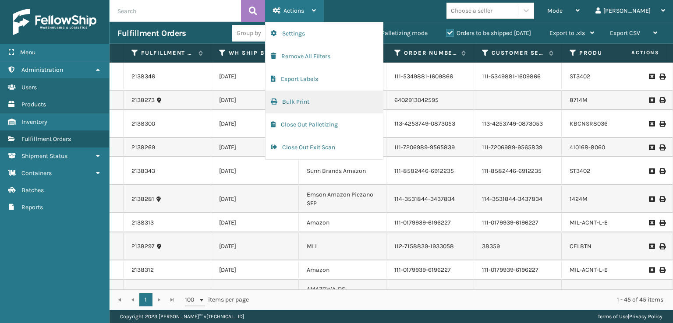
click at [283, 99] on button "Bulk Print" at bounding box center [323, 102] width 117 height 23
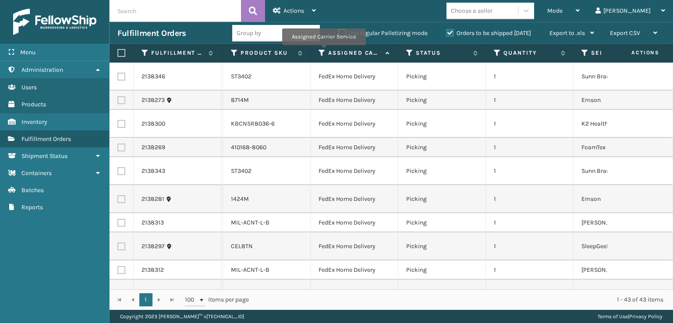
click at [323, 51] on icon at bounding box center [321, 53] width 7 height 8
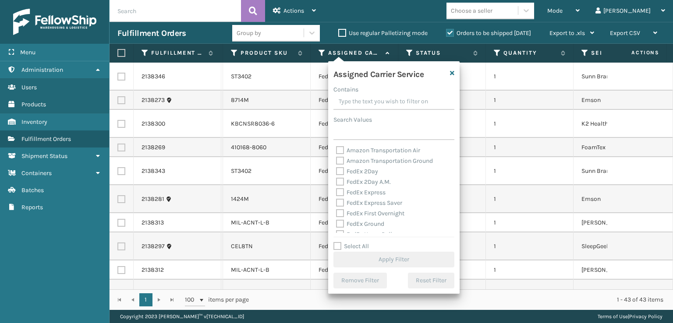
click at [342, 148] on label "Amazon Transportation Air" at bounding box center [378, 150] width 84 height 7
click at [336, 148] on input "Amazon Transportation Air" at bounding box center [336, 148] width 0 height 6
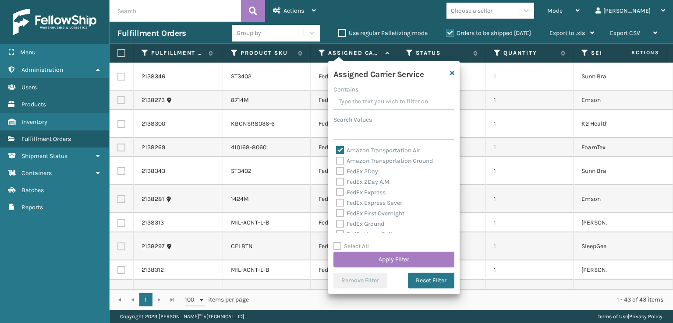
click at [342, 162] on label "Amazon Transportation Ground" at bounding box center [384, 160] width 97 height 7
click at [336, 162] on input "Amazon Transportation Ground" at bounding box center [336, 159] width 0 height 6
drag, startPoint x: 387, startPoint y: 256, endPoint x: 373, endPoint y: 241, distance: 20.8
click at [379, 248] on div "Select All Apply Filter" at bounding box center [393, 254] width 121 height 26
click at [379, 263] on button "Apply Filter" at bounding box center [393, 260] width 121 height 16
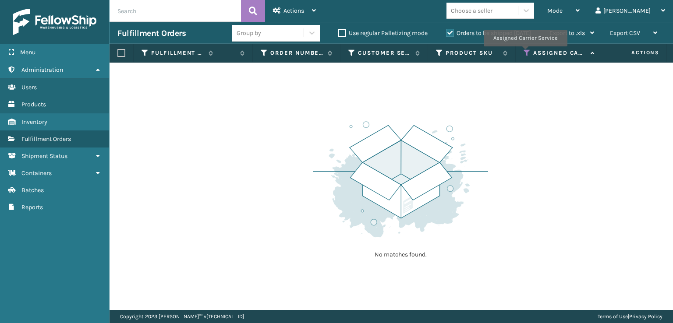
click at [525, 53] on icon at bounding box center [526, 53] width 7 height 8
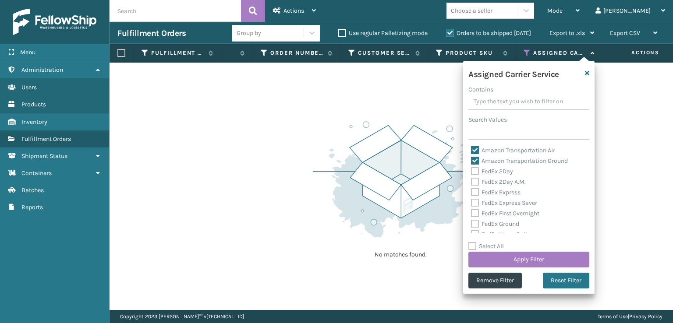
drag, startPoint x: 554, startPoint y: 279, endPoint x: 544, endPoint y: 268, distance: 14.6
click at [550, 274] on button "Reset Filter" at bounding box center [566, 281] width 46 height 16
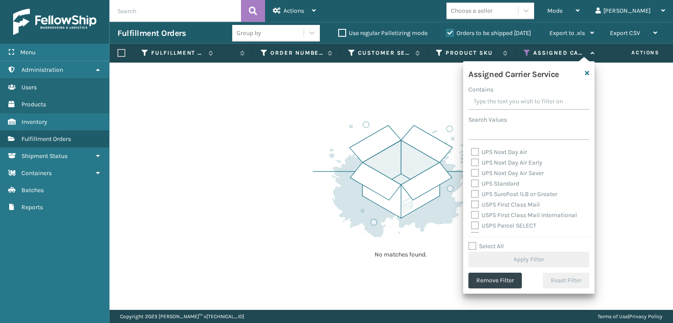
click at [473, 195] on label "UPS SurePost 1LB or Greater" at bounding box center [514, 194] width 86 height 7
click at [471, 195] on input "UPS SurePost 1LB or Greater" at bounding box center [471, 192] width 0 height 6
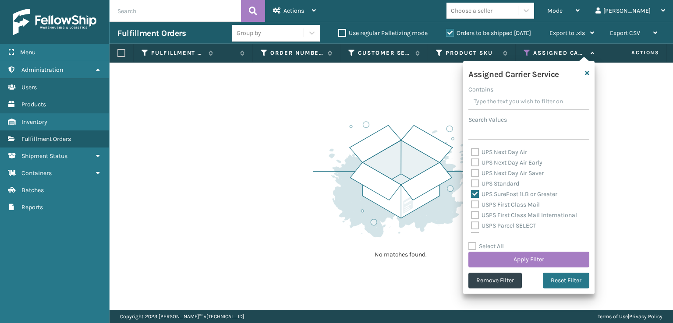
click at [474, 183] on label "UPS Standard" at bounding box center [495, 183] width 48 height 7
click at [471, 183] on input "UPS Standard" at bounding box center [471, 182] width 0 height 6
click at [474, 173] on label "UPS Next Day Air Saver" at bounding box center [507, 172] width 73 height 7
click at [471, 173] on input "UPS Next Day Air Saver" at bounding box center [471, 171] width 0 height 6
click at [474, 163] on label "UPS Next Day Air Early" at bounding box center [506, 162] width 71 height 7
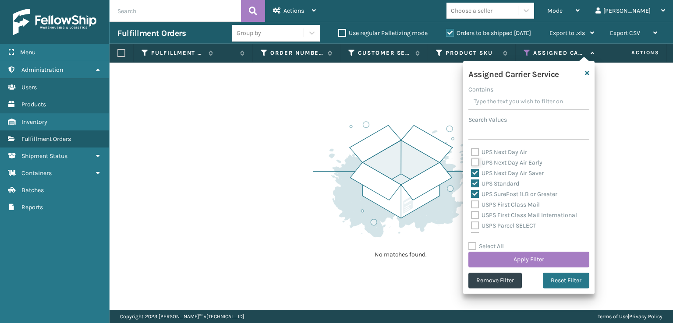
click at [471, 163] on input "UPS Next Day Air Early" at bounding box center [471, 161] width 0 height 6
click at [473, 156] on div "UPS Next Day Air" at bounding box center [529, 152] width 116 height 11
click at [474, 154] on label "UPS Next Day Air" at bounding box center [499, 151] width 56 height 7
click at [471, 153] on input "UPS Next Day Air" at bounding box center [471, 150] width 0 height 6
drag, startPoint x: 472, startPoint y: 188, endPoint x: 473, endPoint y: 183, distance: 5.5
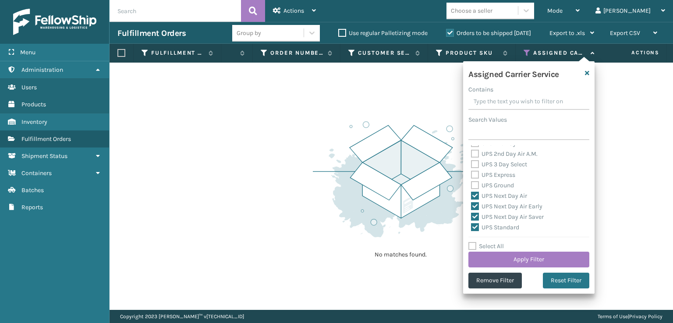
click at [472, 188] on label "UPS Ground" at bounding box center [492, 185] width 43 height 7
click at [471, 186] on input "UPS Ground" at bounding box center [471, 183] width 0 height 6
click at [473, 174] on label "UPS Express" at bounding box center [493, 174] width 44 height 7
click at [471, 174] on input "UPS Express" at bounding box center [471, 173] width 0 height 6
click at [473, 165] on label "UPS 3 Day Select" at bounding box center [499, 164] width 56 height 7
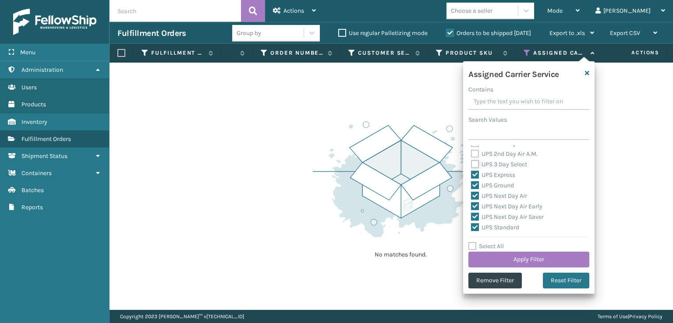
click at [471, 165] on input "UPS 3 Day Select" at bounding box center [471, 162] width 0 height 6
click at [473, 154] on label "UPS 2nd Day Air A.M." at bounding box center [504, 153] width 67 height 7
click at [471, 154] on input "UPS 2nd Day Air A.M." at bounding box center [471, 152] width 0 height 6
click at [471, 186] on label "UPS 2nd Day Air" at bounding box center [498, 187] width 54 height 7
click at [471, 186] on input "UPS 2nd Day Air" at bounding box center [471, 185] width 0 height 6
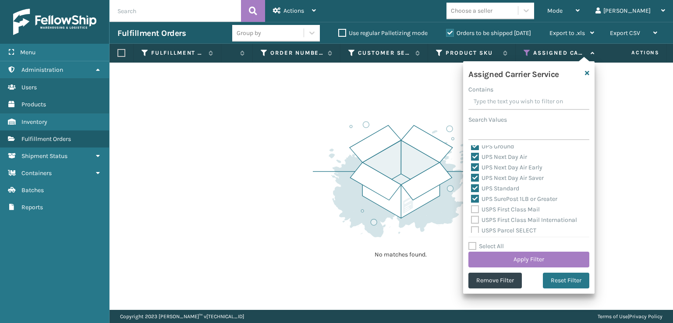
scroll to position [219, 0]
click at [477, 225] on label "USPS Parcel SELECT" at bounding box center [503, 225] width 65 height 7
click at [471, 225] on input "USPS Parcel SELECT" at bounding box center [471, 224] width 0 height 6
click at [471, 211] on label "USPS Priority Mail Express International" at bounding box center [512, 219] width 83 height 18
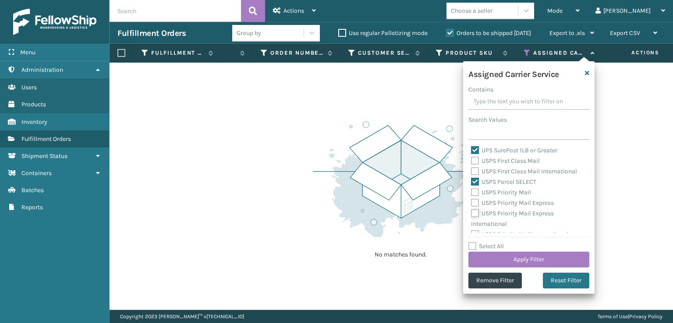
click at [471, 211] on input "USPS Priority Mail Express International" at bounding box center [471, 211] width 0 height 6
drag, startPoint x: 473, startPoint y: 203, endPoint x: 476, endPoint y: 192, distance: 10.9
click at [474, 201] on label "USPS Priority Mail Express" at bounding box center [512, 202] width 83 height 7
click at [471, 201] on input "USPS Priority Mail Express" at bounding box center [471, 201] width 0 height 6
click at [476, 190] on label "USPS Priority Mail" at bounding box center [501, 192] width 60 height 7
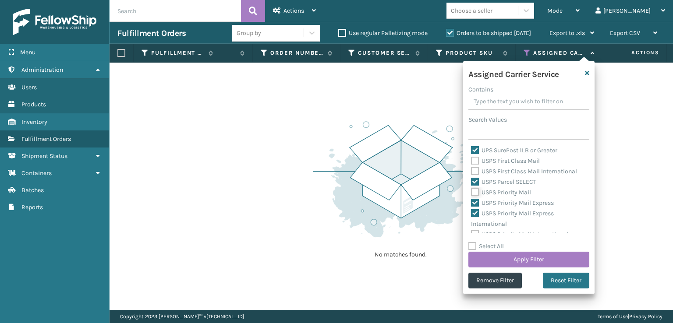
click at [471, 190] on input "USPS Priority Mail" at bounding box center [471, 190] width 0 height 6
click at [476, 227] on label "USPS Priority Mail International" at bounding box center [519, 227] width 97 height 7
click at [471, 227] on input "USPS Priority Mail International" at bounding box center [471, 225] width 0 height 6
click at [478, 165] on label "USPS First Class Mail International" at bounding box center [524, 164] width 106 height 7
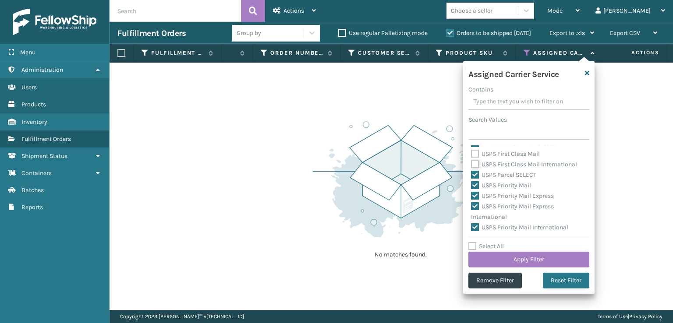
click at [471, 165] on input "USPS First Class Mail International" at bounding box center [471, 162] width 0 height 6
click at [475, 198] on label "USPS First Class Mail" at bounding box center [505, 197] width 69 height 7
click at [471, 198] on input "USPS First Class Mail" at bounding box center [471, 196] width 0 height 6
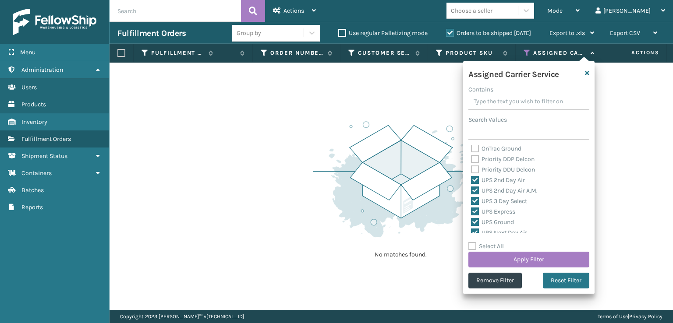
click at [475, 182] on label "UPS 2nd Day Air" at bounding box center [498, 180] width 54 height 7
click at [471, 181] on input "UPS 2nd Day Air" at bounding box center [471, 178] width 0 height 6
drag, startPoint x: 475, startPoint y: 185, endPoint x: 476, endPoint y: 191, distance: 6.3
click at [475, 185] on div "Amazon Transportation Air Amazon Transportation Ground FedEx 2Day FedEx 2Day A.…" at bounding box center [528, 189] width 121 height 88
click at [475, 193] on label "UPS 2nd Day Air A.M." at bounding box center [504, 190] width 67 height 7
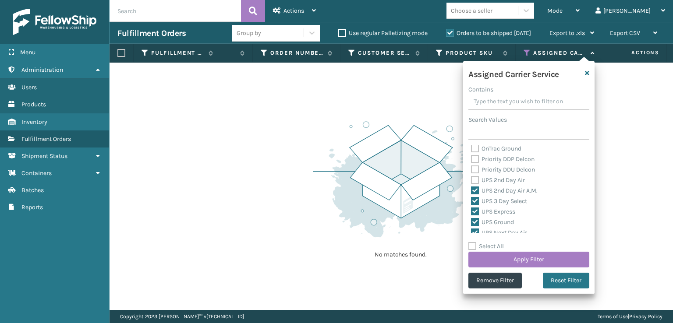
click at [471, 191] on input "UPS 2nd Day Air A.M." at bounding box center [471, 189] width 0 height 6
click at [477, 201] on label "UPS 3 Day Select" at bounding box center [499, 201] width 56 height 7
click at [471, 201] on input "UPS 3 Day Select" at bounding box center [471, 199] width 0 height 6
click at [477, 210] on label "UPS Express" at bounding box center [493, 211] width 44 height 7
click at [471, 210] on input "UPS Express" at bounding box center [471, 210] width 0 height 6
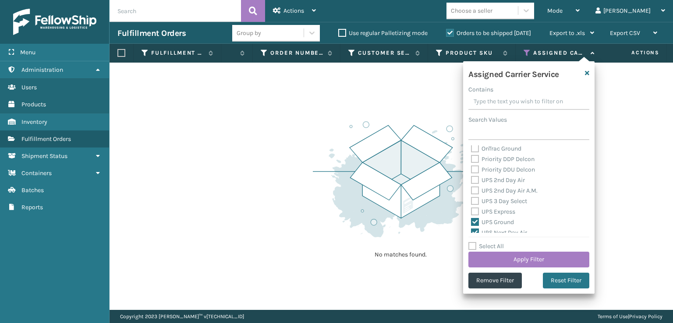
click at [477, 217] on div "UPS Ground" at bounding box center [529, 222] width 116 height 11
click at [478, 225] on label "UPS Ground" at bounding box center [492, 222] width 43 height 7
click at [471, 223] on input "UPS Ground" at bounding box center [471, 220] width 0 height 6
click at [479, 188] on label "UPS Next Day Air" at bounding box center [499, 188] width 56 height 7
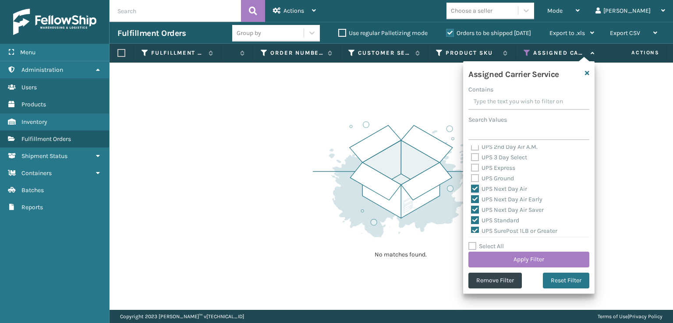
click at [471, 188] on input "UPS Next Day Air" at bounding box center [471, 187] width 0 height 6
click at [477, 199] on label "UPS Next Day Air Early" at bounding box center [506, 199] width 71 height 7
click at [471, 199] on input "UPS Next Day Air Early" at bounding box center [471, 197] width 0 height 6
click at [473, 211] on label "UPS Next Day Air Saver" at bounding box center [507, 209] width 73 height 7
click at [471, 211] on input "UPS Next Day Air Saver" at bounding box center [471, 208] width 0 height 6
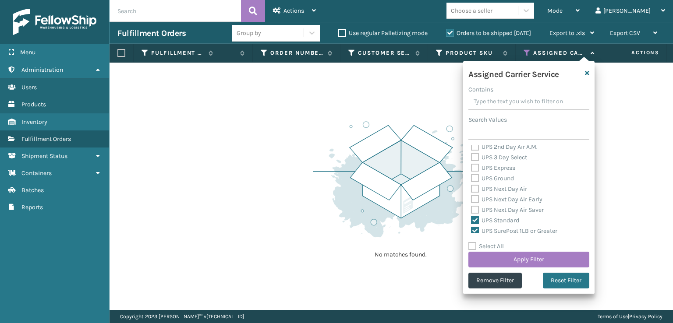
click at [474, 221] on label "UPS Standard" at bounding box center [495, 220] width 48 height 7
click at [471, 221] on input "UPS Standard" at bounding box center [471, 218] width 0 height 6
click at [474, 184] on label "UPS SurePost 1LB or Greater" at bounding box center [514, 187] width 86 height 7
click at [471, 183] on input "UPS SurePost 1LB or Greater" at bounding box center [471, 185] width 0 height 6
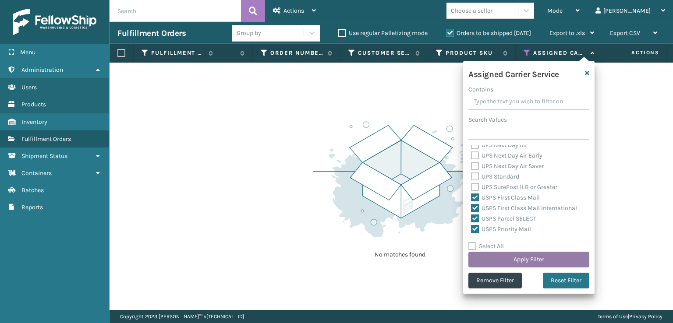
click at [509, 258] on button "Apply Filter" at bounding box center [528, 260] width 121 height 16
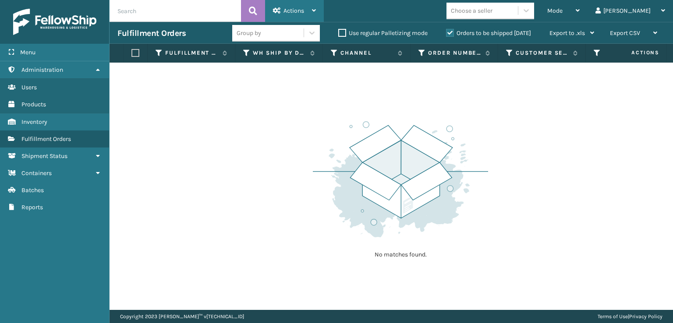
click at [288, 4] on div "Actions" at bounding box center [294, 11] width 43 height 22
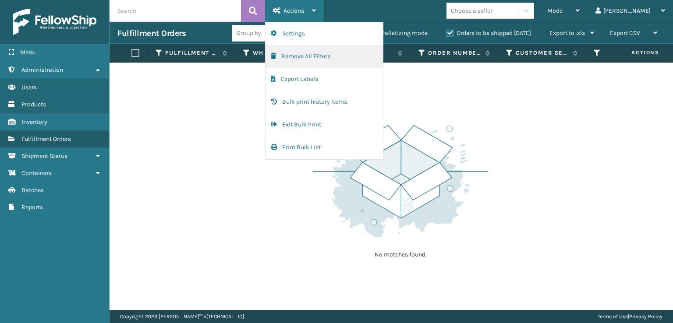
click at [273, 56] on span "button" at bounding box center [273, 56] width 5 height 6
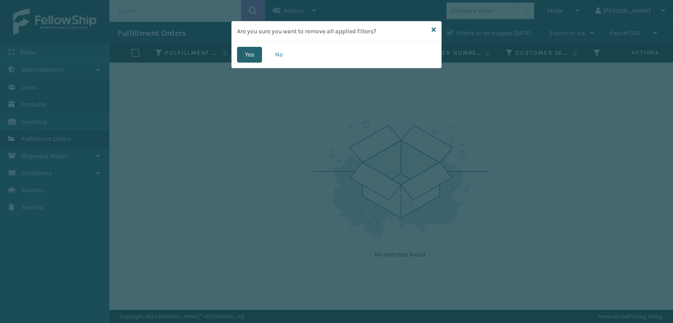
drag, startPoint x: 252, startPoint y: 55, endPoint x: 259, endPoint y: 53, distance: 7.2
click at [259, 53] on button "Yes" at bounding box center [249, 55] width 25 height 16
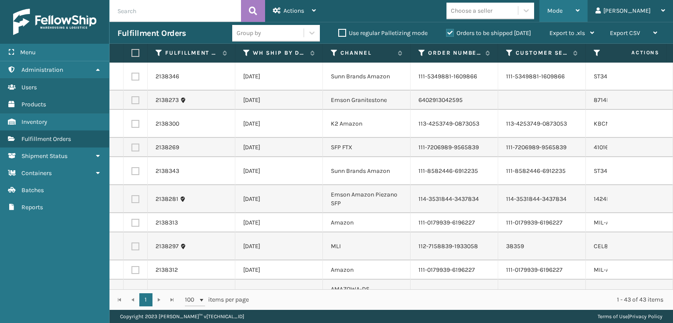
drag, startPoint x: 595, startPoint y: 9, endPoint x: 589, endPoint y: 6, distance: 6.5
click at [562, 8] on span "Mode" at bounding box center [554, 10] width 15 height 7
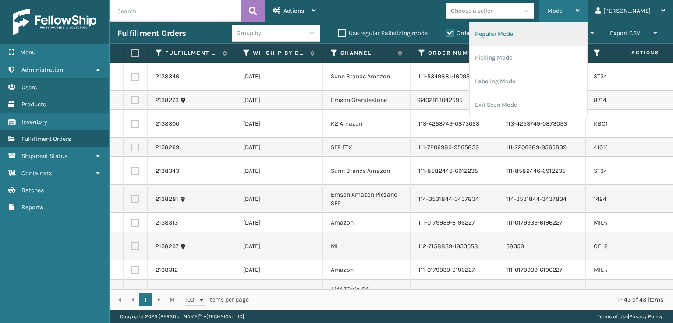
click at [537, 36] on li "Regular Mode" at bounding box center [528, 34] width 117 height 24
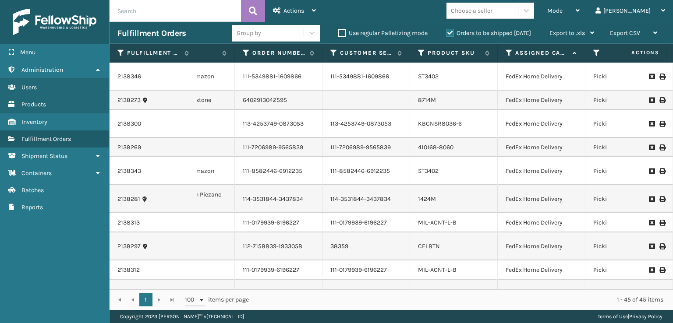
scroll to position [0, 188]
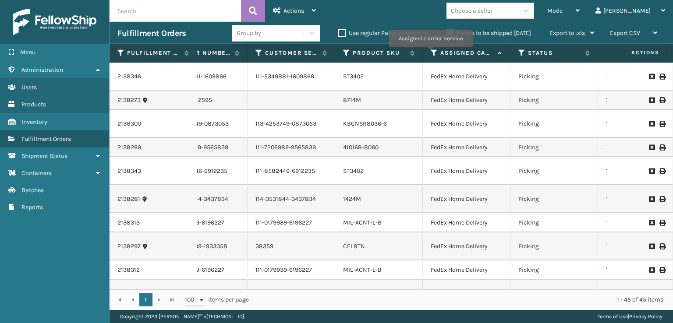
click at [431, 53] on icon at bounding box center [434, 53] width 7 height 8
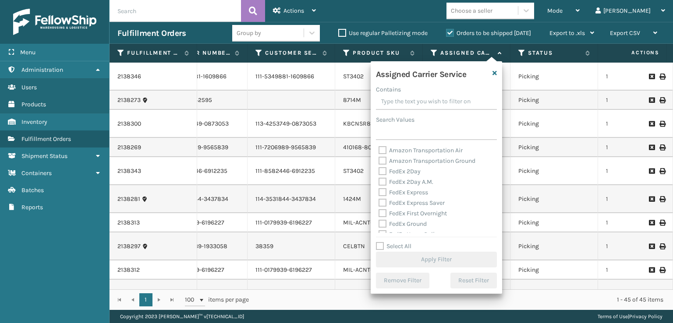
click at [382, 173] on label "FedEx 2Day" at bounding box center [399, 171] width 42 height 7
click at [379, 172] on input "FedEx 2Day" at bounding box center [378, 169] width 0 height 6
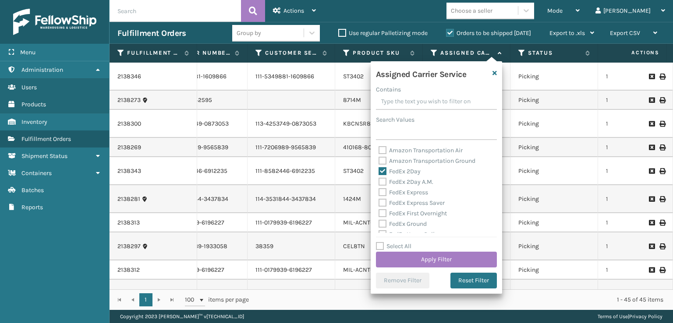
click at [382, 181] on label "FedEx 2Day A.M." at bounding box center [405, 181] width 55 height 7
click at [379, 181] on input "FedEx 2Day A.M." at bounding box center [378, 180] width 0 height 6
click at [382, 190] on label "FedEx Express" at bounding box center [402, 192] width 49 height 7
click at [379, 190] on input "FedEx Express" at bounding box center [378, 190] width 0 height 6
click at [383, 204] on label "FedEx Express Saver" at bounding box center [411, 202] width 66 height 7
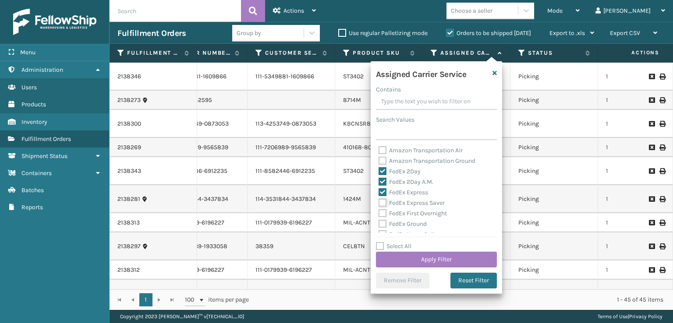
click at [379, 204] on input "FedEx Express Saver" at bounding box center [378, 201] width 0 height 6
click at [383, 216] on label "FedEx First Overnight" at bounding box center [412, 213] width 68 height 7
click at [379, 214] on input "FedEx First Overnight" at bounding box center [378, 211] width 0 height 6
click at [382, 224] on label "FedEx Ground" at bounding box center [402, 223] width 48 height 7
click at [379, 224] on input "FedEx Ground" at bounding box center [378, 222] width 0 height 6
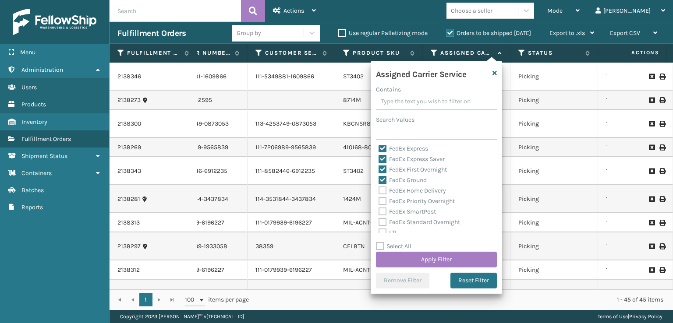
click at [381, 200] on label "FedEx Priority Overnight" at bounding box center [416, 201] width 76 height 7
click at [379, 200] on input "FedEx Priority Overnight" at bounding box center [378, 199] width 0 height 6
click at [380, 188] on label "FedEx Home Delivery" at bounding box center [411, 190] width 67 height 7
click at [379, 188] on input "FedEx Home Delivery" at bounding box center [378, 189] width 0 height 6
click at [384, 212] on label "FedEx SmartPost" at bounding box center [406, 211] width 57 height 7
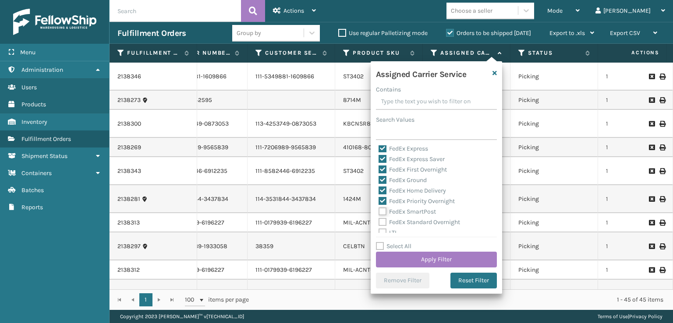
click at [379, 212] on input "FedEx SmartPost" at bounding box center [378, 210] width 0 height 6
click at [382, 222] on label "FedEx Standard Overnight" at bounding box center [418, 222] width 81 height 7
click at [379, 222] on input "FedEx Standard Overnight" at bounding box center [378, 220] width 0 height 6
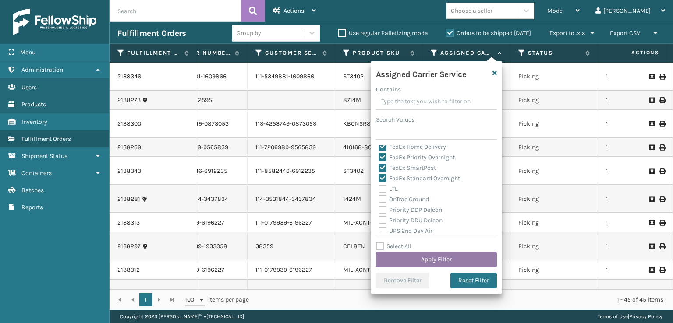
click at [419, 257] on button "Apply Filter" at bounding box center [436, 260] width 121 height 16
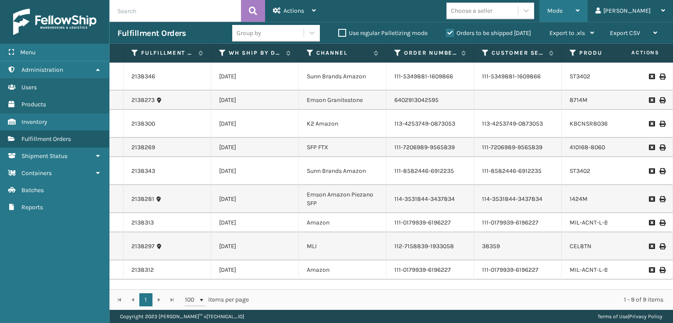
drag, startPoint x: 600, startPoint y: 9, endPoint x: 597, endPoint y: 13, distance: 4.7
click at [579, 10] on div "Mode" at bounding box center [563, 11] width 32 height 22
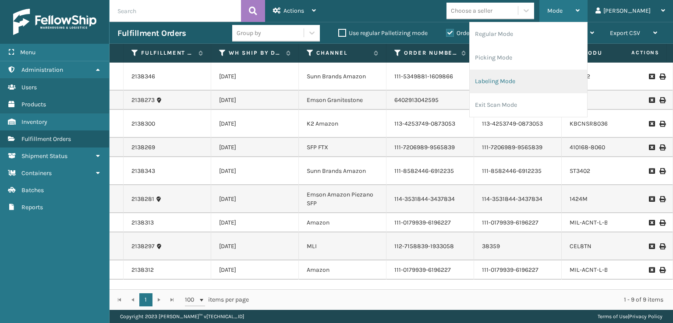
click at [513, 79] on li "Labeling Mode" at bounding box center [528, 82] width 117 height 24
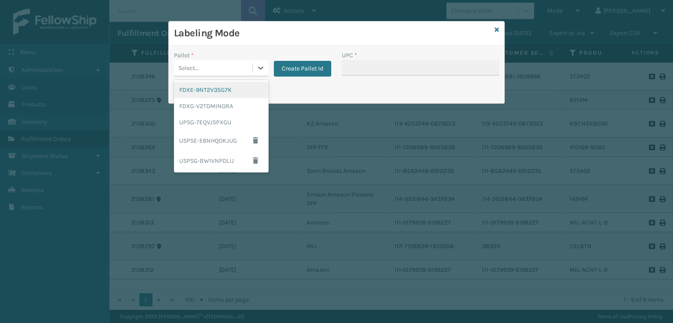
click at [208, 62] on div "Select..." at bounding box center [213, 68] width 78 height 14
click at [209, 107] on div "FDXG-V2TDMINORA" at bounding box center [221, 106] width 95 height 16
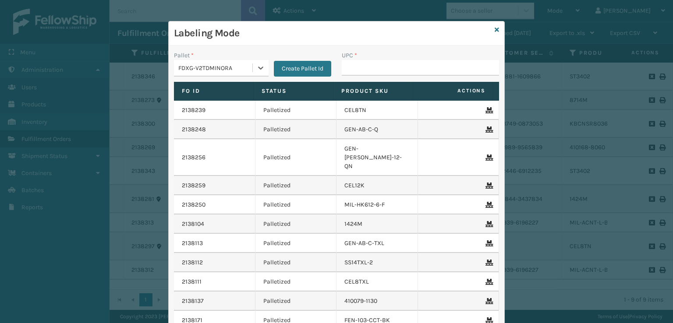
click at [359, 76] on div "UPC *" at bounding box center [420, 66] width 168 height 31
click at [354, 64] on input "UPC *" at bounding box center [420, 68] width 157 height 16
click at [351, 70] on input "UPC *" at bounding box center [420, 68] width 157 height 16
click at [491, 29] on div "Labeling Mode" at bounding box center [336, 33] width 335 height 24
click at [495, 29] on icon at bounding box center [496, 30] width 4 height 6
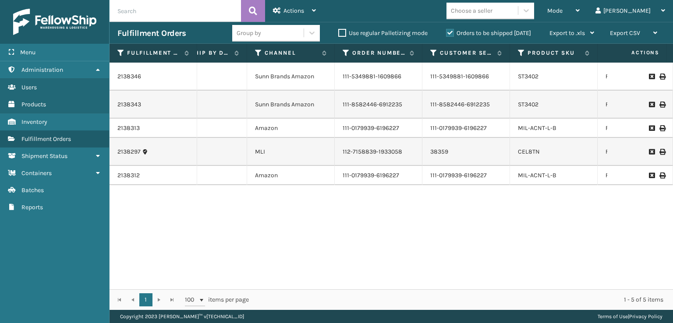
scroll to position [0, 53]
click at [527, 179] on link "MIL-ACNT-L-B" at bounding box center [536, 175] width 39 height 7
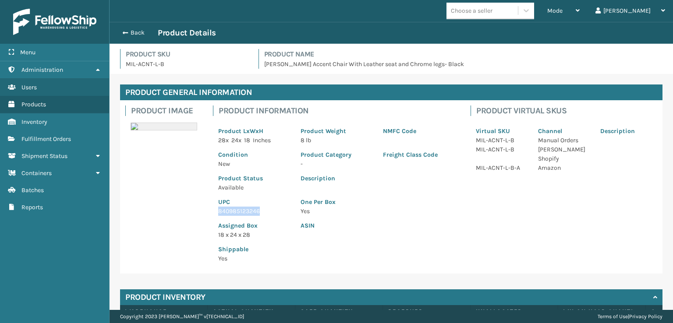
drag, startPoint x: 241, startPoint y: 211, endPoint x: 184, endPoint y: 215, distance: 57.9
click at [184, 215] on div "Product Image Product Information Product LxWxH 28 x 24 x 18 Inches Product Wei…" at bounding box center [391, 186] width 542 height 173
click at [124, 32] on span "button" at bounding box center [123, 33] width 5 height 6
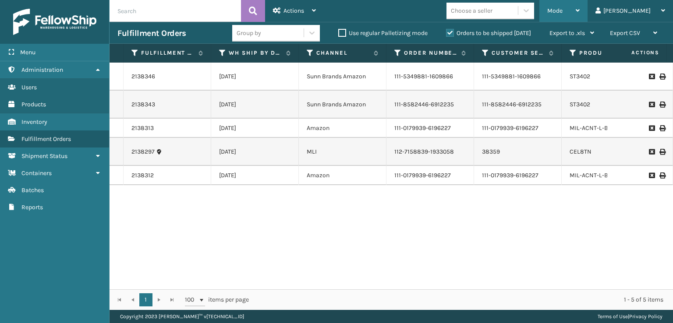
click at [562, 12] on span "Mode" at bounding box center [554, 10] width 15 height 7
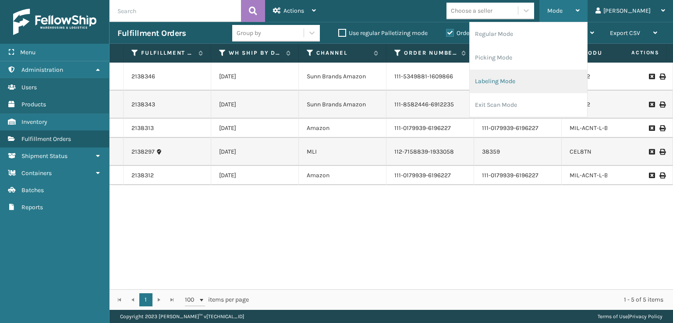
click at [520, 86] on li "Labeling Mode" at bounding box center [528, 82] width 117 height 24
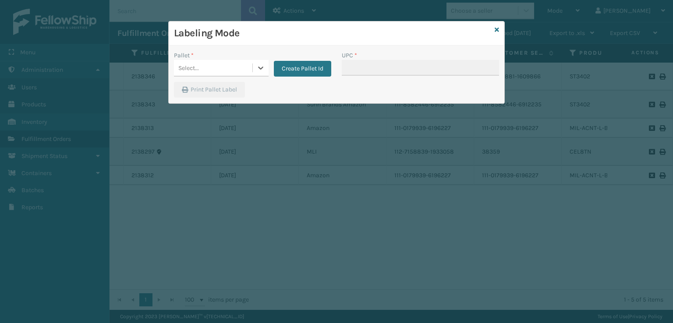
drag, startPoint x: 239, startPoint y: 71, endPoint x: 240, endPoint y: 76, distance: 4.9
click at [239, 72] on div "Select..." at bounding box center [213, 68] width 78 height 14
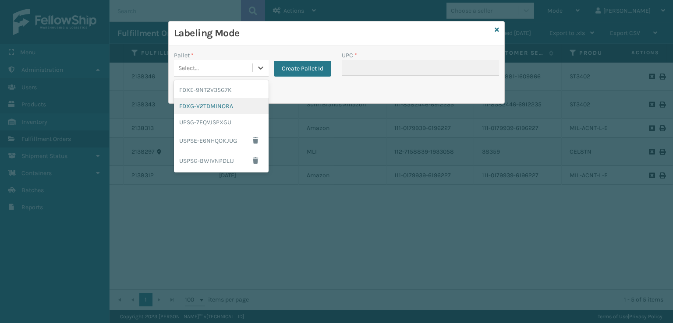
drag, startPoint x: 211, startPoint y: 107, endPoint x: 229, endPoint y: 107, distance: 18.4
click at [229, 107] on div "FDXG-V2TDMINORA" at bounding box center [221, 106] width 95 height 16
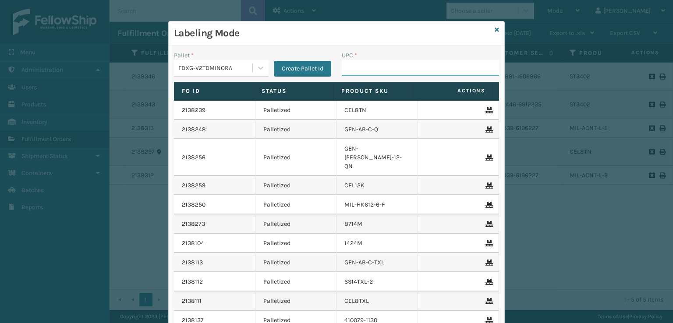
click at [377, 70] on input "UPC *" at bounding box center [420, 68] width 157 height 16
paste input "840985123246"
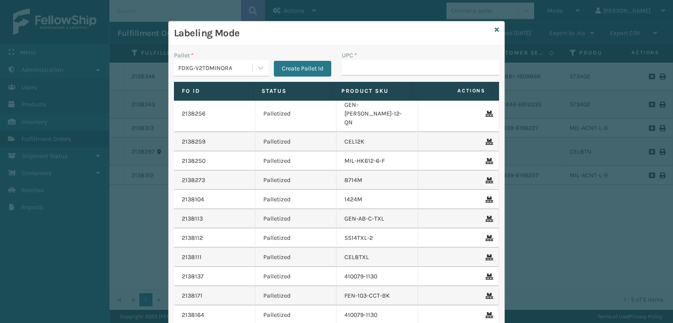
drag, startPoint x: 543, startPoint y: 155, endPoint x: 540, endPoint y: 150, distance: 4.9
click at [541, 152] on div "Labeling Mode Pallet * FDXG-V2TDMINORA Create Pallet Id UPC * Fo Id Status Prod…" at bounding box center [336, 161] width 673 height 323
click at [495, 32] on icon at bounding box center [496, 30] width 4 height 6
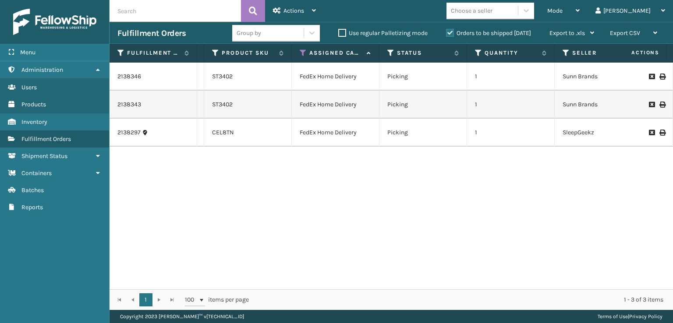
scroll to position [0, 367]
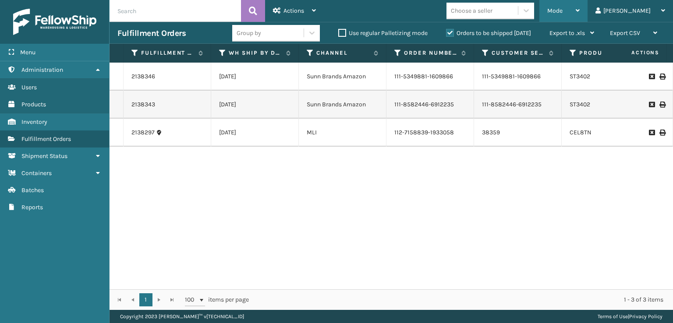
click at [562, 10] on span "Mode" at bounding box center [554, 10] width 15 height 7
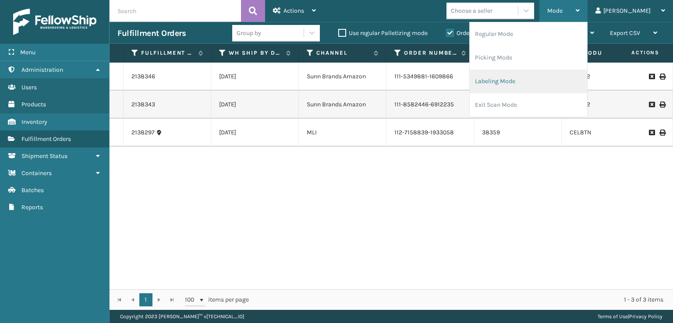
click at [523, 91] on li "Labeling Mode" at bounding box center [528, 82] width 117 height 24
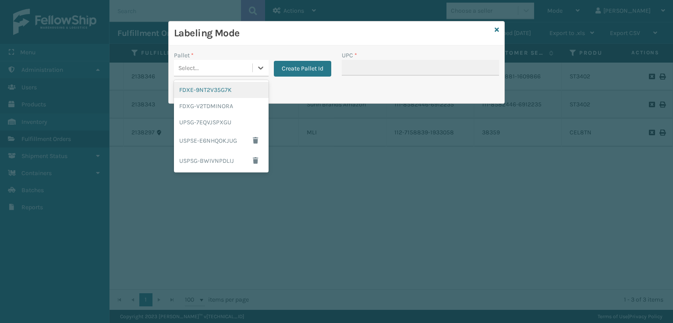
drag, startPoint x: 220, startPoint y: 69, endPoint x: 220, endPoint y: 75, distance: 5.7
click at [220, 71] on div "Select..." at bounding box center [213, 68] width 78 height 14
click at [208, 107] on div "FDXG-V2TDMINORA" at bounding box center [221, 106] width 95 height 16
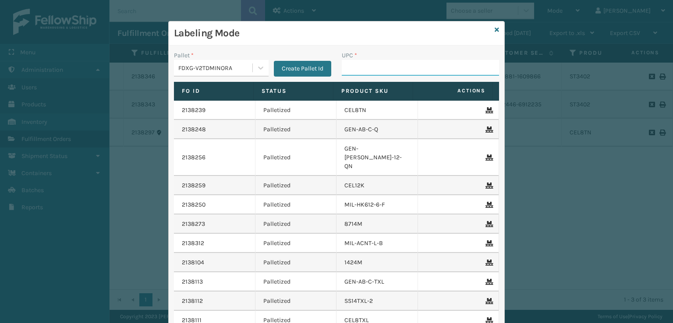
click at [366, 73] on input "UPC *" at bounding box center [420, 68] width 157 height 16
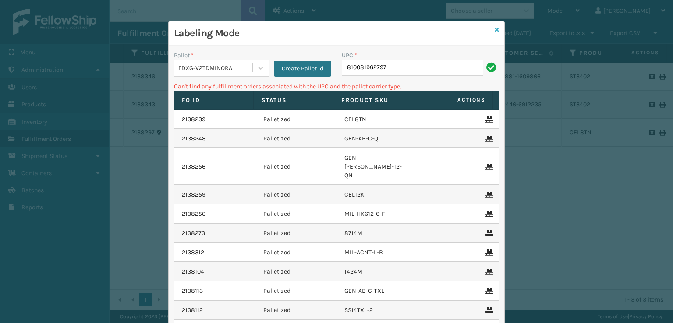
click at [494, 30] on icon at bounding box center [496, 30] width 4 height 6
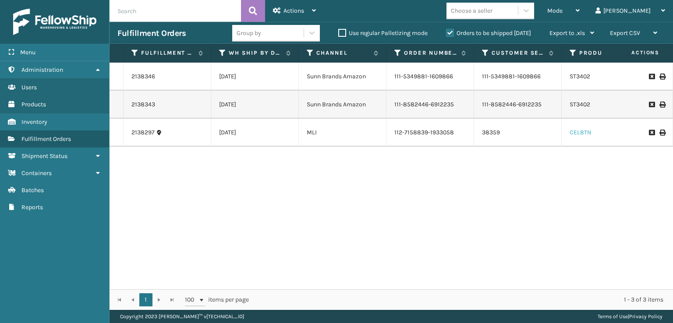
click at [583, 135] on link "CEL8TN" at bounding box center [580, 132] width 22 height 7
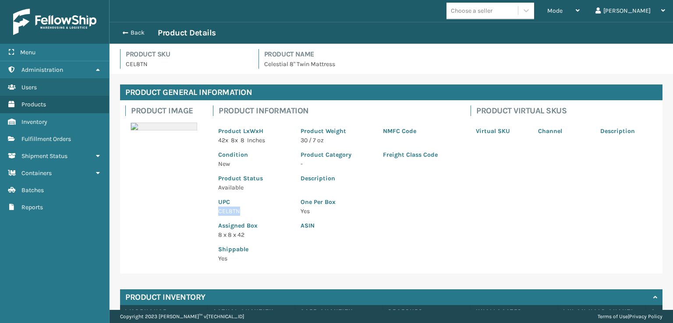
drag, startPoint x: 246, startPoint y: 210, endPoint x: 201, endPoint y: 212, distance: 45.2
click at [201, 212] on div "Product Image Product Information Product LxWxH 42 x 8 x 8 Inches Product Weigh…" at bounding box center [391, 186] width 542 height 173
click at [119, 31] on button "Back" at bounding box center [137, 33] width 40 height 8
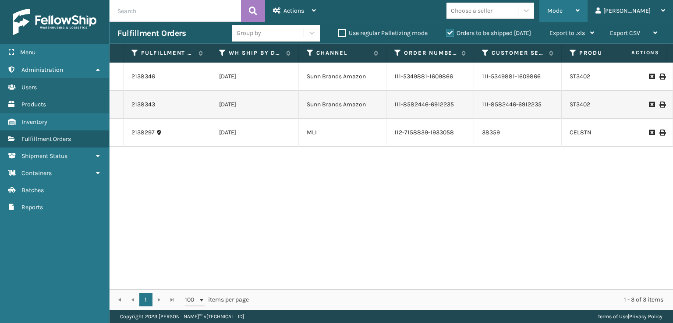
drag, startPoint x: 587, startPoint y: 11, endPoint x: 575, endPoint y: 32, distance: 24.9
click at [562, 11] on span "Mode" at bounding box center [554, 10] width 15 height 7
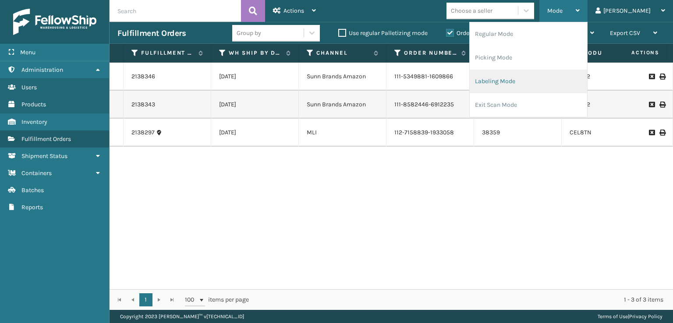
click at [519, 87] on li "Labeling Mode" at bounding box center [528, 82] width 117 height 24
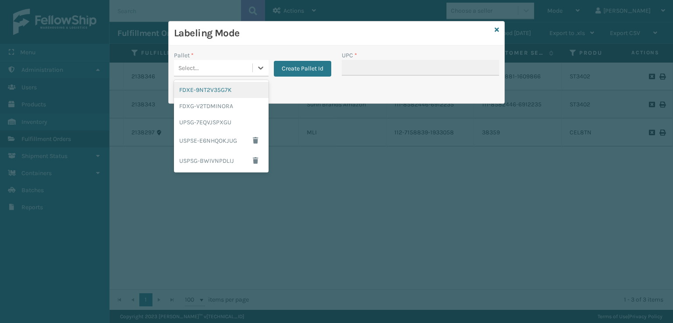
click at [180, 63] on div "Select..." at bounding box center [213, 68] width 78 height 14
click at [219, 106] on div "FDXG-V2TDMINORA" at bounding box center [221, 106] width 95 height 16
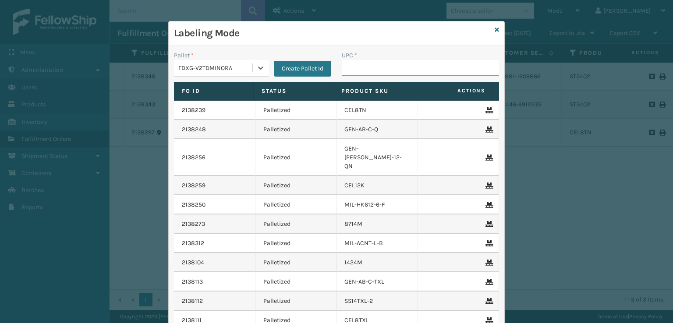
click at [363, 68] on input "UPC *" at bounding box center [420, 68] width 157 height 16
paste input "CEL8TN"
click at [494, 29] on icon at bounding box center [496, 30] width 4 height 6
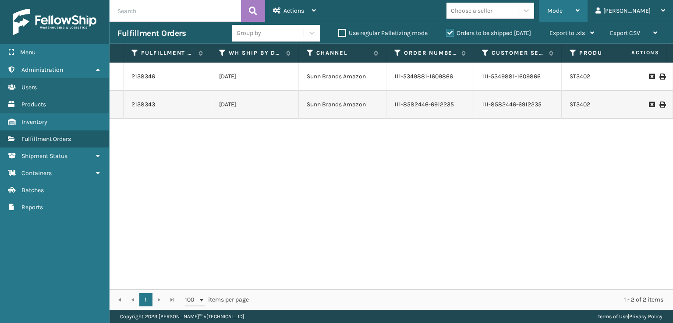
click at [562, 14] on span "Mode" at bounding box center [554, 10] width 15 height 7
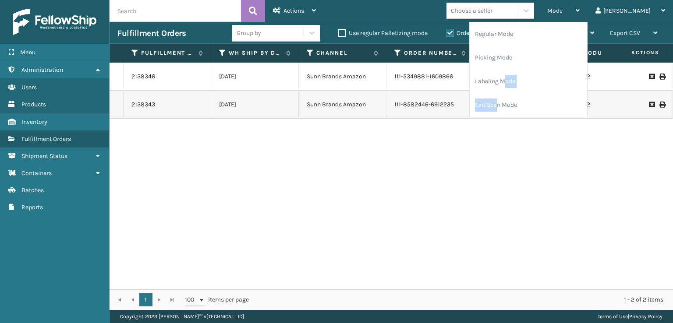
drag, startPoint x: 541, startPoint y: 91, endPoint x: 485, endPoint y: 92, distance: 56.1
click at [523, 99] on ul "Regular Mode Picking Mode Labeling Mode Exit Scan Mode" at bounding box center [528, 69] width 117 height 95
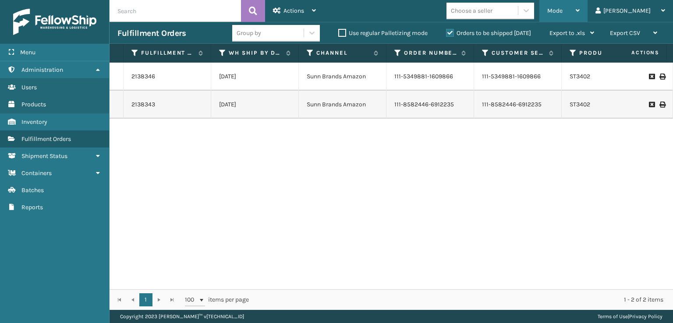
click at [562, 8] on span "Mode" at bounding box center [554, 10] width 15 height 7
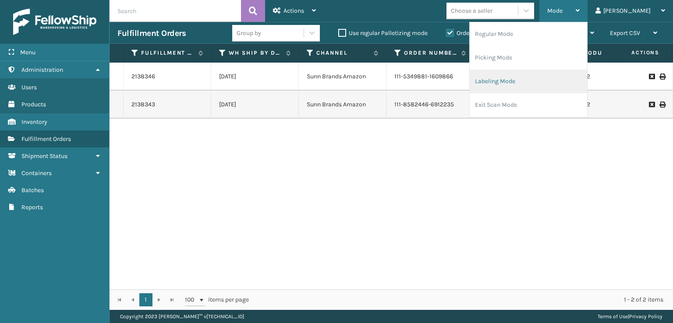
click at [547, 86] on li "Labeling Mode" at bounding box center [528, 82] width 117 height 24
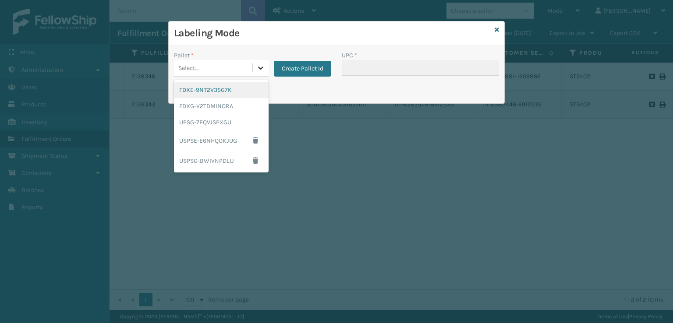
click at [263, 66] on icon at bounding box center [260, 68] width 9 height 9
drag, startPoint x: 213, startPoint y: 110, endPoint x: 227, endPoint y: 106, distance: 14.4
click at [227, 106] on div "FDXG-V2TDMINORA" at bounding box center [221, 106] width 95 height 16
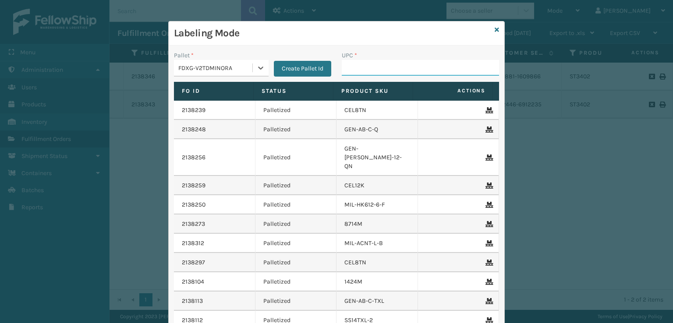
click at [367, 71] on input "UPC *" at bounding box center [420, 68] width 157 height 16
click at [497, 30] on div "Labeling Mode" at bounding box center [336, 33] width 335 height 24
click at [495, 29] on icon at bounding box center [496, 30] width 4 height 6
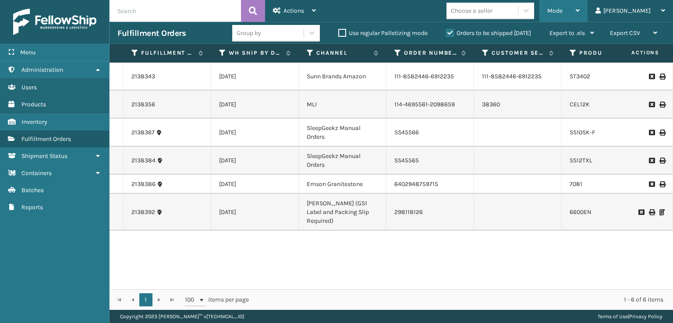
click at [562, 13] on span "Mode" at bounding box center [554, 10] width 15 height 7
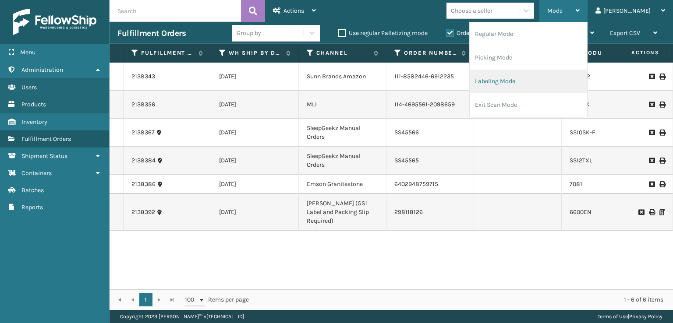
click at [514, 80] on li "Labeling Mode" at bounding box center [528, 82] width 117 height 24
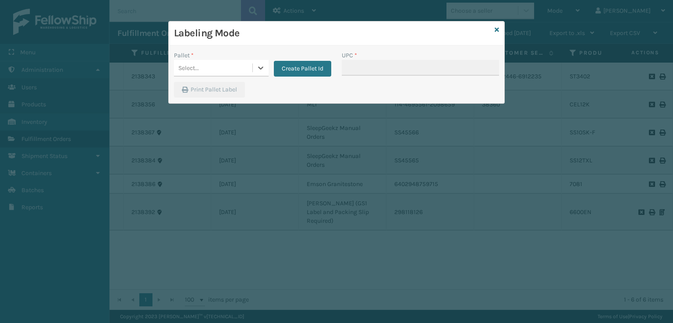
click at [231, 62] on div "Select..." at bounding box center [213, 68] width 78 height 14
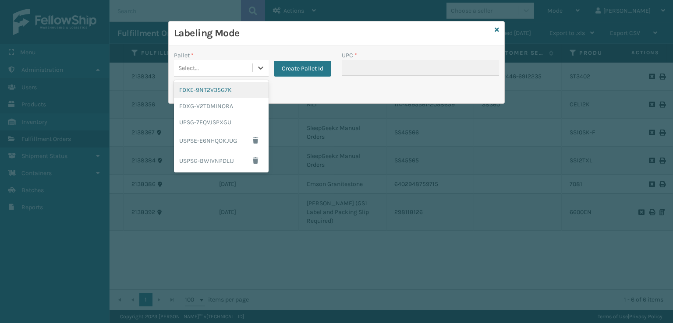
click at [218, 96] on div "FDXE-9NT2V35G7K" at bounding box center [221, 90] width 95 height 16
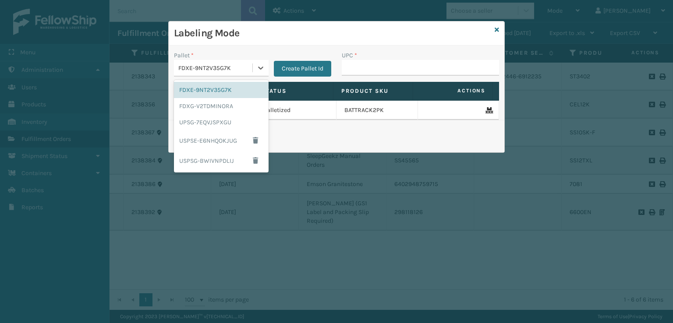
click at [213, 73] on div "FDXE-9NT2V35G7K" at bounding box center [213, 68] width 78 height 14
drag, startPoint x: 206, startPoint y: 127, endPoint x: 213, endPoint y: 125, distance: 7.2
click at [213, 125] on div "UPSG-7EQVJSPXGU" at bounding box center [221, 122] width 95 height 16
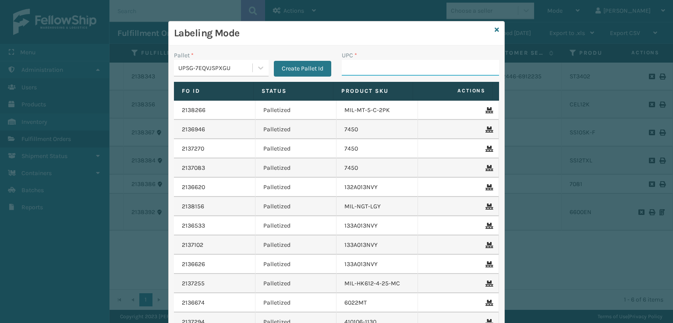
click at [360, 68] on input "UPC *" at bounding box center [420, 68] width 157 height 16
click at [494, 28] on icon at bounding box center [496, 30] width 4 height 6
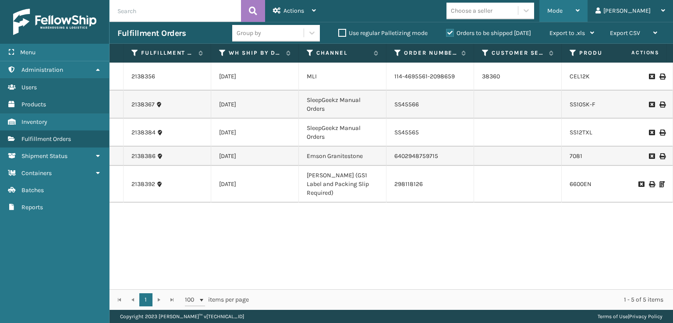
click at [579, 1] on div "Mode" at bounding box center [563, 11] width 32 height 22
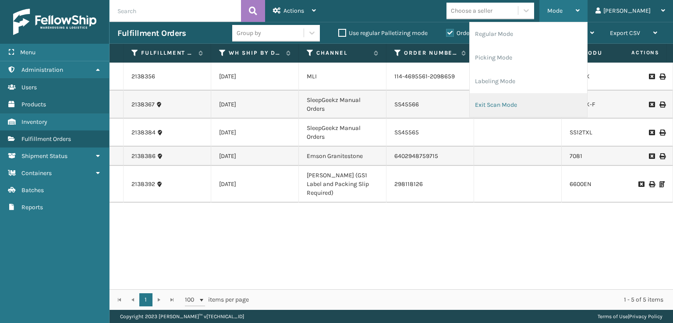
click at [521, 110] on li "Exit Scan Mode" at bounding box center [528, 105] width 117 height 24
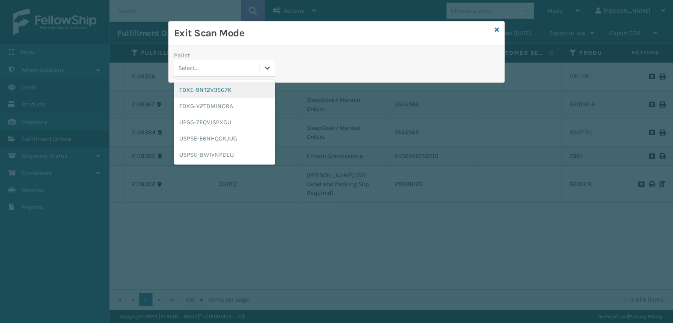
click at [213, 74] on div "Select..." at bounding box center [216, 68] width 85 height 14
click at [212, 92] on div "FDXE-9NT2V35G7K" at bounding box center [224, 90] width 101 height 16
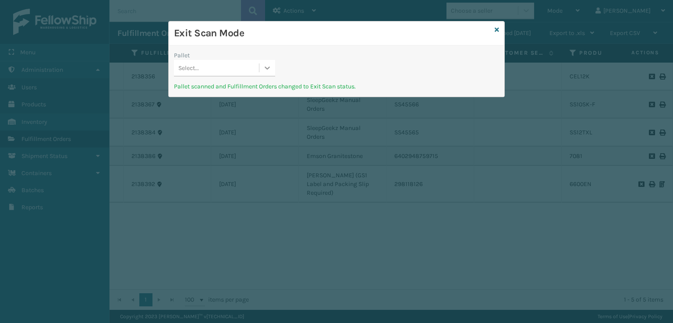
click at [262, 66] on div at bounding box center [267, 68] width 16 height 16
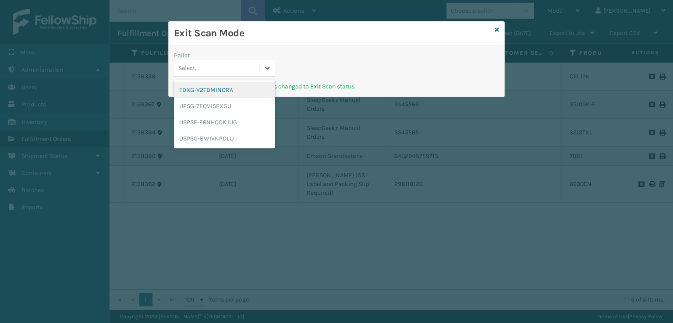
click at [232, 92] on div "FDXG-V2TDMINORA" at bounding box center [224, 90] width 101 height 16
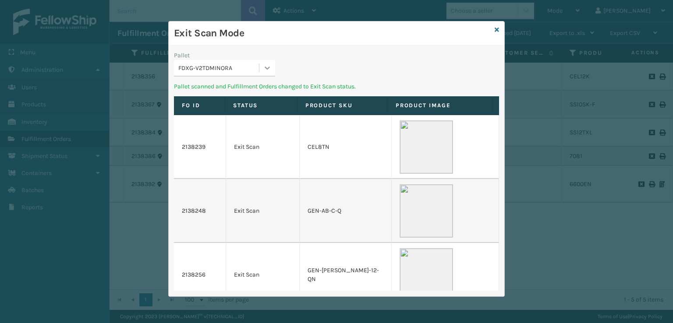
click at [267, 68] on icon at bounding box center [267, 68] width 9 height 9
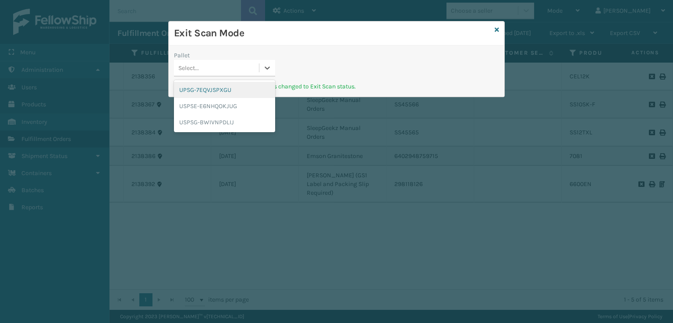
click at [222, 93] on div "UPSG-7EQVJSPXGU" at bounding box center [224, 90] width 101 height 16
